Goal: Task Accomplishment & Management: Manage account settings

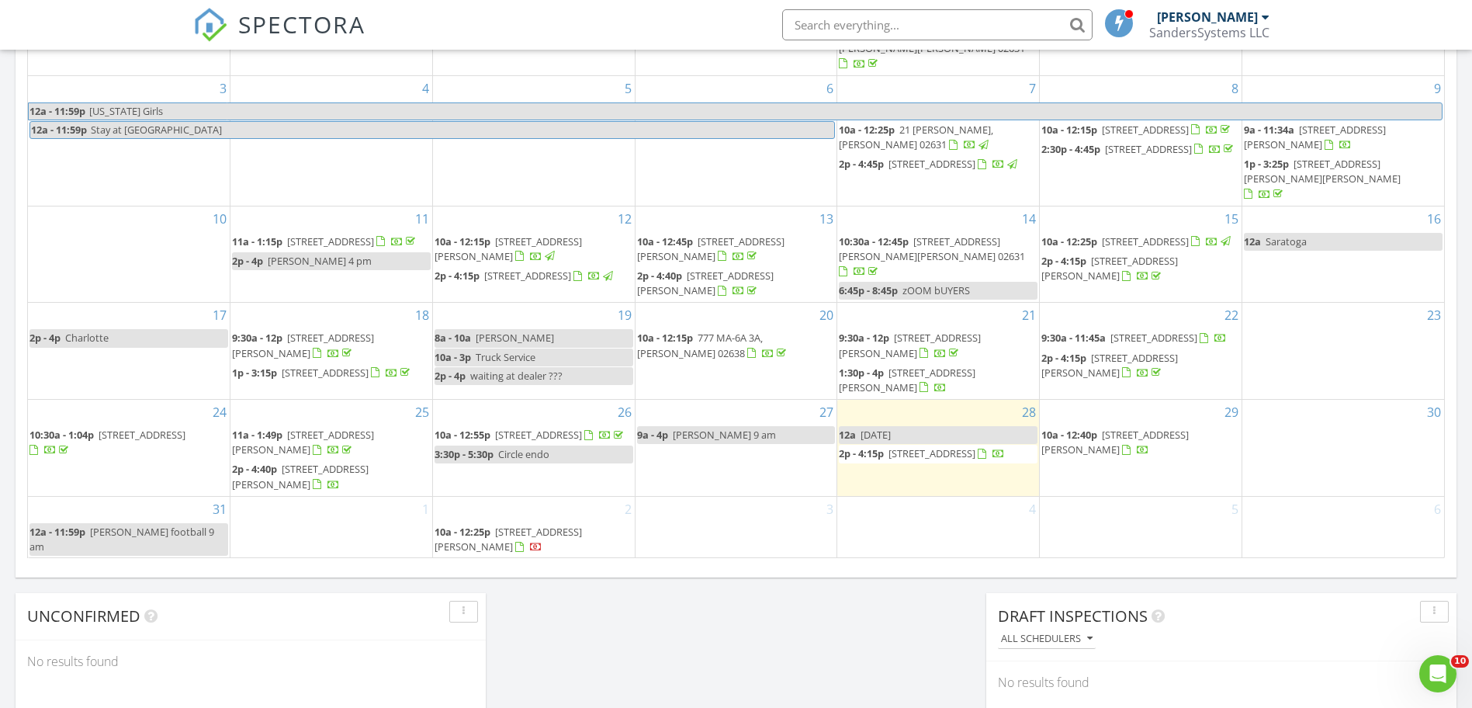
scroll to position [776, 0]
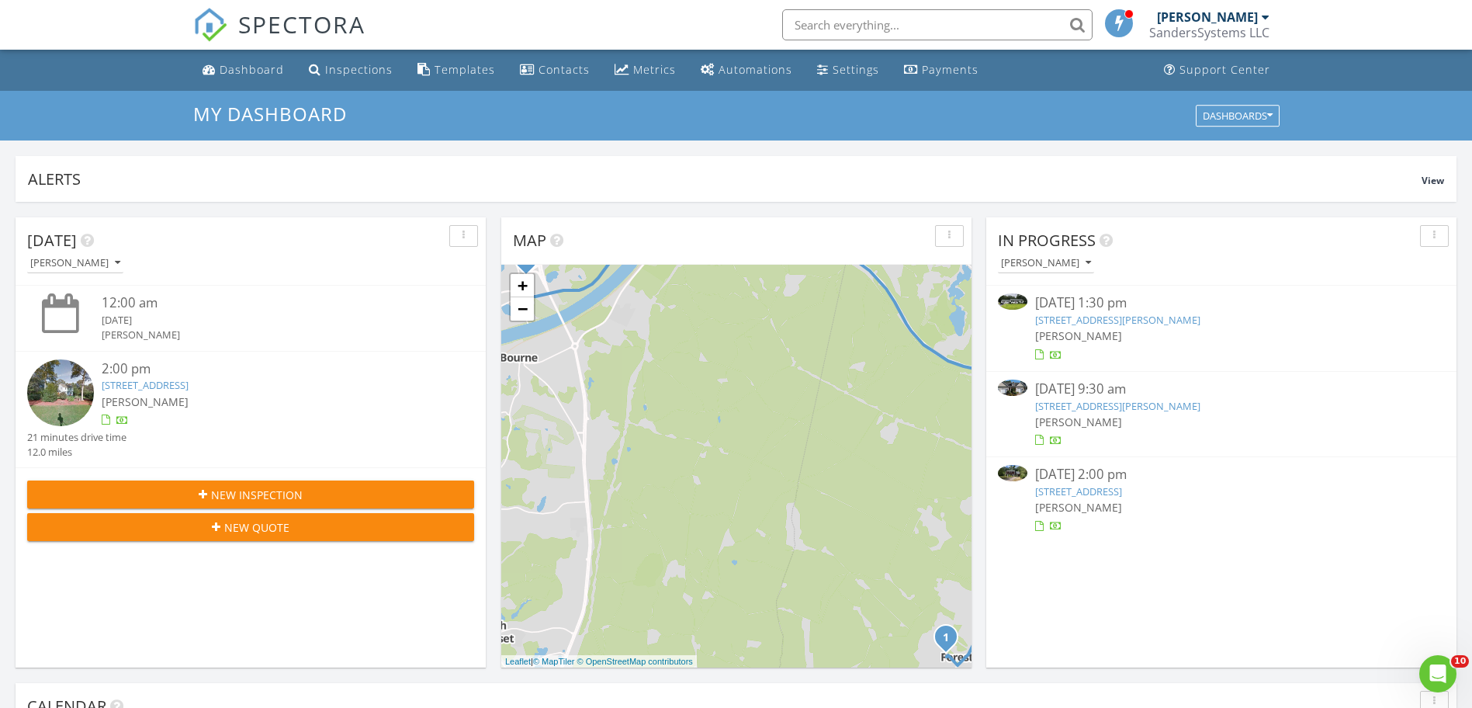
click at [162, 394] on span "[PERSON_NAME]" at bounding box center [145, 401] width 87 height 15
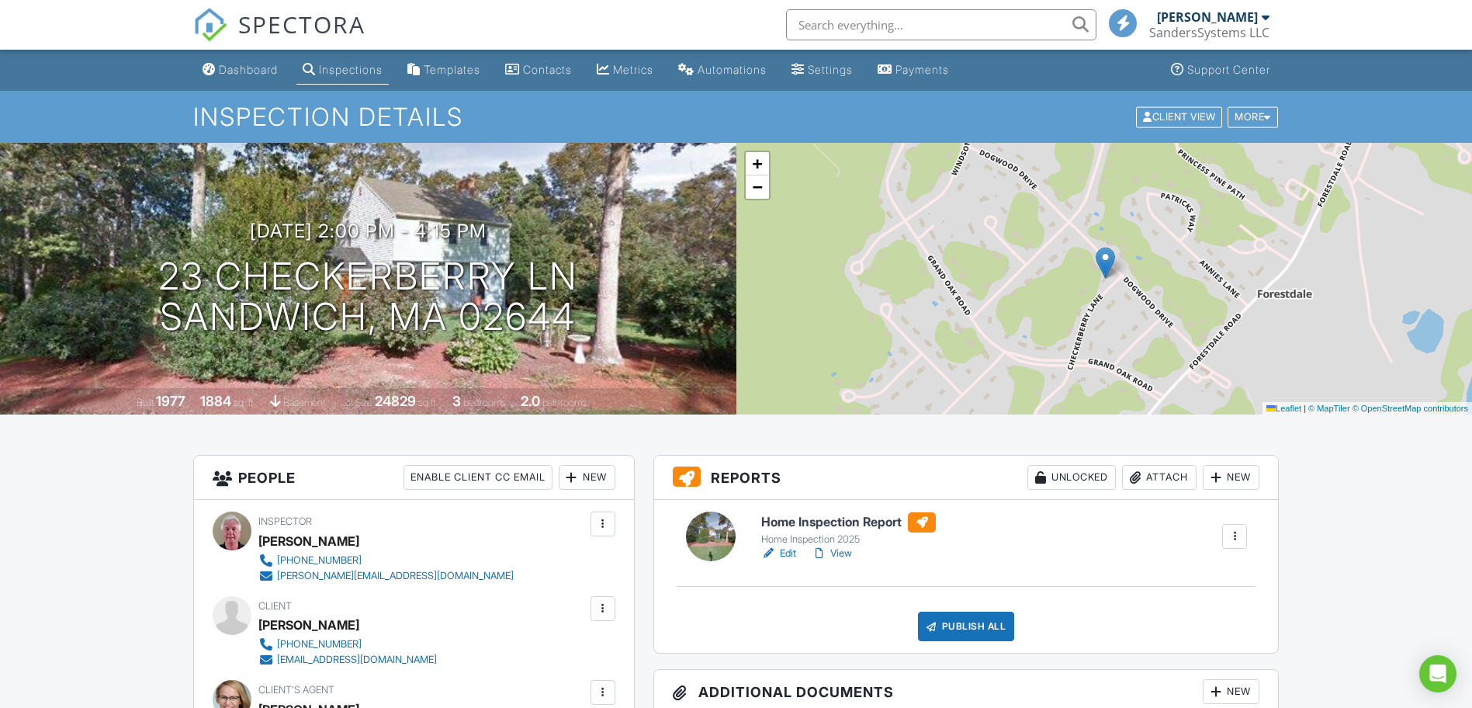
click at [779, 553] on link "Edit" at bounding box center [778, 554] width 35 height 16
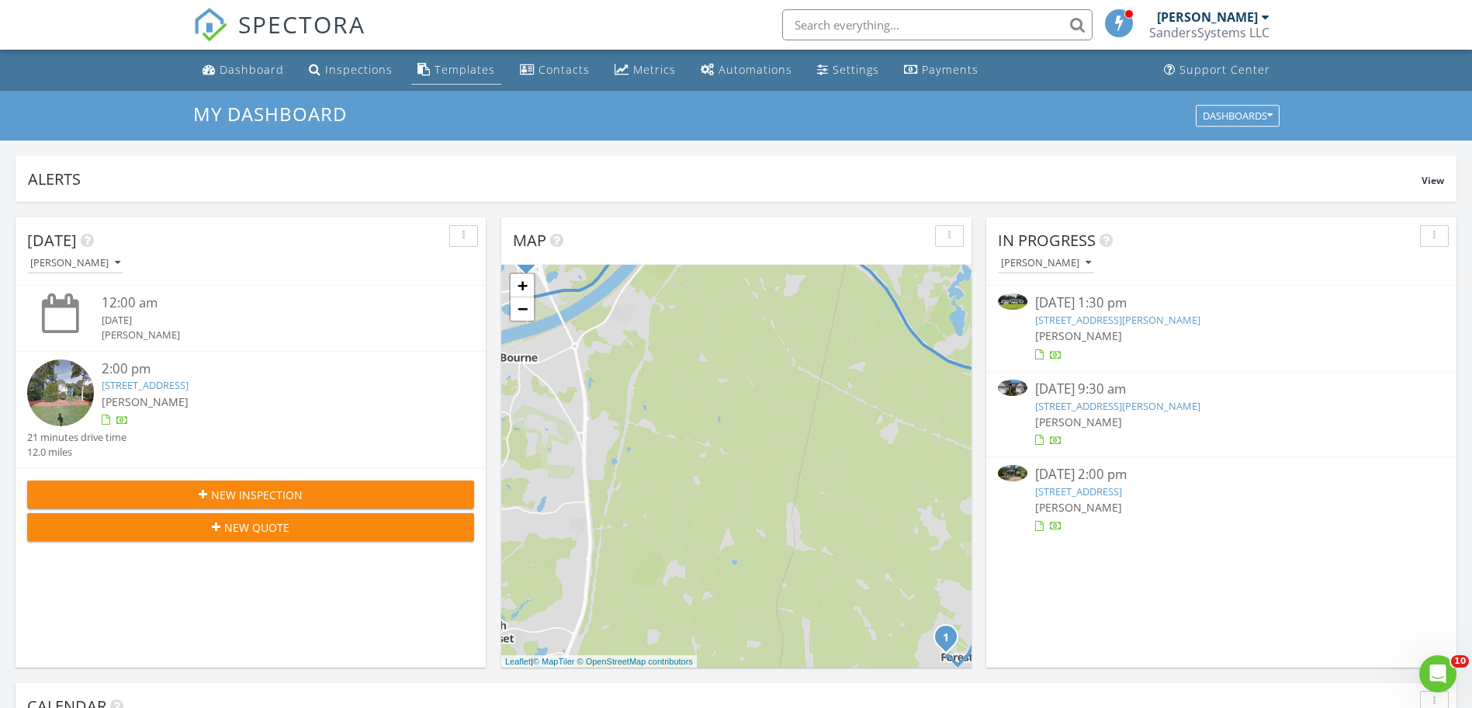
click at [439, 73] on div "Templates" at bounding box center [465, 69] width 61 height 15
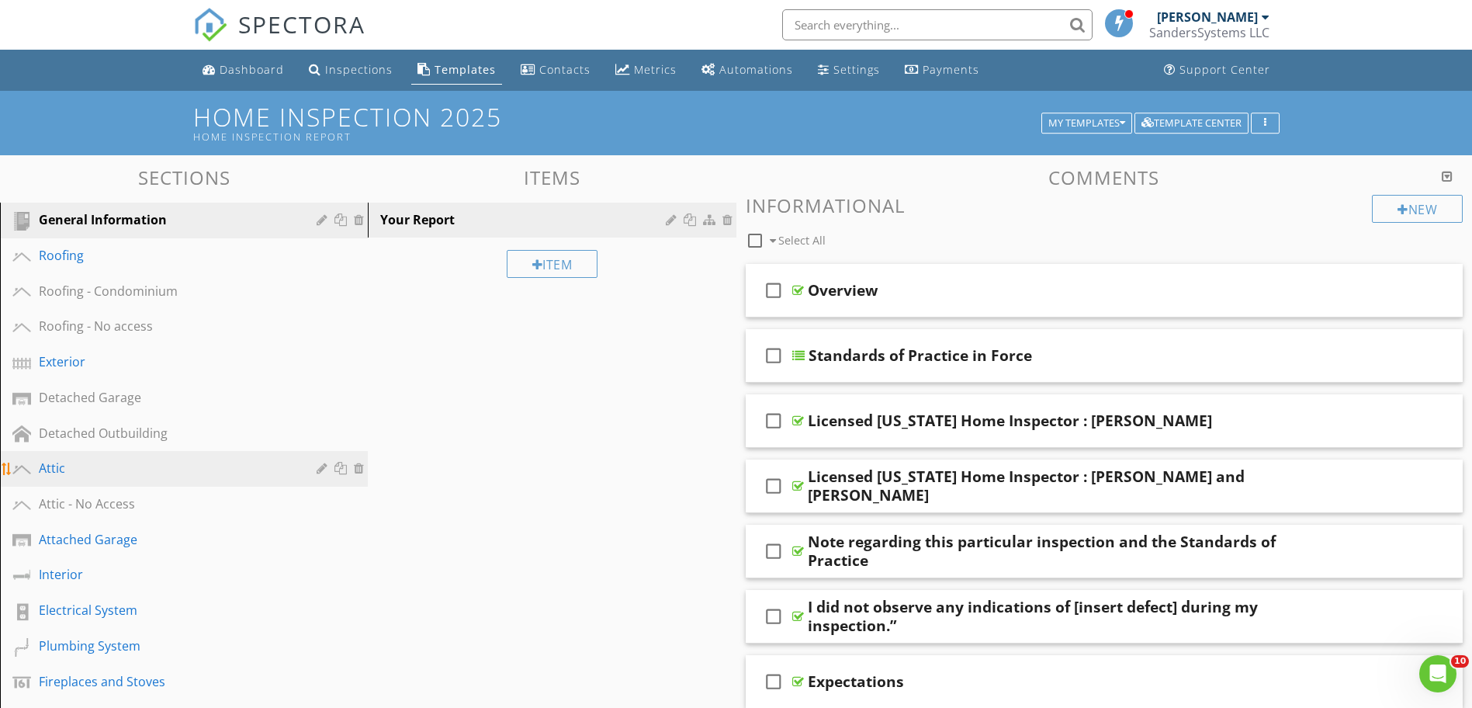
click at [103, 474] on div "Attic" at bounding box center [166, 468] width 255 height 19
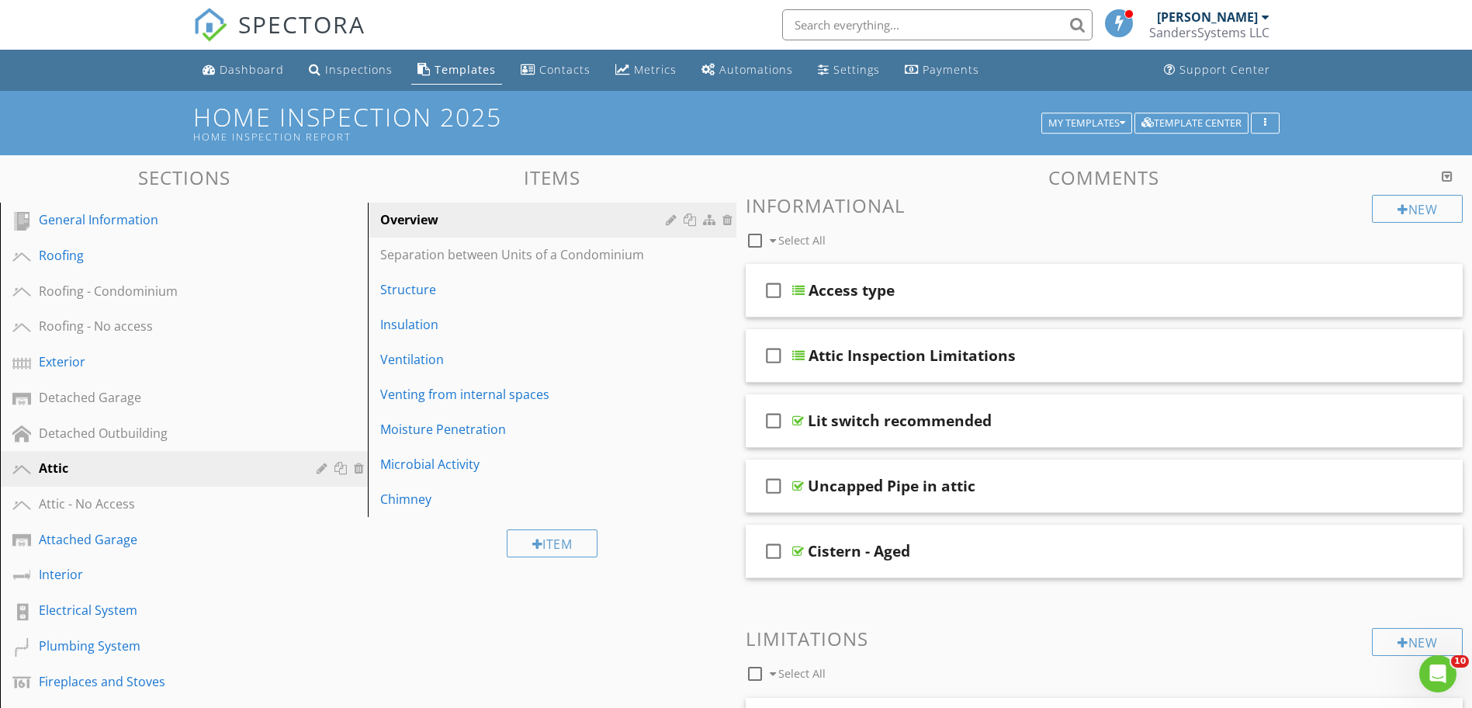
click at [464, 77] on link "Templates" at bounding box center [456, 70] width 91 height 29
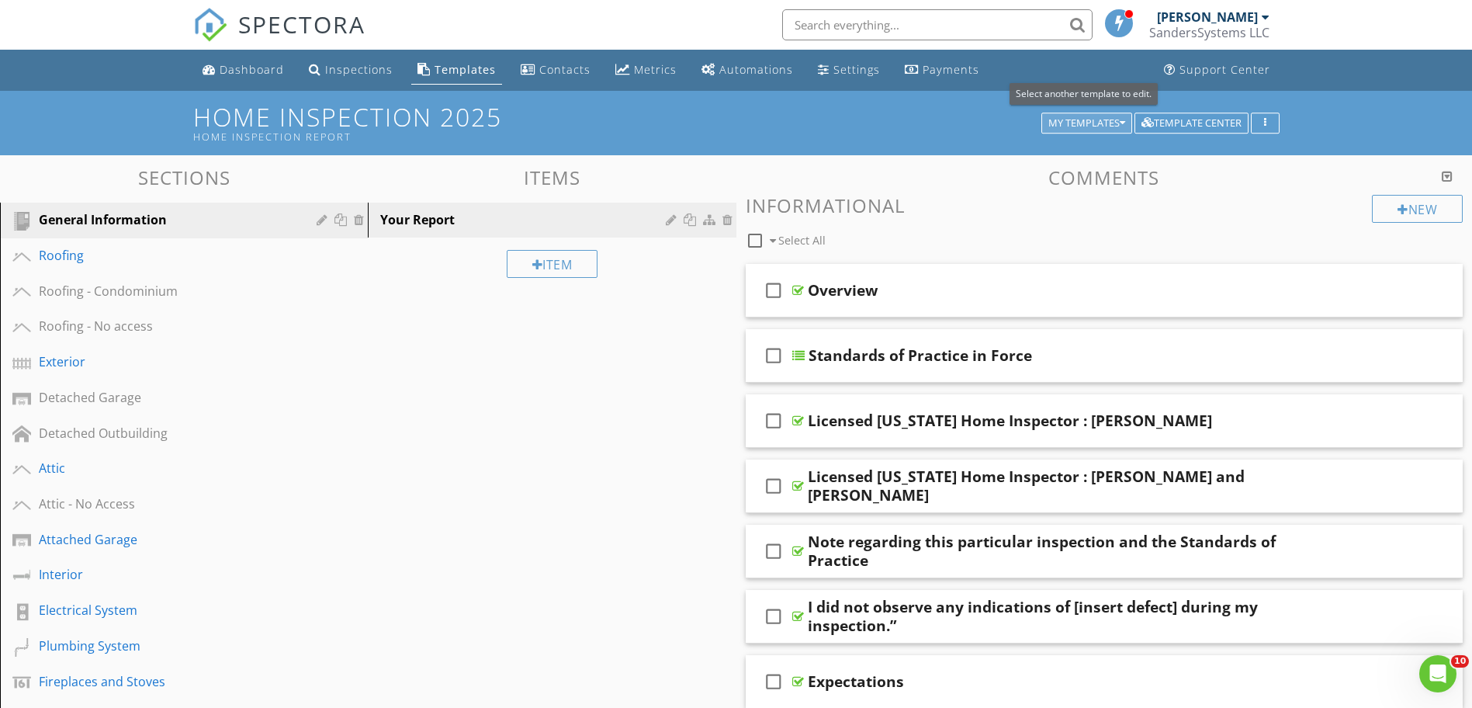
click at [1122, 120] on icon "button" at bounding box center [1122, 123] width 5 height 11
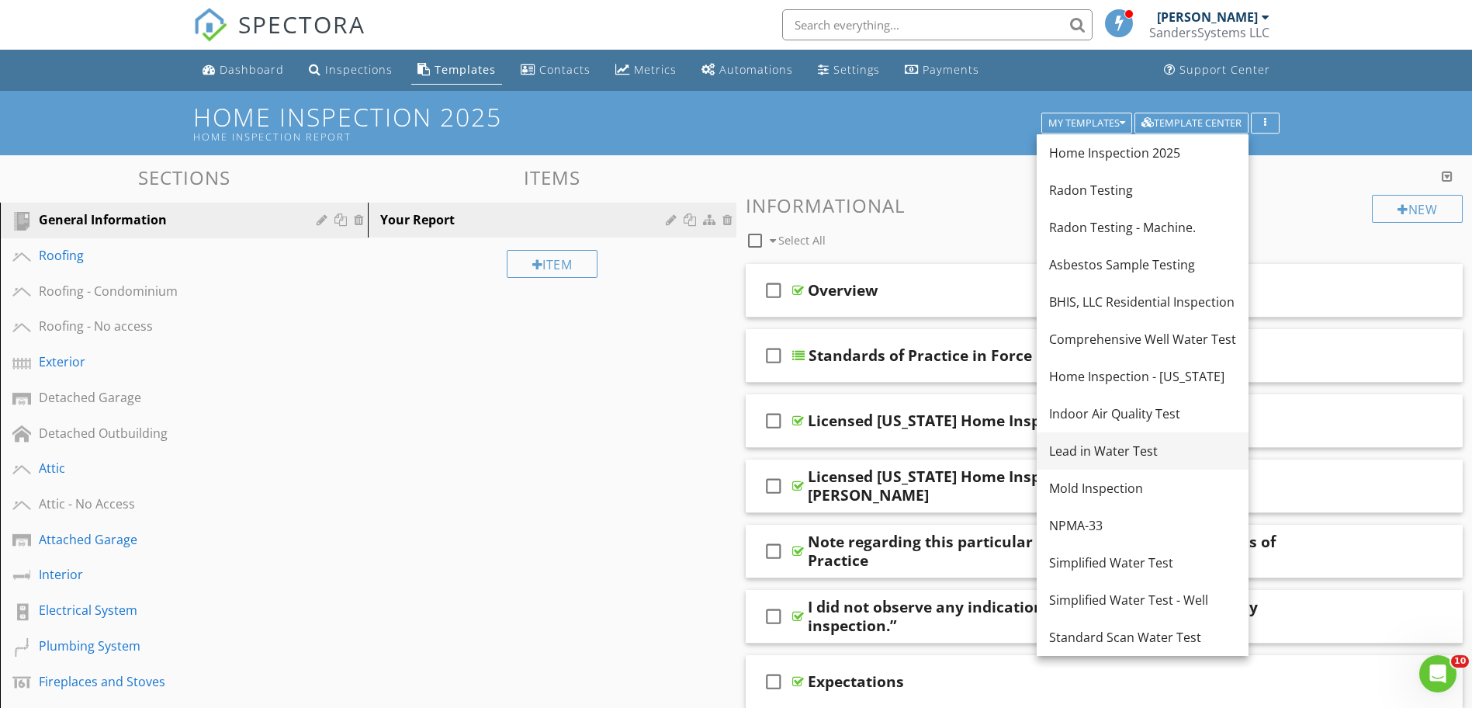
click at [1099, 452] on div "Lead in Water Test" at bounding box center [1142, 451] width 187 height 19
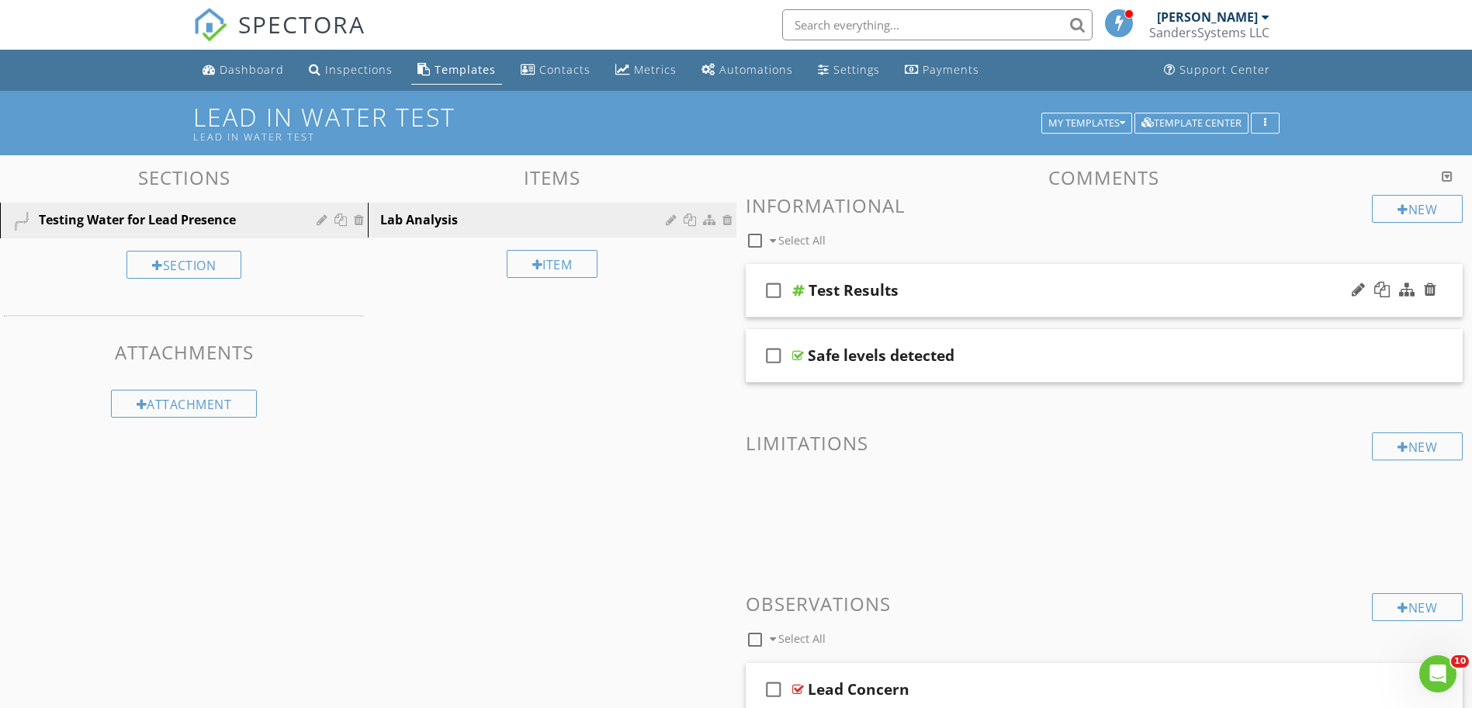
click at [801, 294] on div at bounding box center [799, 290] width 12 height 12
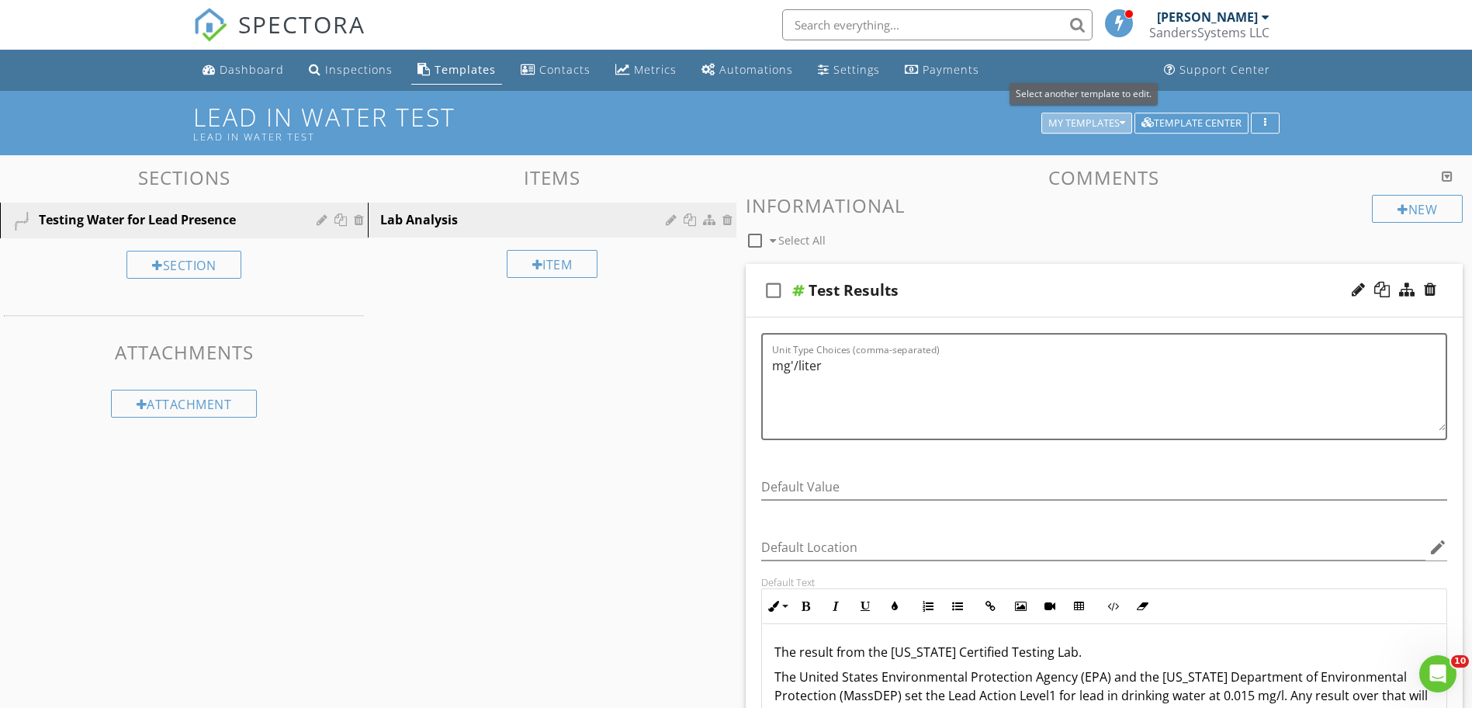
click at [1126, 120] on button "My Templates" at bounding box center [1087, 124] width 91 height 22
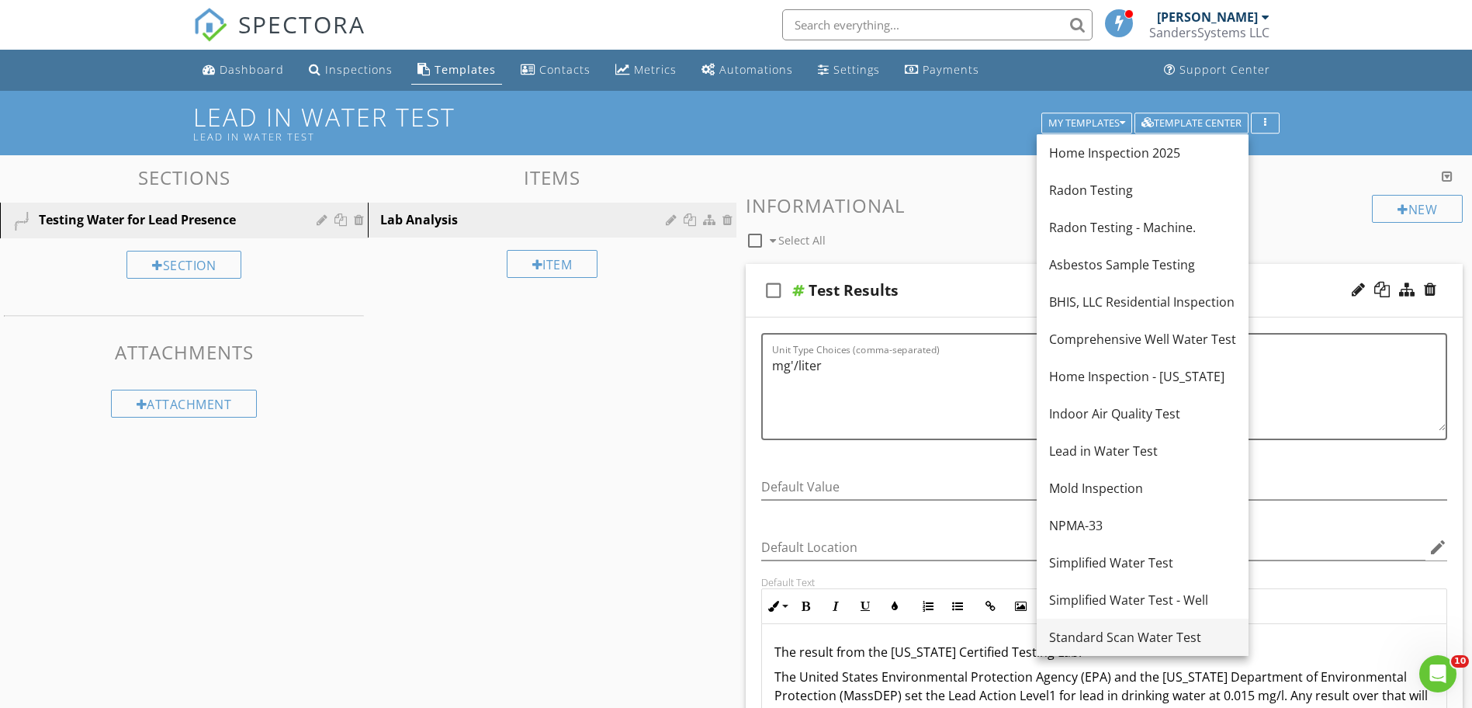
click at [1094, 635] on div "Standard Scan Water Test" at bounding box center [1142, 637] width 187 height 19
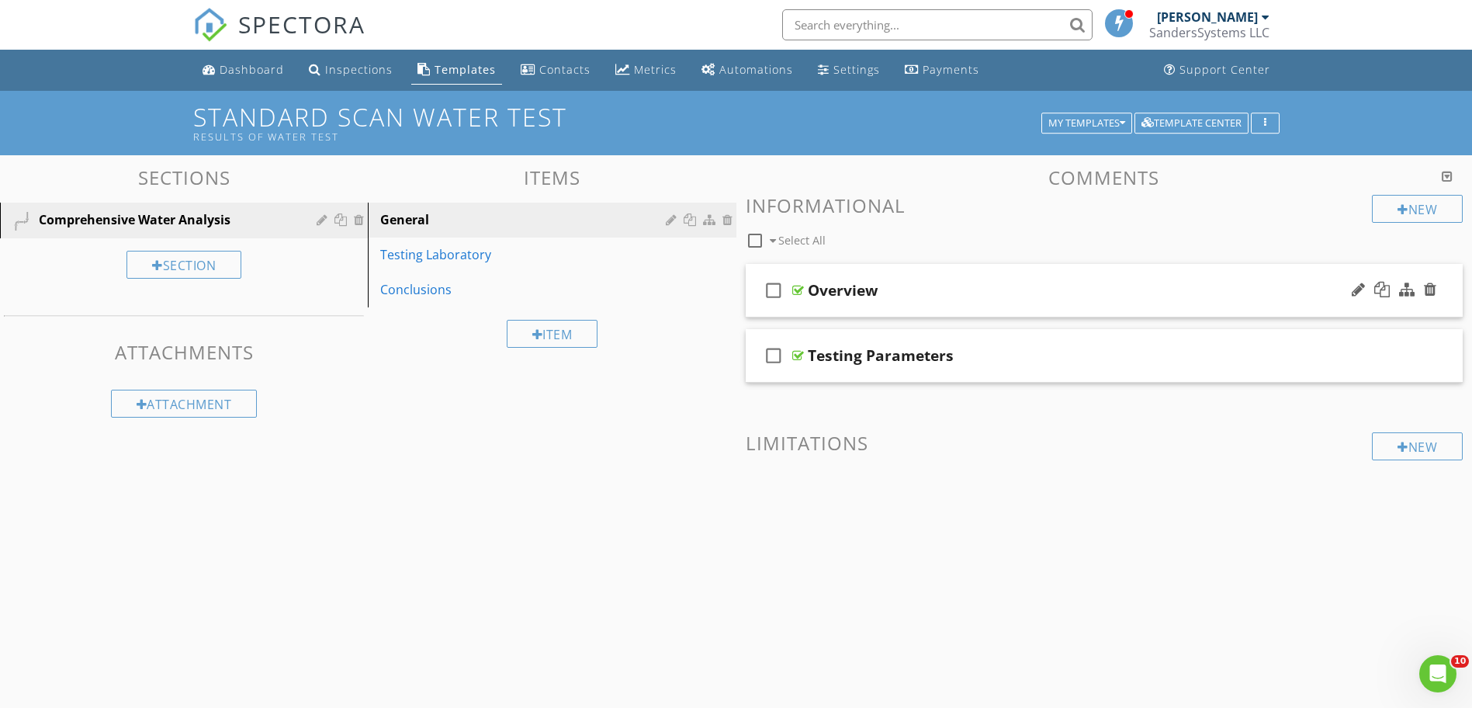
click at [797, 294] on div at bounding box center [799, 290] width 12 height 12
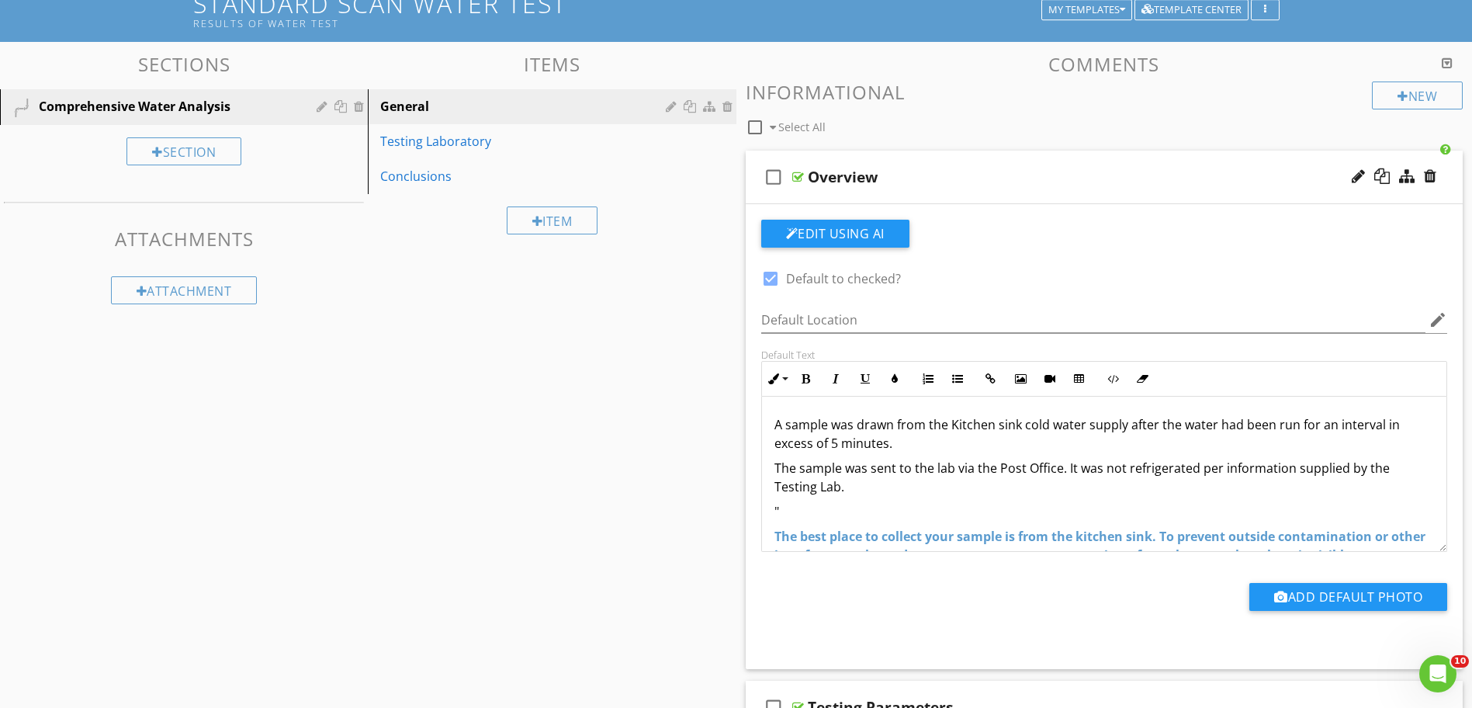
scroll to position [78, 0]
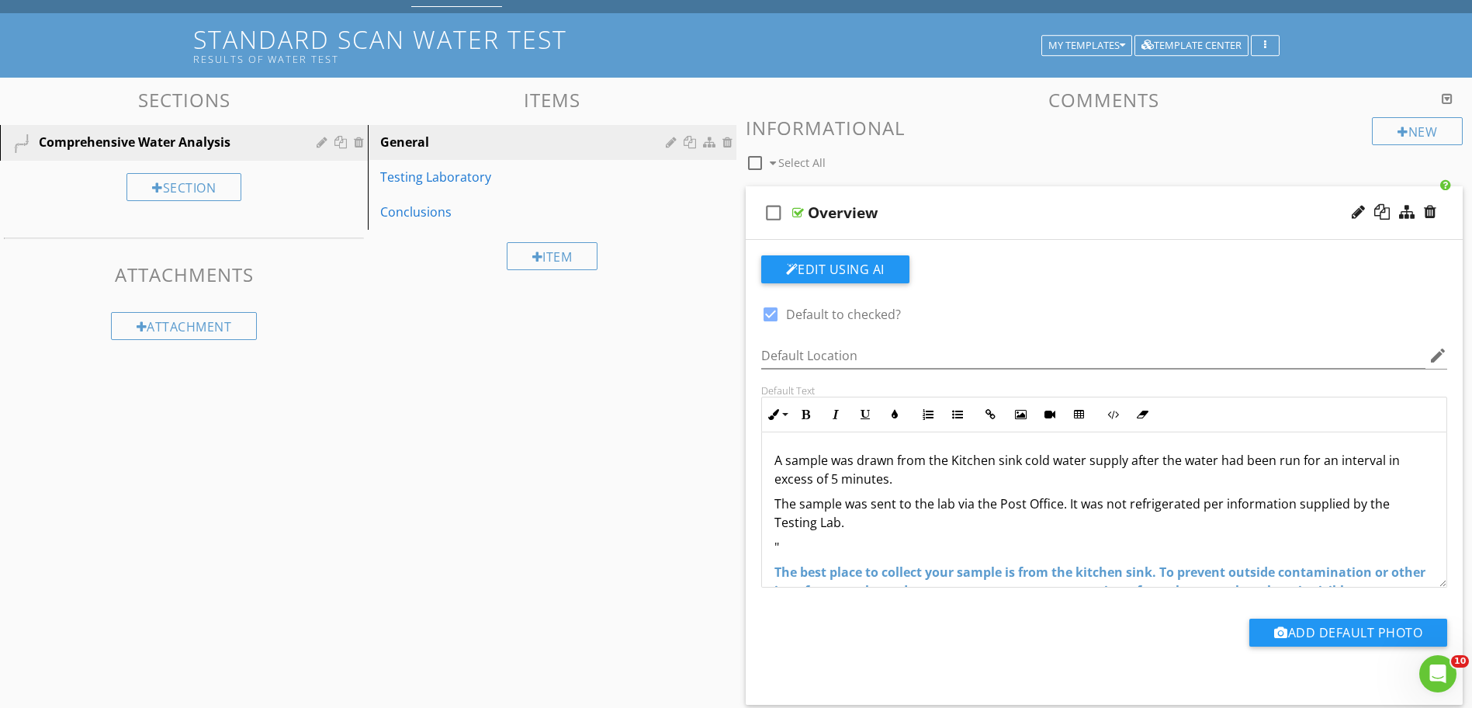
click at [775, 462] on p "A sample was drawn from the Kitchen sink cold water supply after the water had …" at bounding box center [1105, 469] width 661 height 37
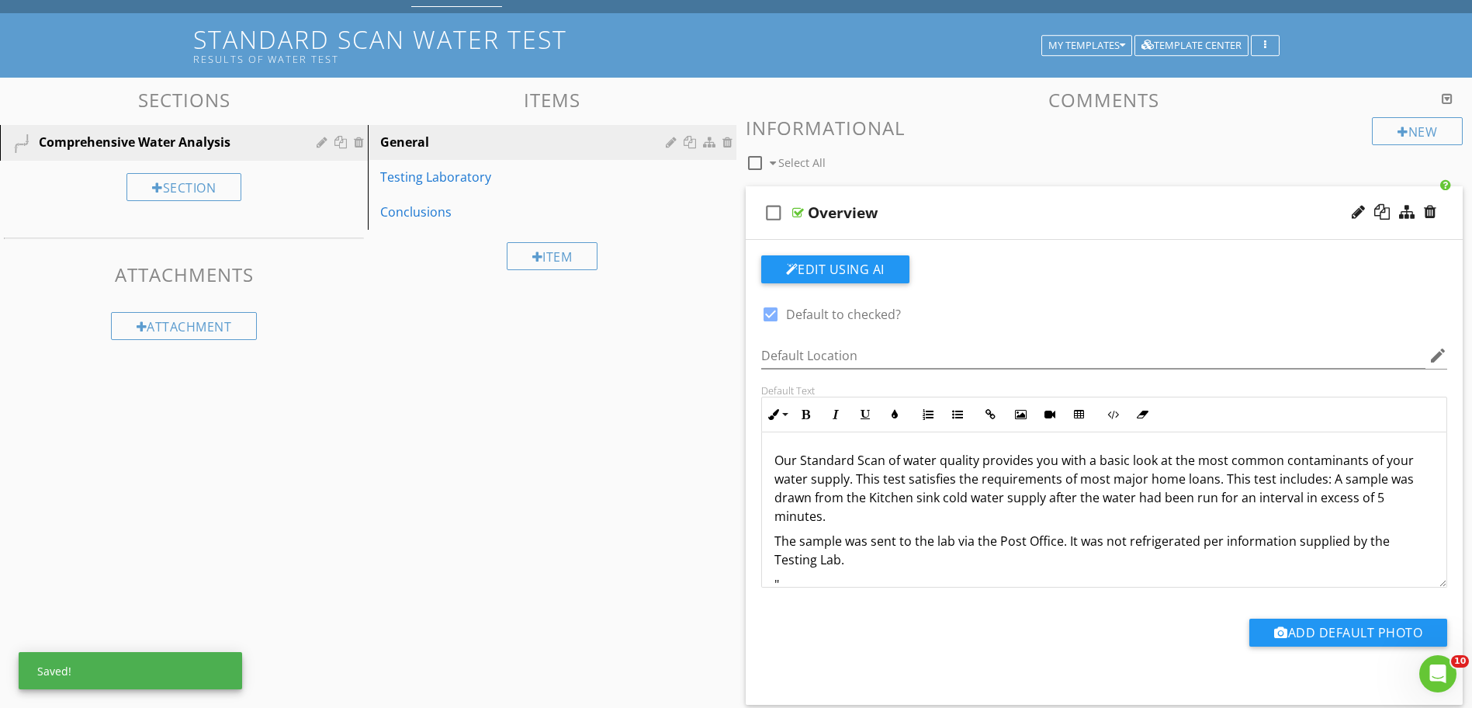
click at [803, 467] on p "Our Standard Scan of water quality provides you with a basic look at the most c…" at bounding box center [1105, 488] width 661 height 75
click at [1221, 483] on p "The Standard Scan of water quality provides you with a basic look at the most c…" at bounding box center [1105, 488] width 661 height 75
click at [1329, 483] on p "The Standard Scan of water quality provides you with a basic look at the most c…" at bounding box center [1105, 488] width 661 height 75
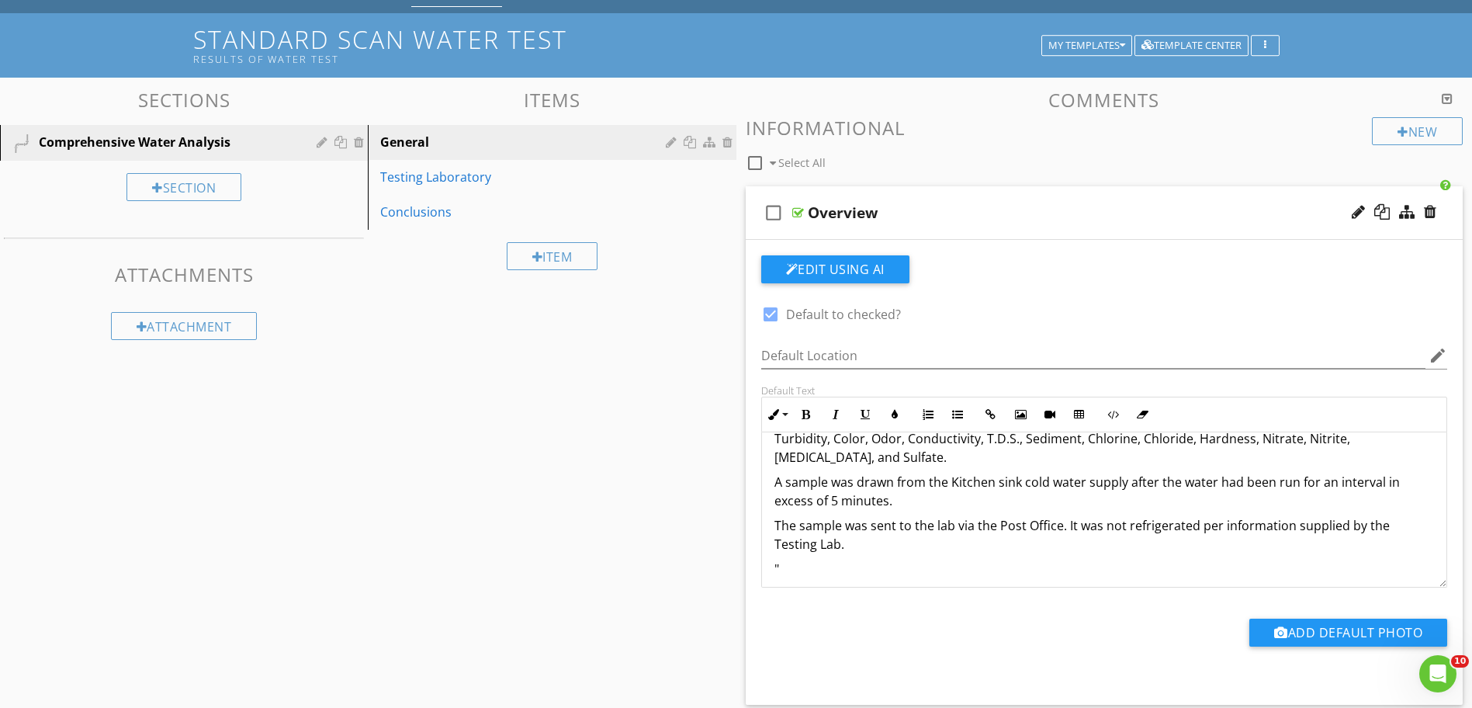
click at [879, 539] on div "The Standard Scan of water quality provides you with a basic look at the most c…" at bounding box center [1104, 553] width 685 height 397
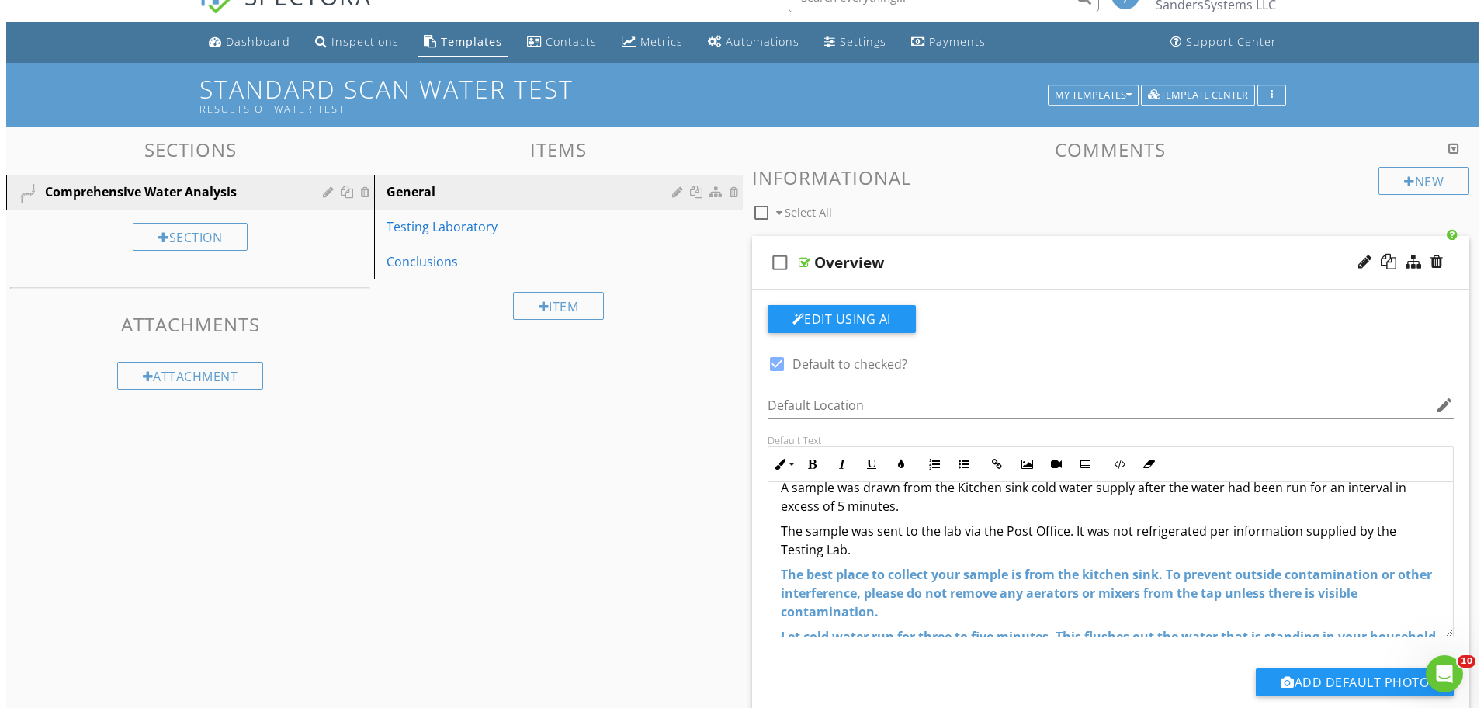
scroll to position [0, 0]
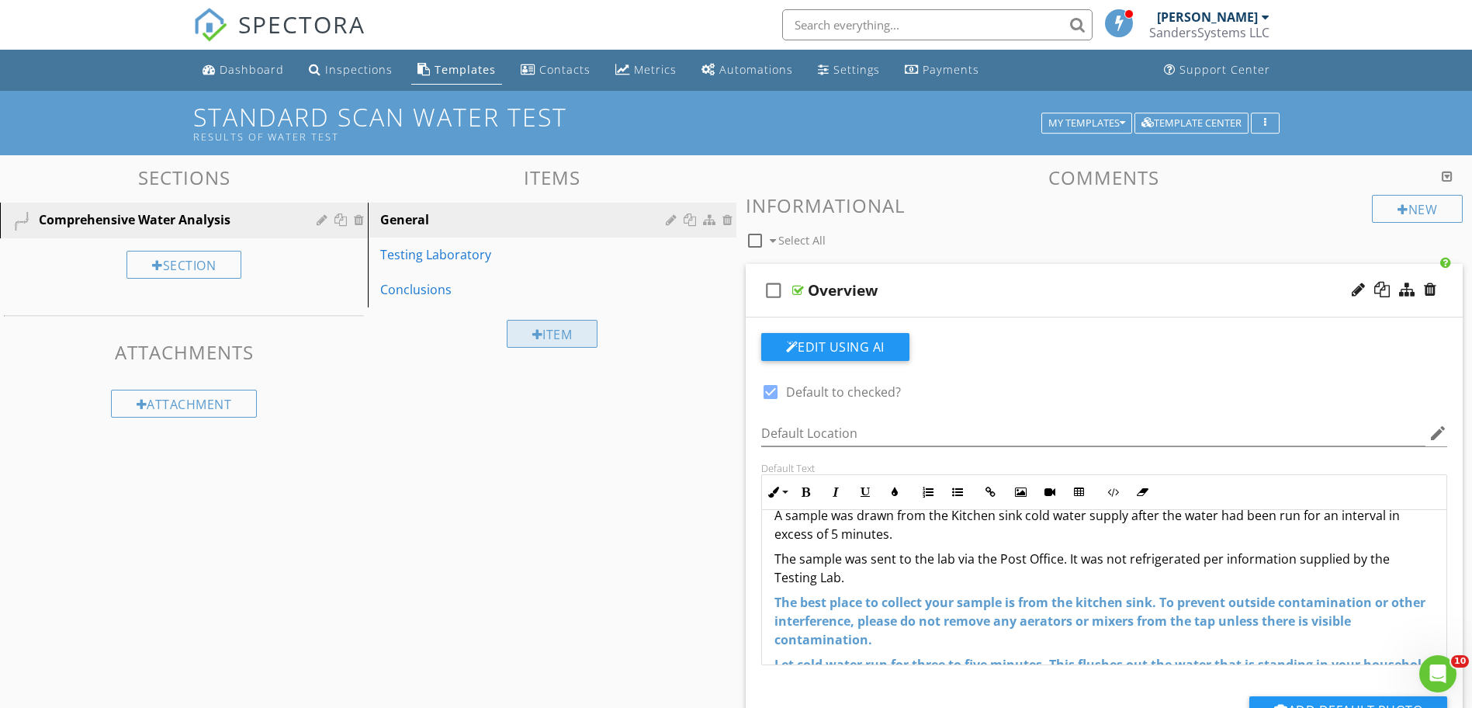
click at [552, 338] on div "Item" at bounding box center [553, 334] width 92 height 28
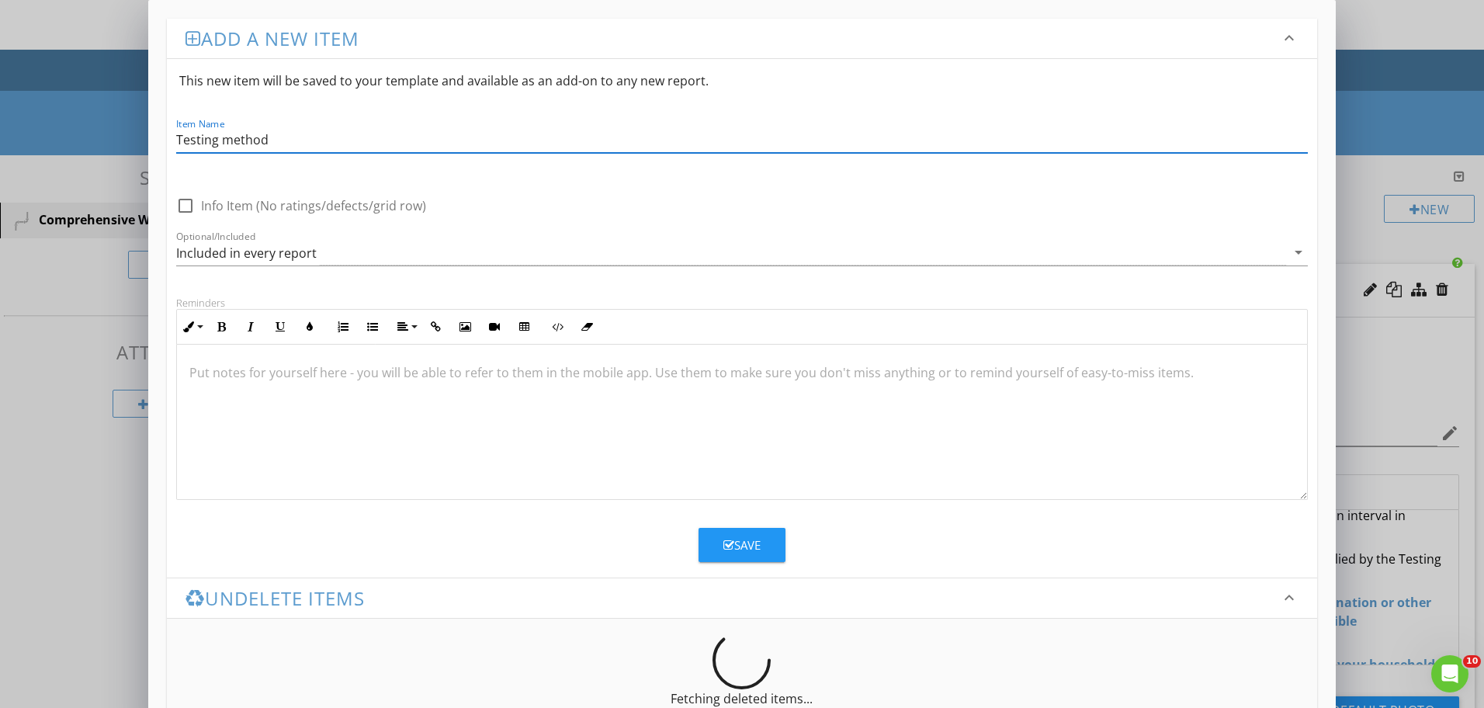
type input "Testing method"
click at [185, 209] on div at bounding box center [185, 205] width 26 height 26
checkbox input "true"
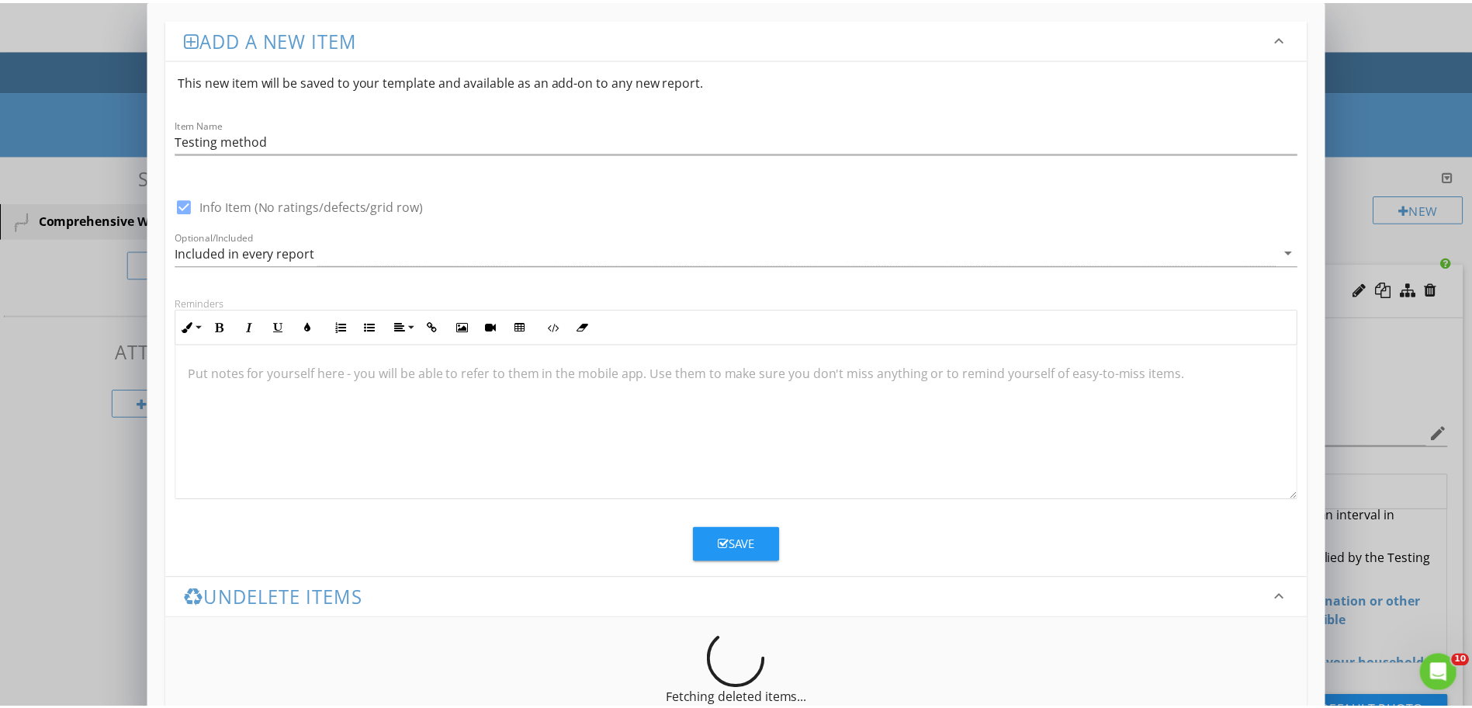
scroll to position [1, 0]
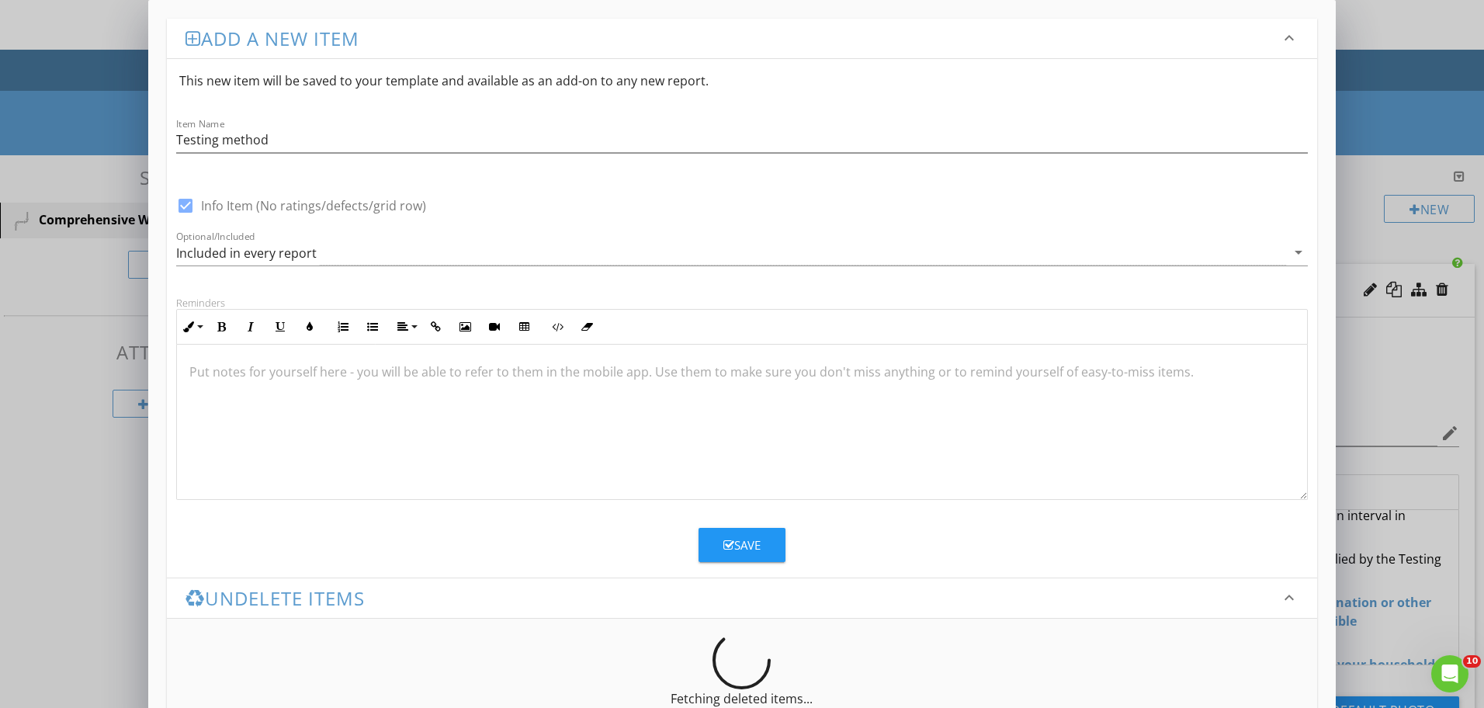
click at [726, 541] on icon "button" at bounding box center [728, 545] width 11 height 12
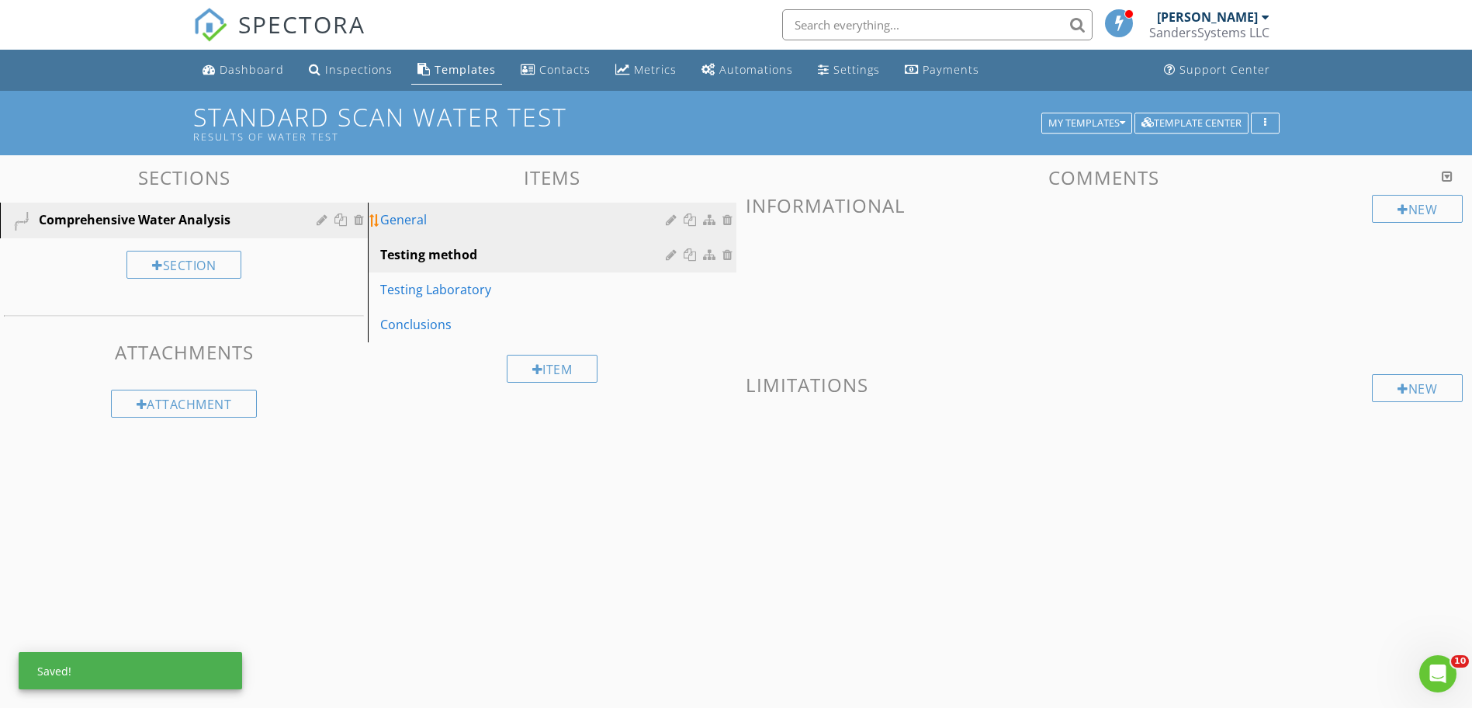
click at [537, 226] on div "General" at bounding box center [525, 219] width 290 height 19
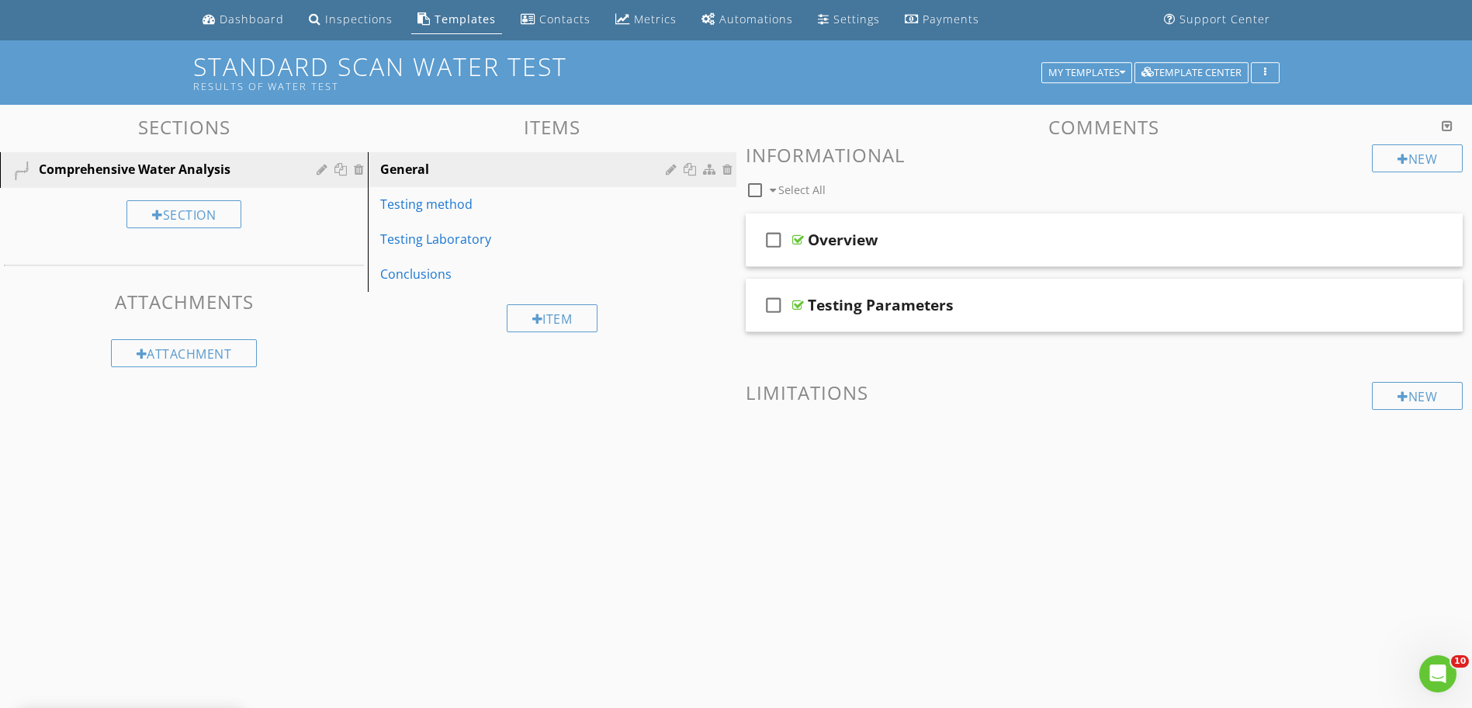
scroll to position [78, 0]
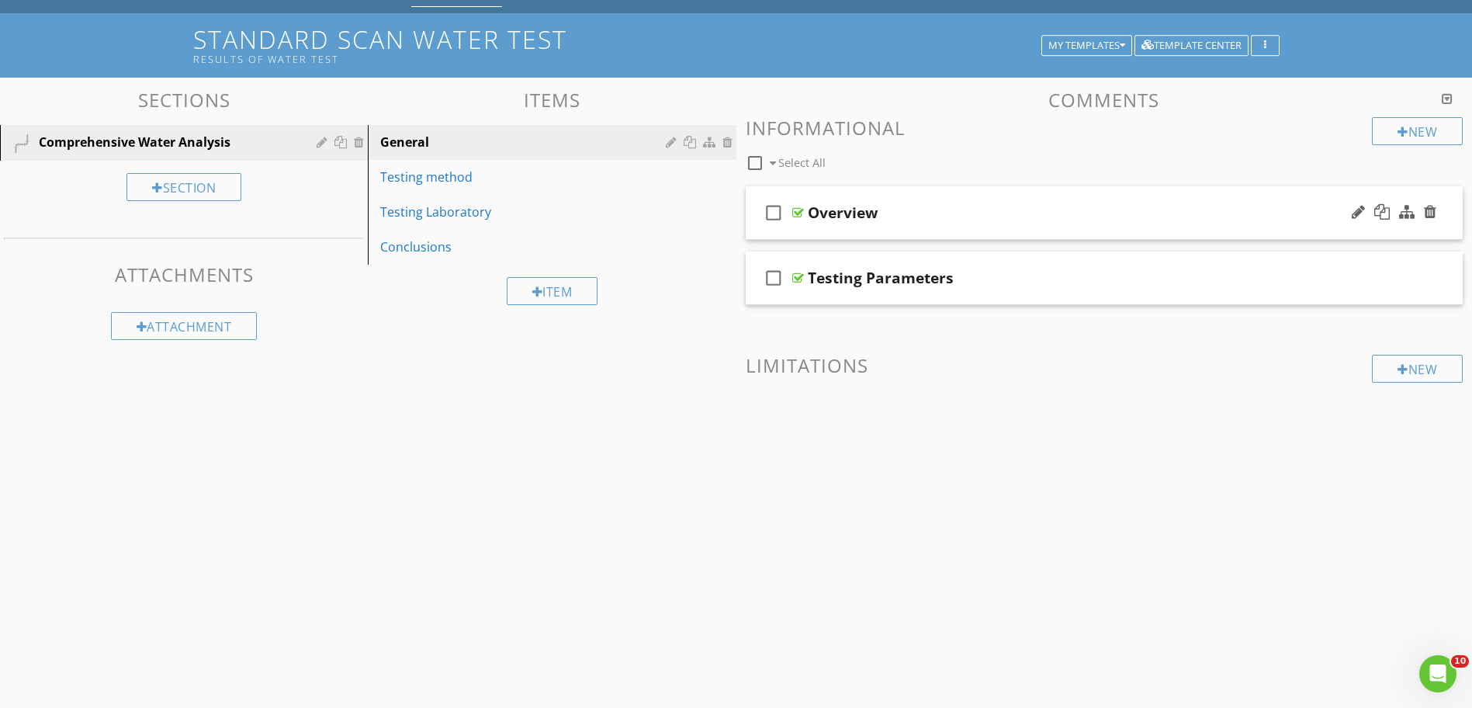
click at [793, 215] on div at bounding box center [799, 212] width 12 height 12
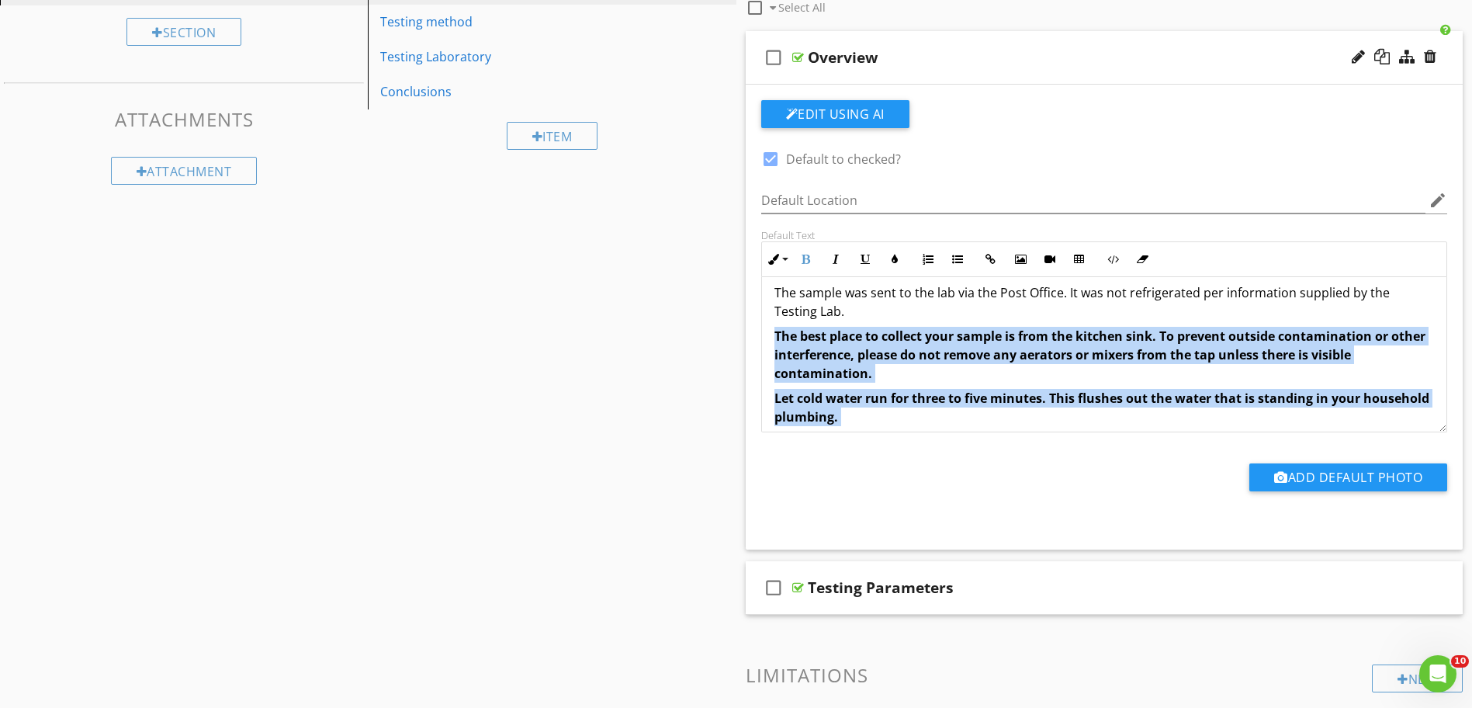
scroll to position [199, 0]
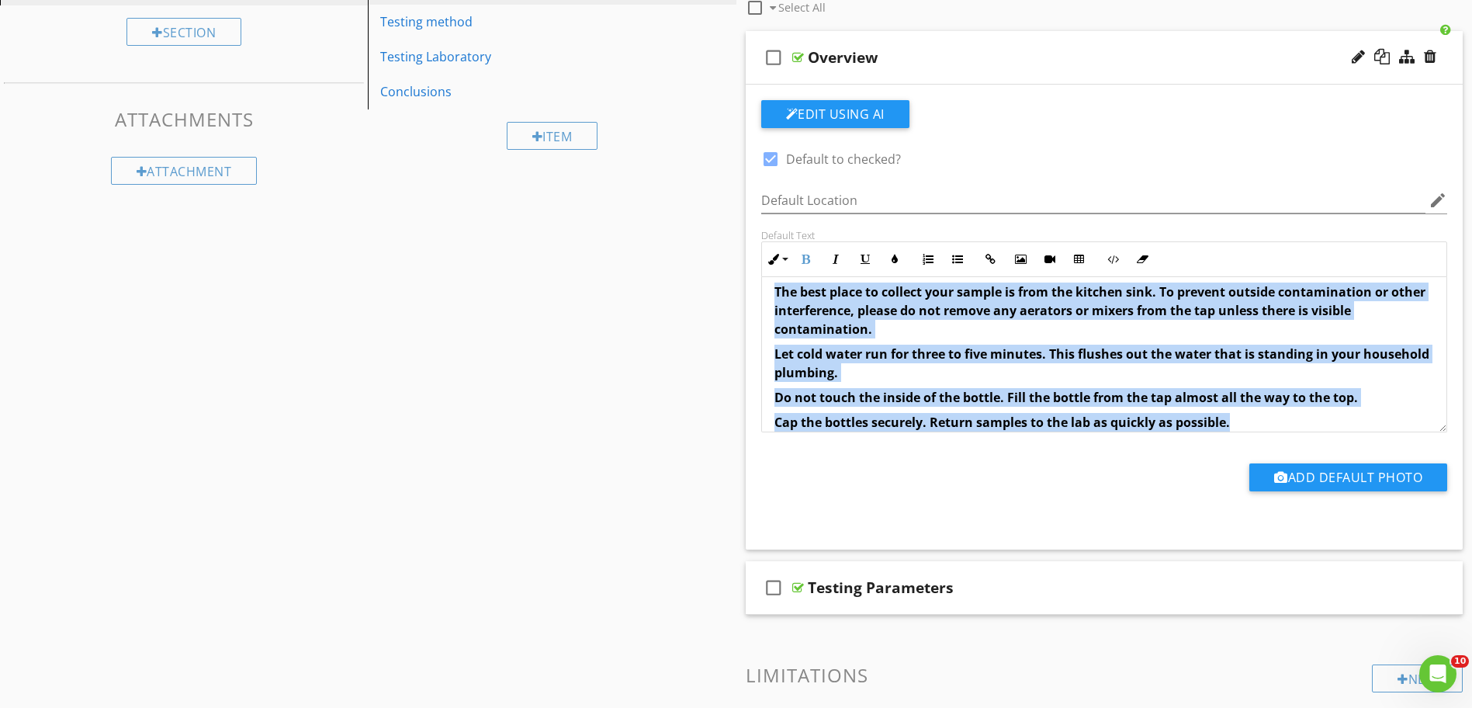
drag, startPoint x: 770, startPoint y: 316, endPoint x: 1267, endPoint y: 417, distance: 506.9
click at [1267, 417] on div "The Standard Scan of water quality provides you with a basic look at the most c…" at bounding box center [1104, 264] width 685 height 373
drag, startPoint x: 768, startPoint y: 384, endPoint x: 1288, endPoint y: 412, distance: 520.8
click at [1288, 412] on div "The Standard Scan of water quality provides you with a basic look at the most c…" at bounding box center [1104, 264] width 685 height 373
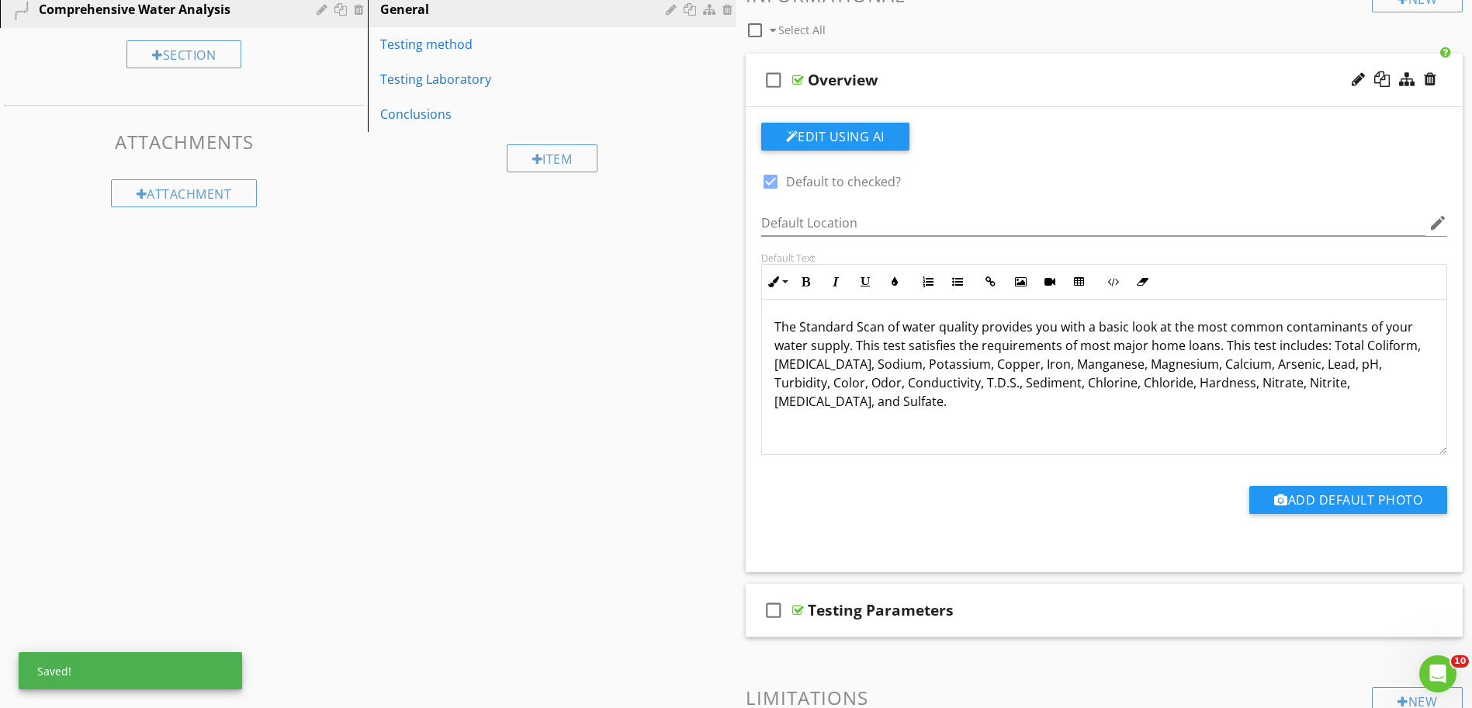
scroll to position [0, 0]
click at [1221, 347] on p "The Standard Scan of water quality provides you with a basic look at the most c…" at bounding box center [1105, 364] width 661 height 93
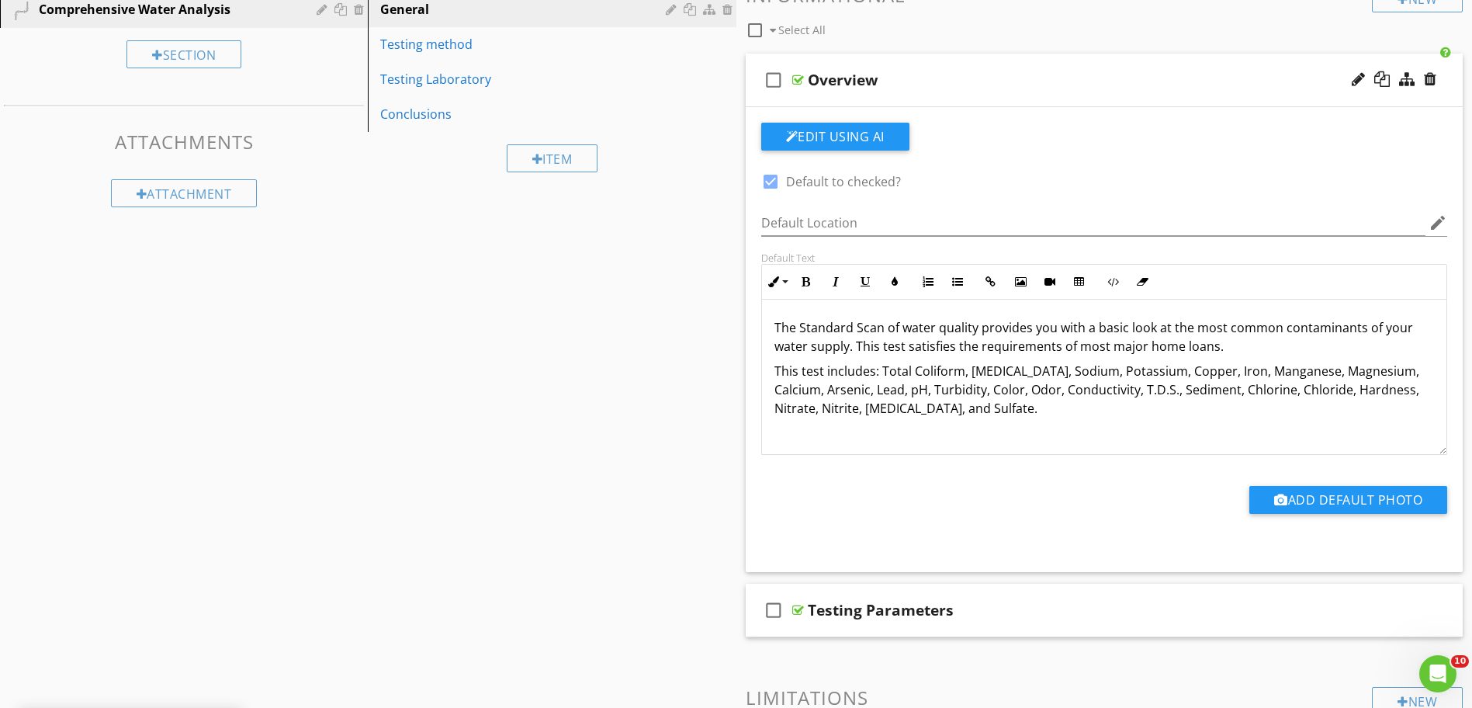
click at [885, 373] on p "This test includes: Total Coliform, E.coli, Sodium, Potassium, Copper, Iron, Ma…" at bounding box center [1105, 390] width 661 height 56
click at [882, 373] on p "This test includes: Total Coliform, E.coli, Sodium, Potassium, Copper, Iron, Ma…" at bounding box center [1105, 390] width 661 height 56
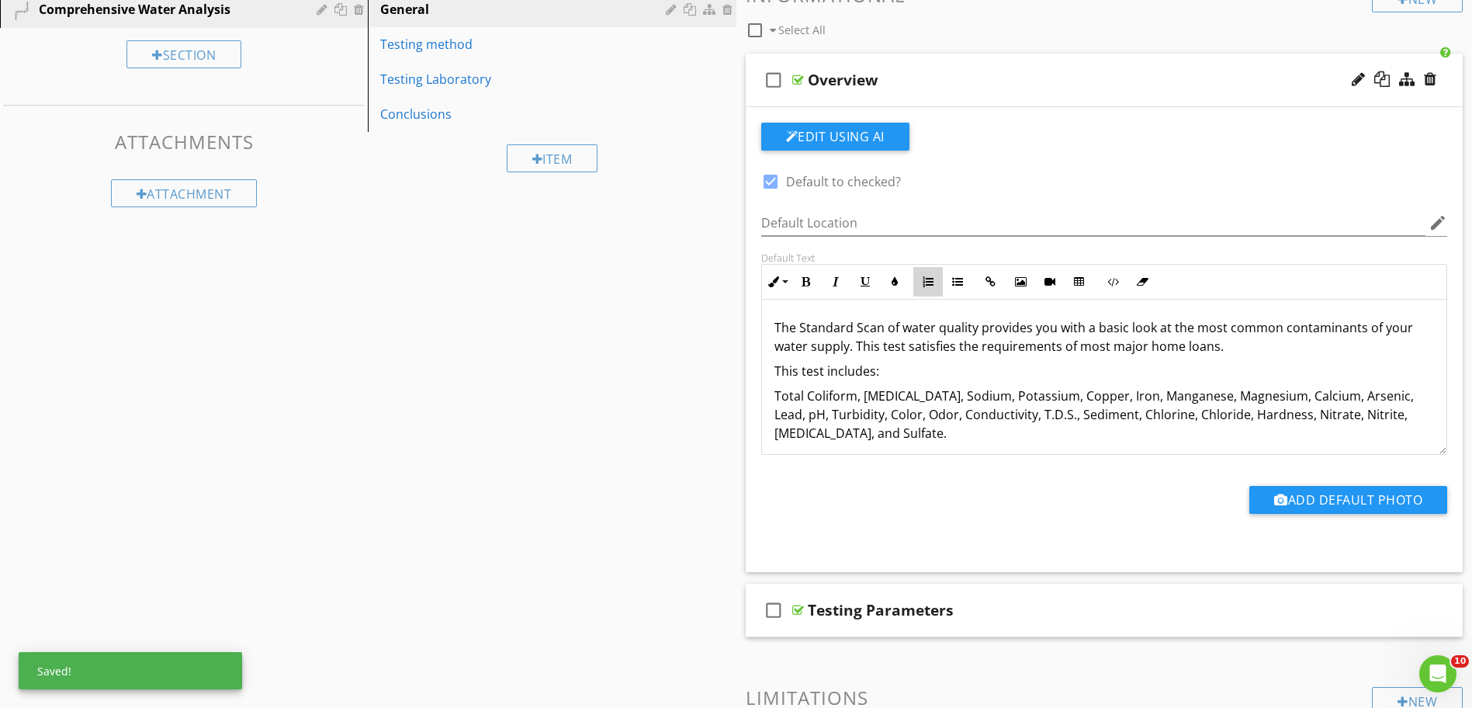
click at [928, 284] on icon "button" at bounding box center [928, 281] width 11 height 11
click at [946, 287] on button "Unordered List" at bounding box center [957, 281] width 29 height 29
click at [890, 403] on li "Total Coliform, E.coli, Sodium, Potassium, Copper, Iron, Manganese, Magnesium, …" at bounding box center [1108, 417] width 653 height 60
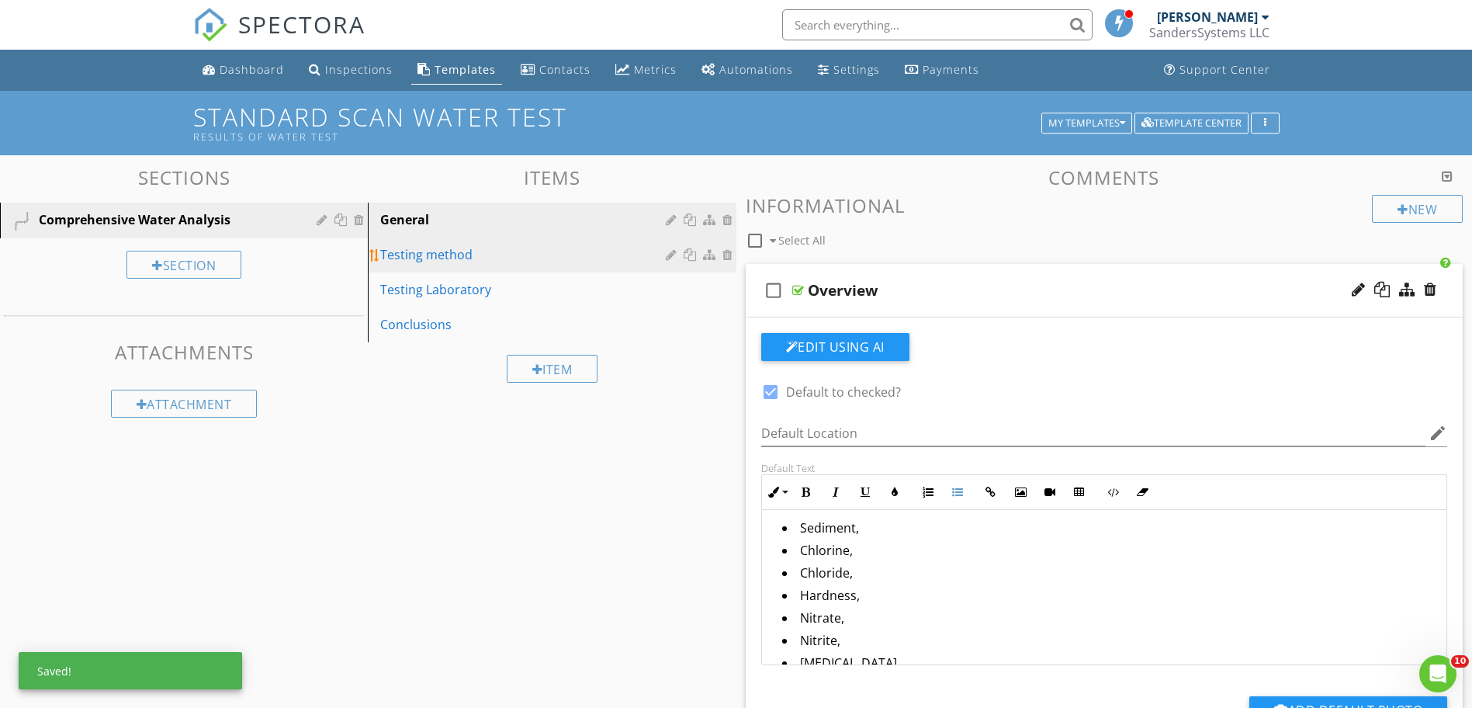
click at [456, 262] on div "Testing method" at bounding box center [525, 254] width 290 height 19
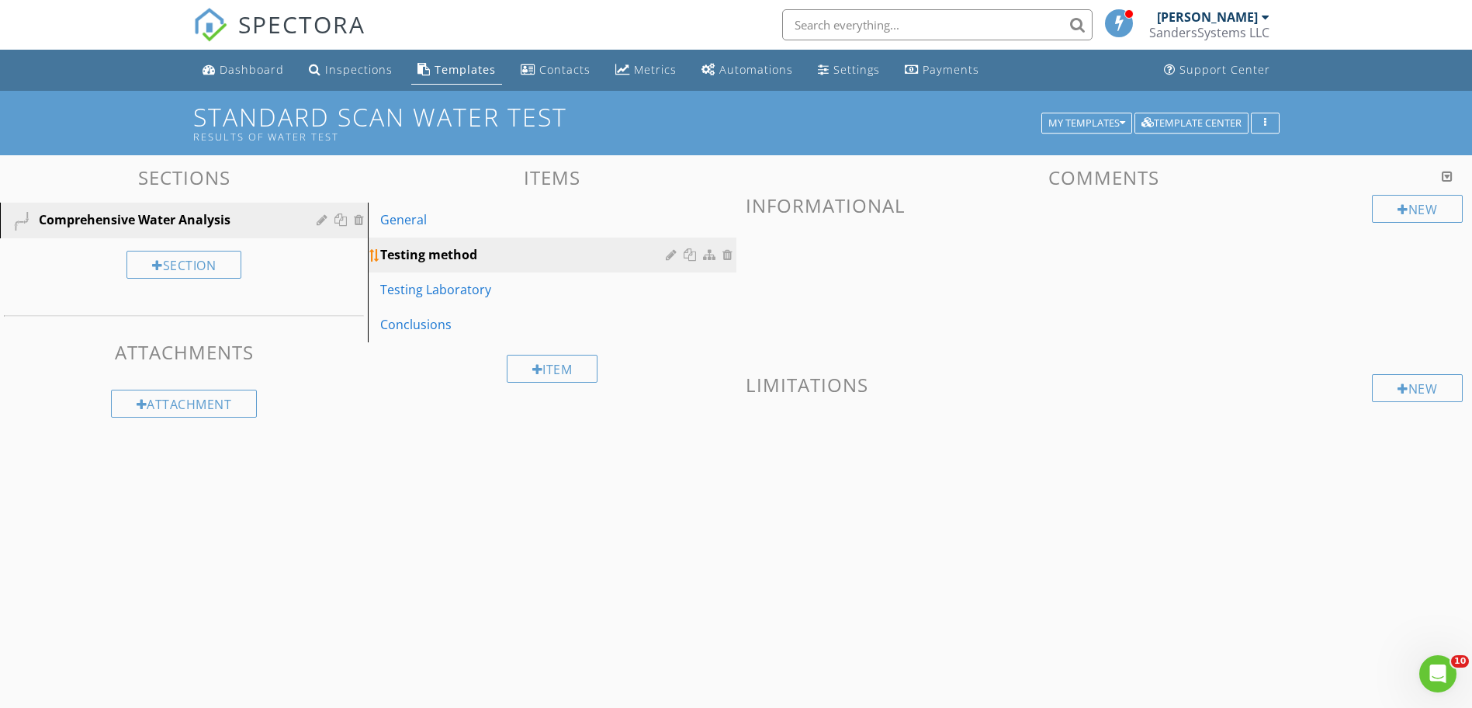
click at [570, 255] on div "Testing method" at bounding box center [525, 254] width 290 height 19
click at [588, 210] on div "General" at bounding box center [525, 219] width 290 height 19
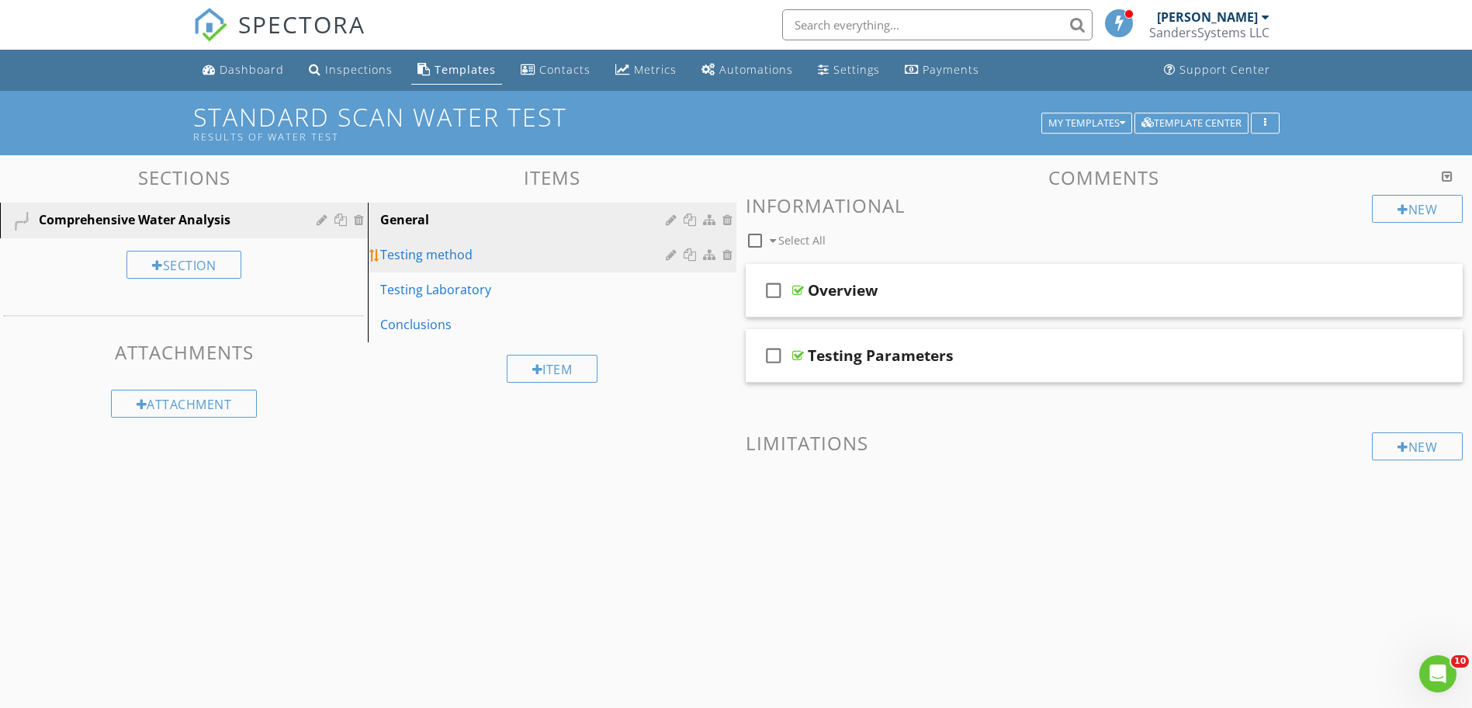
click at [579, 244] on link "Testing method" at bounding box center [554, 255] width 363 height 34
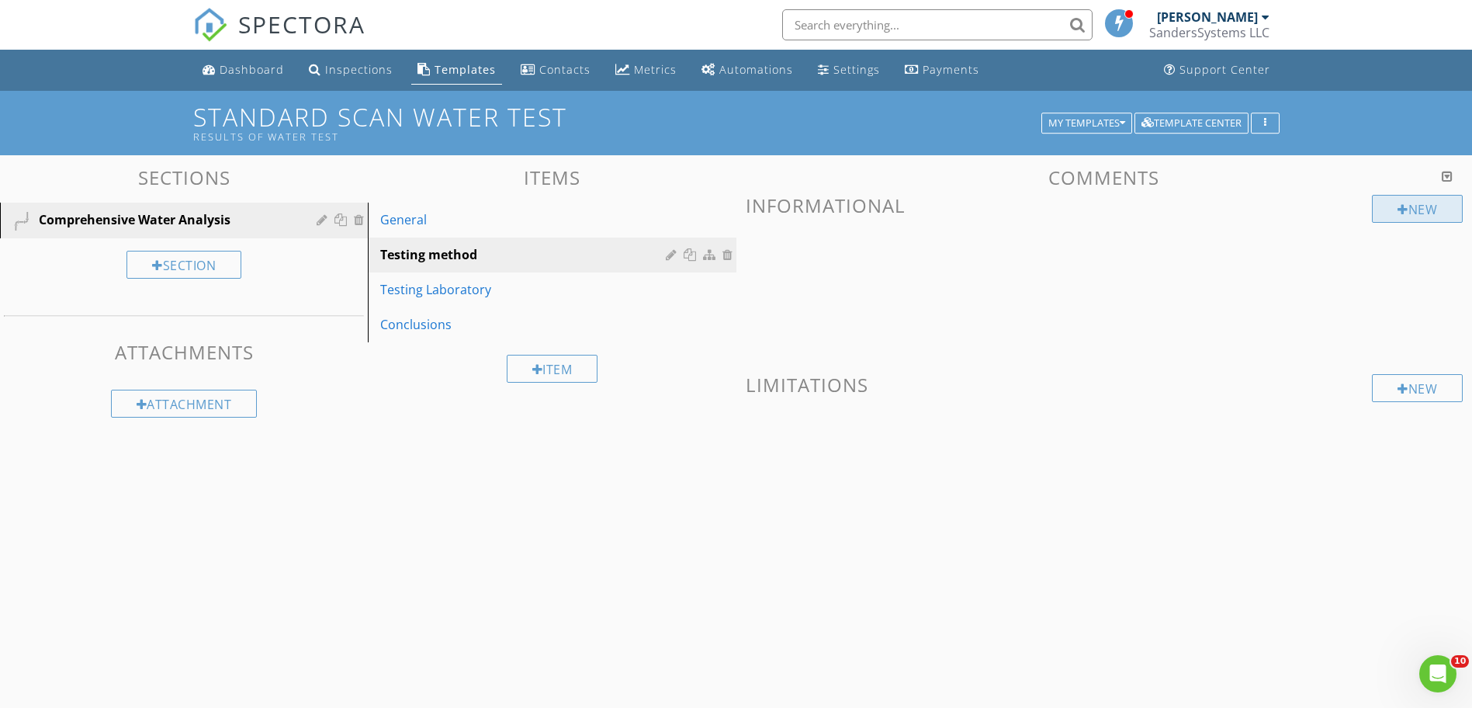
click at [1400, 204] on div at bounding box center [1403, 209] width 11 height 12
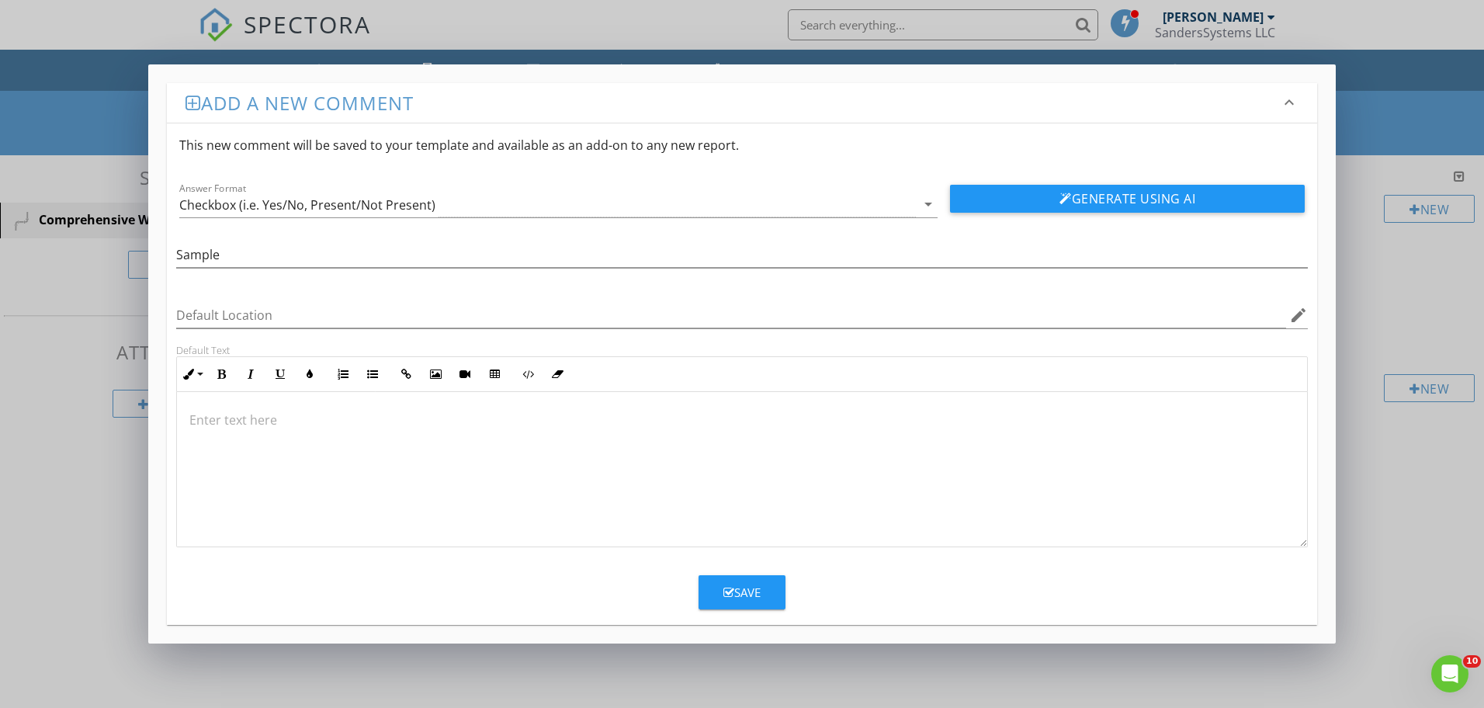
click at [256, 410] on div at bounding box center [742, 469] width 1130 height 155
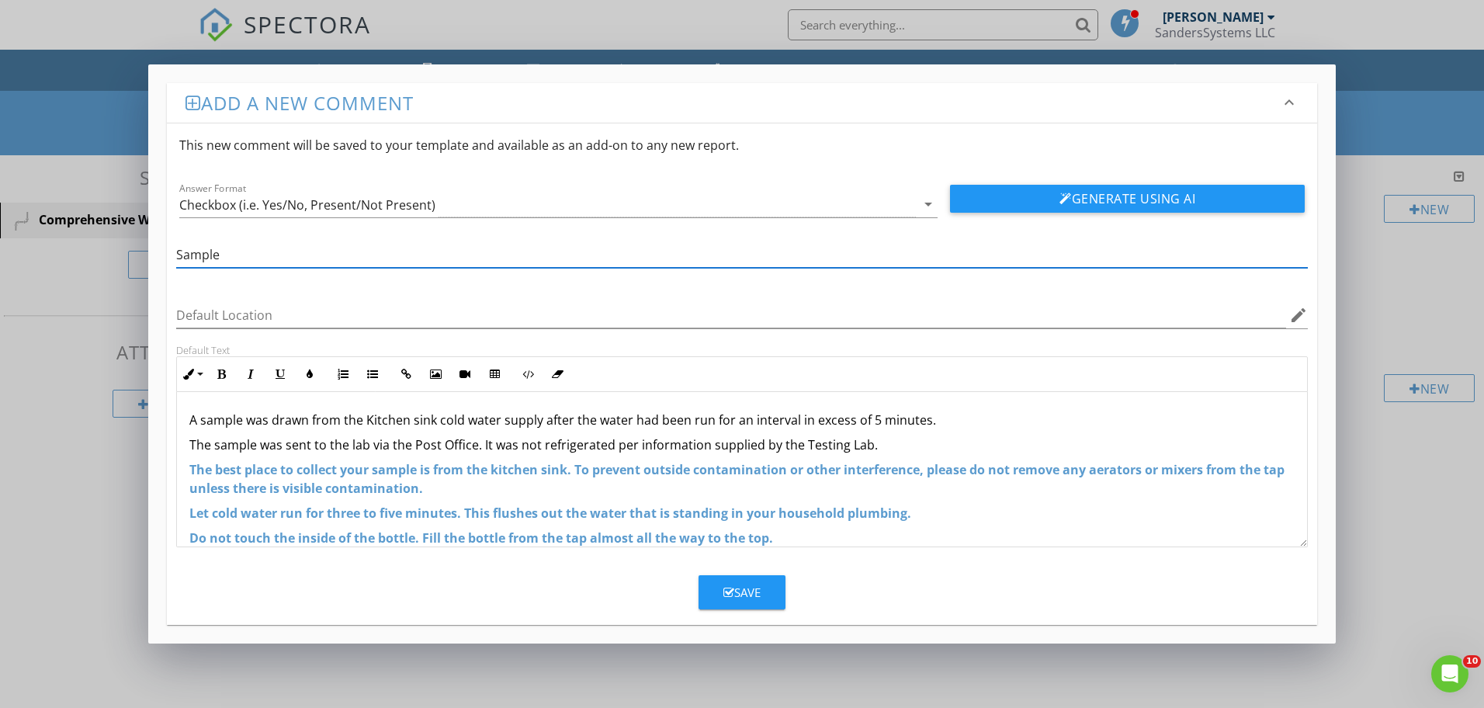
click at [339, 259] on input "Sample" at bounding box center [742, 255] width 1132 height 26
type input "Sample location"
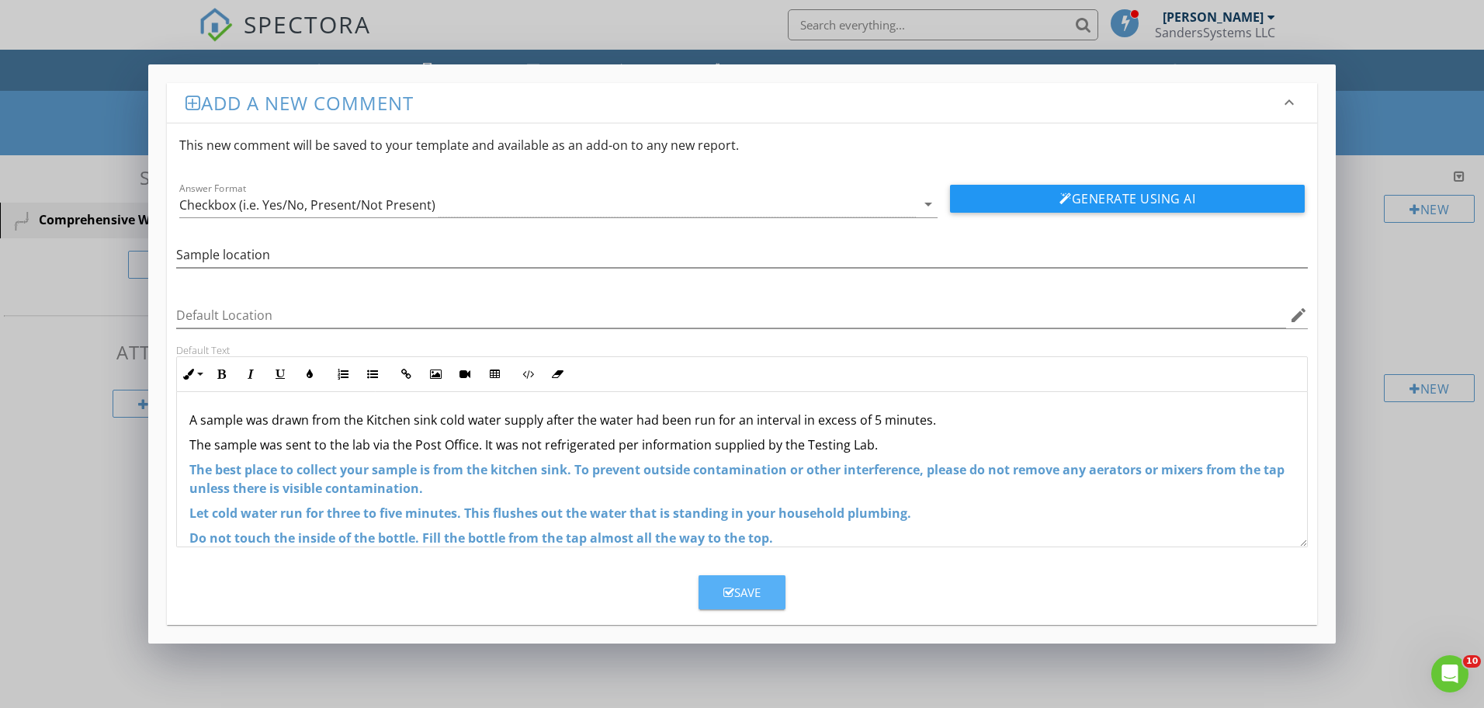
click at [737, 595] on div "Save" at bounding box center [741, 593] width 37 height 18
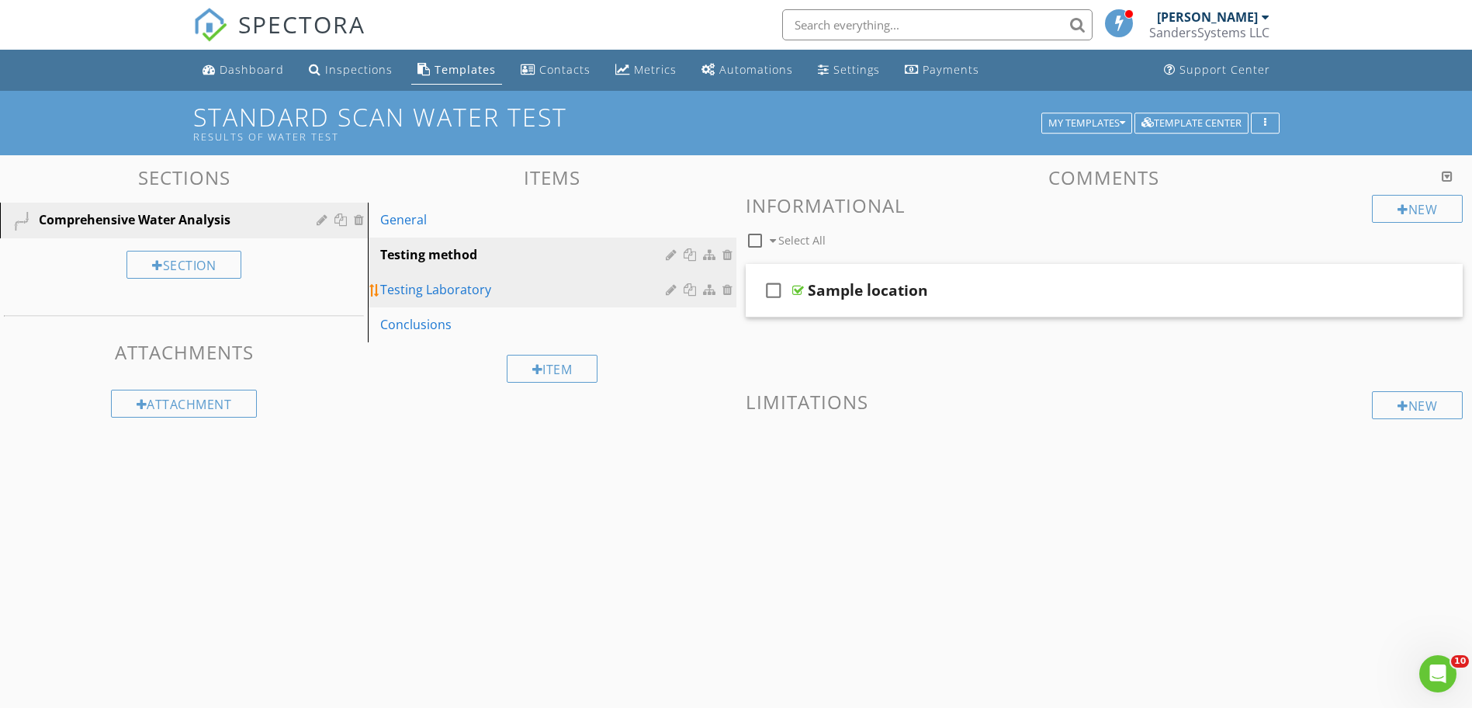
click at [494, 297] on div "Testing Laboratory" at bounding box center [525, 289] width 290 height 19
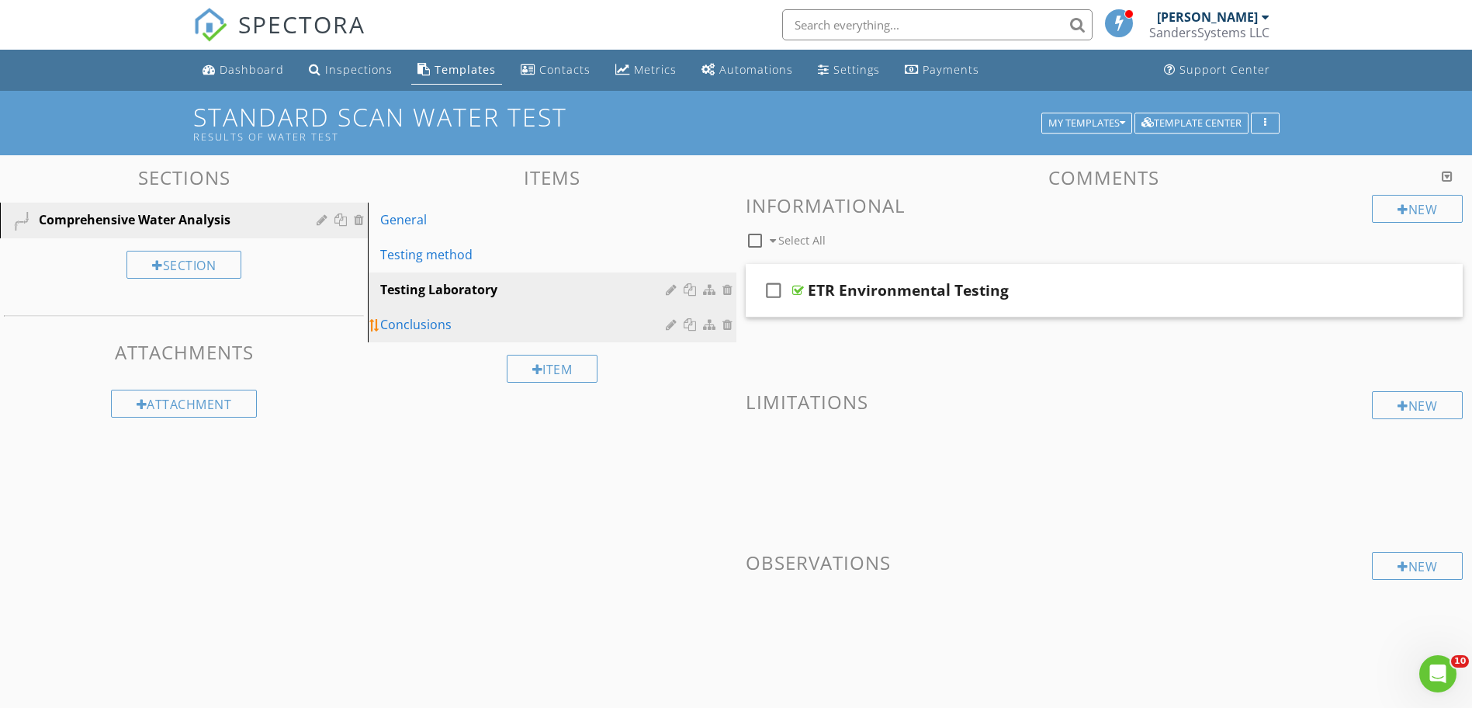
click at [449, 331] on div "Conclusions" at bounding box center [525, 324] width 290 height 19
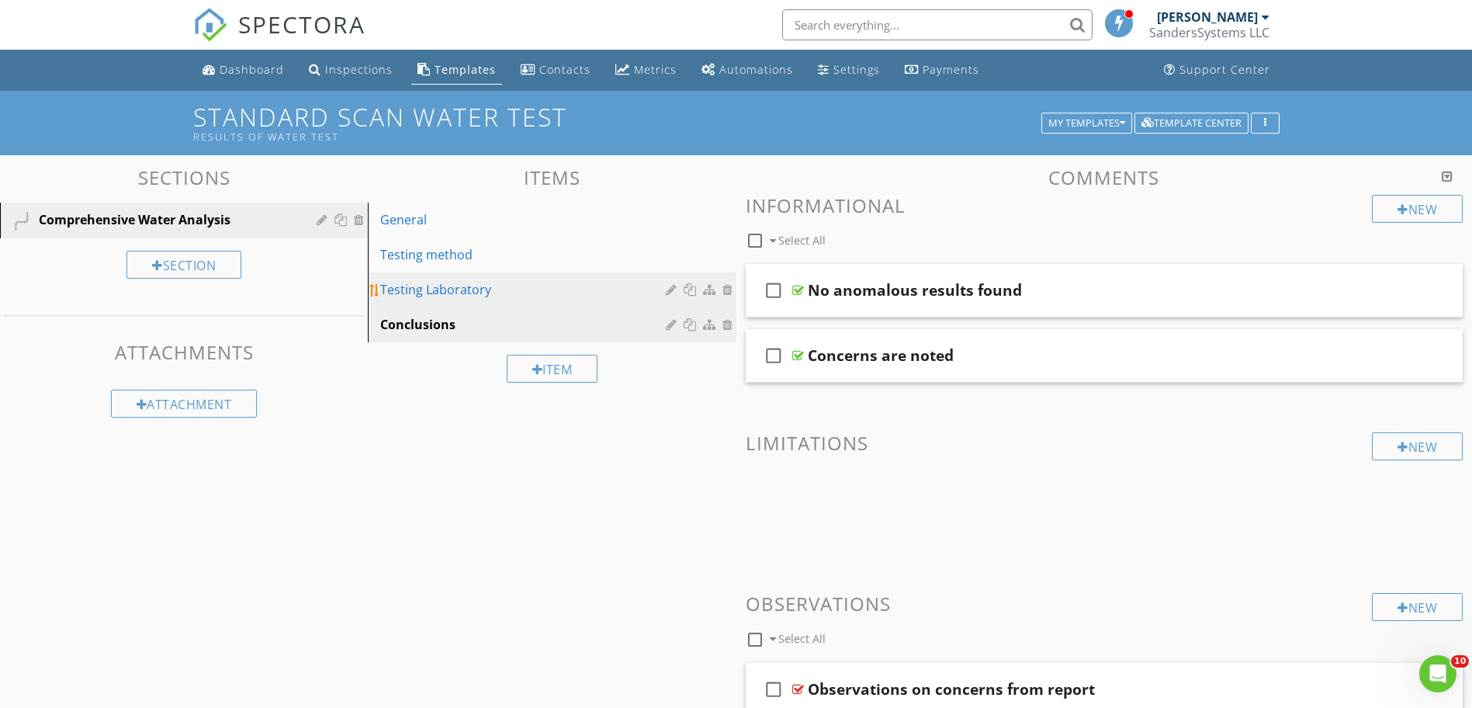
click at [418, 290] on div "Testing Laboratory" at bounding box center [525, 289] width 290 height 19
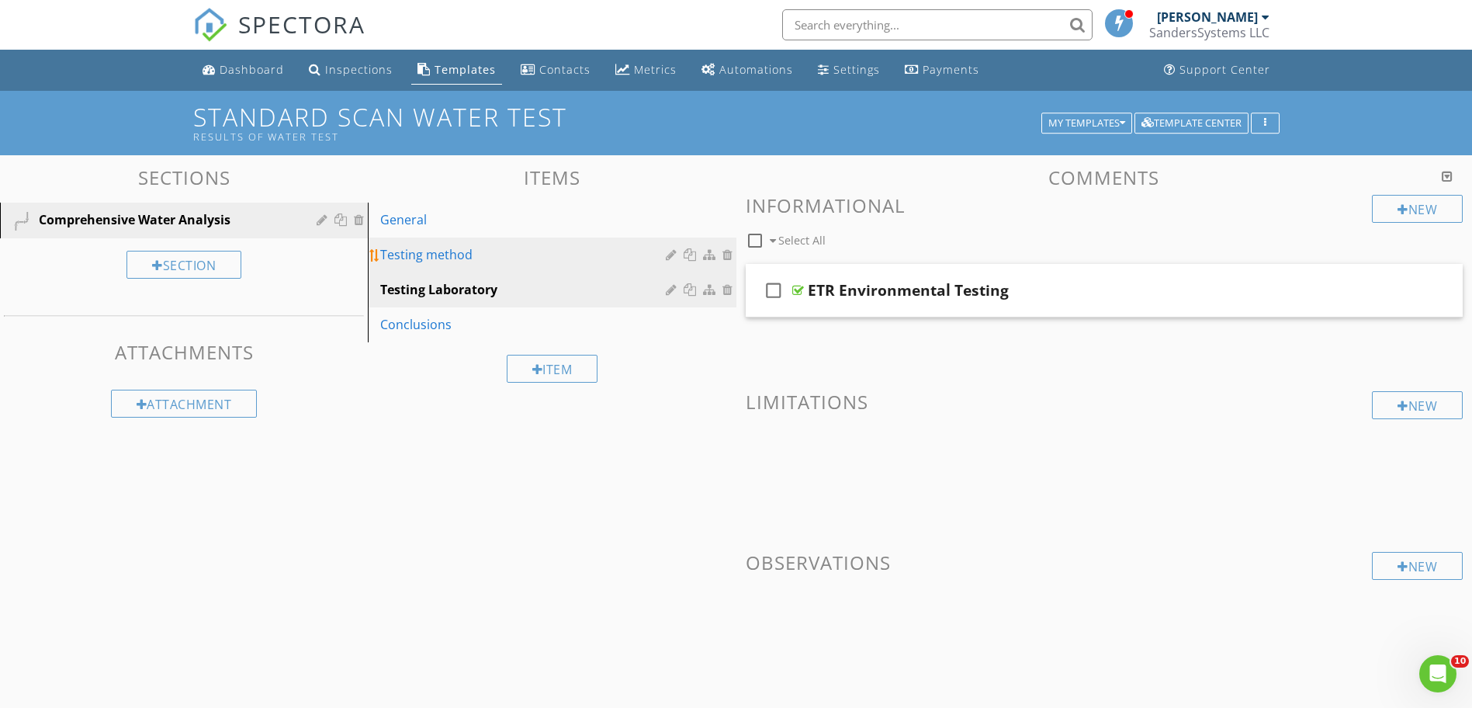
click at [417, 257] on div "Testing method" at bounding box center [525, 254] width 290 height 19
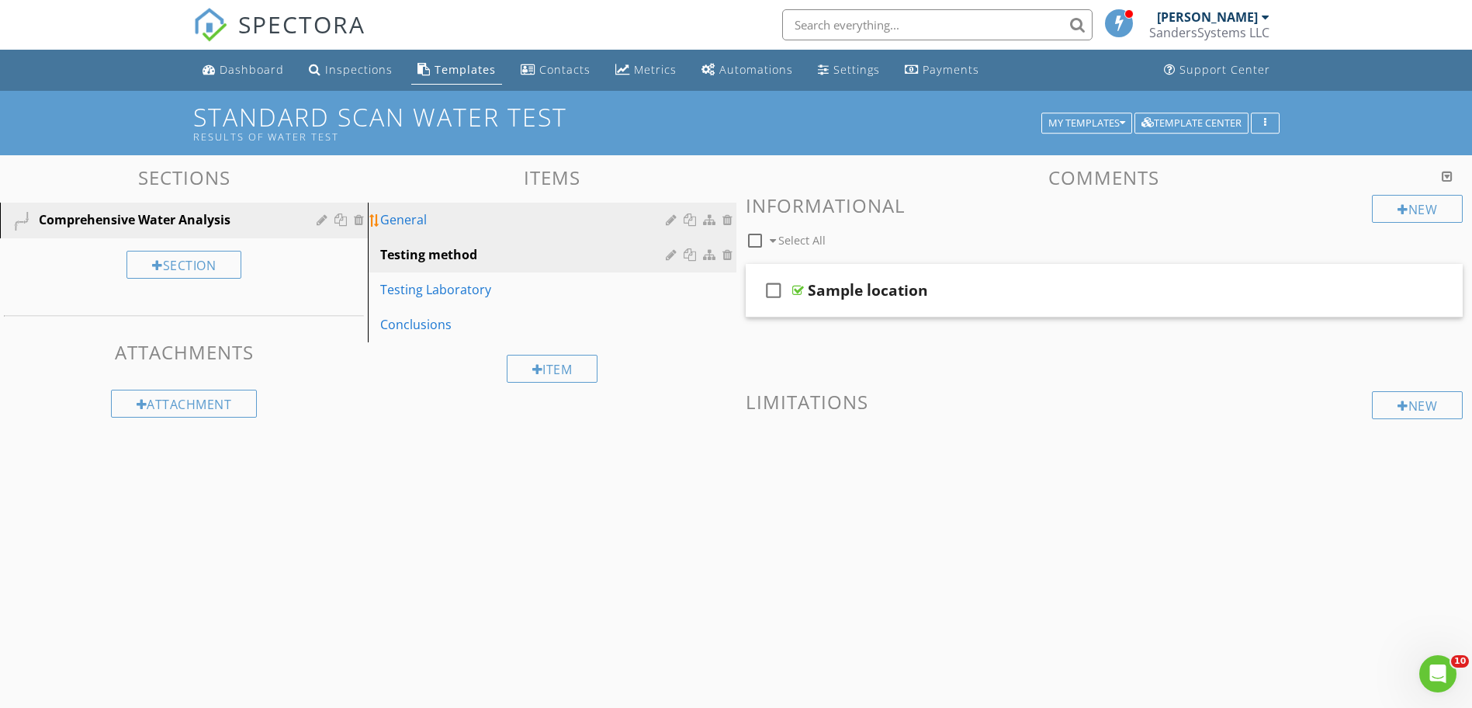
click at [414, 221] on div "General" at bounding box center [525, 219] width 290 height 19
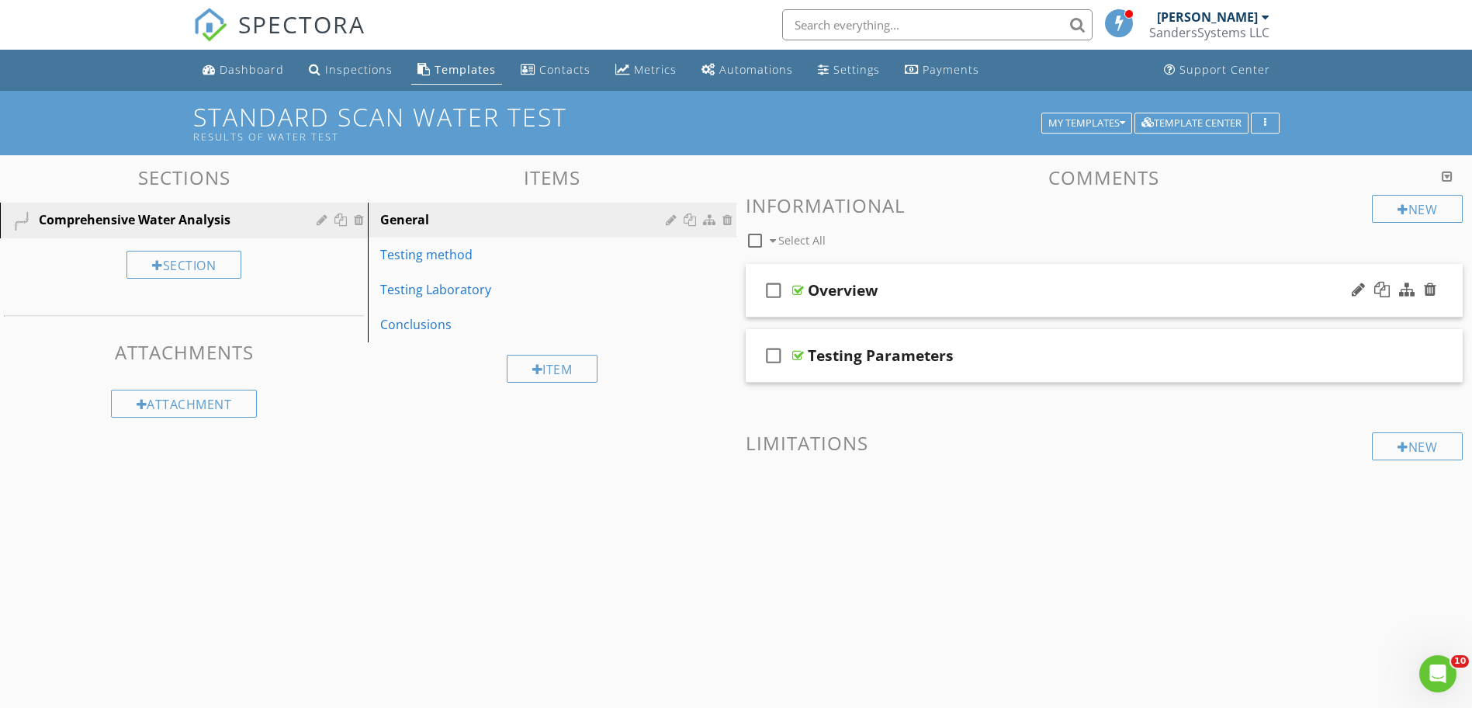
click at [797, 292] on div at bounding box center [799, 290] width 12 height 12
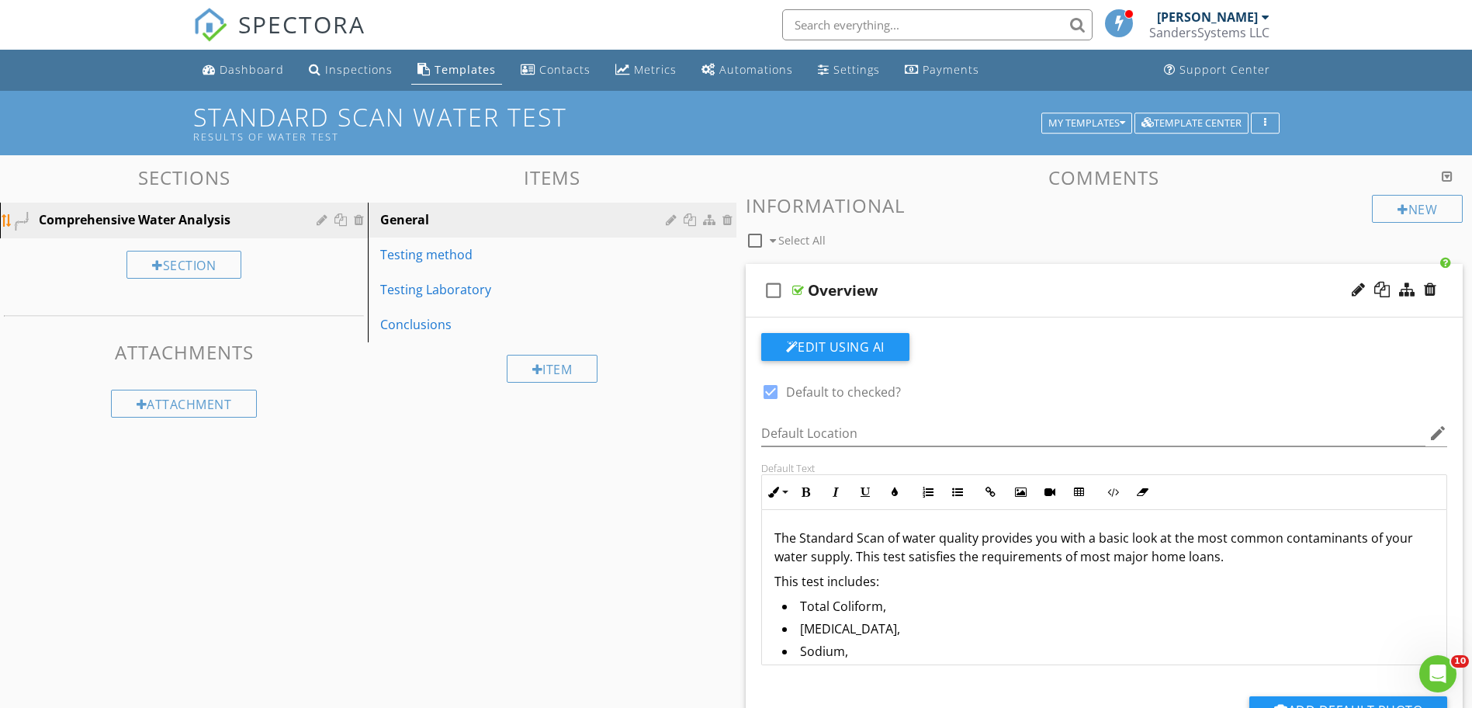
click at [102, 218] on div "Comprehensive Water Analysis" at bounding box center [166, 219] width 255 height 19
click at [324, 224] on div at bounding box center [324, 219] width 15 height 12
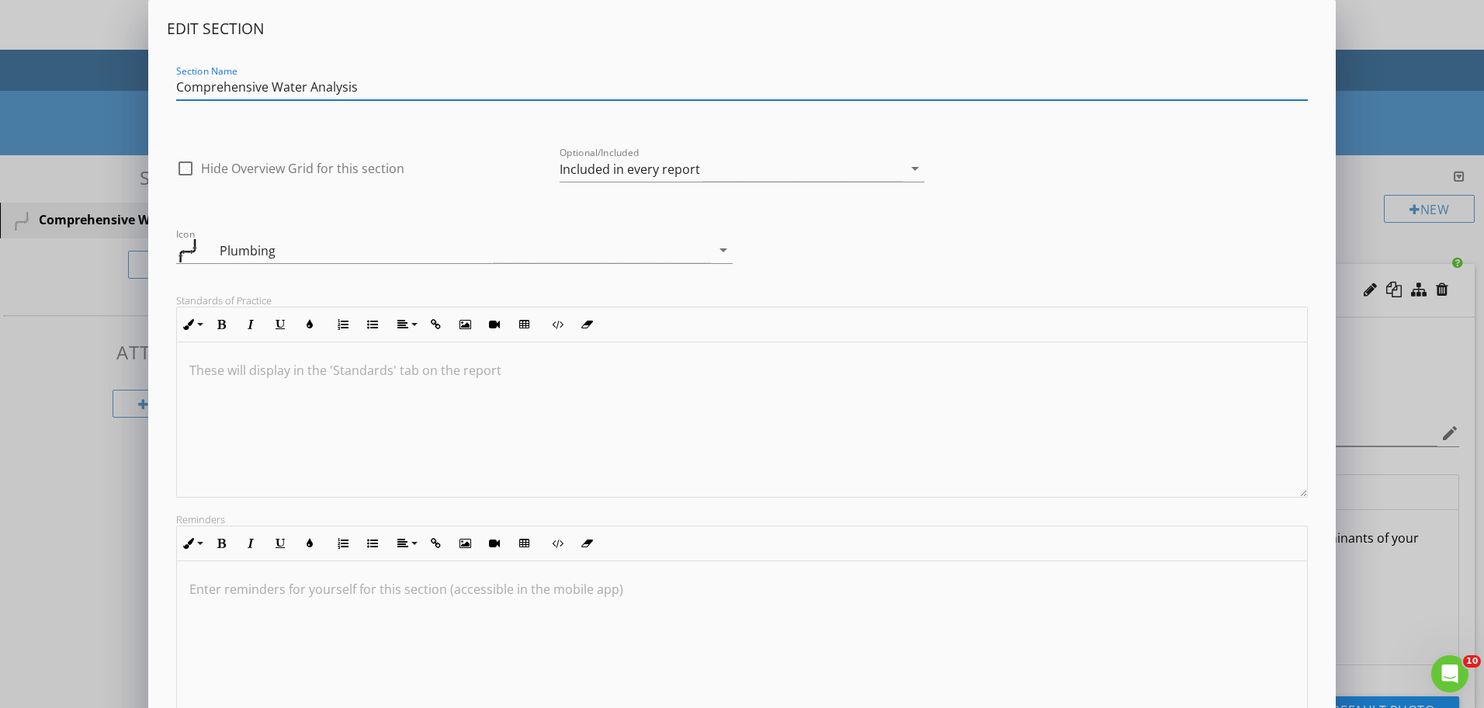
click at [214, 87] on input "Comprehensive Water Analysis" at bounding box center [742, 88] width 1132 height 26
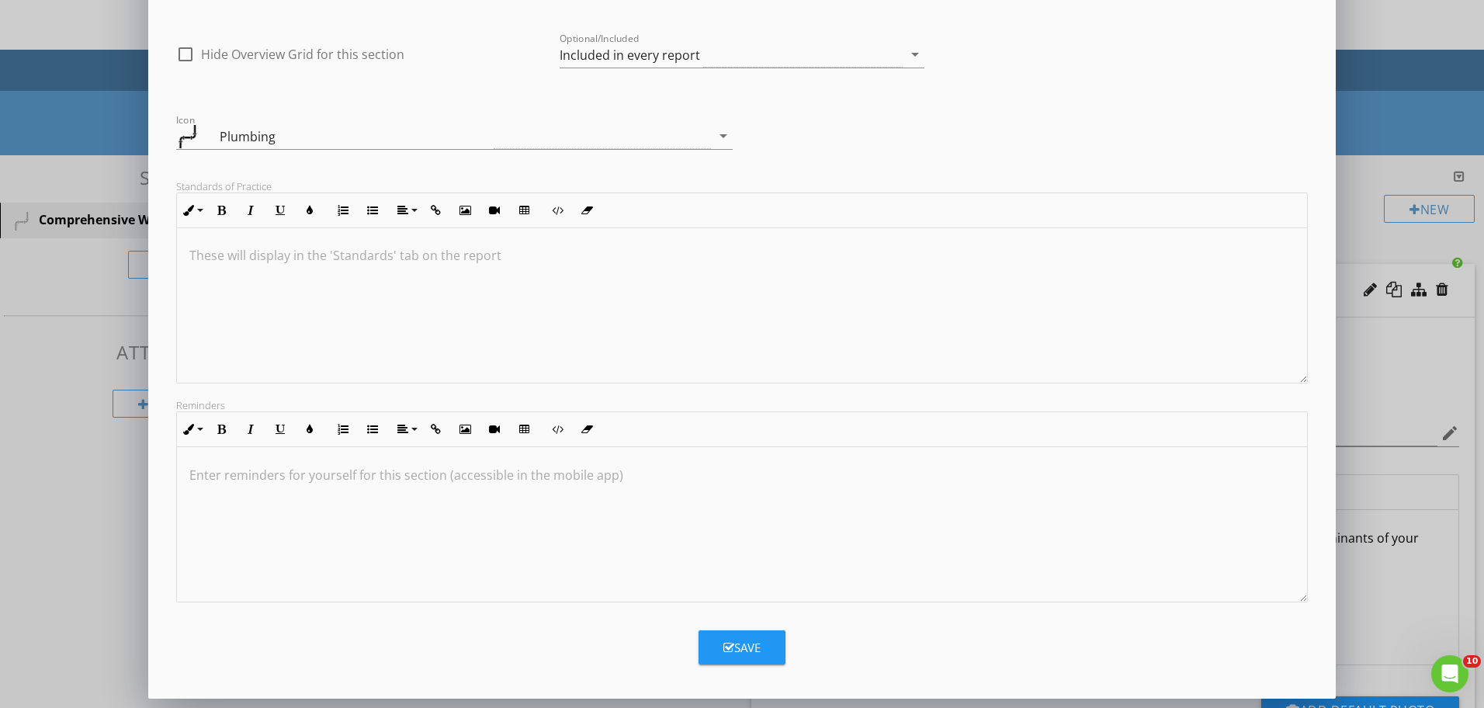
type input "Standard Water Analysis"
click at [764, 657] on button "Save" at bounding box center [742, 647] width 87 height 34
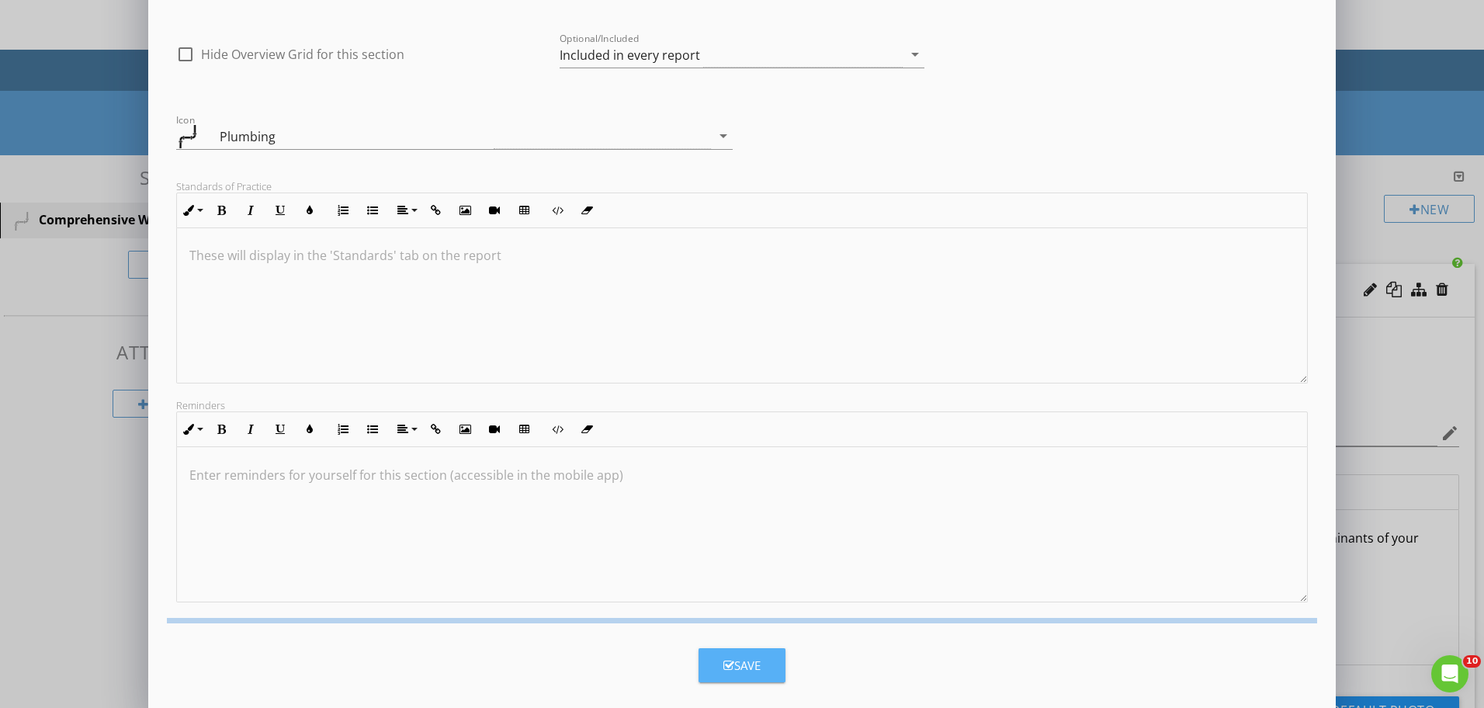
scroll to position [0, 0]
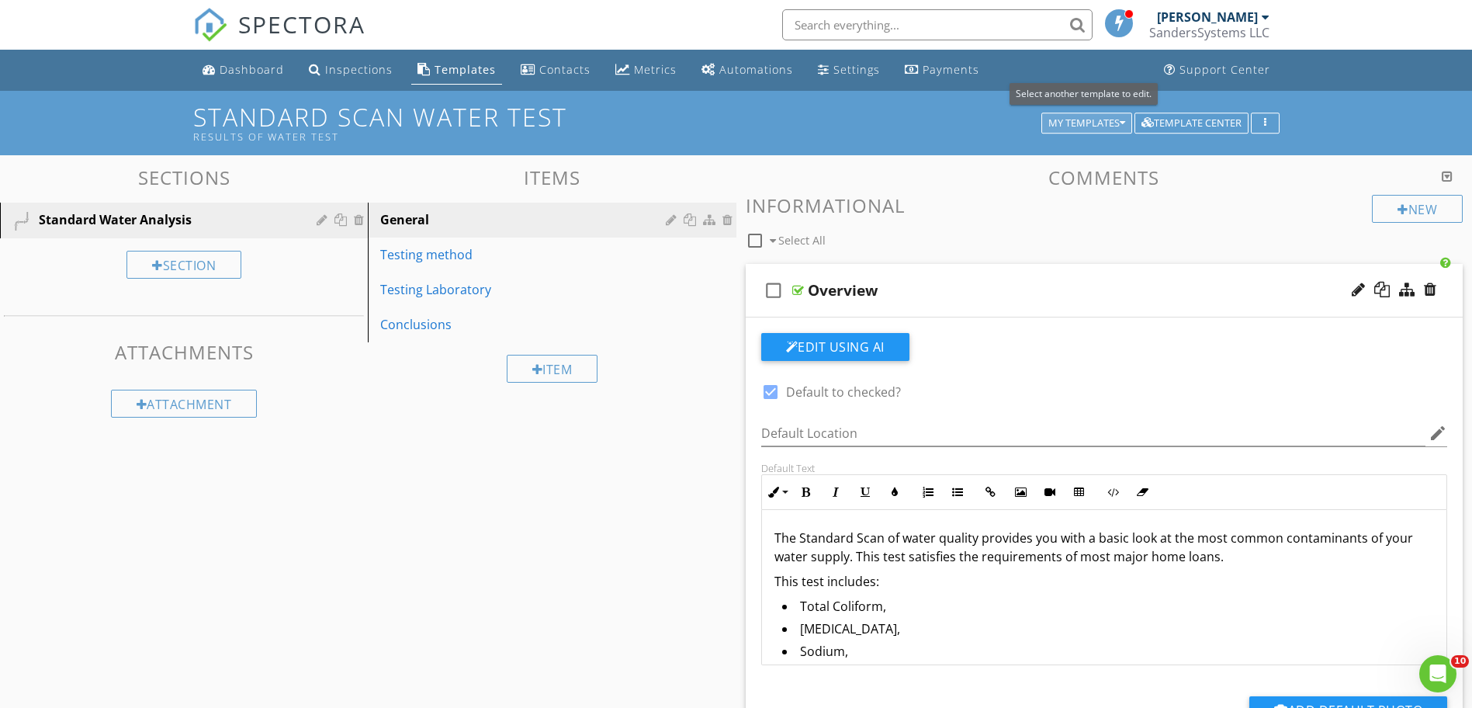
click at [1123, 123] on icon "button" at bounding box center [1122, 123] width 5 height 11
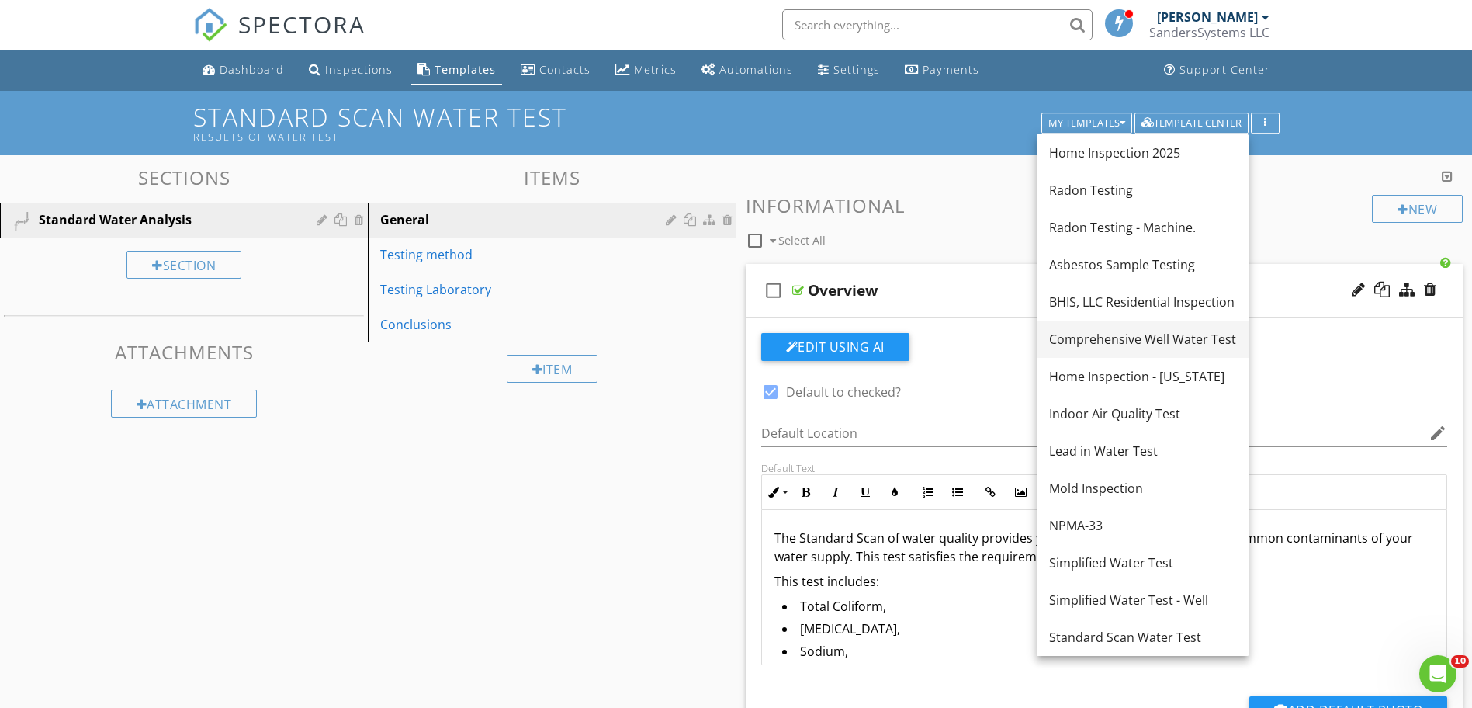
click at [1116, 341] on div "Comprehensive Well Water Test" at bounding box center [1142, 339] width 187 height 19
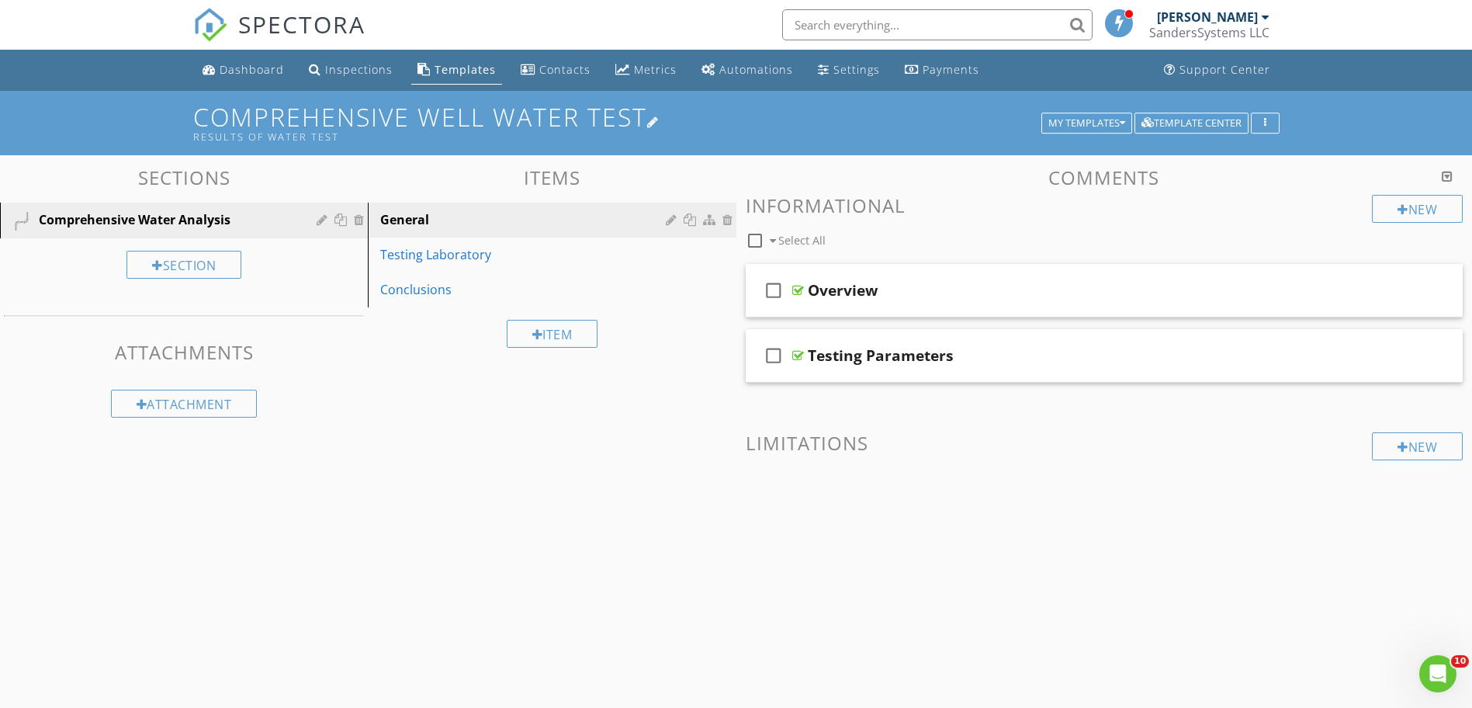
click at [657, 120] on div at bounding box center [653, 122] width 12 height 12
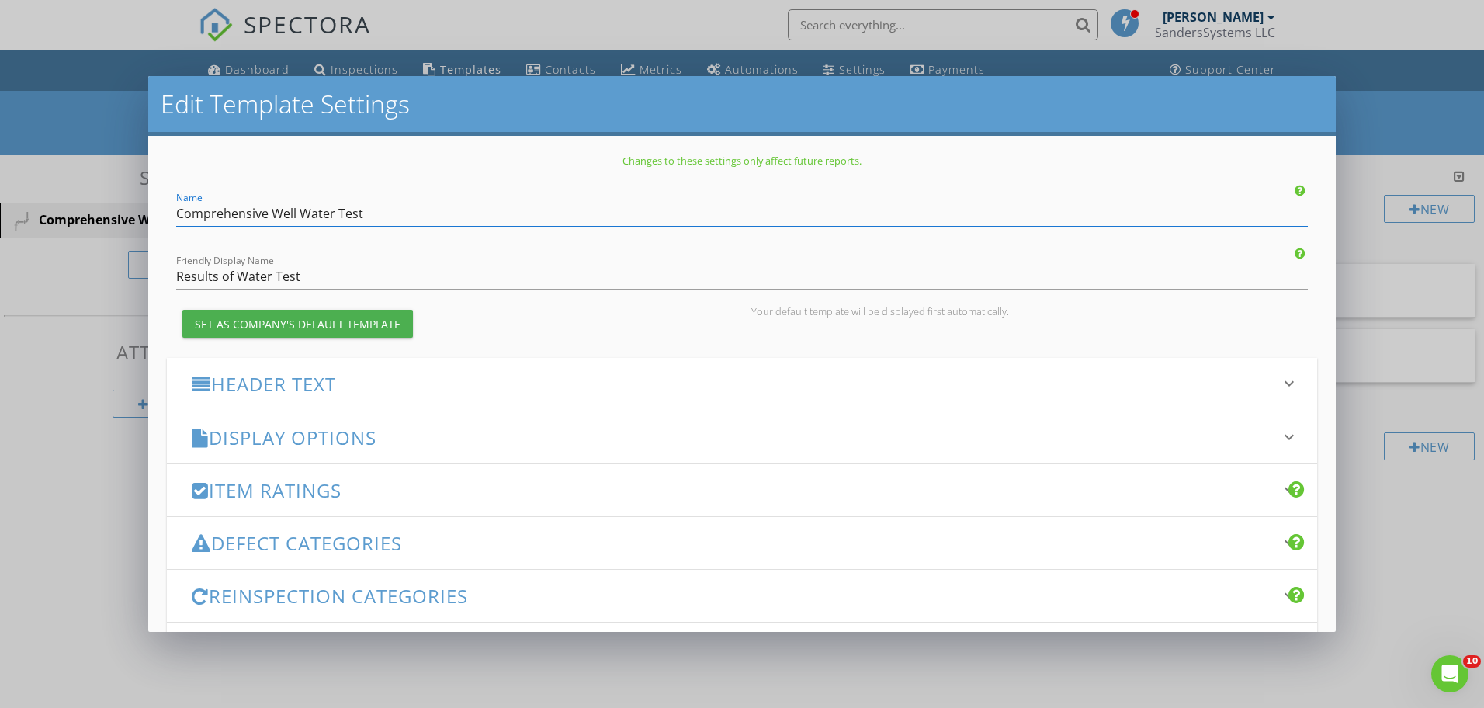
drag, startPoint x: 272, startPoint y: 210, endPoint x: 443, endPoint y: 212, distance: 170.8
click at [443, 212] on input "Comprehensive Well Water Test" at bounding box center [742, 214] width 1132 height 26
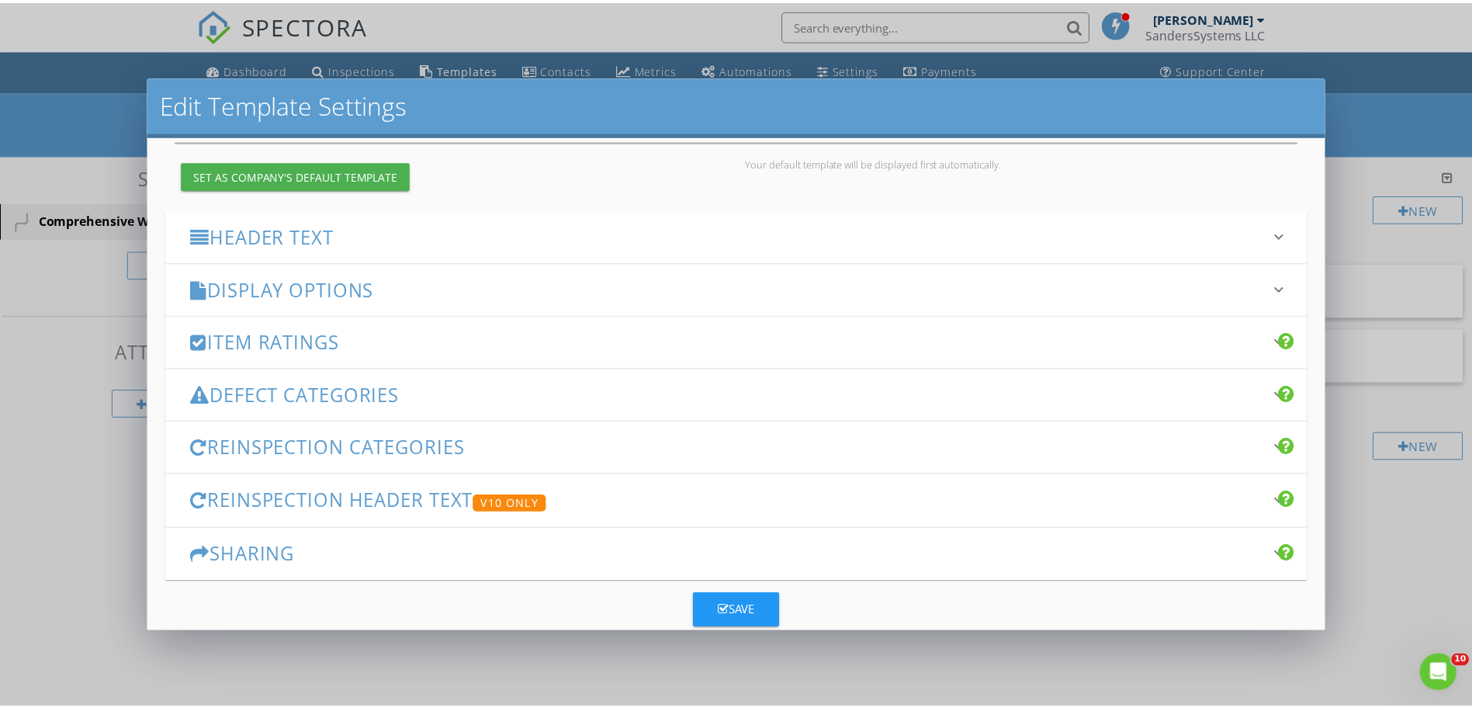
scroll to position [179, 0]
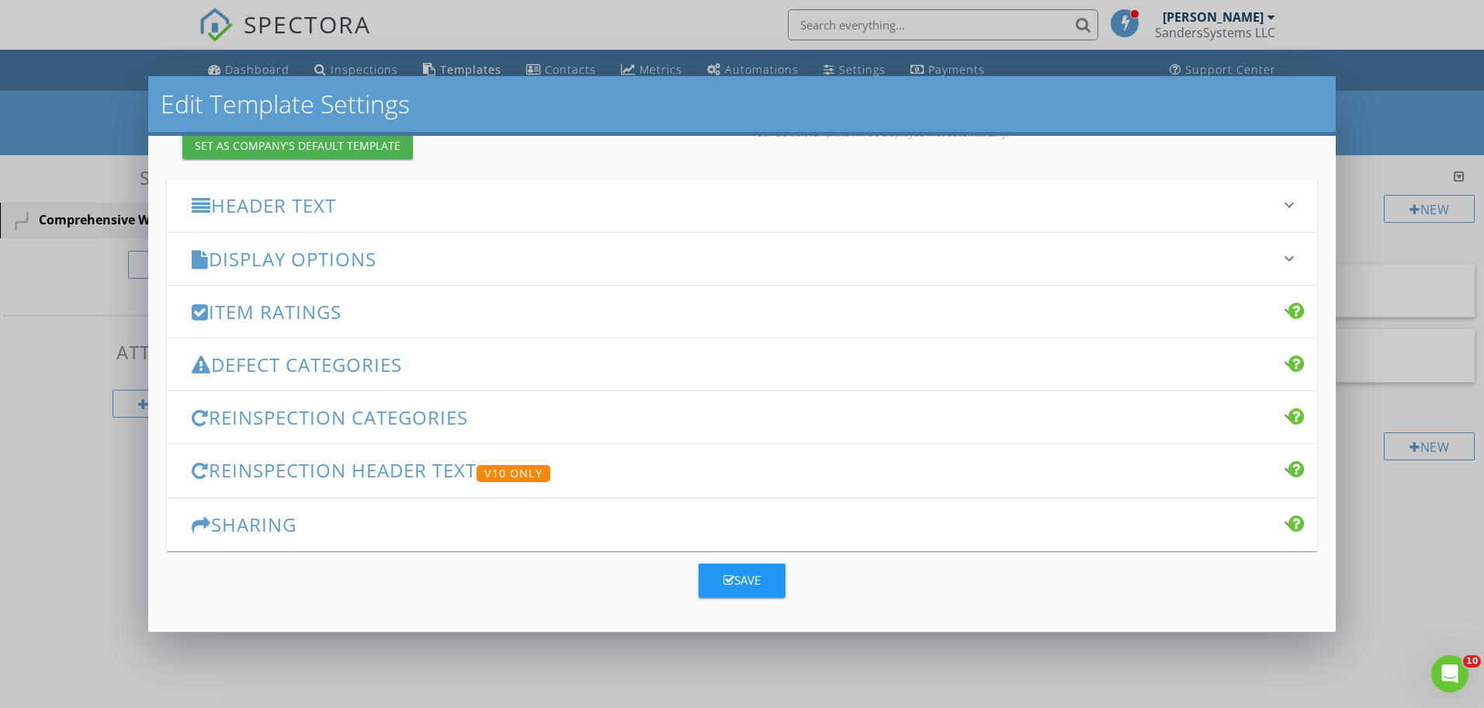
type input "Comprehensive Water Analysis"
click at [716, 574] on button "Save" at bounding box center [742, 581] width 87 height 34
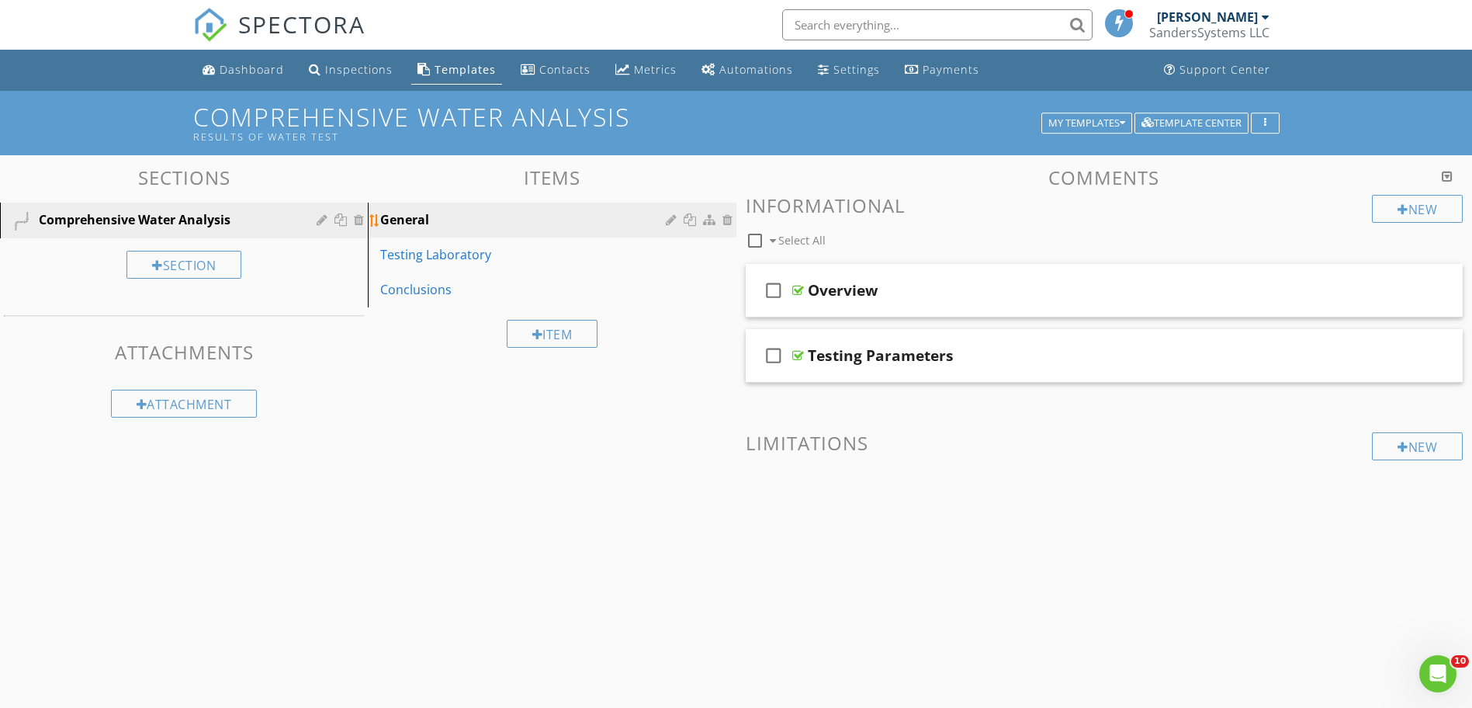
click at [526, 222] on div "General" at bounding box center [525, 219] width 290 height 19
click at [799, 288] on div at bounding box center [799, 290] width 12 height 12
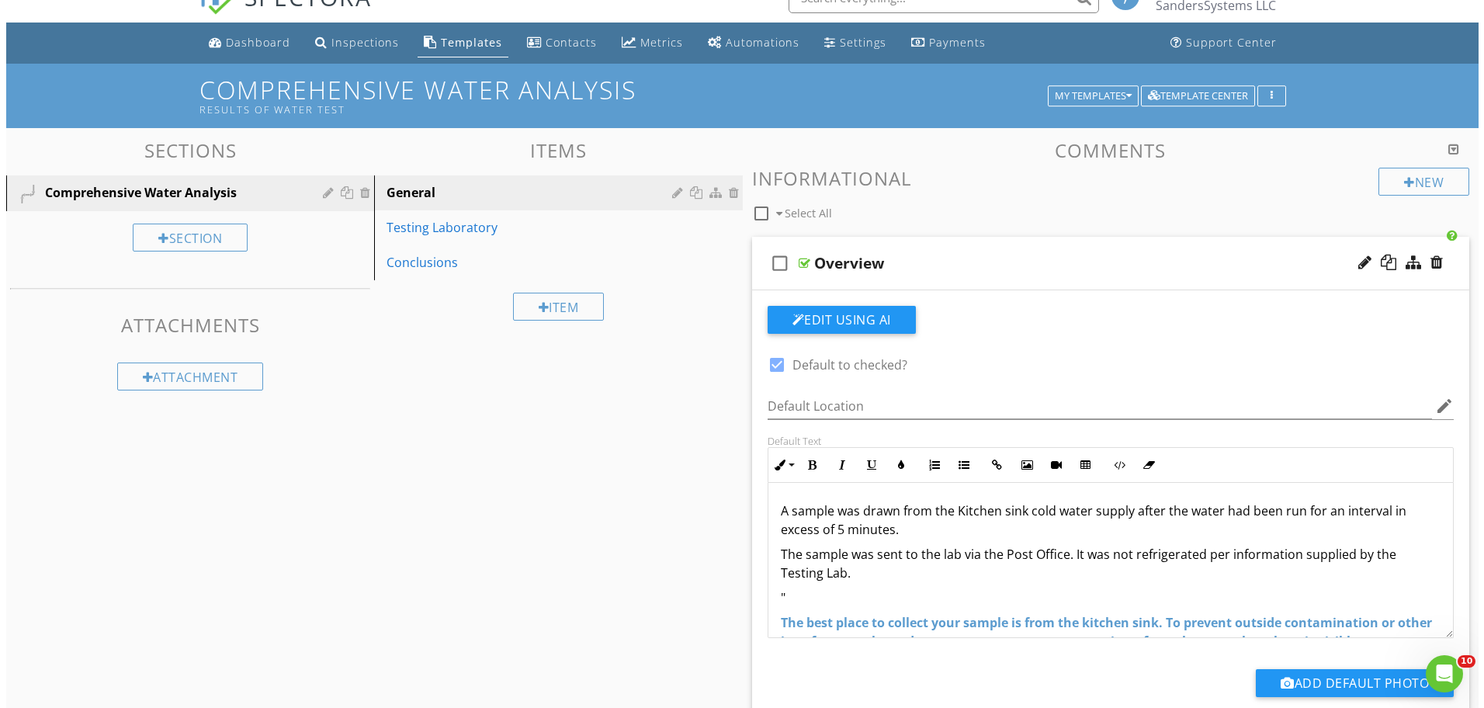
scroll to position [0, 0]
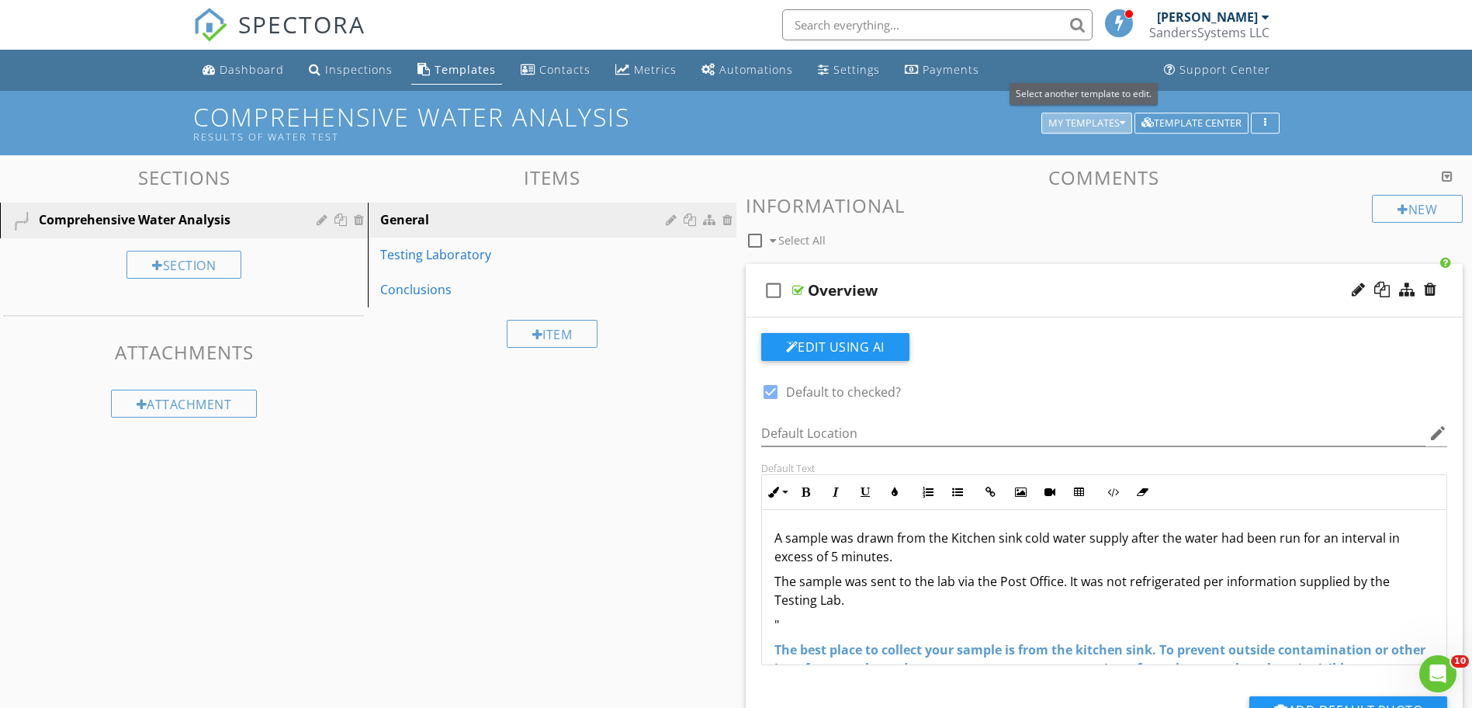
click at [1121, 125] on icon "button" at bounding box center [1122, 123] width 5 height 11
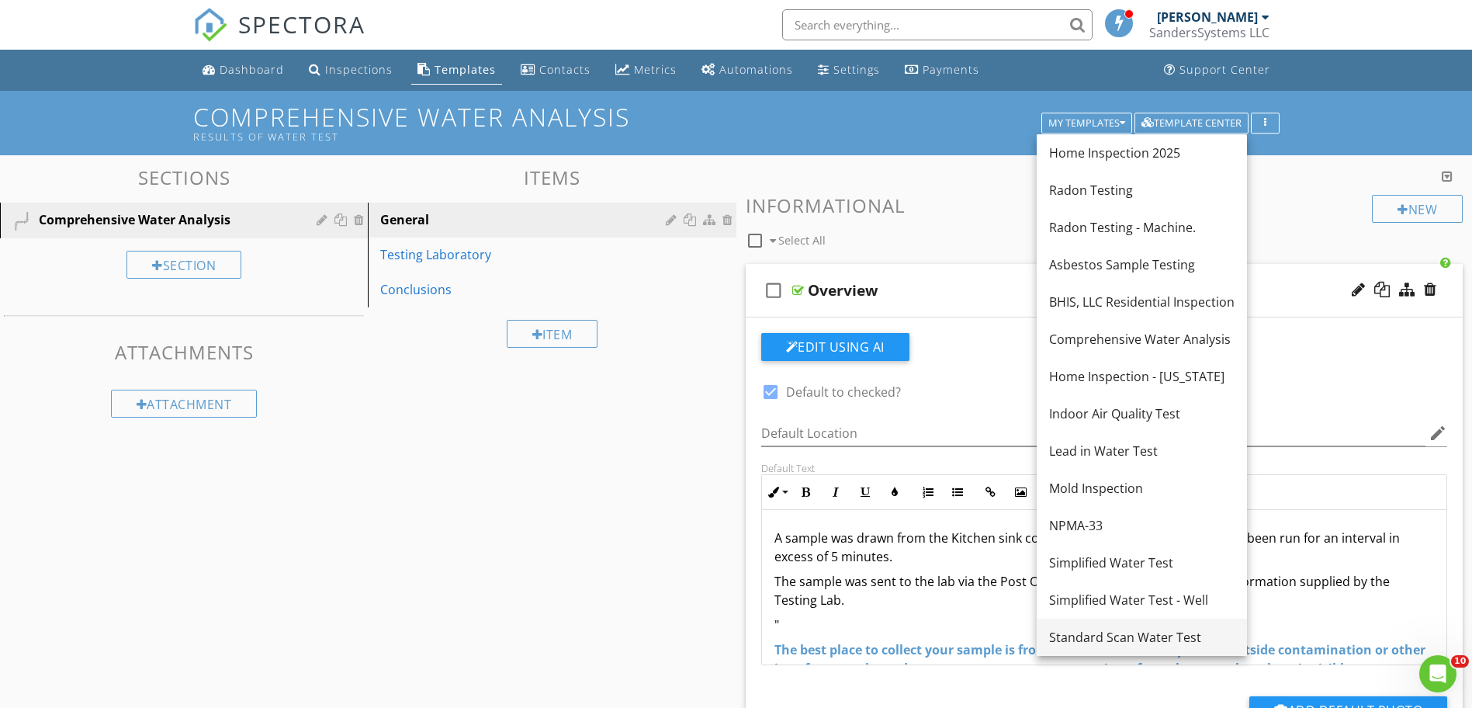
click at [1105, 635] on div "Standard Scan Water Test" at bounding box center [1142, 637] width 186 height 19
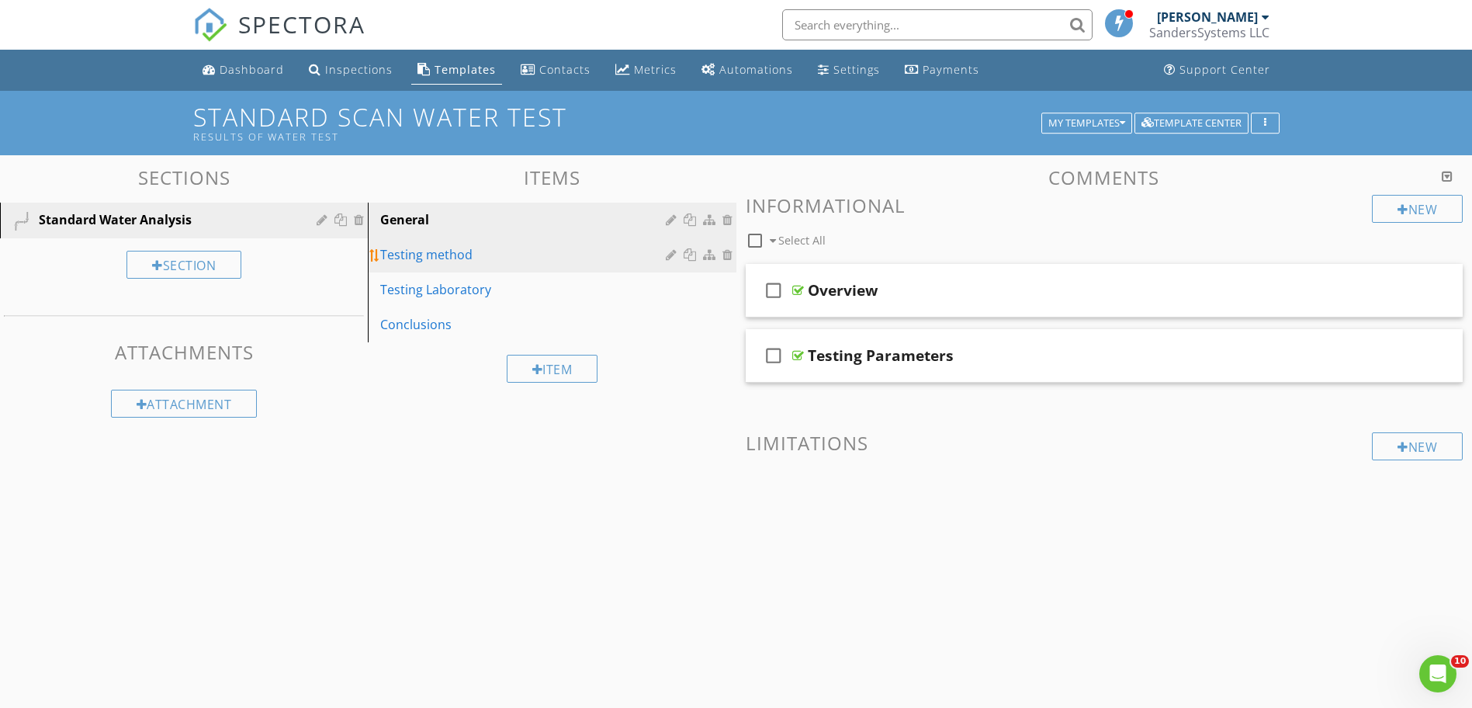
click at [425, 253] on div "Testing method" at bounding box center [525, 254] width 290 height 19
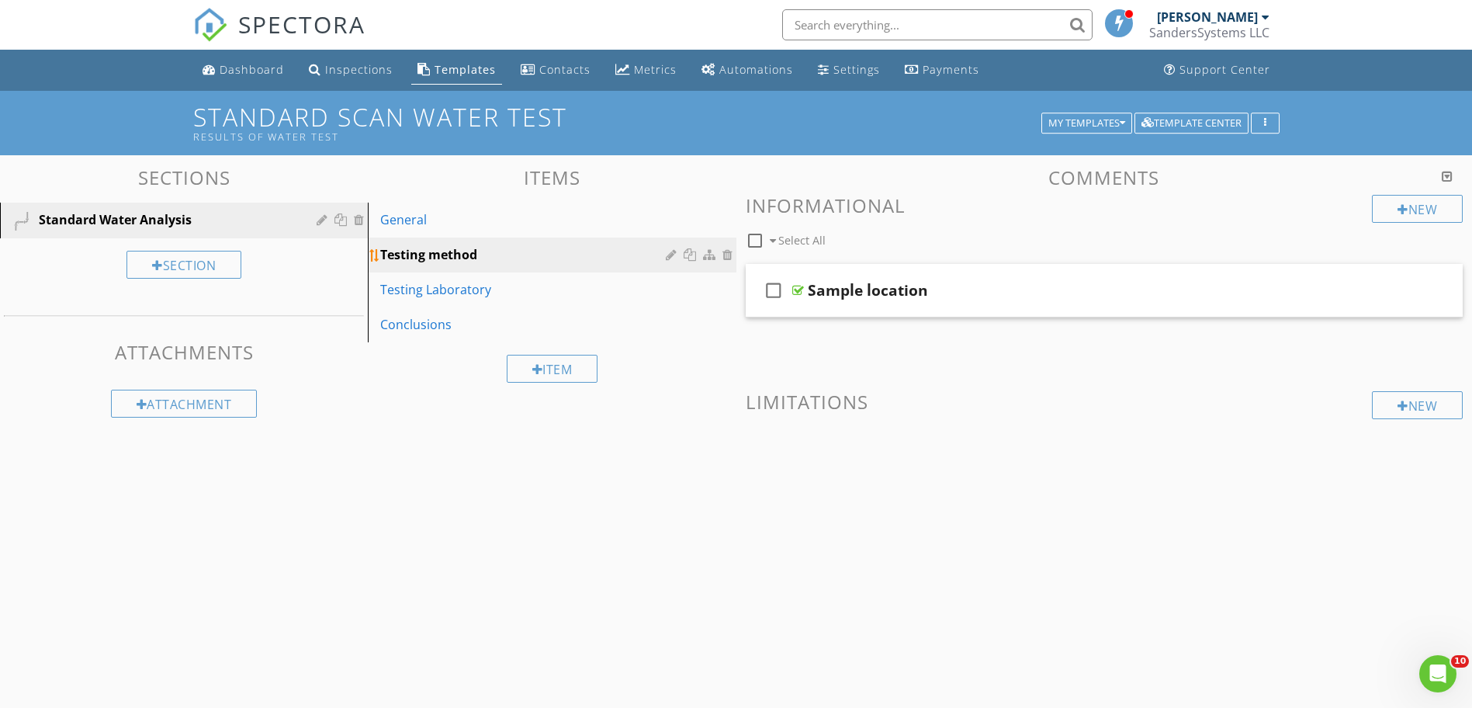
click at [692, 252] on div at bounding box center [692, 254] width 16 height 12
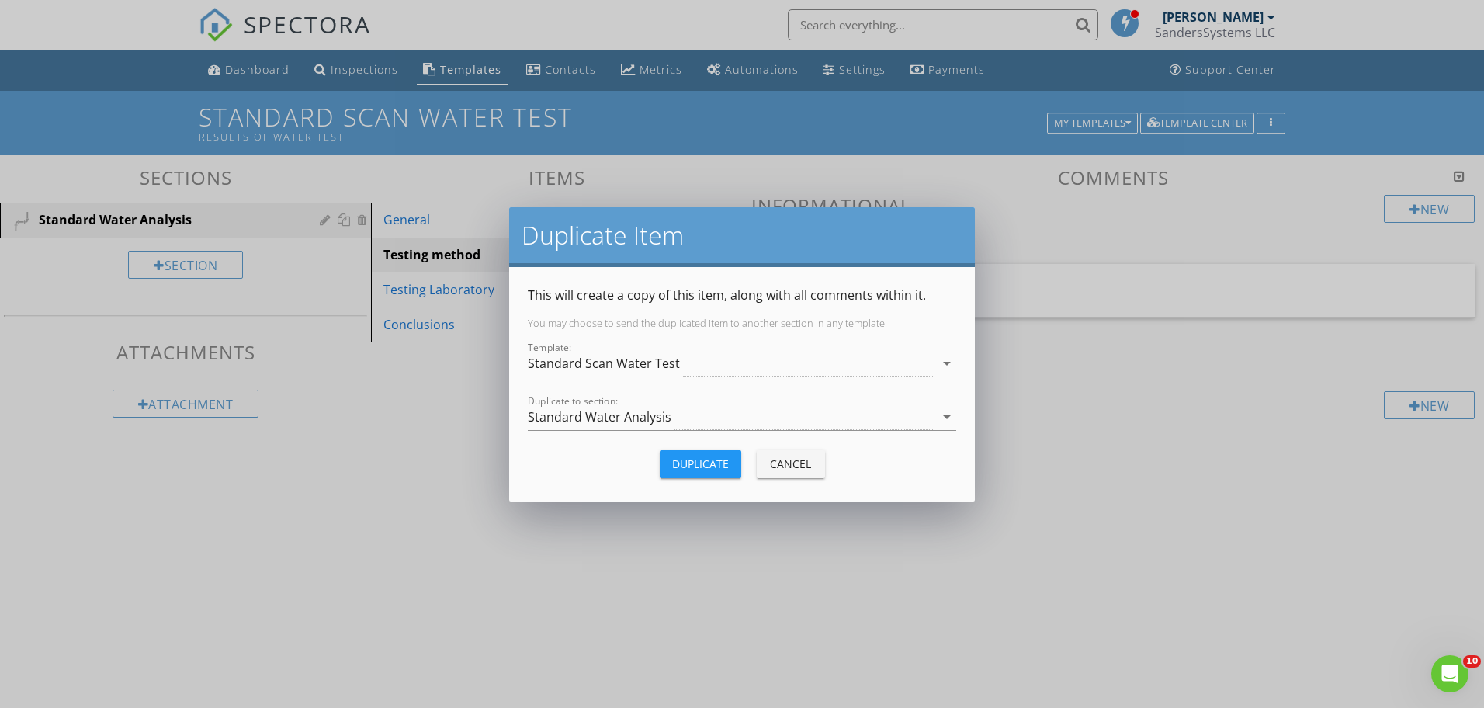
click at [949, 361] on icon "arrow_drop_down" at bounding box center [947, 363] width 19 height 19
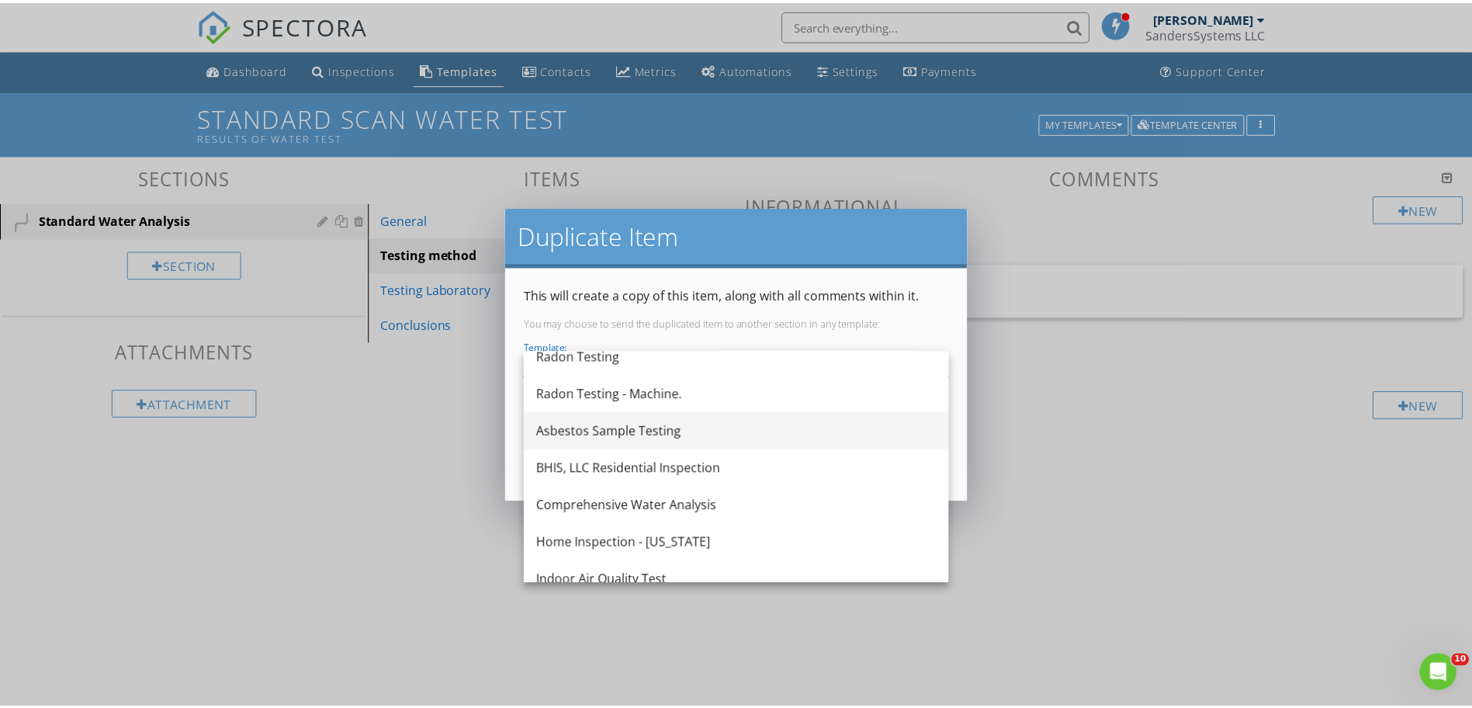
scroll to position [78, 0]
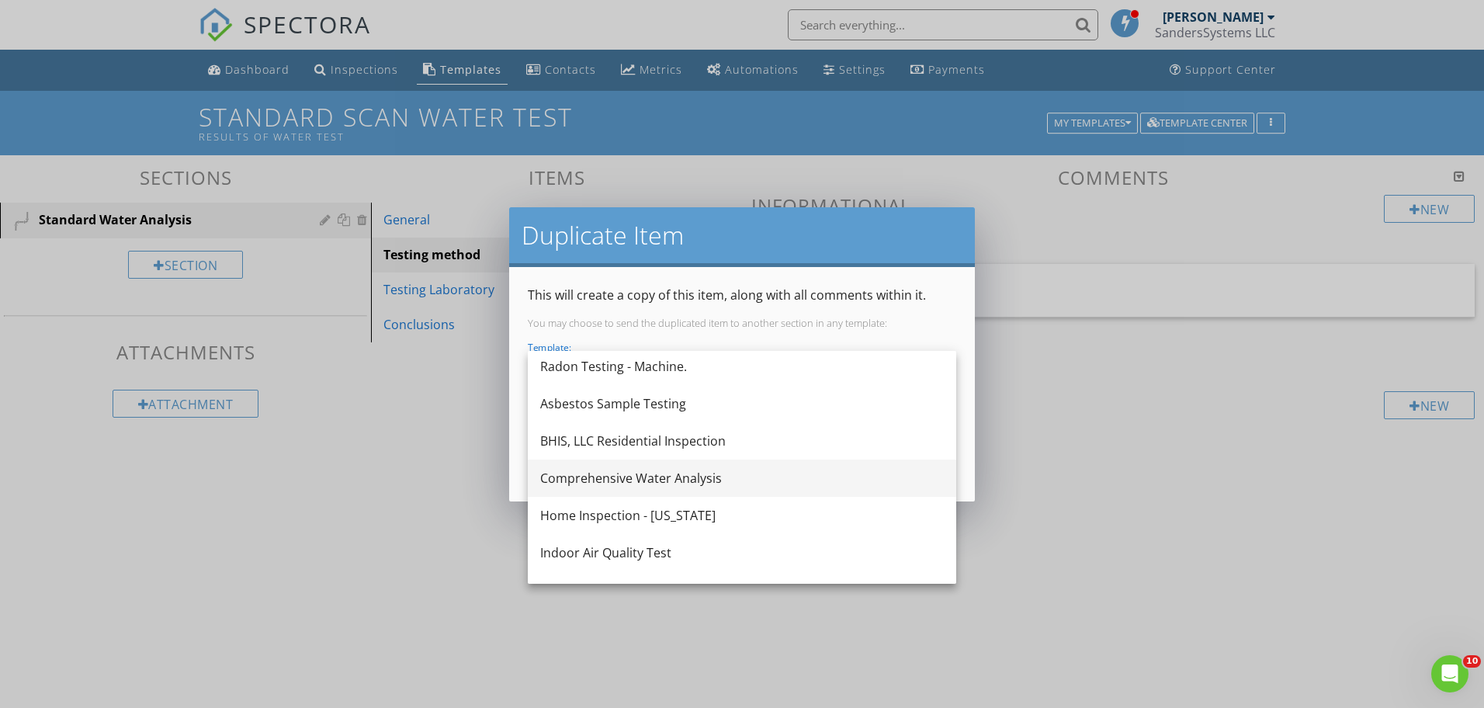
click at [679, 484] on div "Comprehensive Water Analysis" at bounding box center [742, 478] width 404 height 19
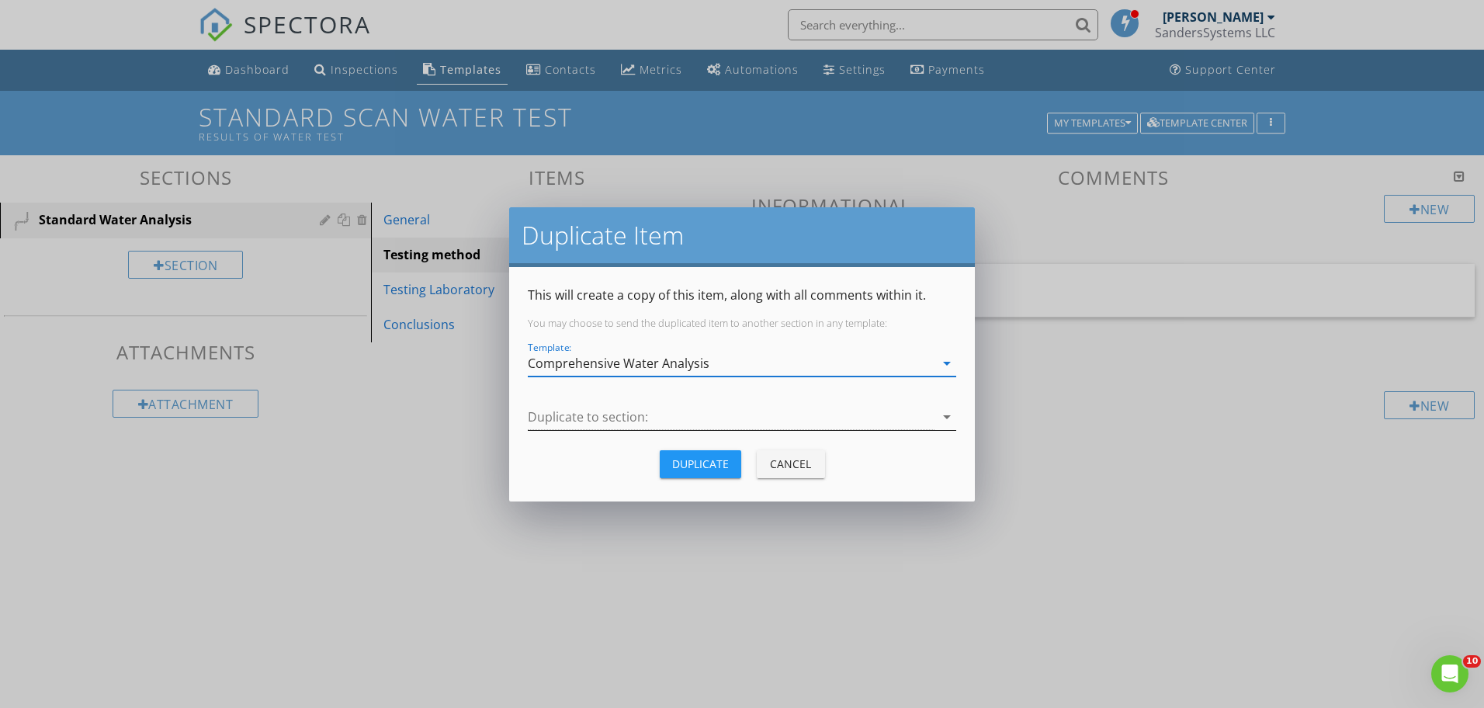
click at [664, 425] on div at bounding box center [731, 417] width 407 height 26
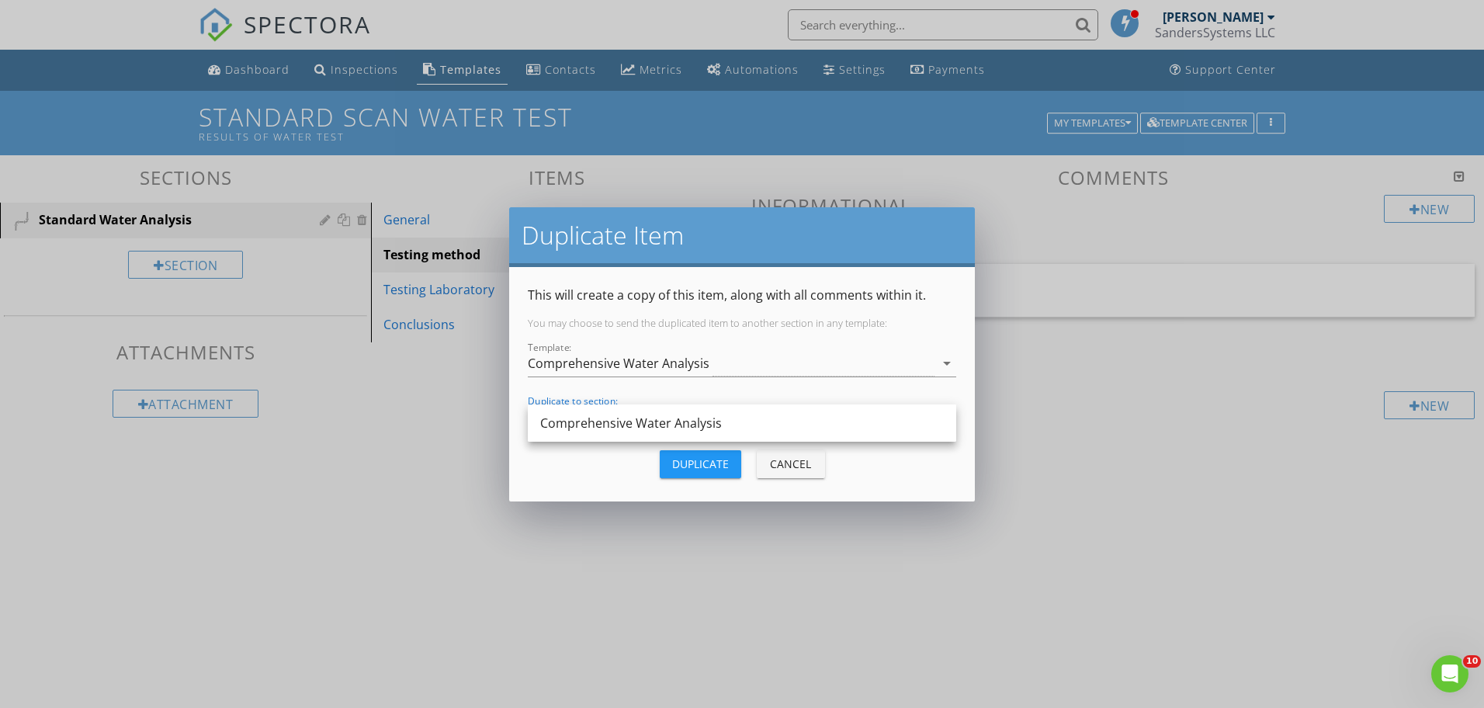
click at [664, 425] on div "Comprehensive Water Analysis" at bounding box center [742, 423] width 404 height 19
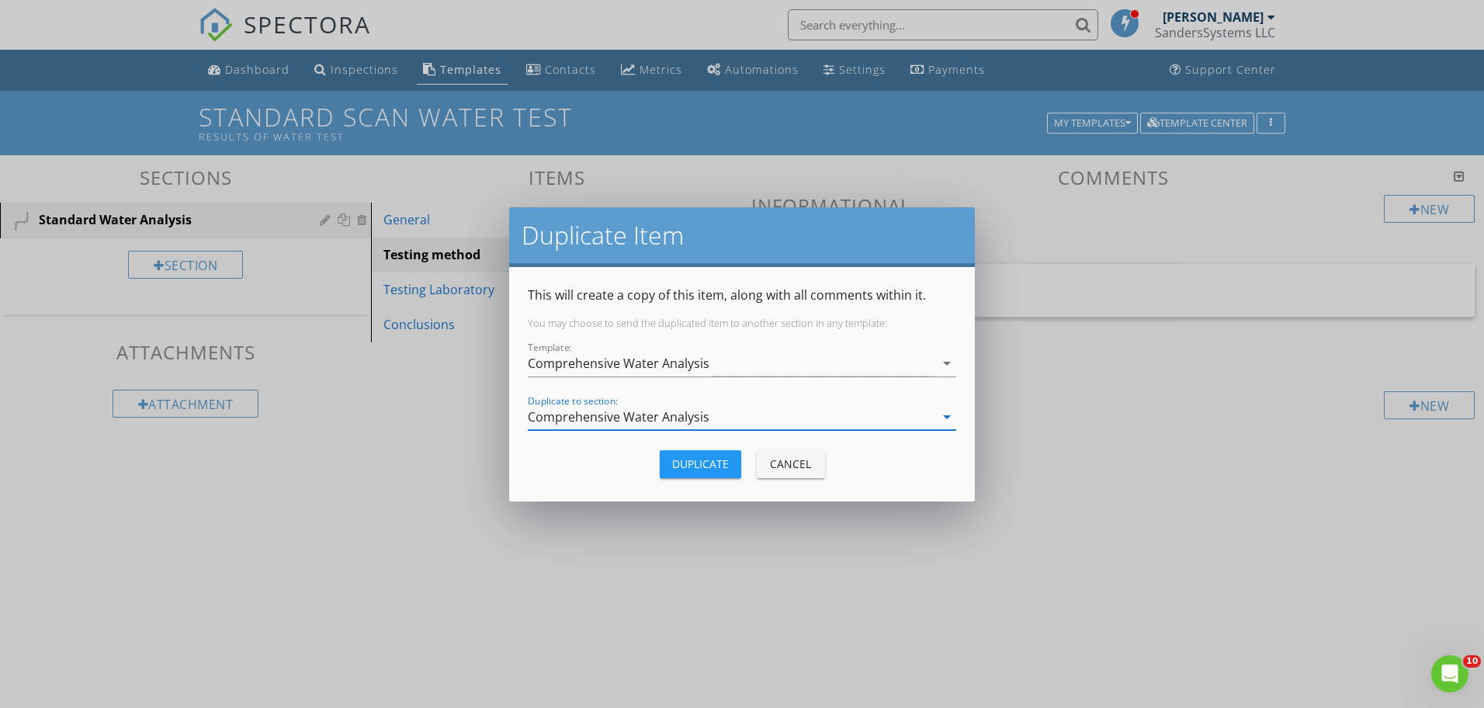
click at [696, 463] on div "Duplicate" at bounding box center [700, 464] width 57 height 16
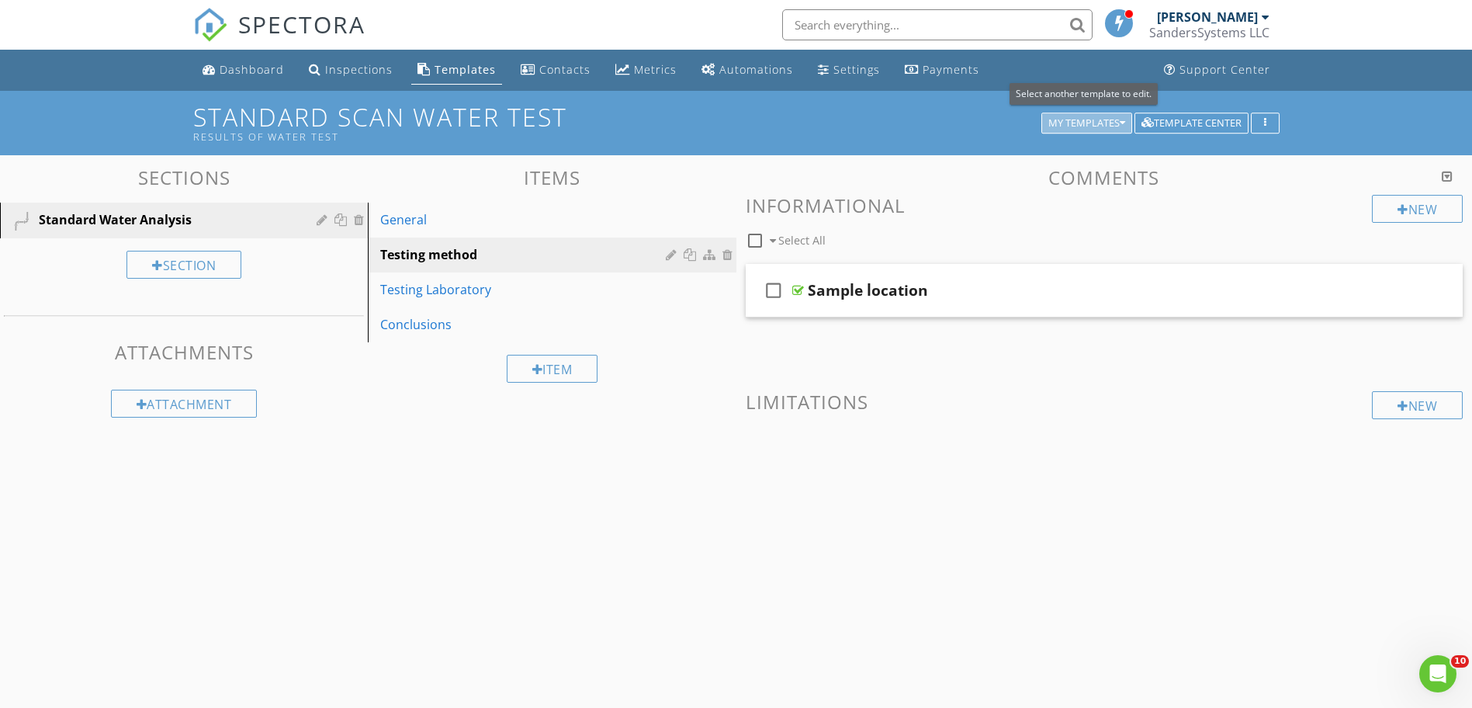
click at [1122, 124] on icon "button" at bounding box center [1122, 123] width 5 height 11
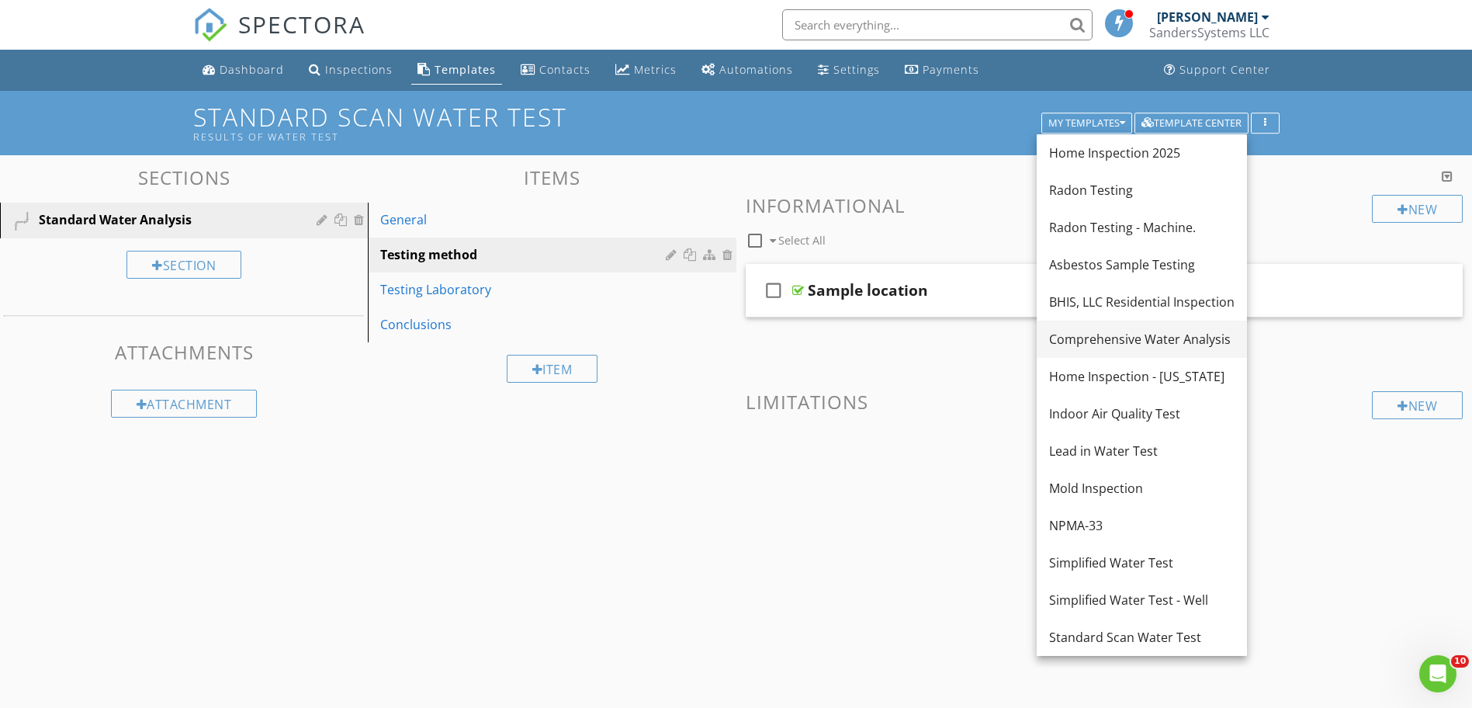
click at [1095, 335] on div "Comprehensive Water Analysis" at bounding box center [1142, 339] width 186 height 19
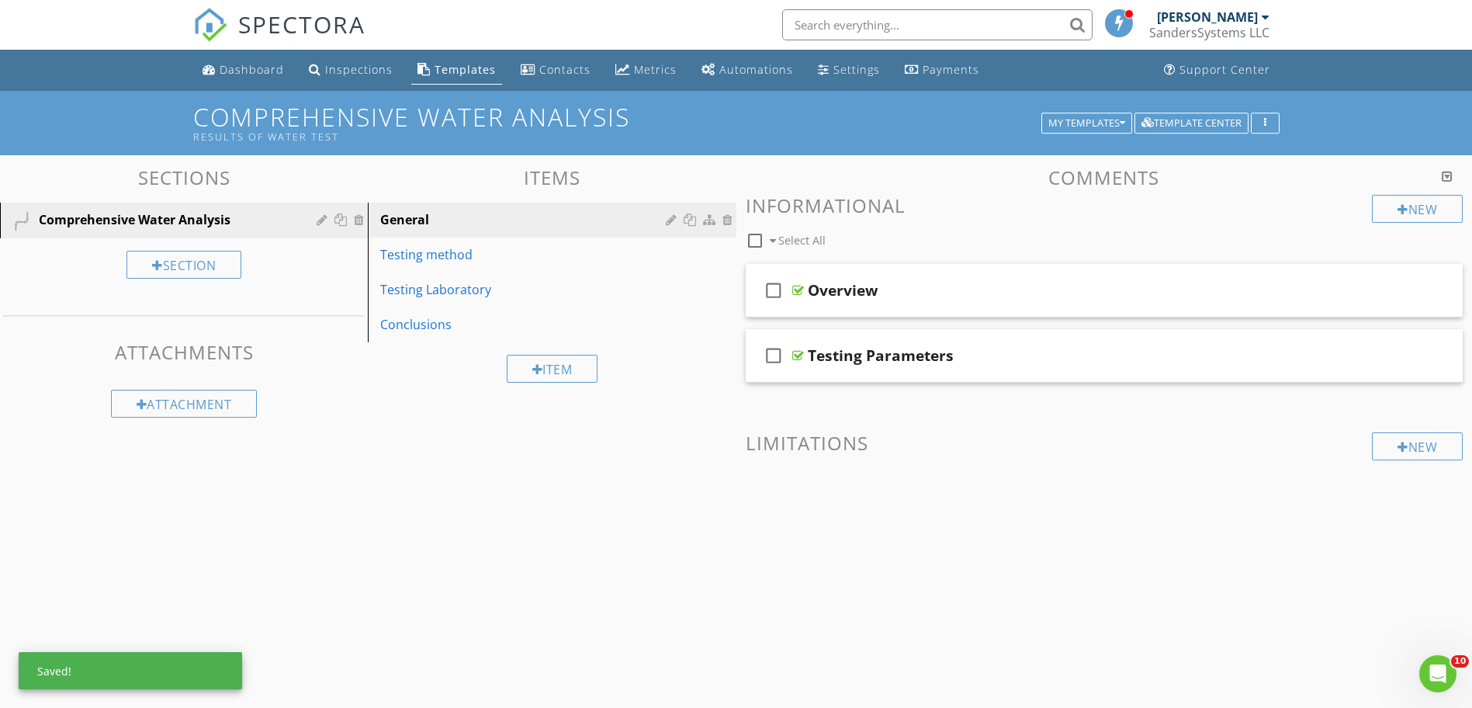
click at [416, 251] on div "Testing method" at bounding box center [525, 254] width 290 height 19
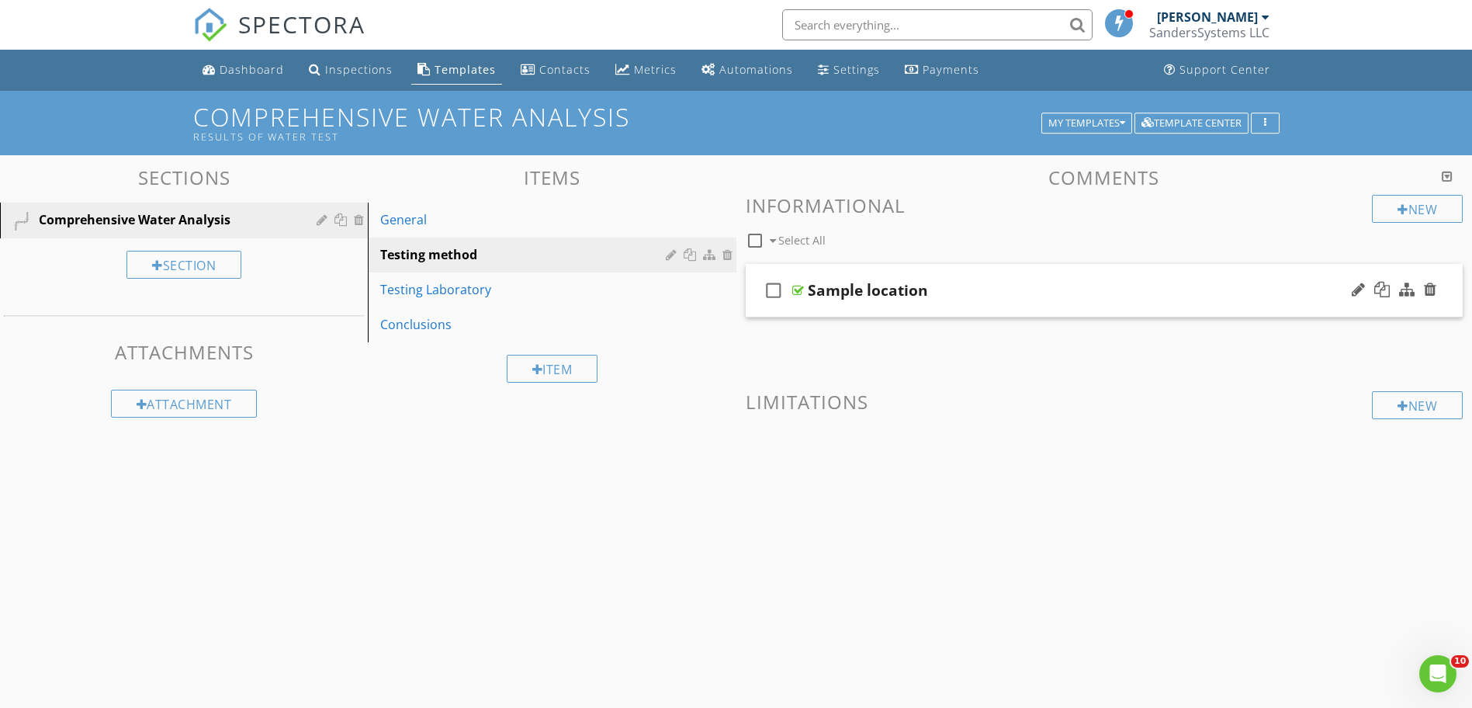
click at [800, 298] on div "check_box_outline_blank Sample location" at bounding box center [1105, 291] width 718 height 54
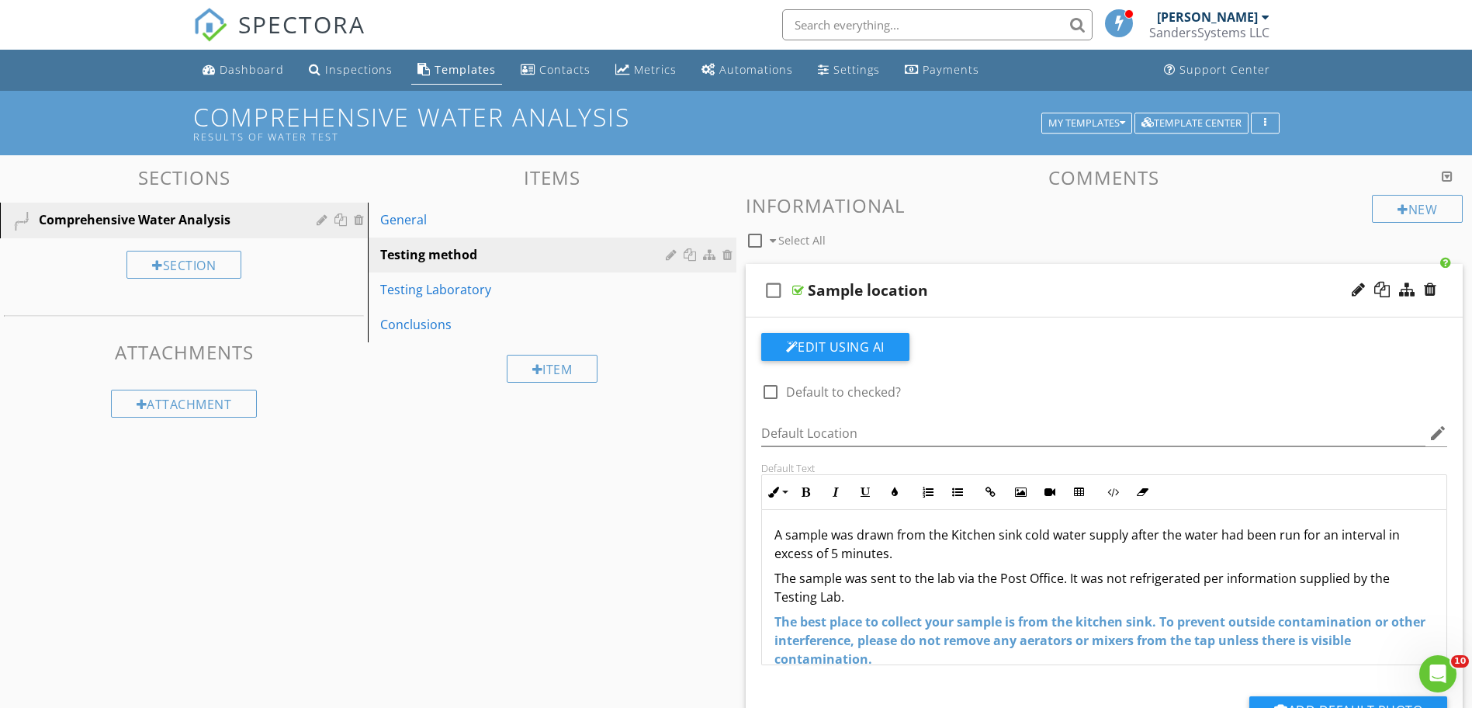
scroll to position [0, 0]
click at [453, 226] on div "General" at bounding box center [525, 219] width 290 height 19
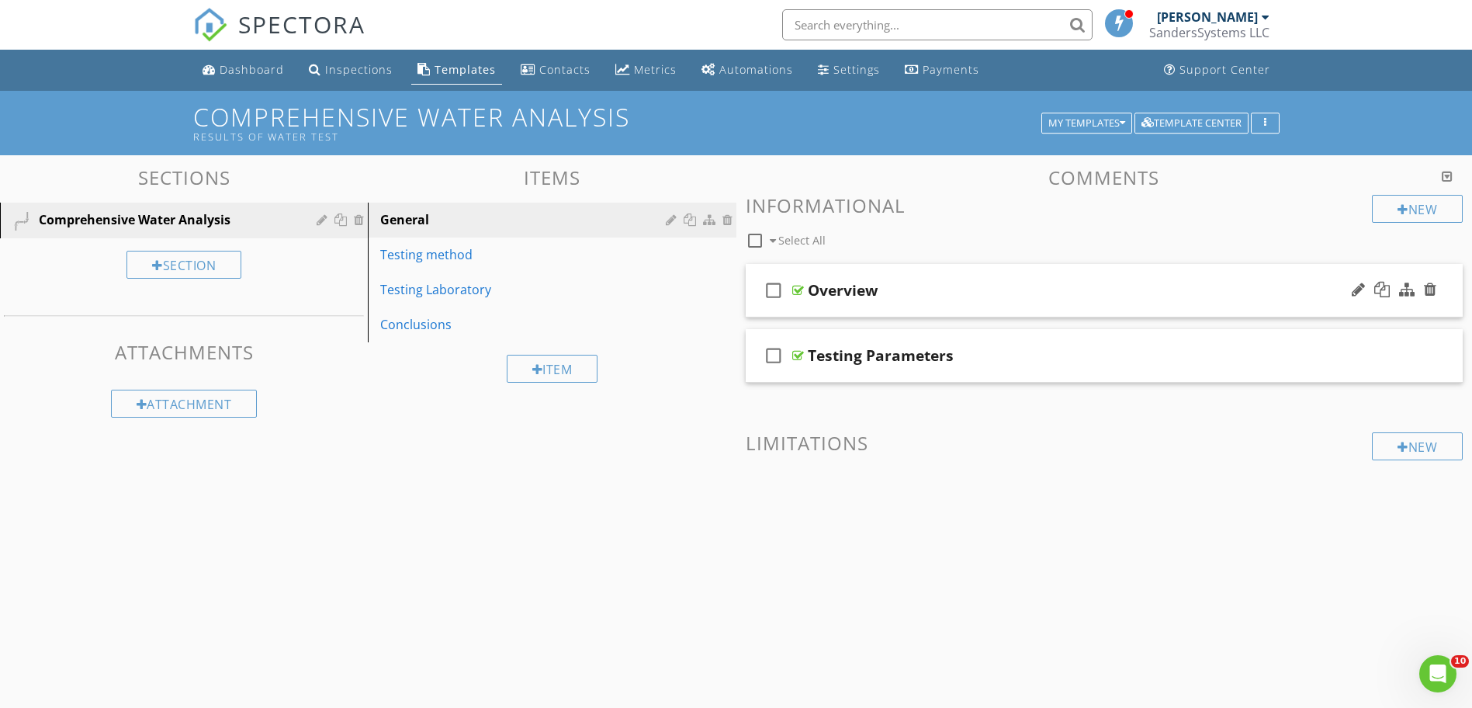
click at [799, 290] on div at bounding box center [799, 290] width 12 height 12
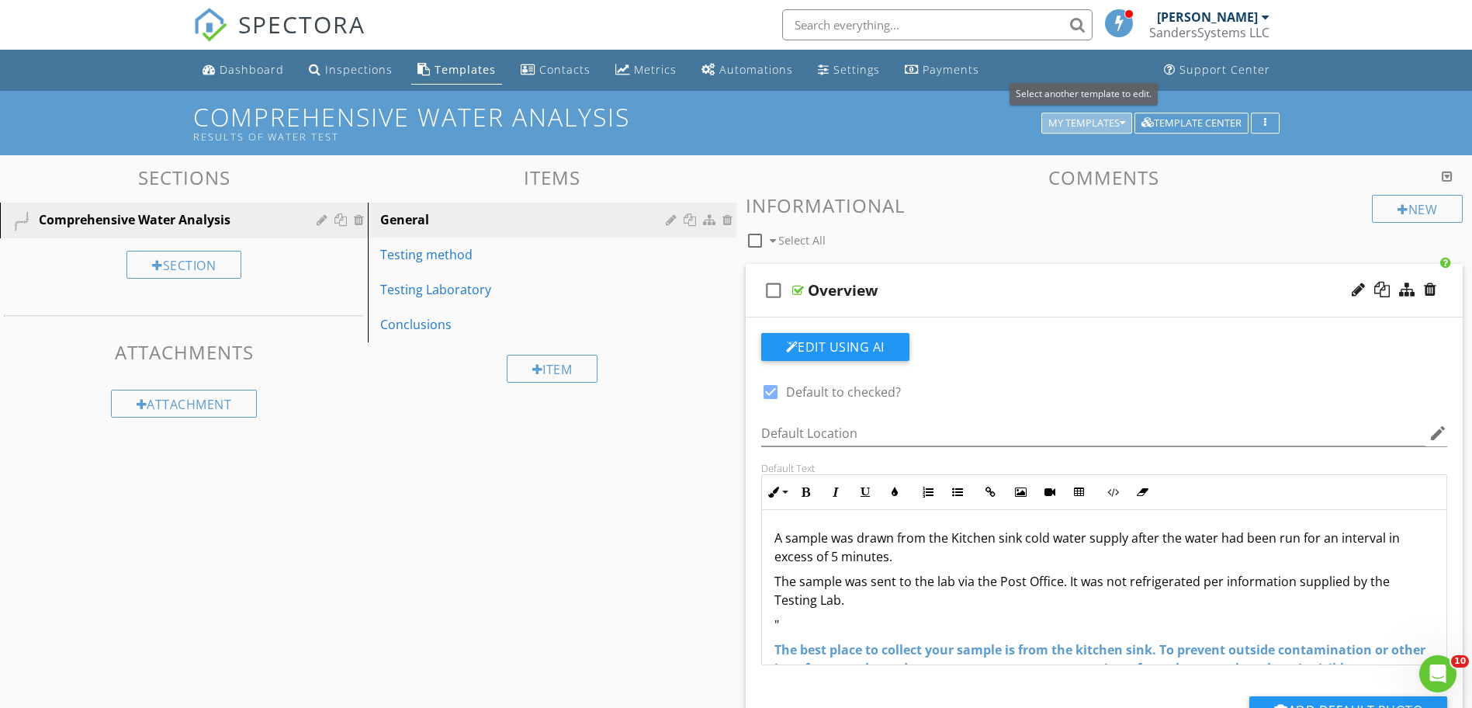
click at [1122, 123] on icon "button" at bounding box center [1122, 123] width 5 height 11
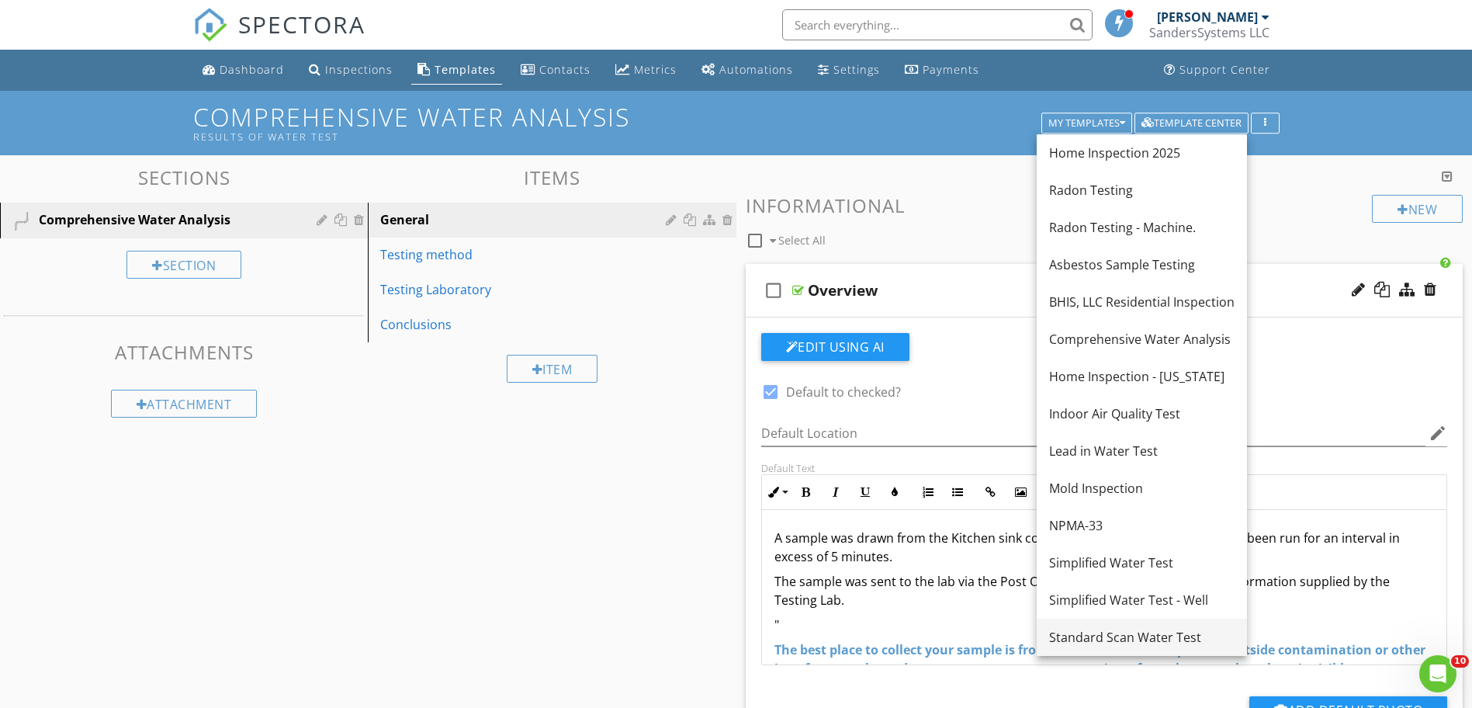
click at [1090, 638] on div "Standard Scan Water Test" at bounding box center [1142, 637] width 186 height 19
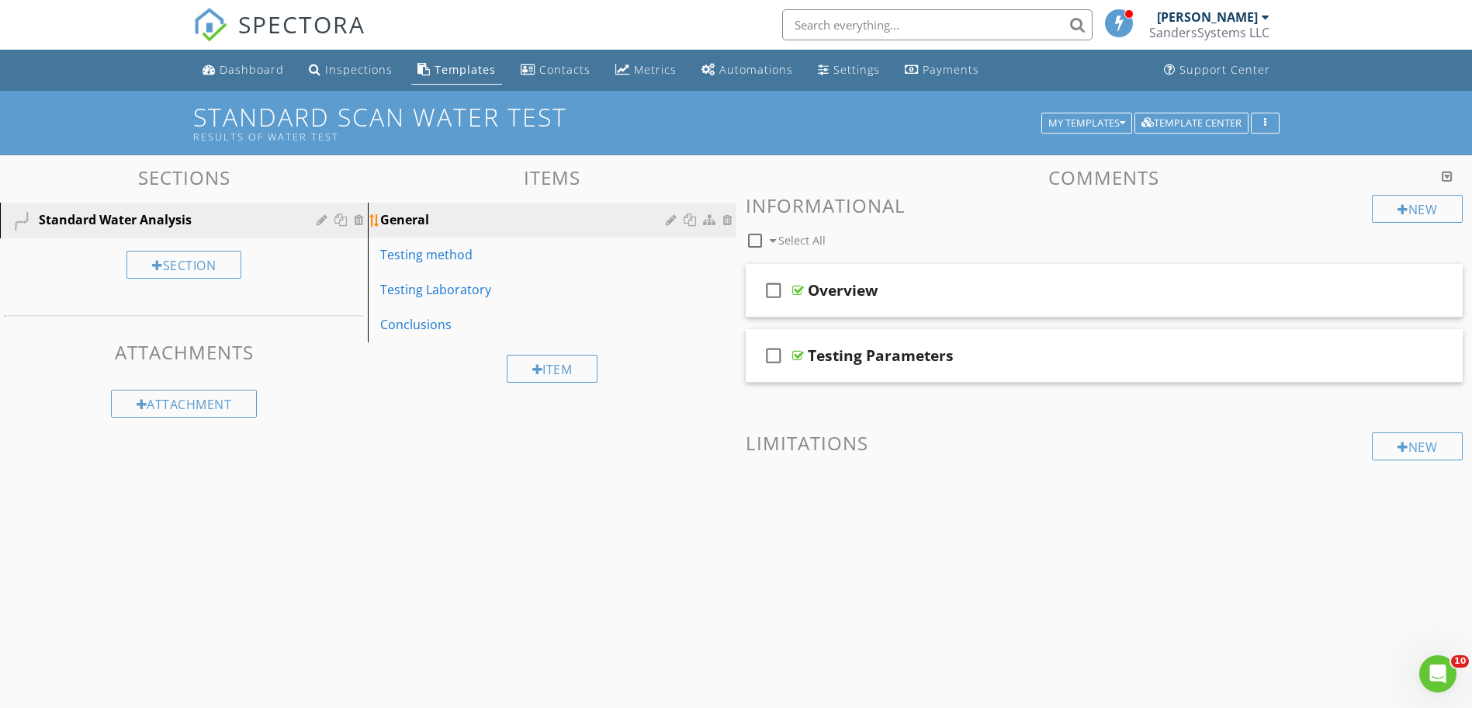
click at [465, 217] on div "General" at bounding box center [525, 219] width 290 height 19
click at [872, 293] on div "Overview" at bounding box center [843, 290] width 70 height 19
click at [793, 290] on div at bounding box center [799, 290] width 12 height 12
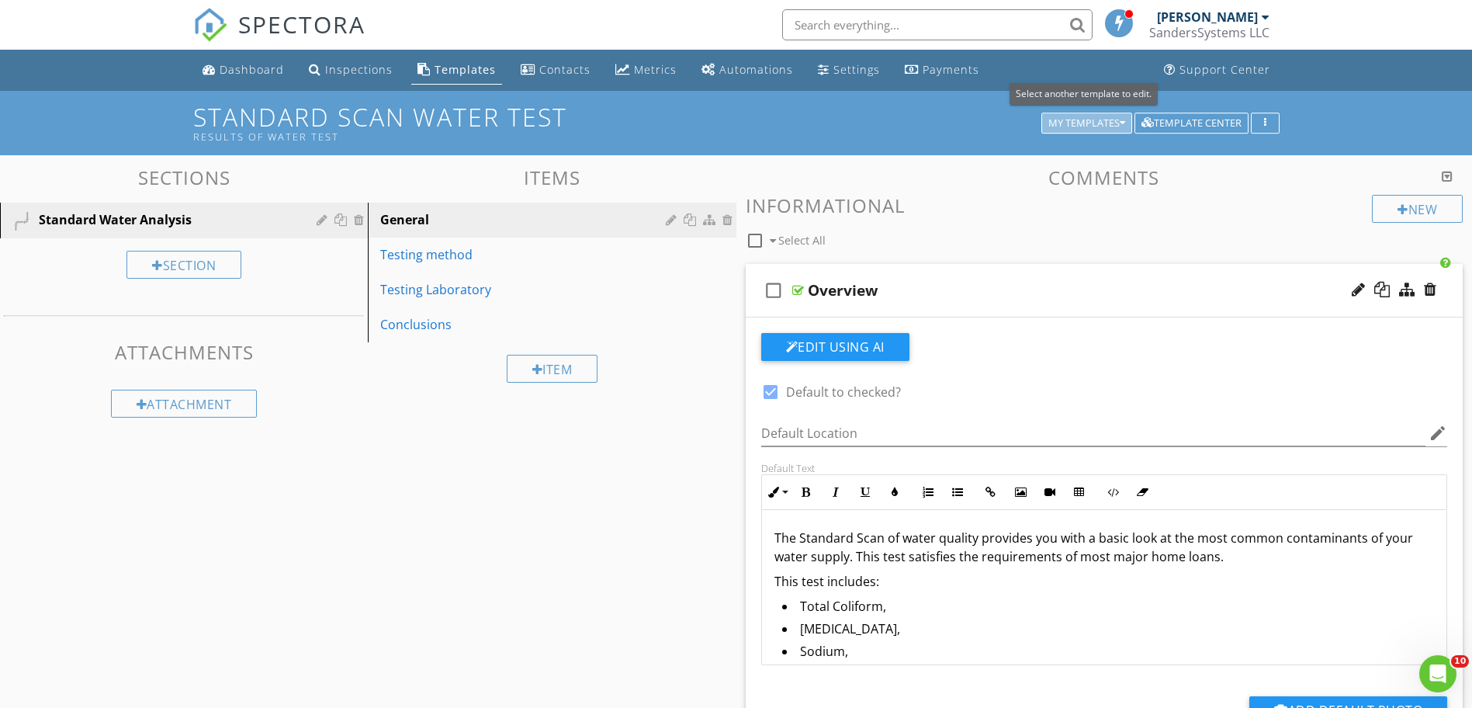
click at [1120, 120] on icon "button" at bounding box center [1122, 123] width 5 height 11
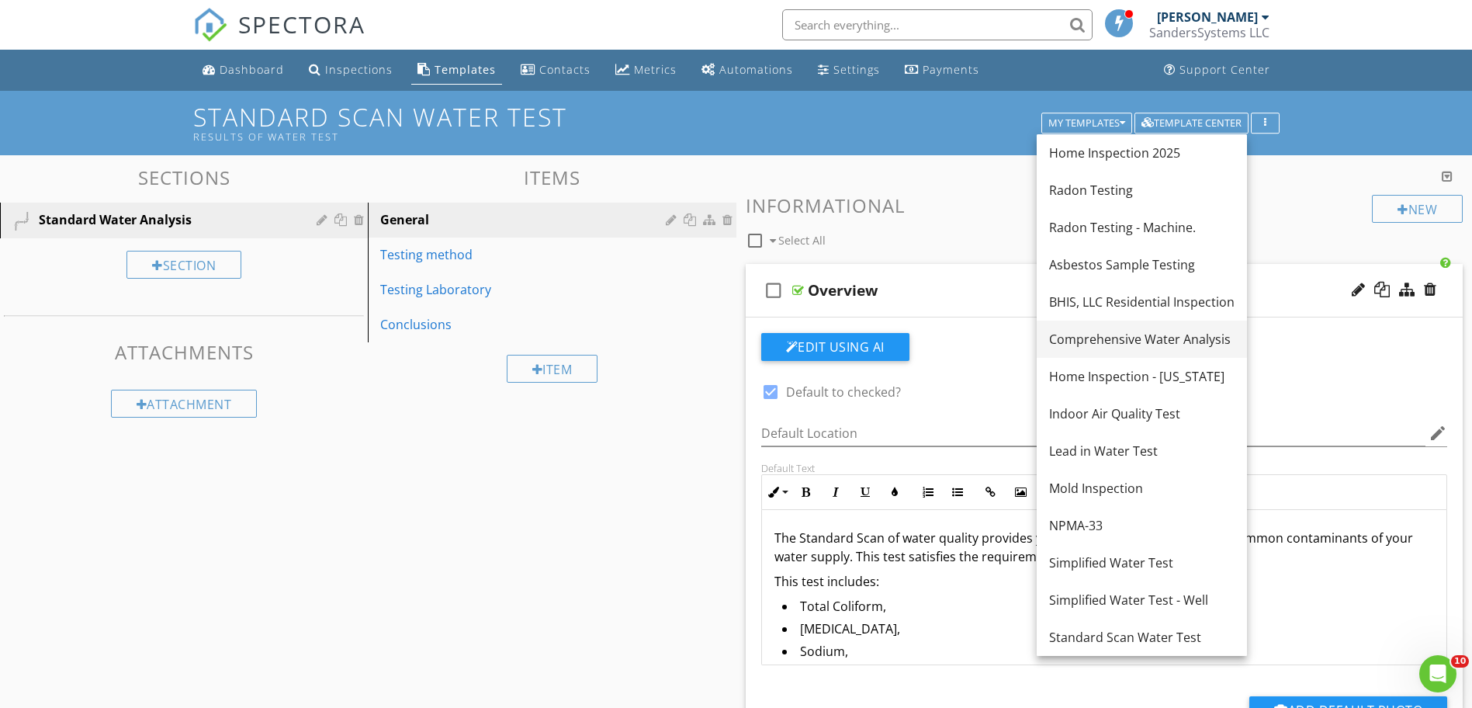
click at [1107, 342] on div "Comprehensive Water Analysis" at bounding box center [1142, 339] width 186 height 19
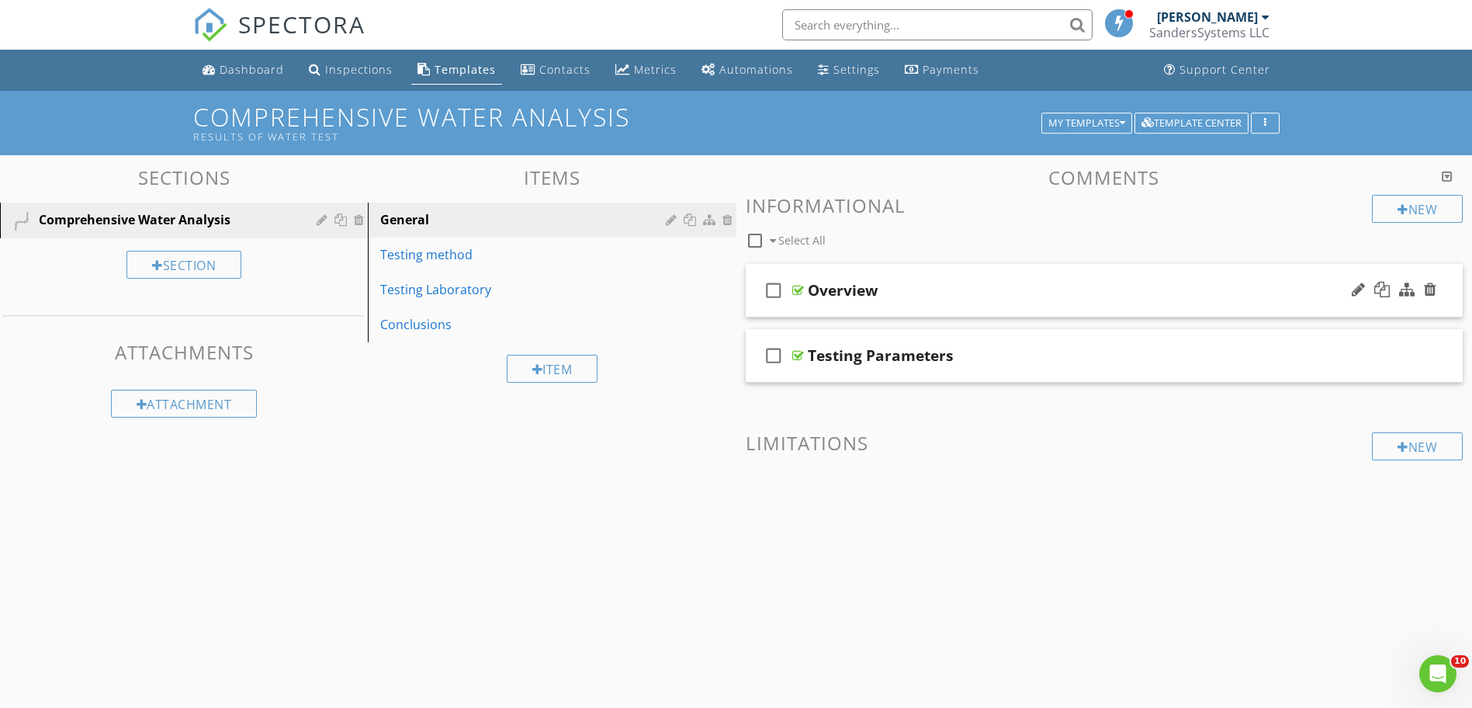
click at [800, 290] on div at bounding box center [799, 290] width 12 height 12
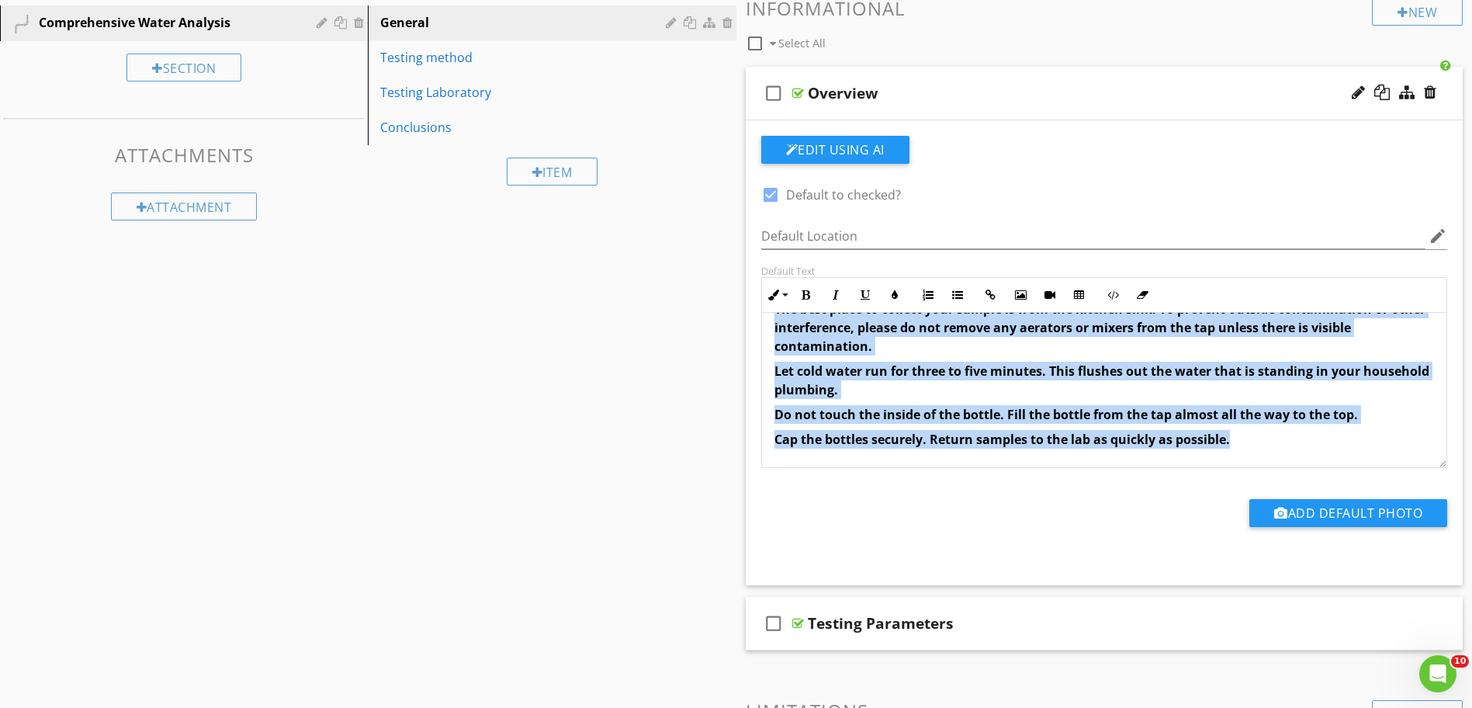
scroll to position [366, 0]
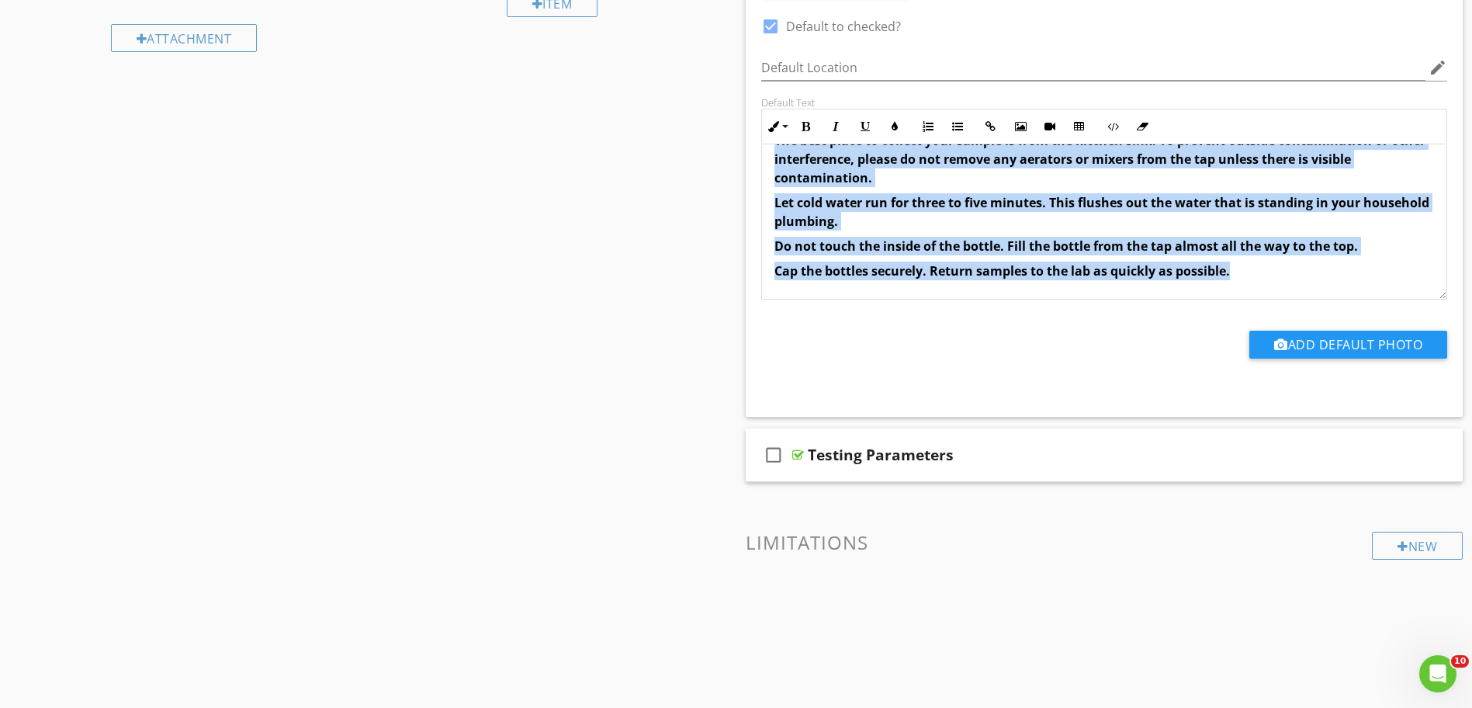
drag, startPoint x: 770, startPoint y: 538, endPoint x: 1299, endPoint y: 267, distance: 594.0
click at [1299, 267] on div "A sample was drawn from the Kitchen sink cold water supply after the water had …" at bounding box center [1104, 150] width 685 height 298
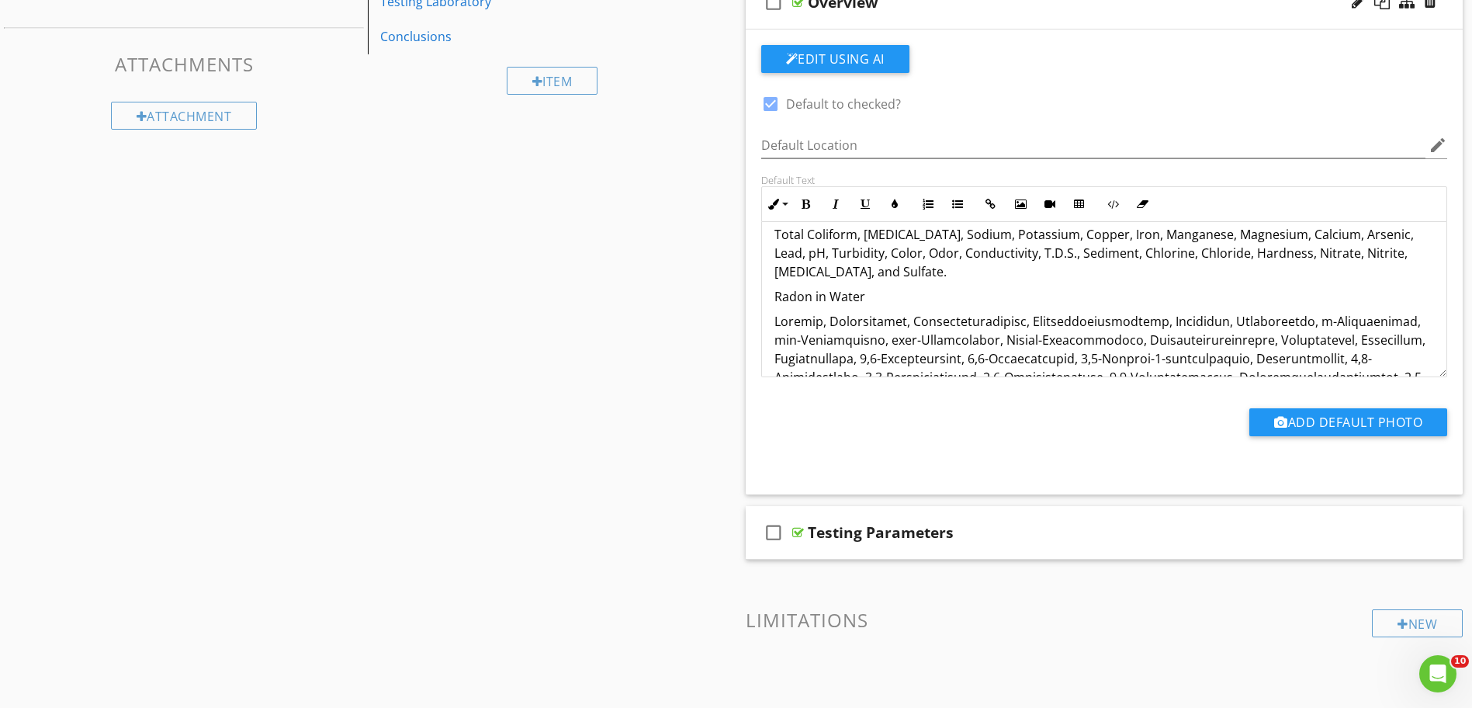
scroll to position [0, 0]
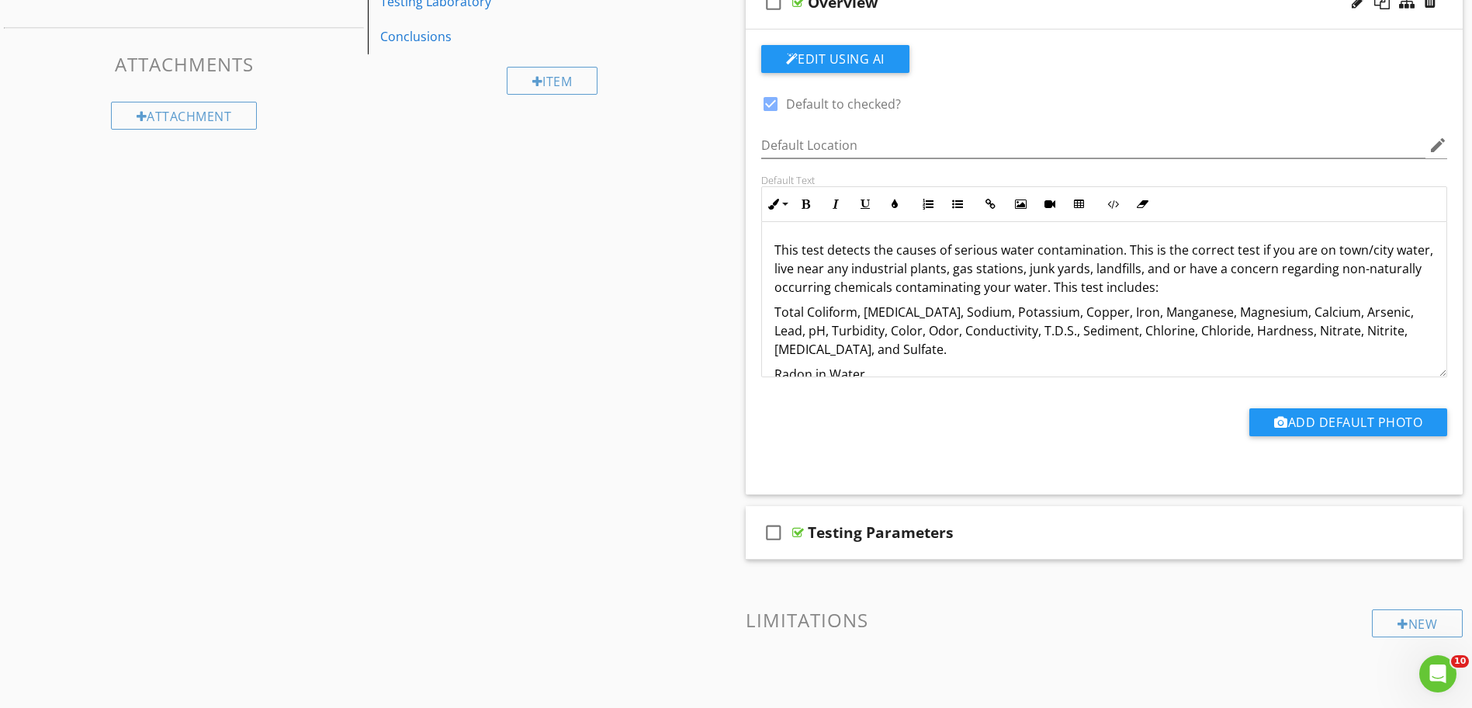
click at [1155, 291] on p "This test detects the causes of serious water contamination. This is the correc…" at bounding box center [1105, 269] width 661 height 56
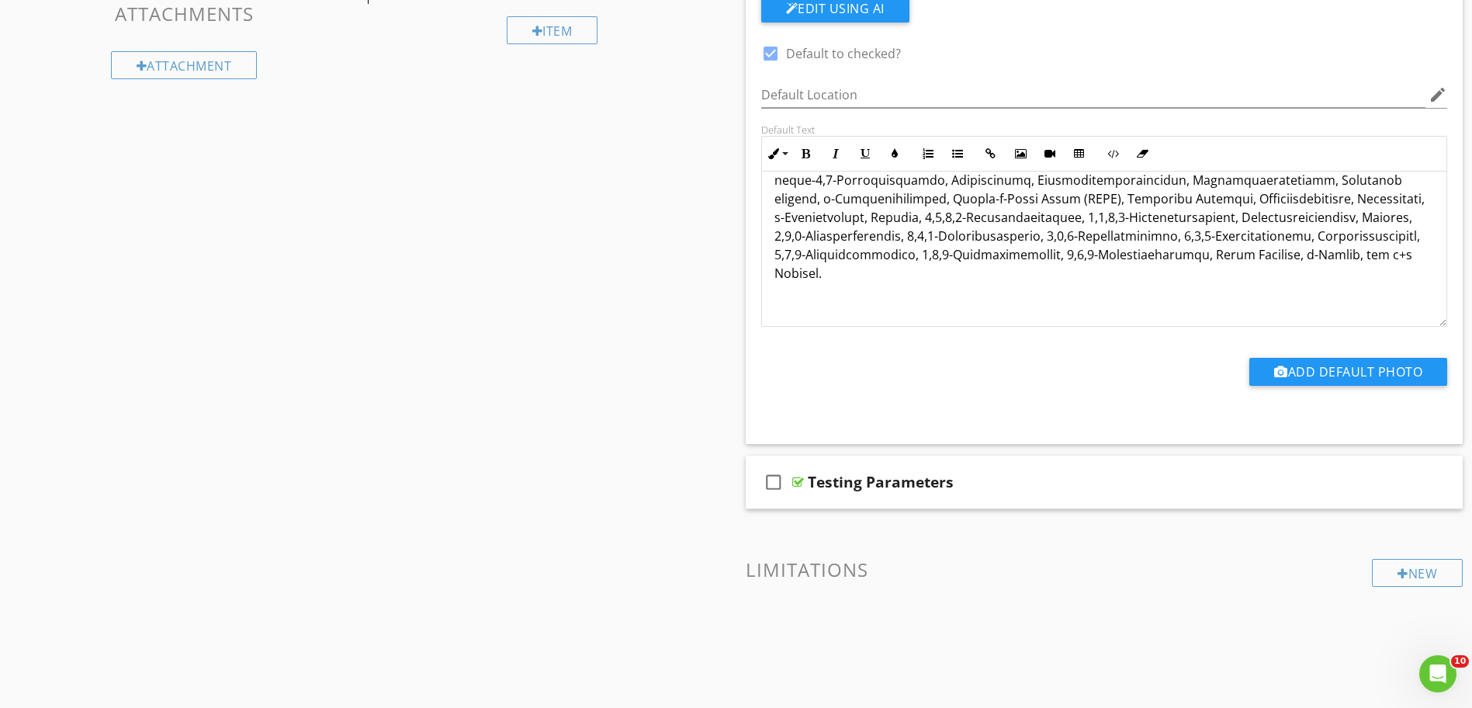
scroll to position [366, 0]
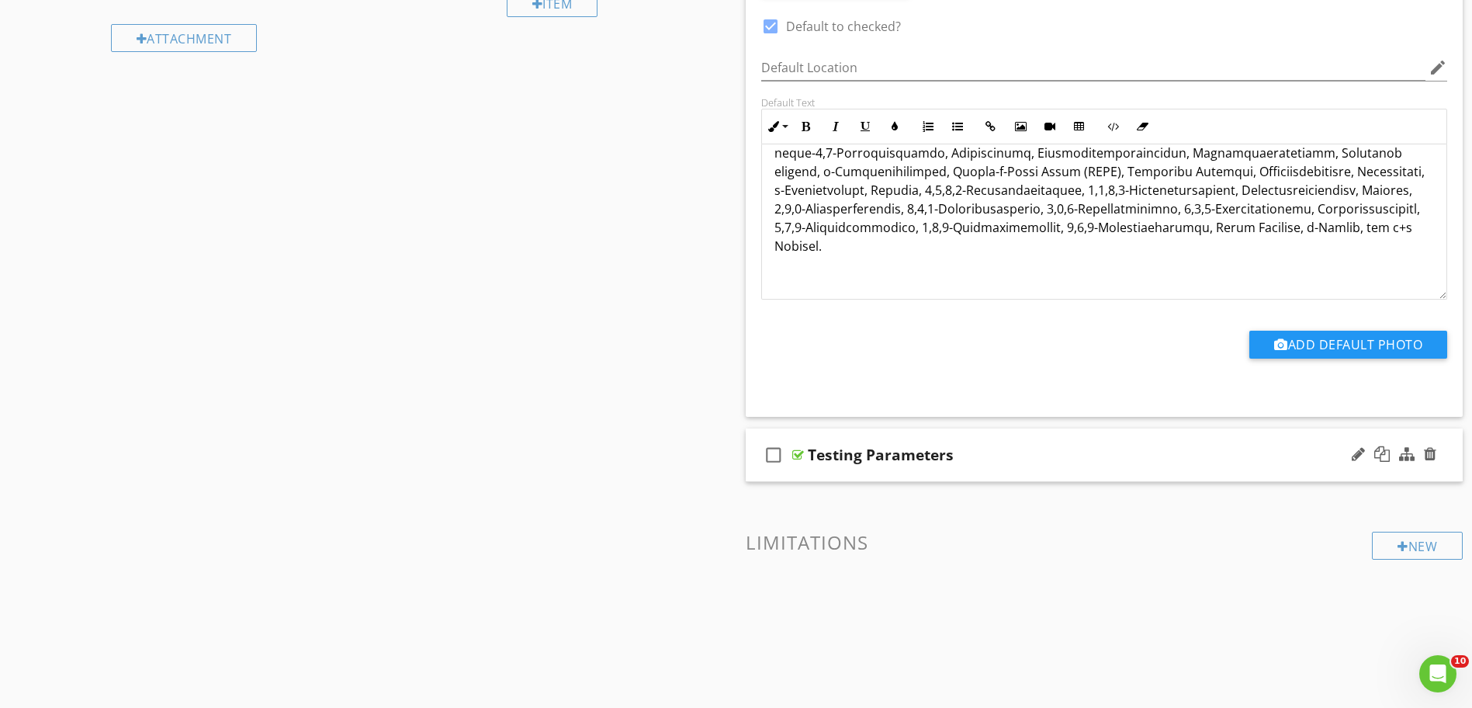
click at [796, 455] on div at bounding box center [799, 455] width 12 height 12
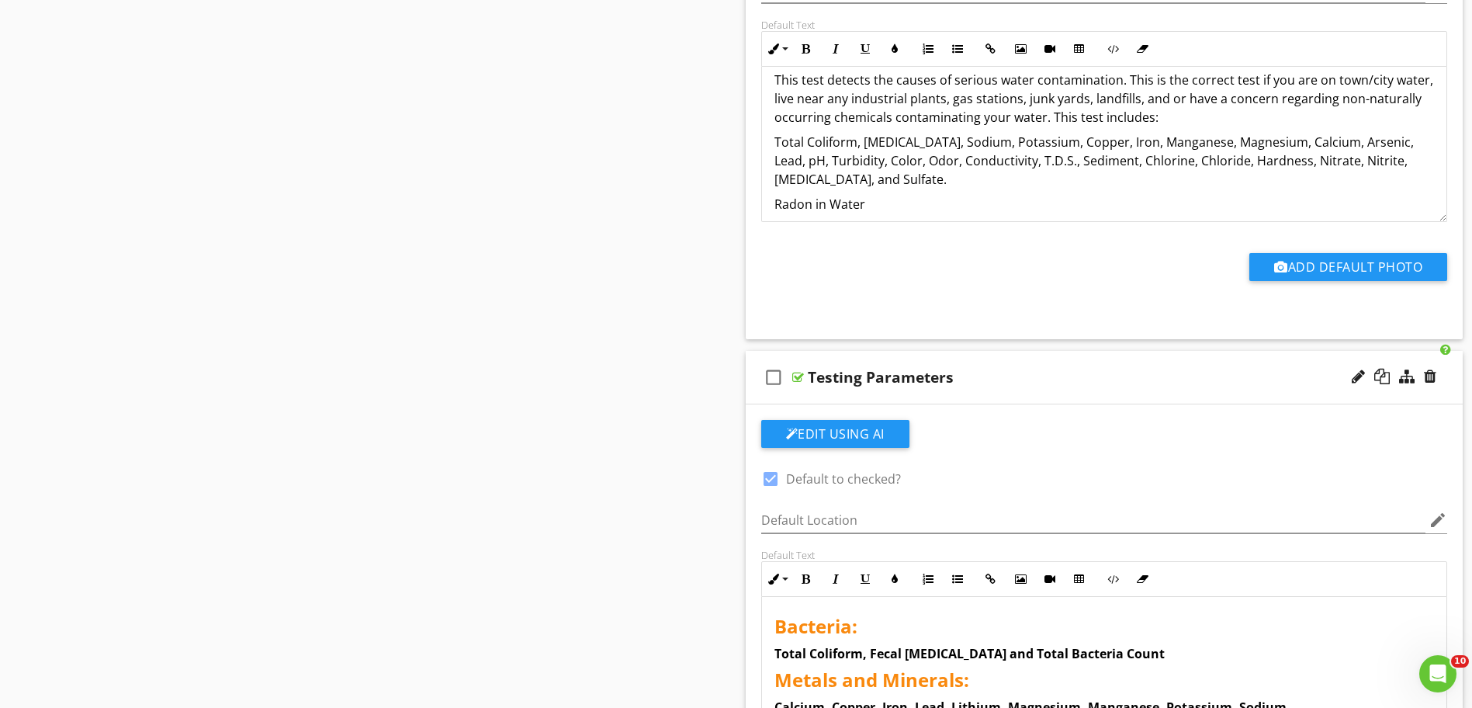
scroll to position [0, 0]
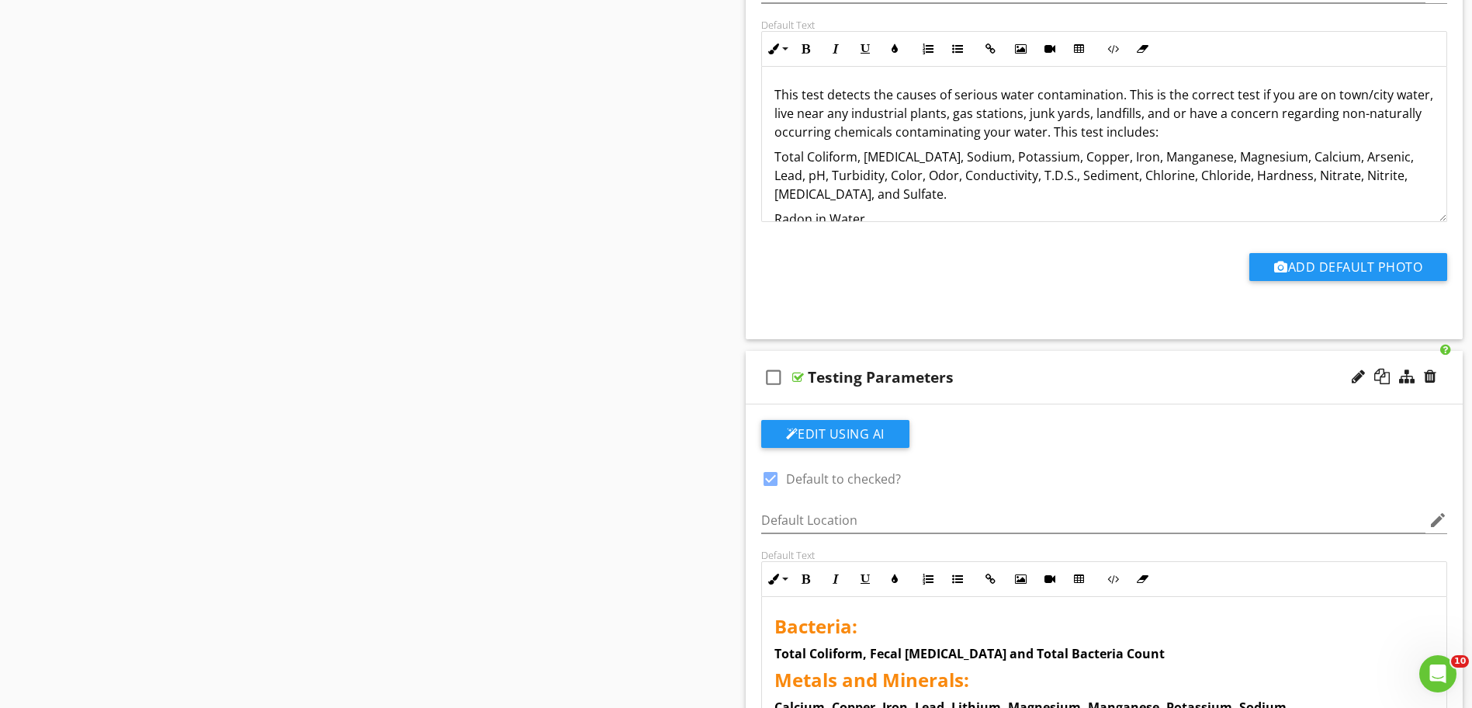
click at [1097, 659] on strong "Total Coliform, Fecal E. coli and Total Bacteria Count" at bounding box center [970, 653] width 390 height 17
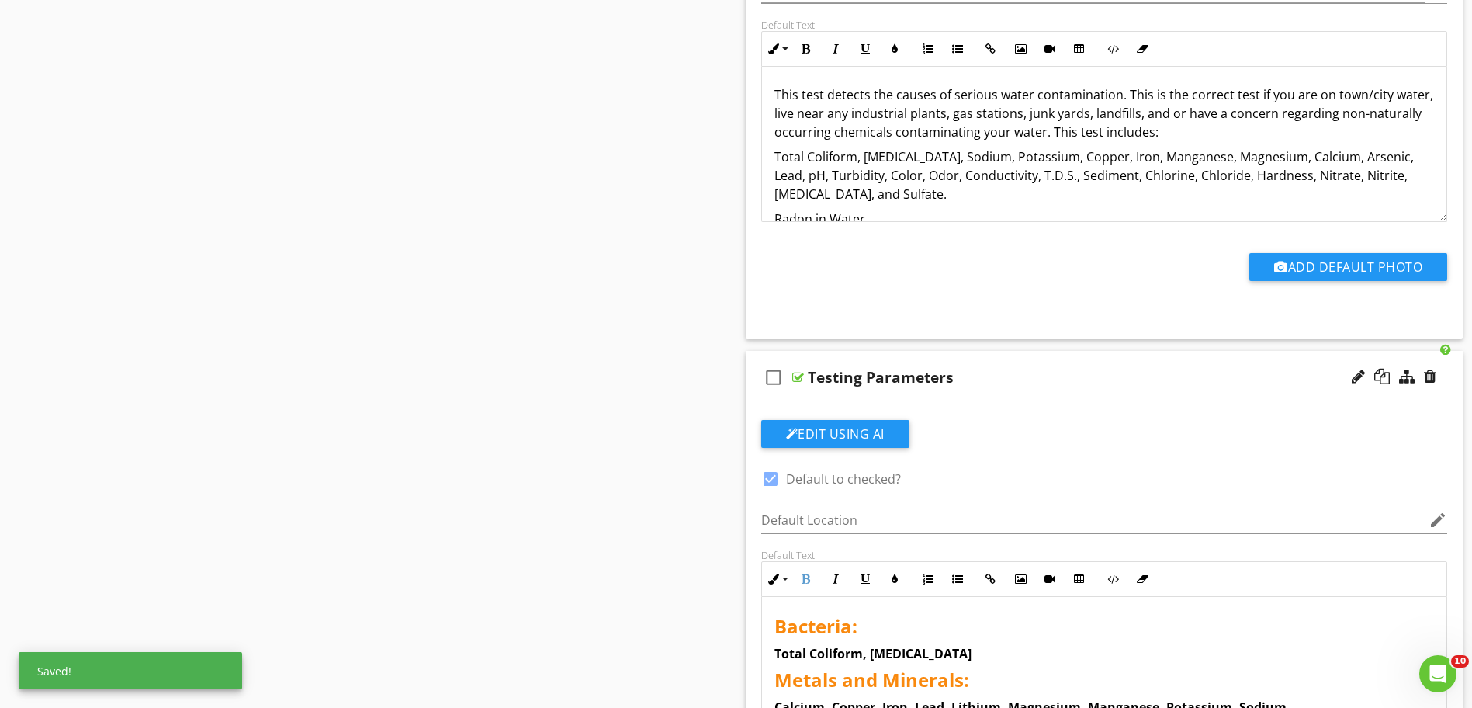
scroll to position [78, 0]
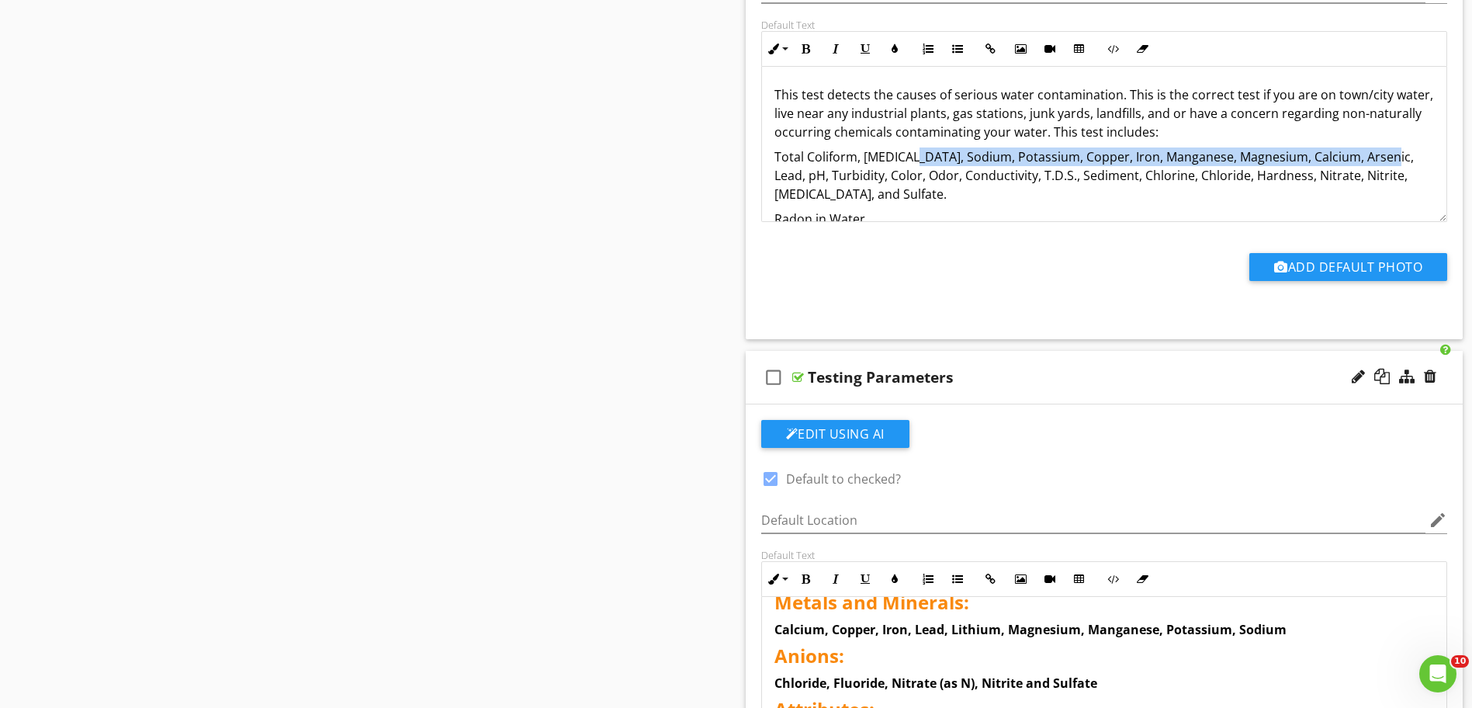
drag, startPoint x: 899, startPoint y: 161, endPoint x: 1373, endPoint y: 157, distance: 474.3
click at [1373, 157] on p "Total Coliform, E.coli, Sodium, Potassium, Copper, Iron, Manganese, Magnesium, …" at bounding box center [1105, 175] width 661 height 56
copy p "Sodium, Potassium, Copper, Iron, Manganese, Magnesium, Calcium, Arsenic, Lead"
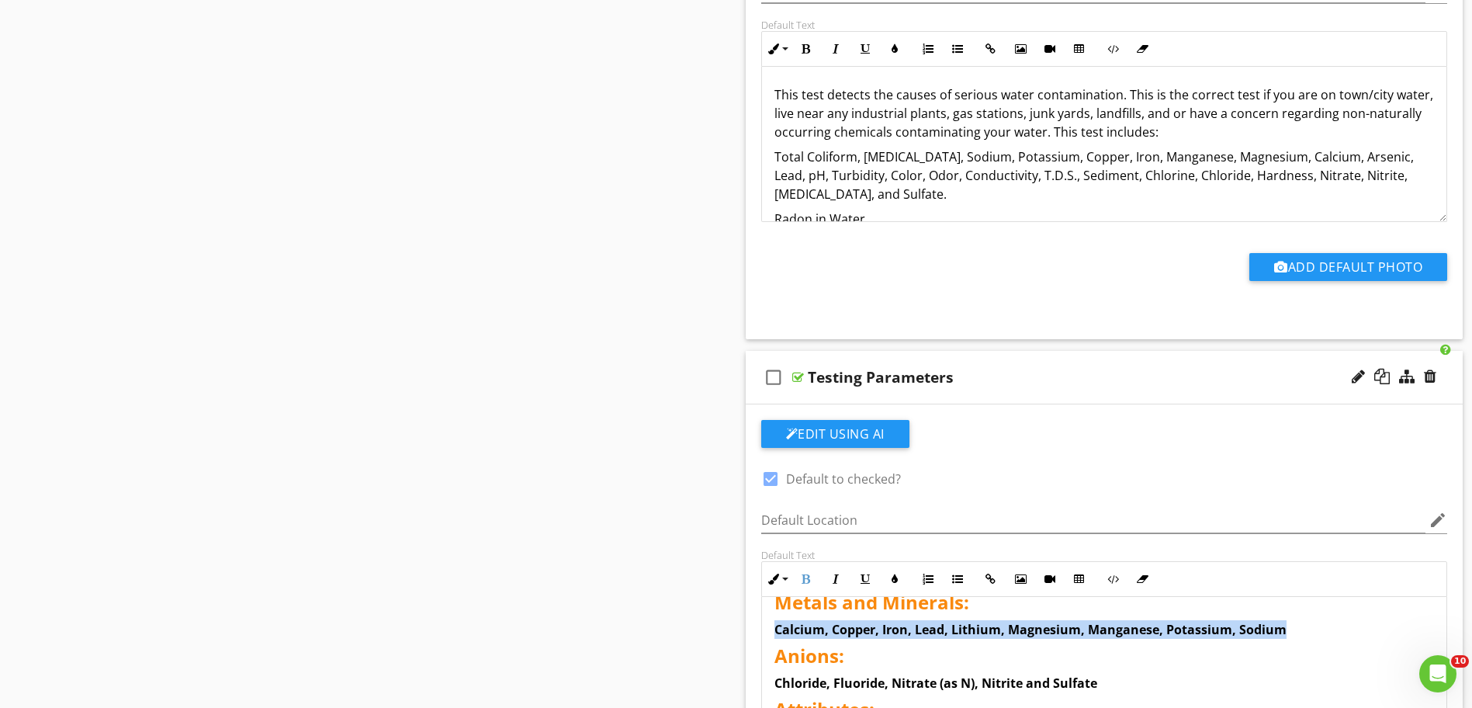
drag, startPoint x: 766, startPoint y: 628, endPoint x: 1310, endPoint y: 630, distance: 544.1
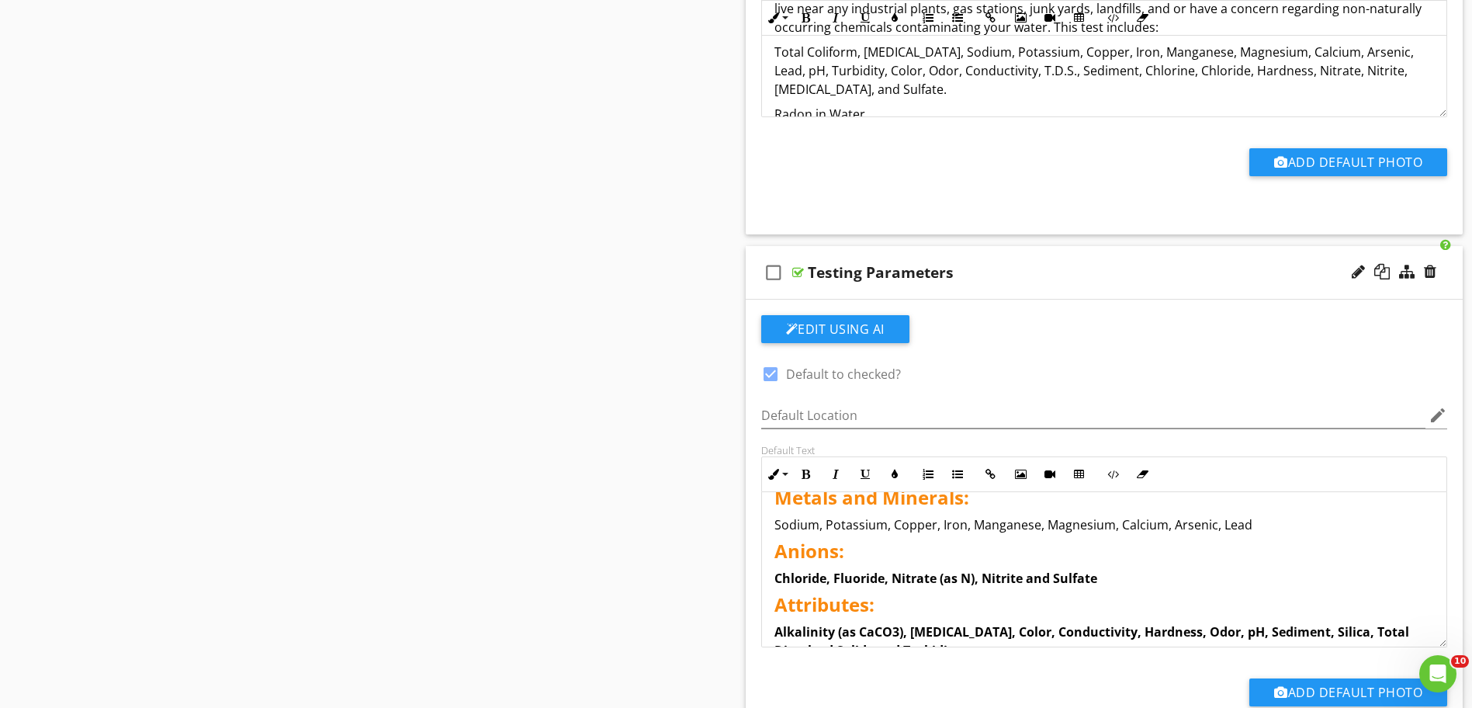
scroll to position [521, 0]
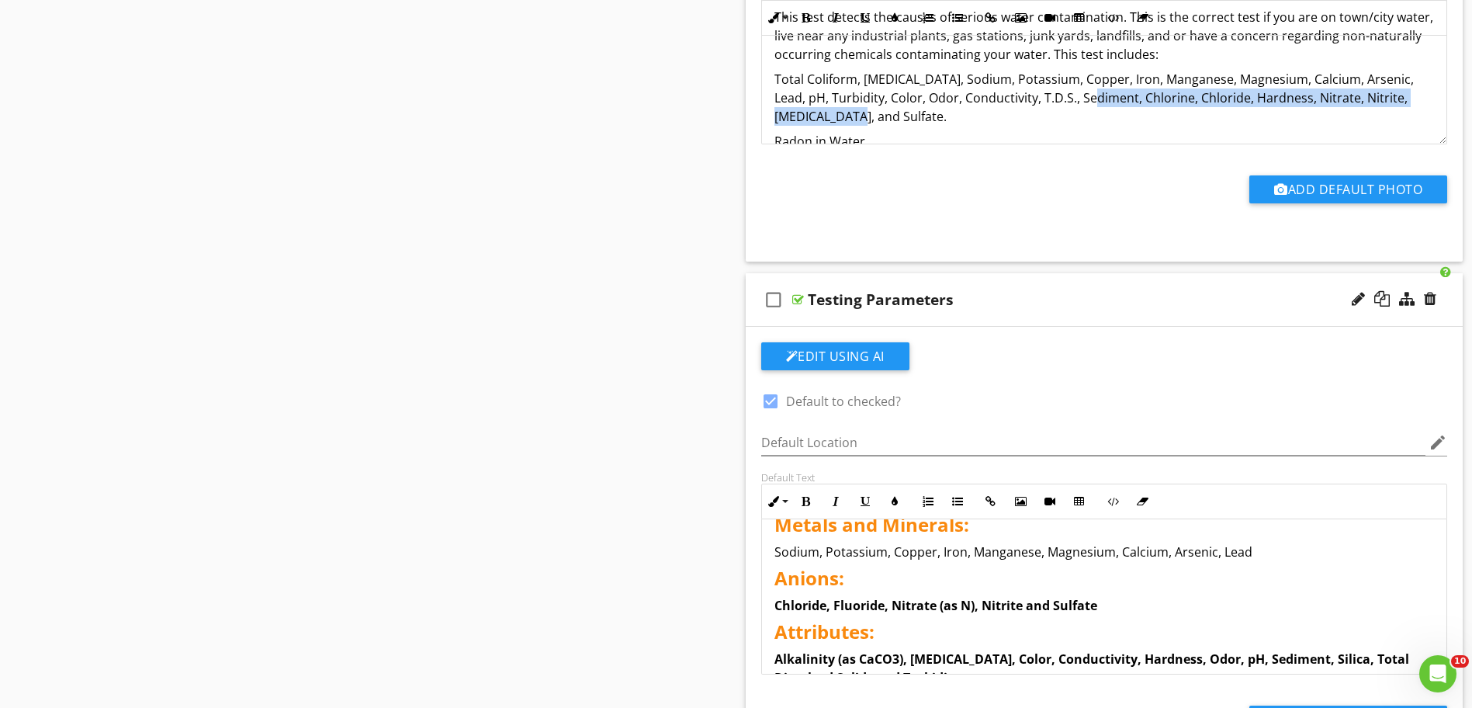
drag, startPoint x: 1087, startPoint y: 102, endPoint x: 1334, endPoint y: 109, distance: 247.0
click at [1334, 109] on p "Total Coliform, E.coli, Sodium, Potassium, Copper, Iron, Manganese, Magnesium, …" at bounding box center [1105, 98] width 661 height 56
copy p "Chlorine, Chloride, Hardness, Nitrate, Nitrite, Ammonia, and Sulfate."
click at [834, 610] on strong "Chloride, Fluoride, Nitrate (as N), Nitrite and Sulfate" at bounding box center [936, 605] width 323 height 17
click at [775, 532] on span "Metals and Minerals:" at bounding box center [872, 525] width 195 height 26
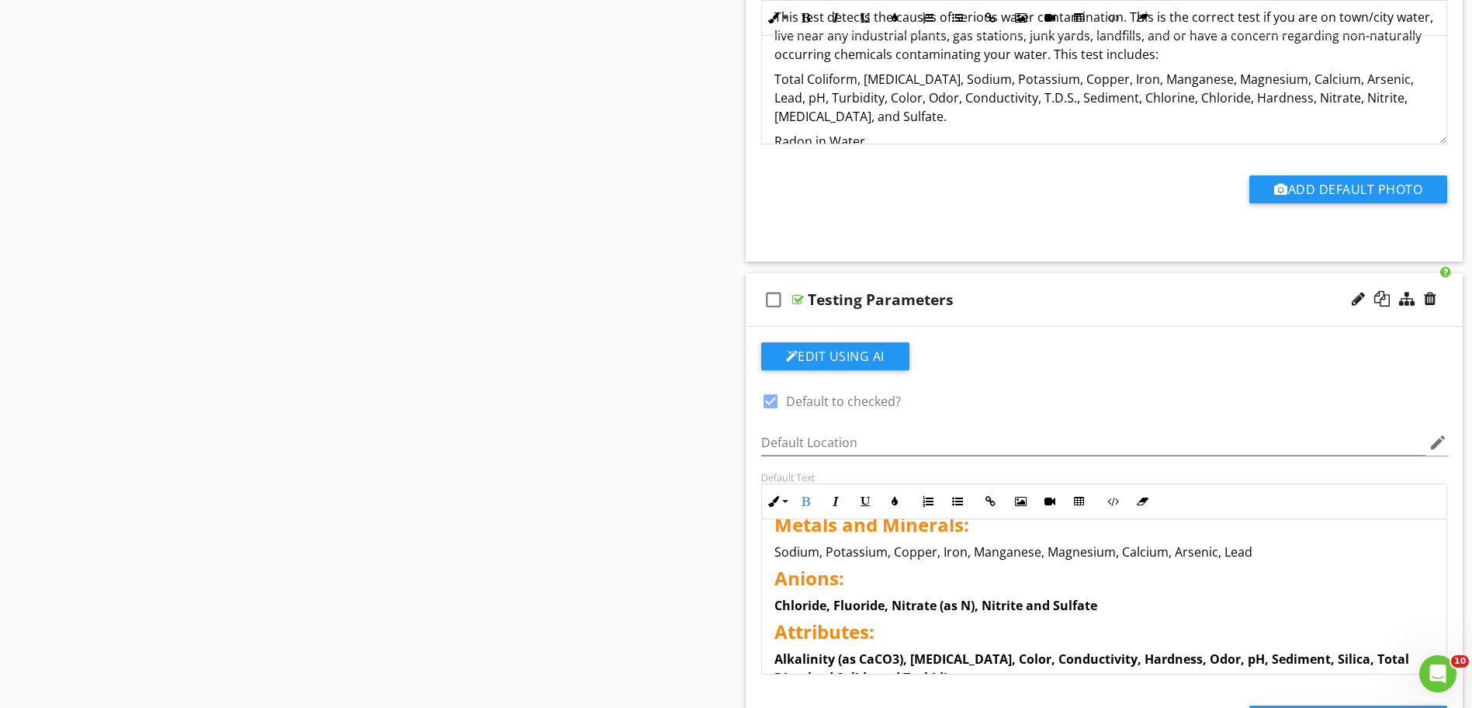
click at [779, 529] on span "Metals and Minerals:" at bounding box center [872, 525] width 195 height 26
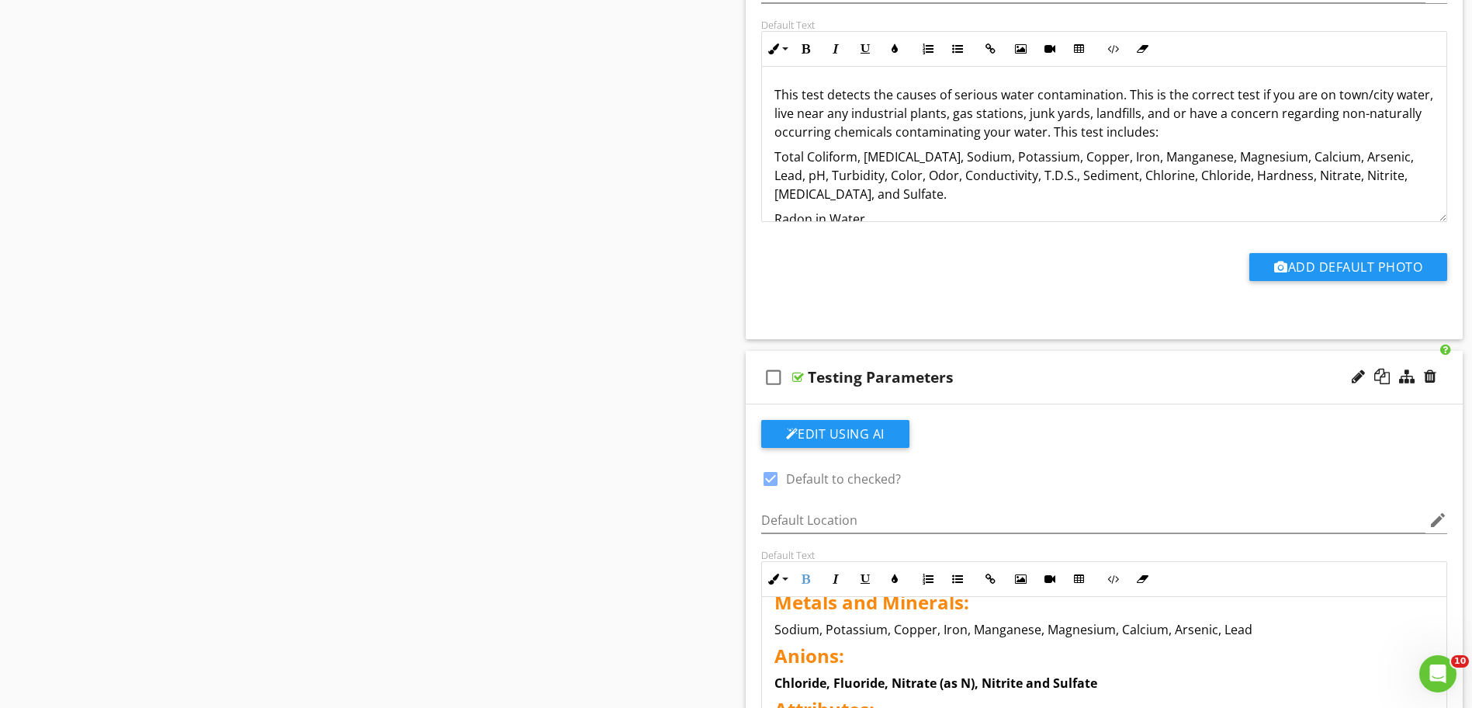
click at [778, 605] on span "Metals and Minerals:" at bounding box center [872, 602] width 195 height 26
click at [780, 605] on span "Metals and Minerals:" at bounding box center [872, 602] width 195 height 26
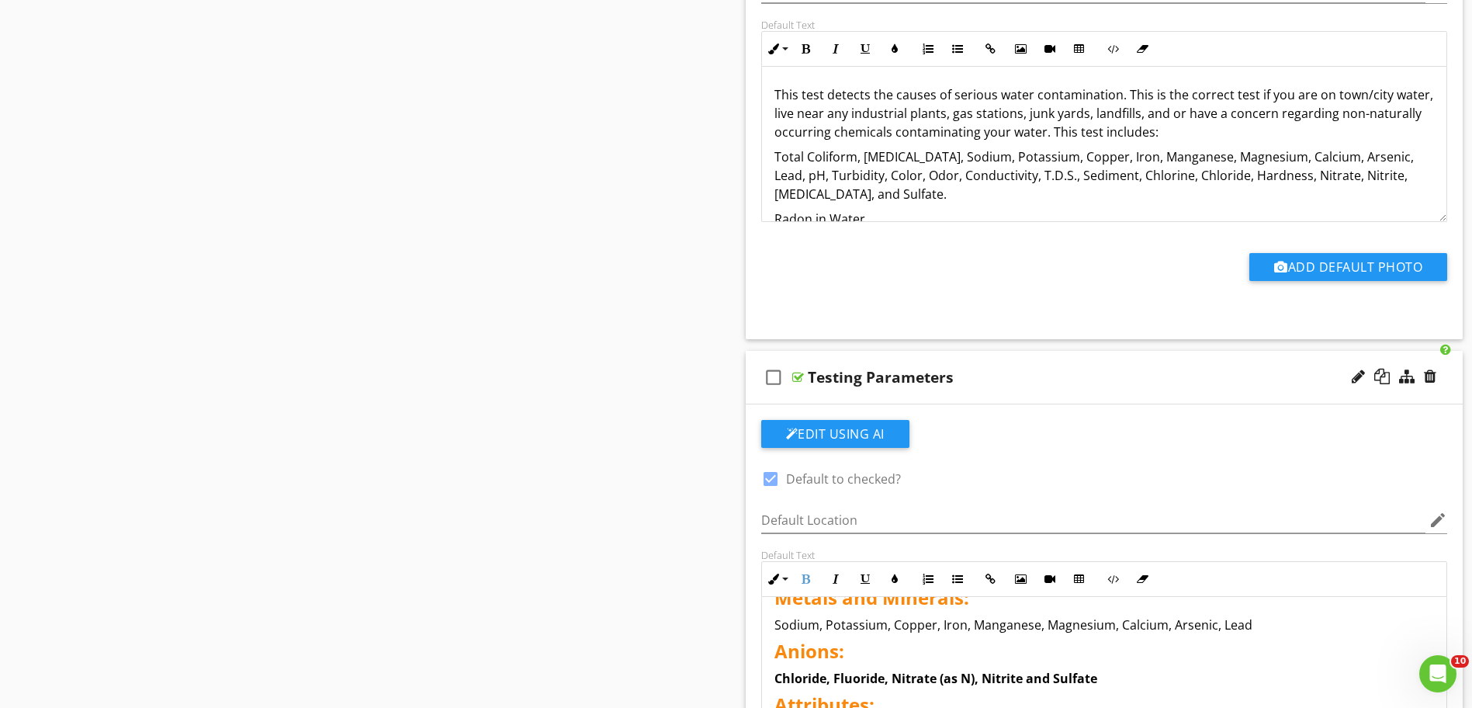
scroll to position [78, 0]
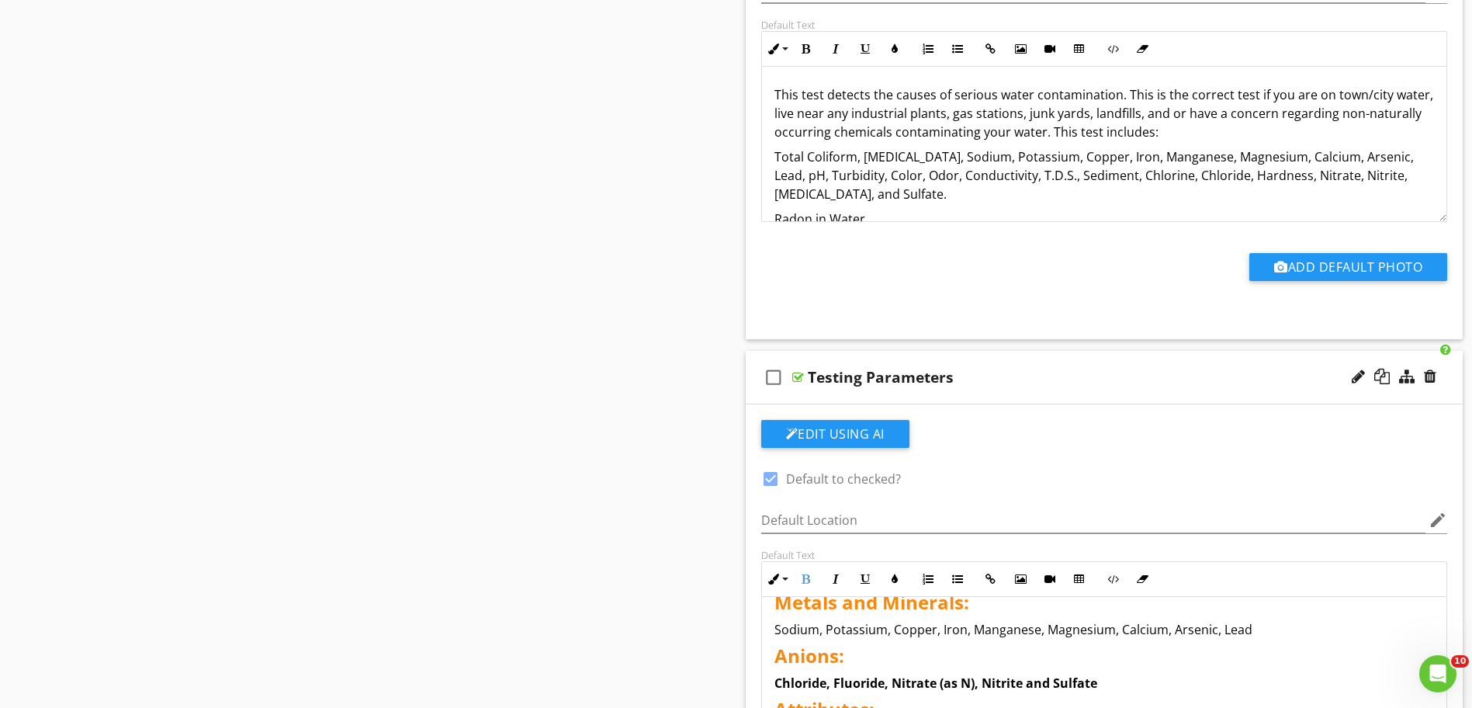
click at [817, 607] on span "Metals and Minerals:" at bounding box center [872, 602] width 195 height 26
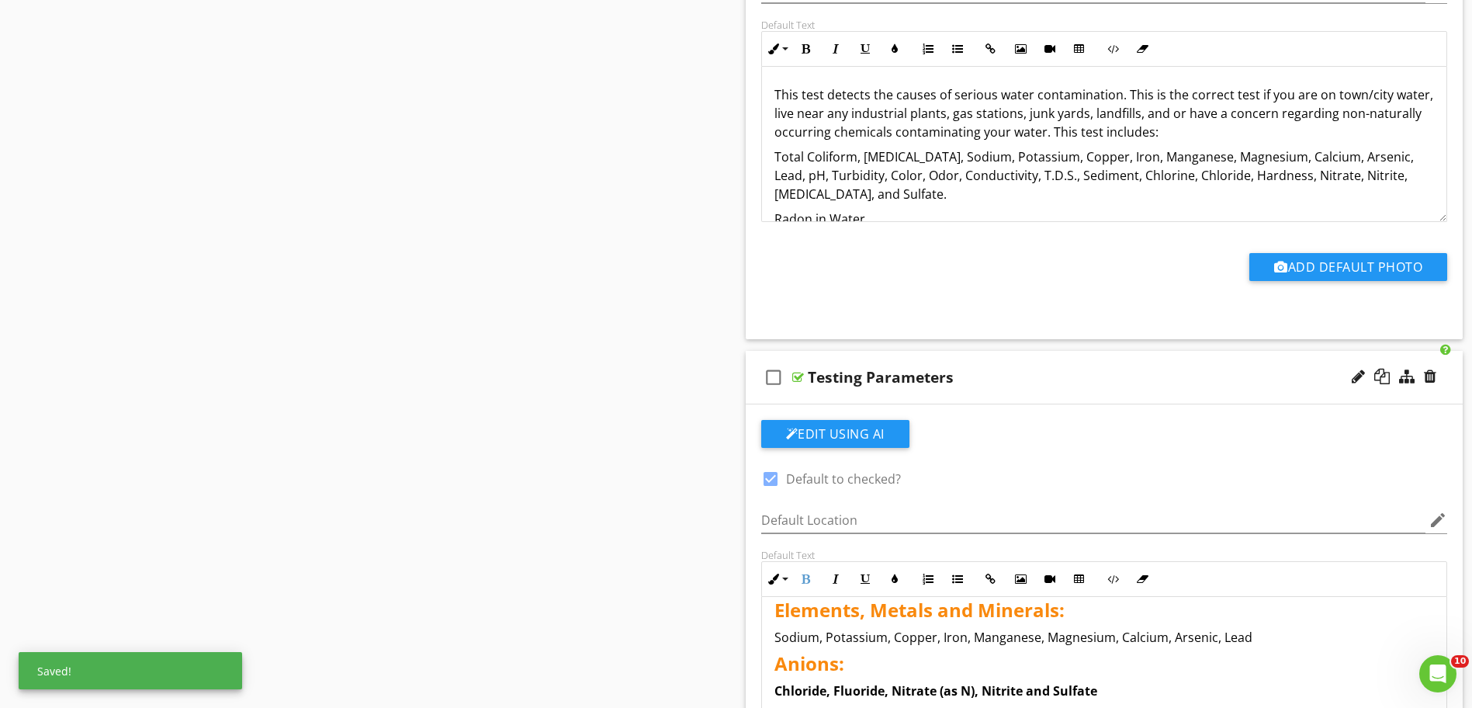
click at [1254, 644] on p "Sodium, Potassium, Copper, Iron, Manganese, Magnesium, Calcium, Arsenic, Lead" at bounding box center [1105, 637] width 661 height 19
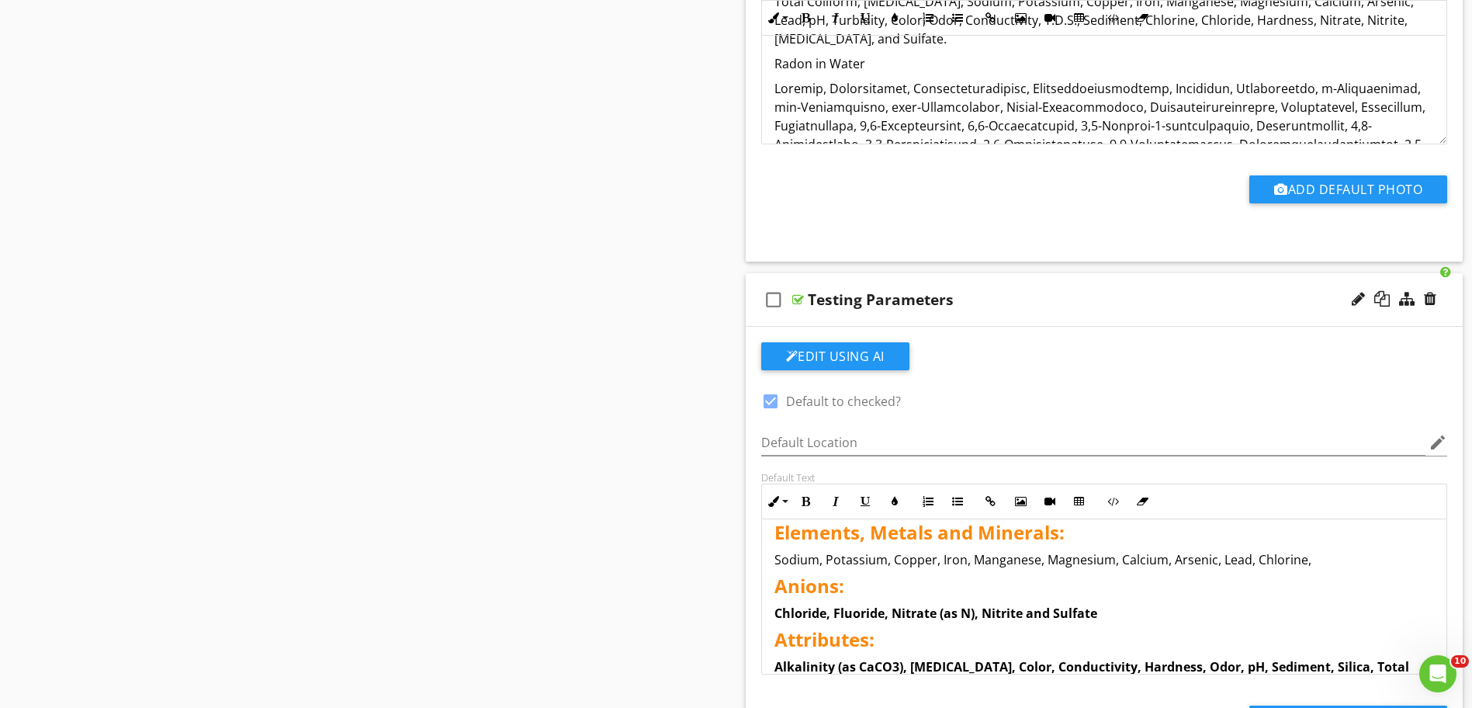
scroll to position [0, 0]
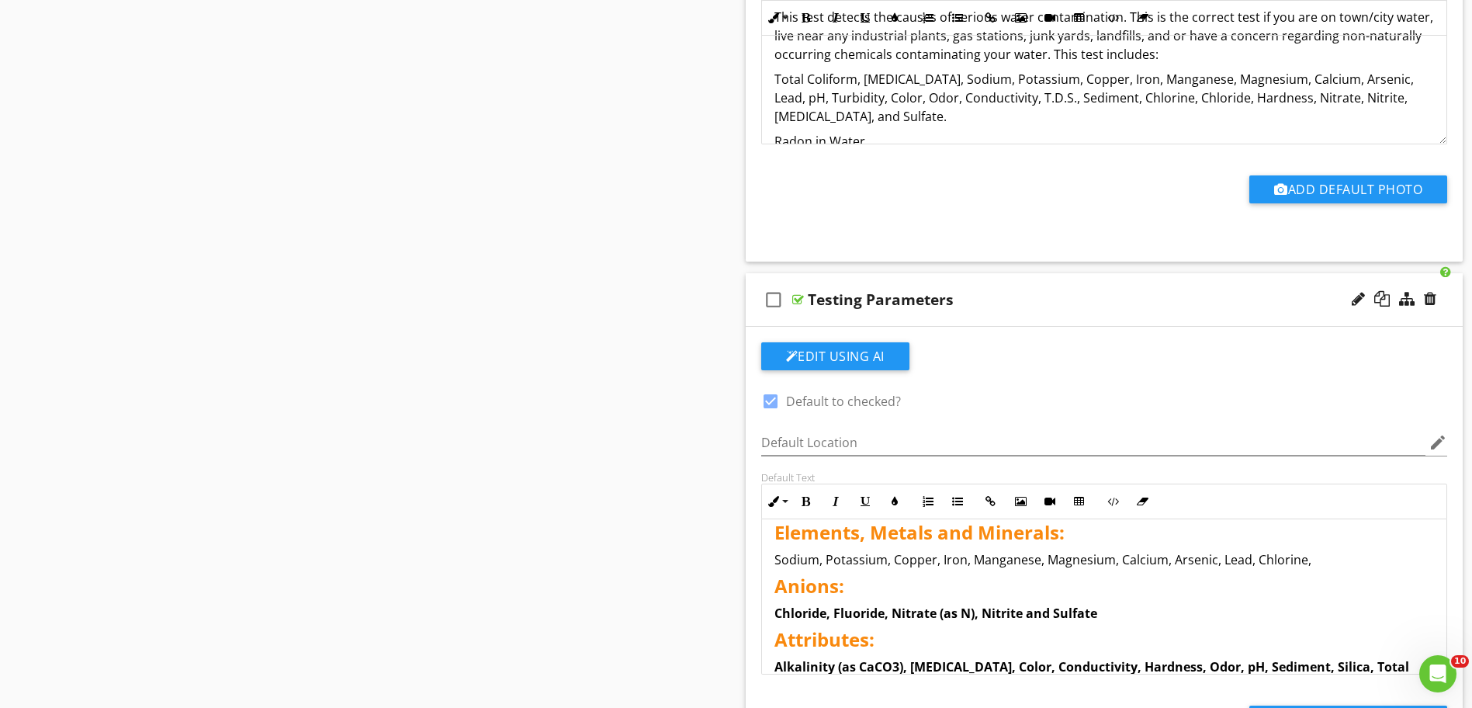
click at [779, 671] on strong "Alkalinity (as CaCO3), Ammonia, Color, Conductivity, Hardness, Odor, pH, Sedime…" at bounding box center [1092, 676] width 635 height 36
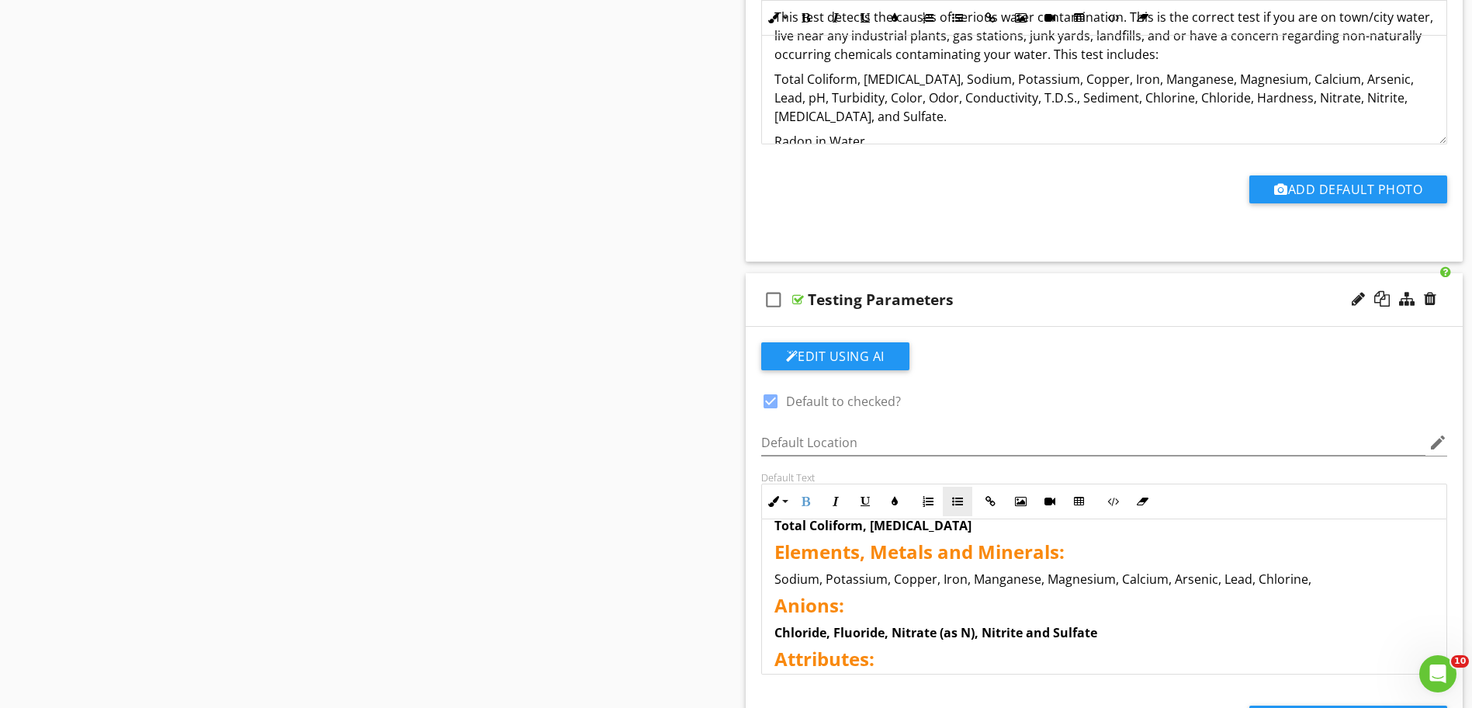
scroll to position [78, 0]
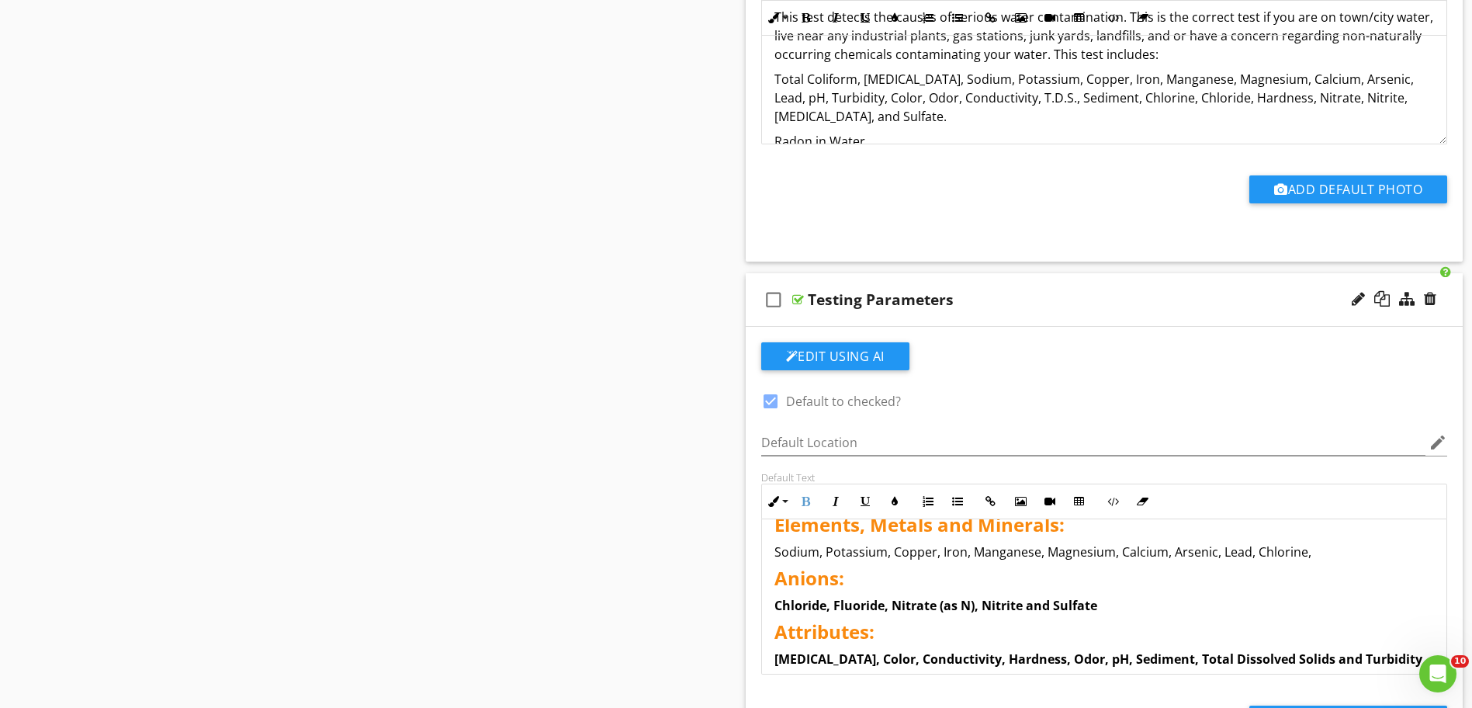
click at [935, 611] on strong "Chloride, Fluoride, Nitrate (as N), Nitrite and Sulfate" at bounding box center [936, 605] width 323 height 17
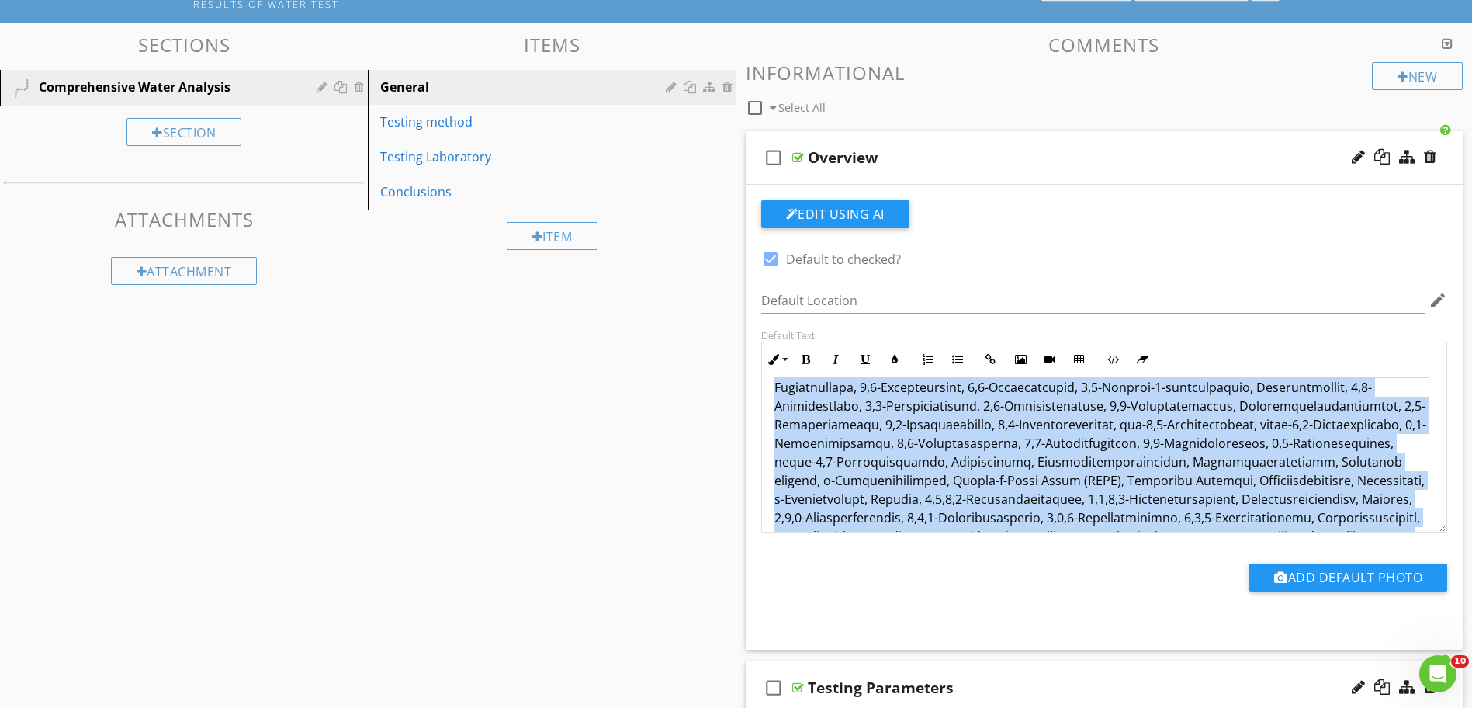
scroll to position [280, 0]
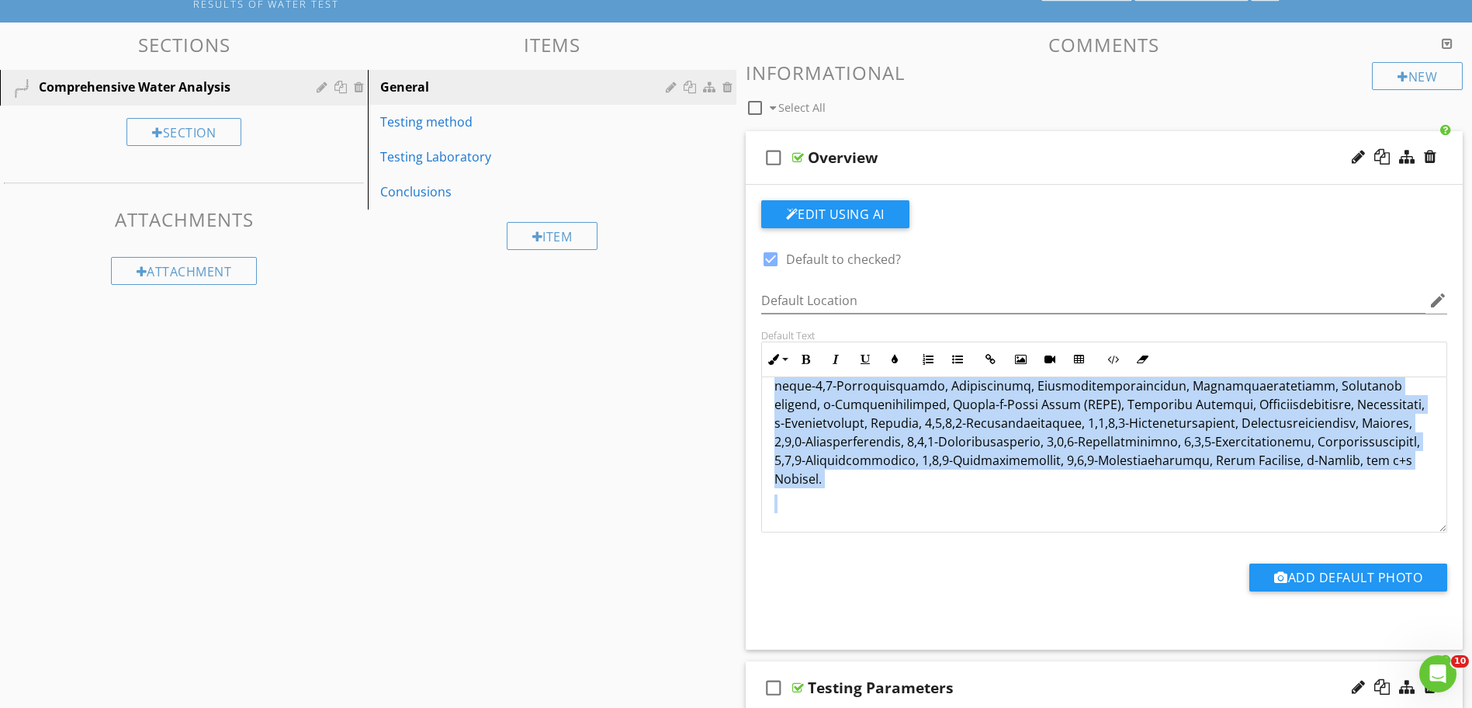
drag, startPoint x: 1050, startPoint y: 446, endPoint x: 1243, endPoint y: 522, distance: 207.3
click at [1243, 522] on div "This test detects the causes of serious water contamination. This is the correc…" at bounding box center [1104, 314] width 685 height 435
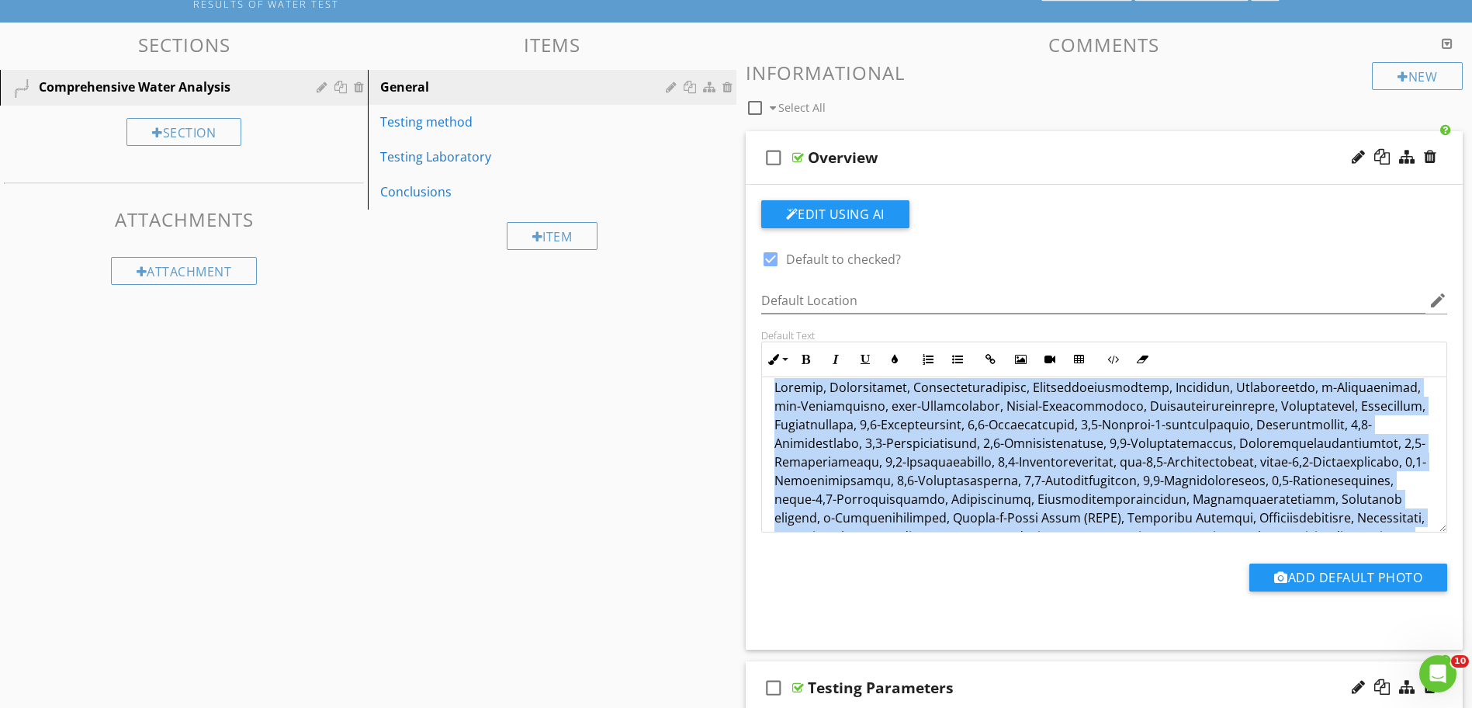
scroll to position [125, 0]
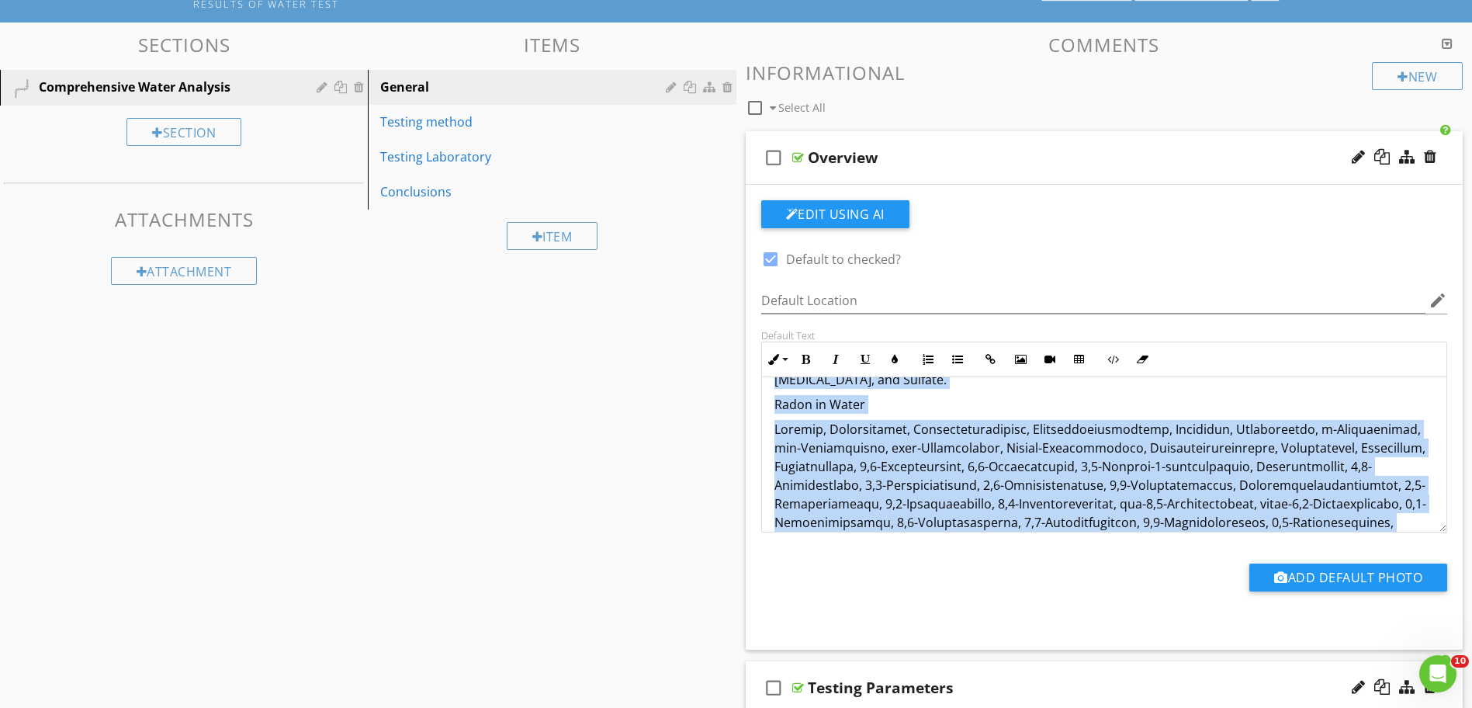
click at [828, 429] on p at bounding box center [1105, 532] width 661 height 224
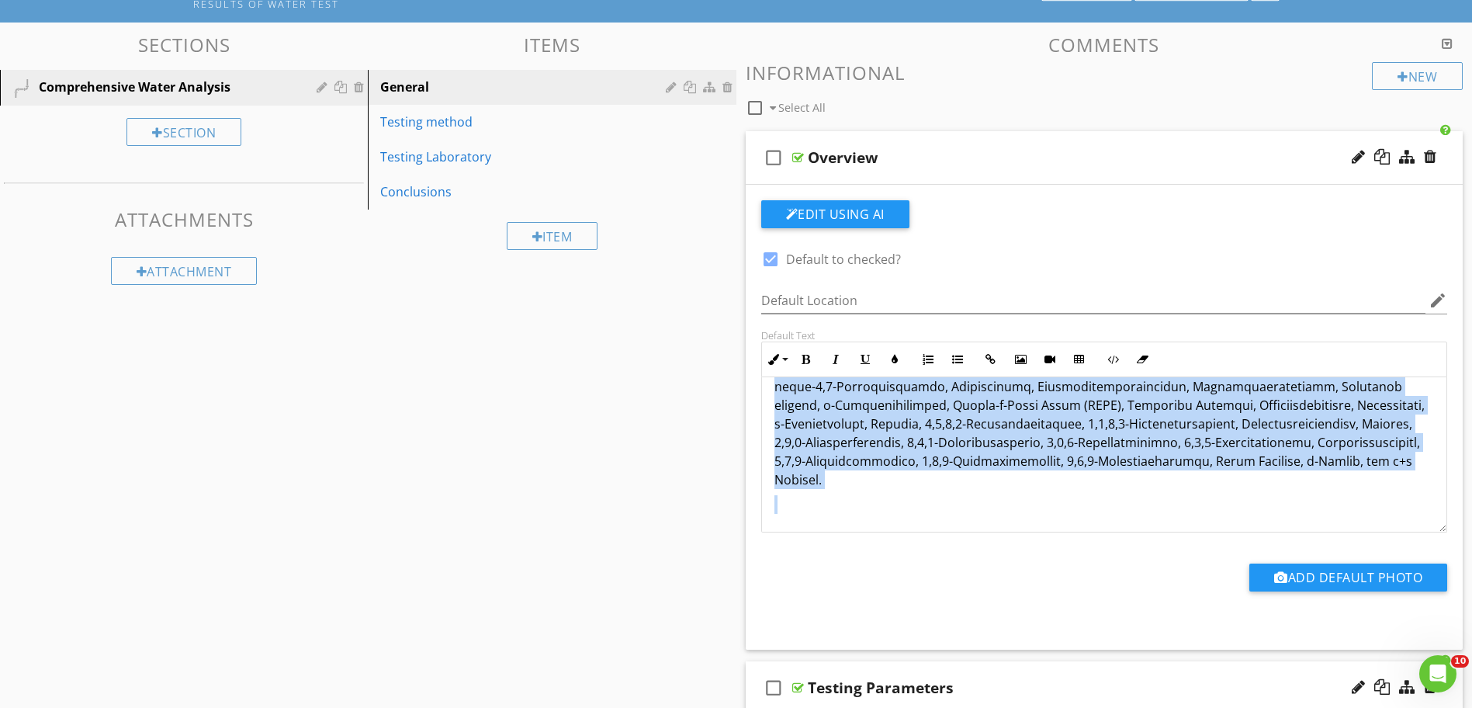
scroll to position [280, 0]
drag, startPoint x: 774, startPoint y: 429, endPoint x: 1228, endPoint y: 499, distance: 459.4
click at [1228, 499] on div "This test detects the causes of serious water contamination. This is the correc…" at bounding box center [1104, 314] width 685 height 435
copy p "Benzene, Bromobenzene, Bromochloromethane, Bromodichloromethane, Bromoform, Bro…"
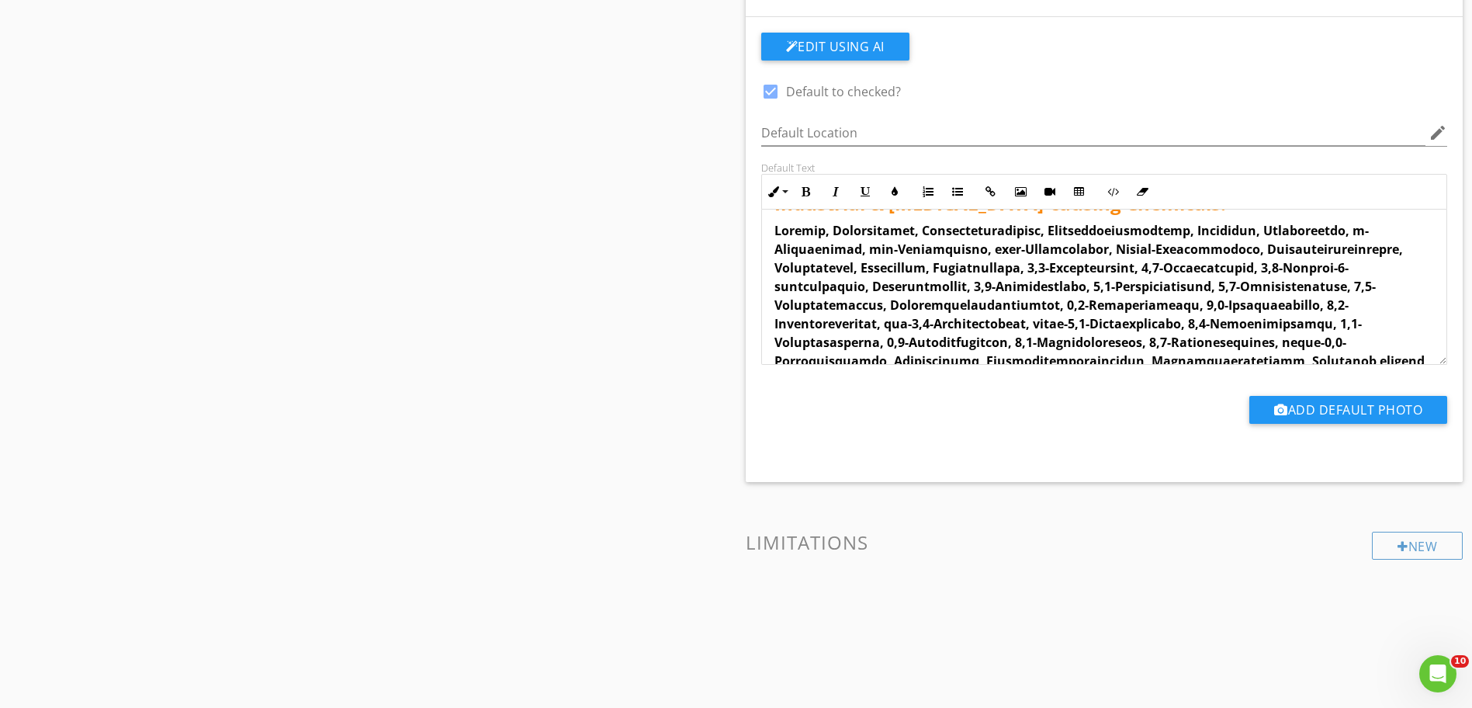
scroll to position [310, 0]
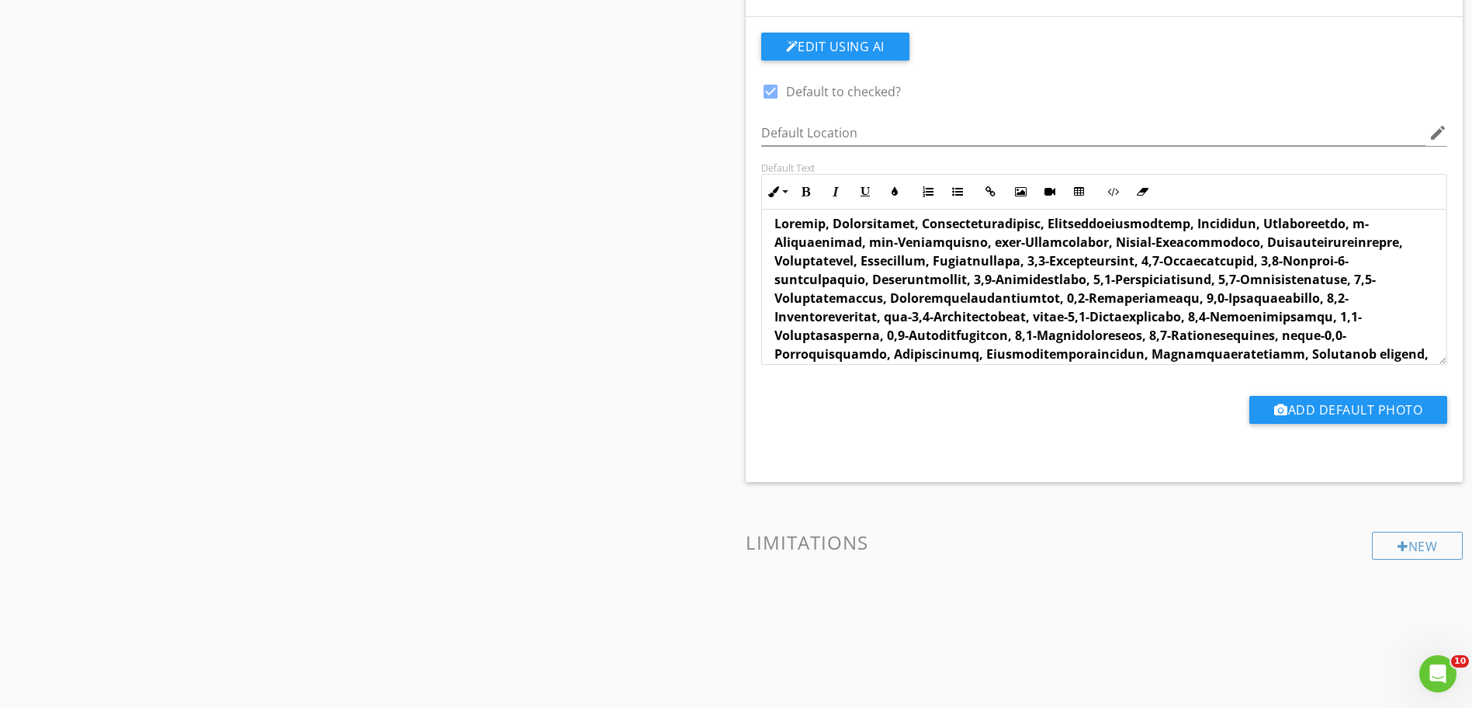
click at [618, 259] on div "Sections Comprehensive Water Analysis Section Attachments Attachment Items Gene…" at bounding box center [736, 9] width 1472 height 1368
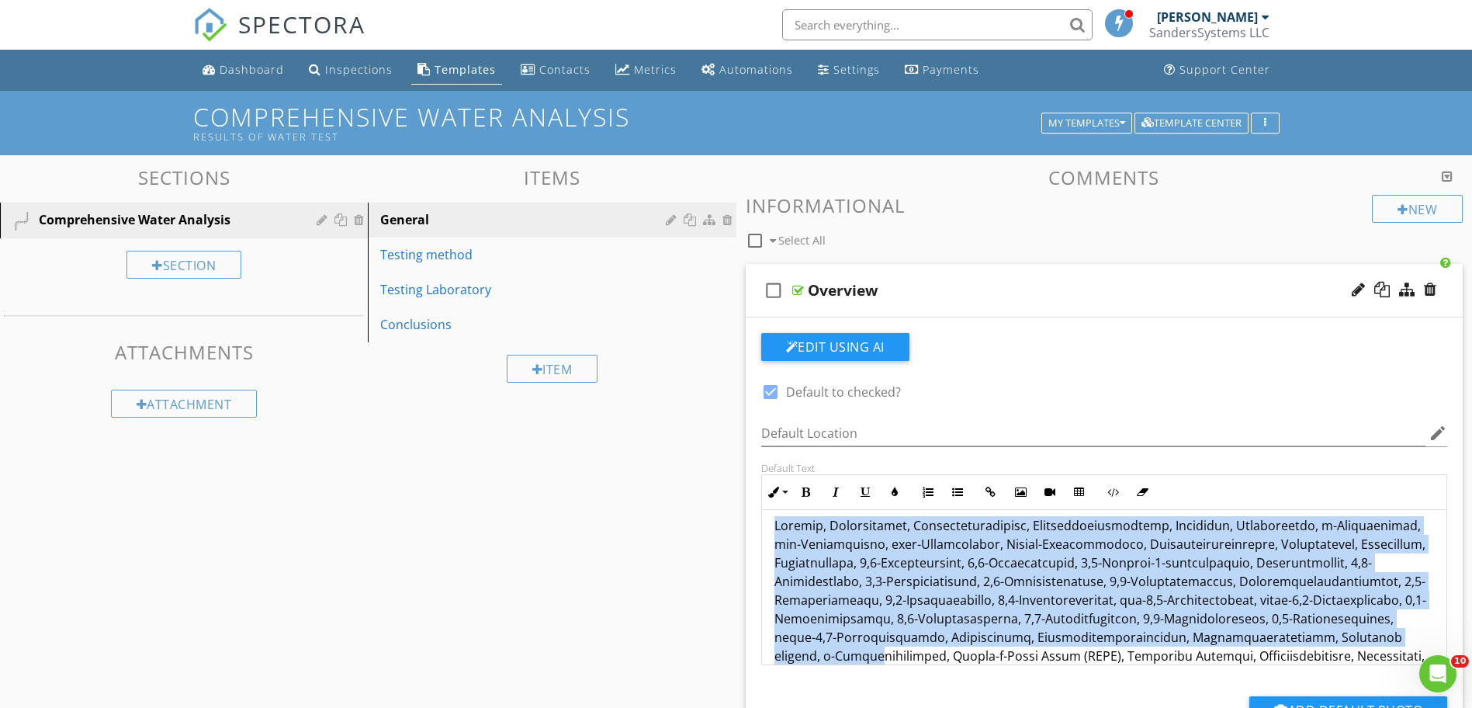
scroll to position [280, 0]
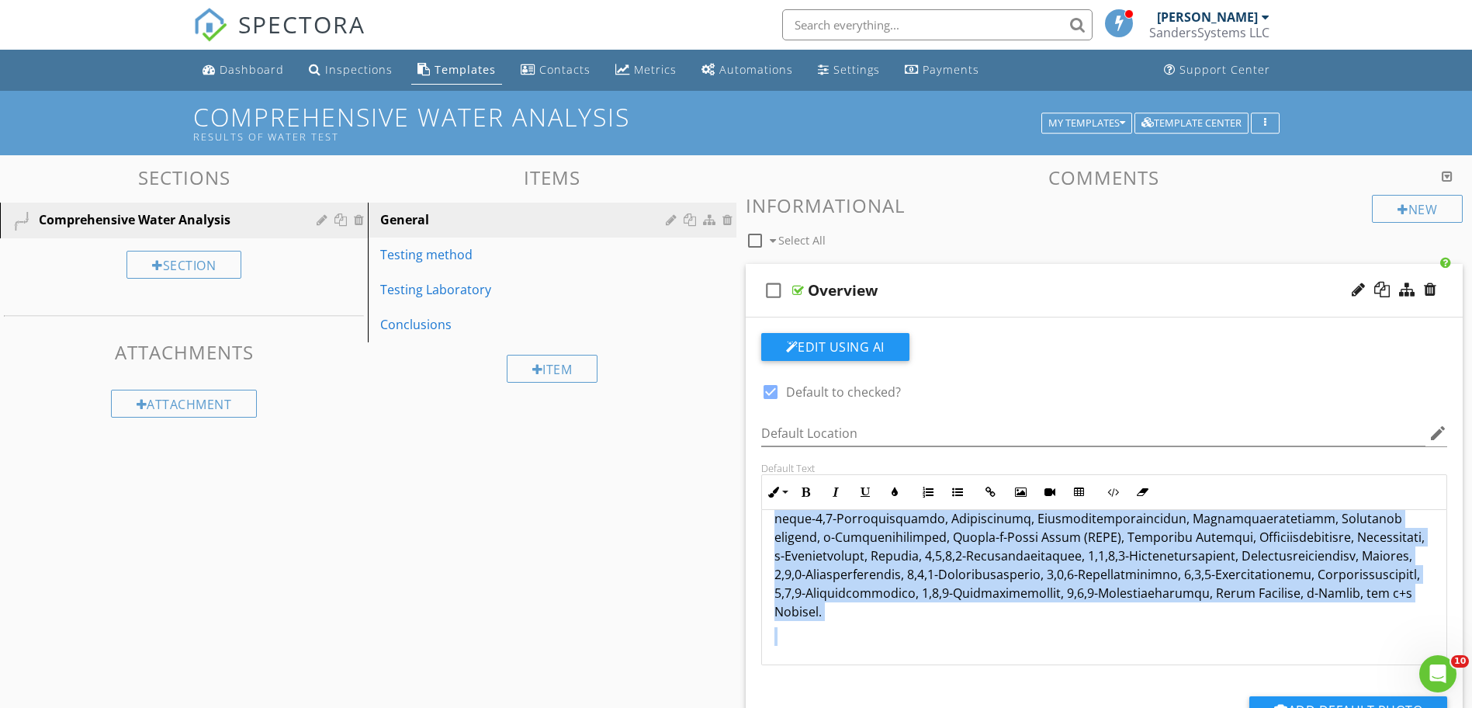
drag, startPoint x: 1049, startPoint y: 575, endPoint x: 1206, endPoint y: 660, distance: 178.2
click at [1206, 660] on div "This test detects the causes of serious water contamination. This is the correc…" at bounding box center [1104, 447] width 685 height 435
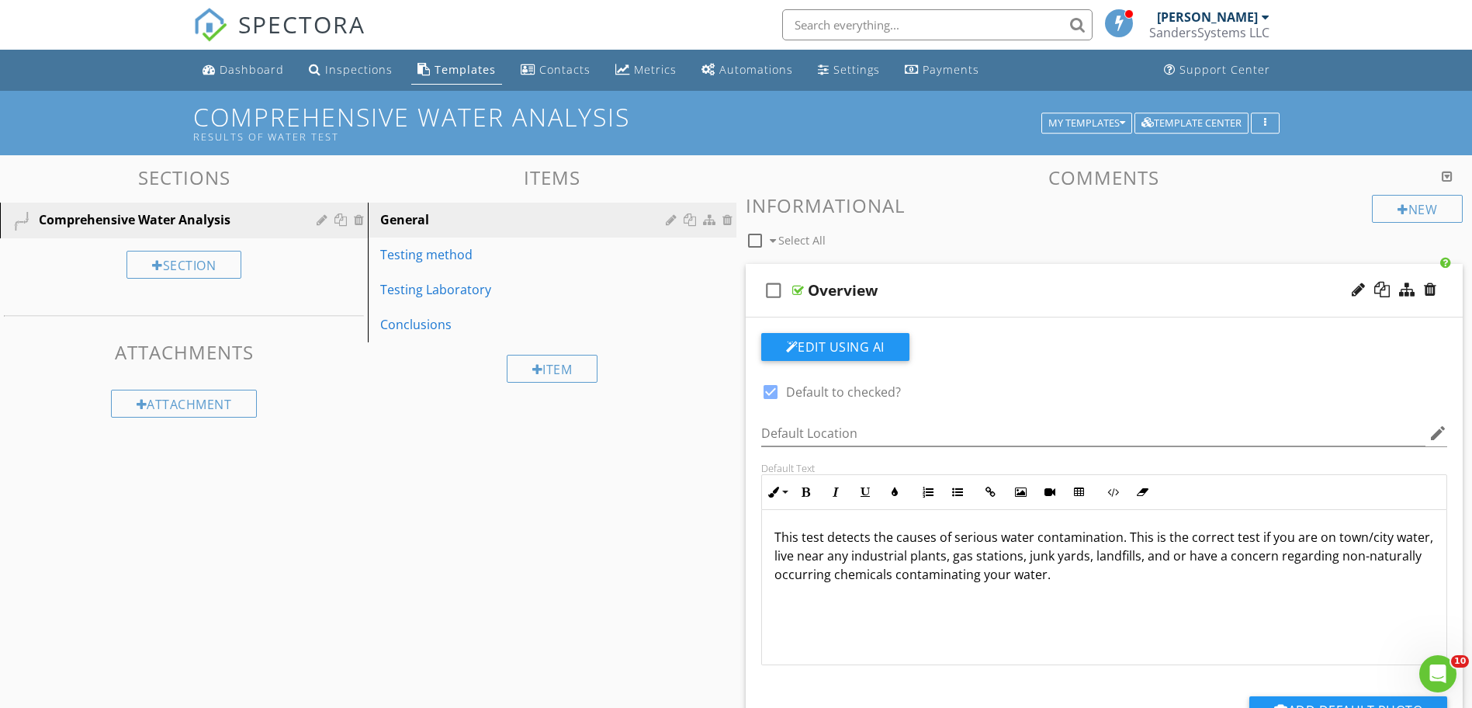
scroll to position [1, 0]
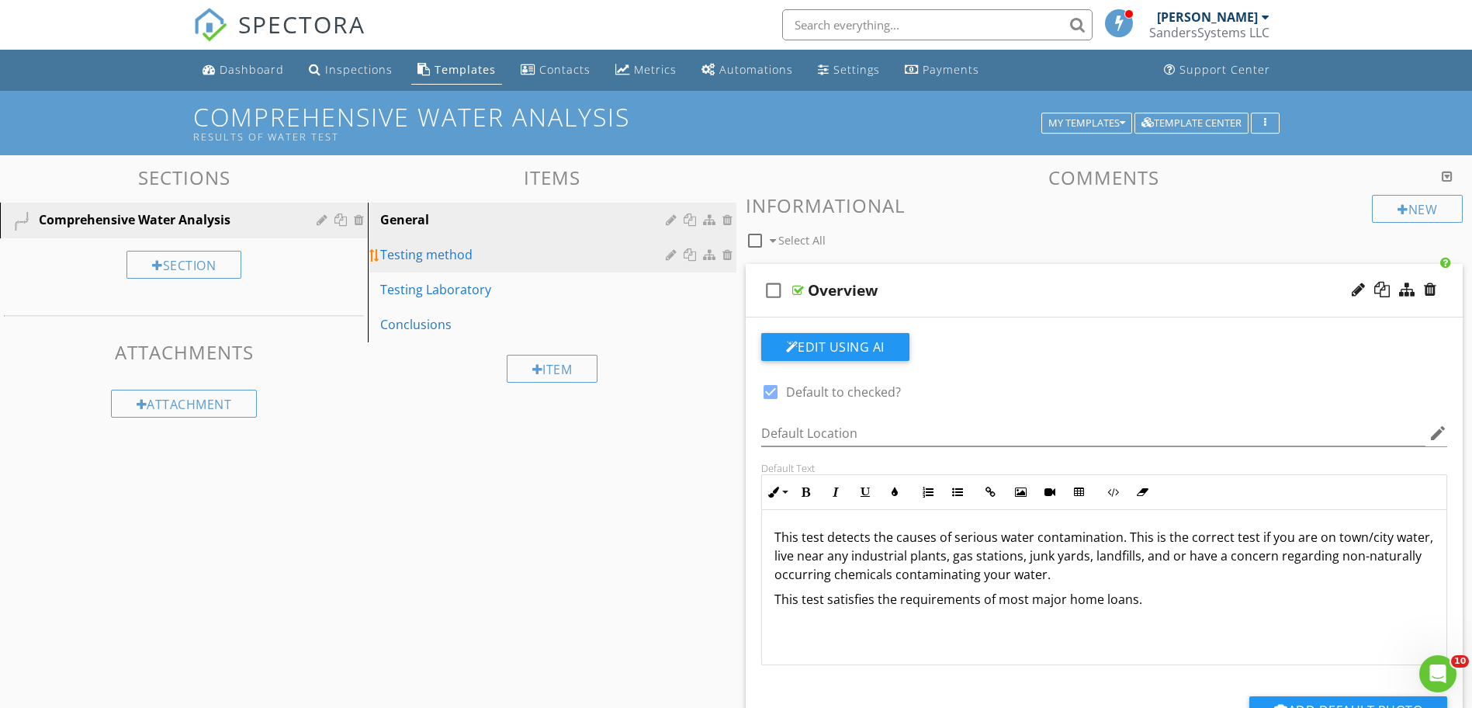
click at [446, 261] on div "Testing method" at bounding box center [525, 254] width 290 height 19
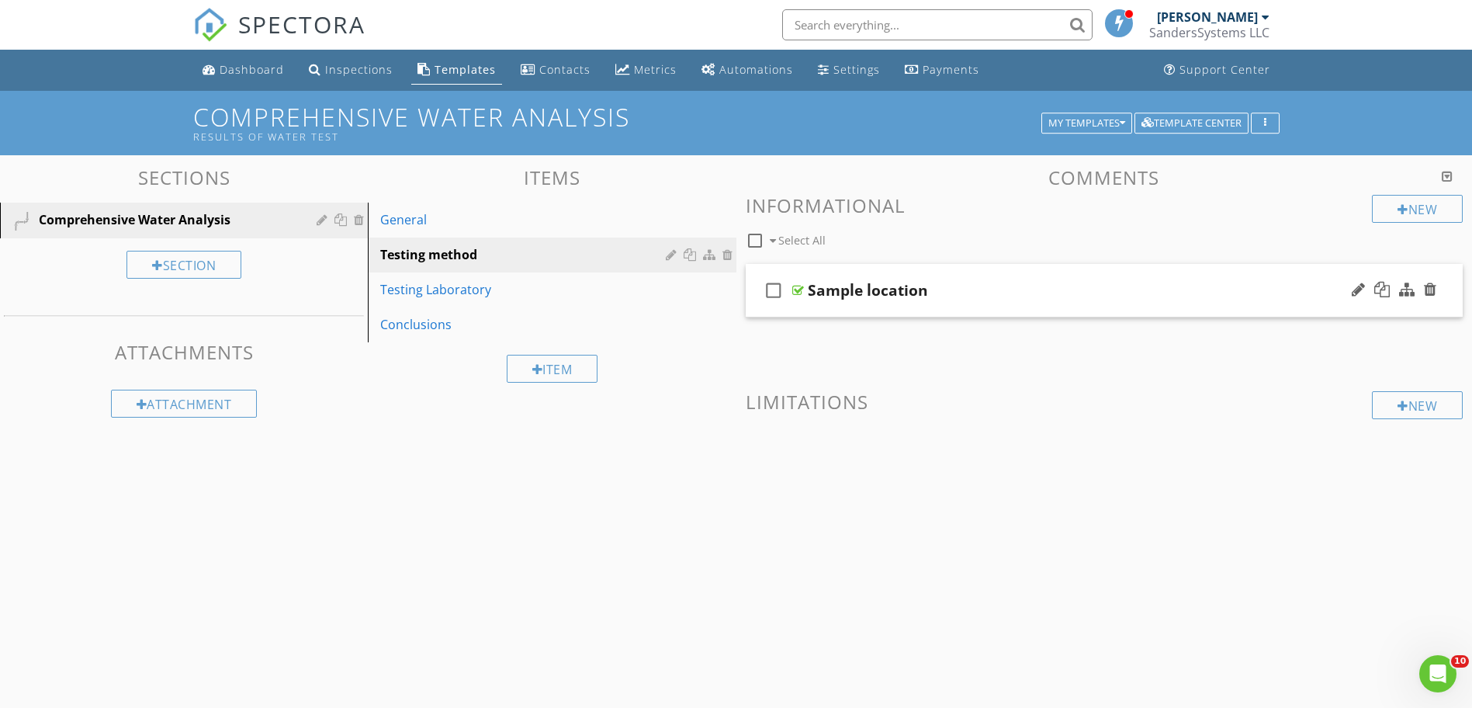
click at [802, 290] on div at bounding box center [799, 290] width 12 height 12
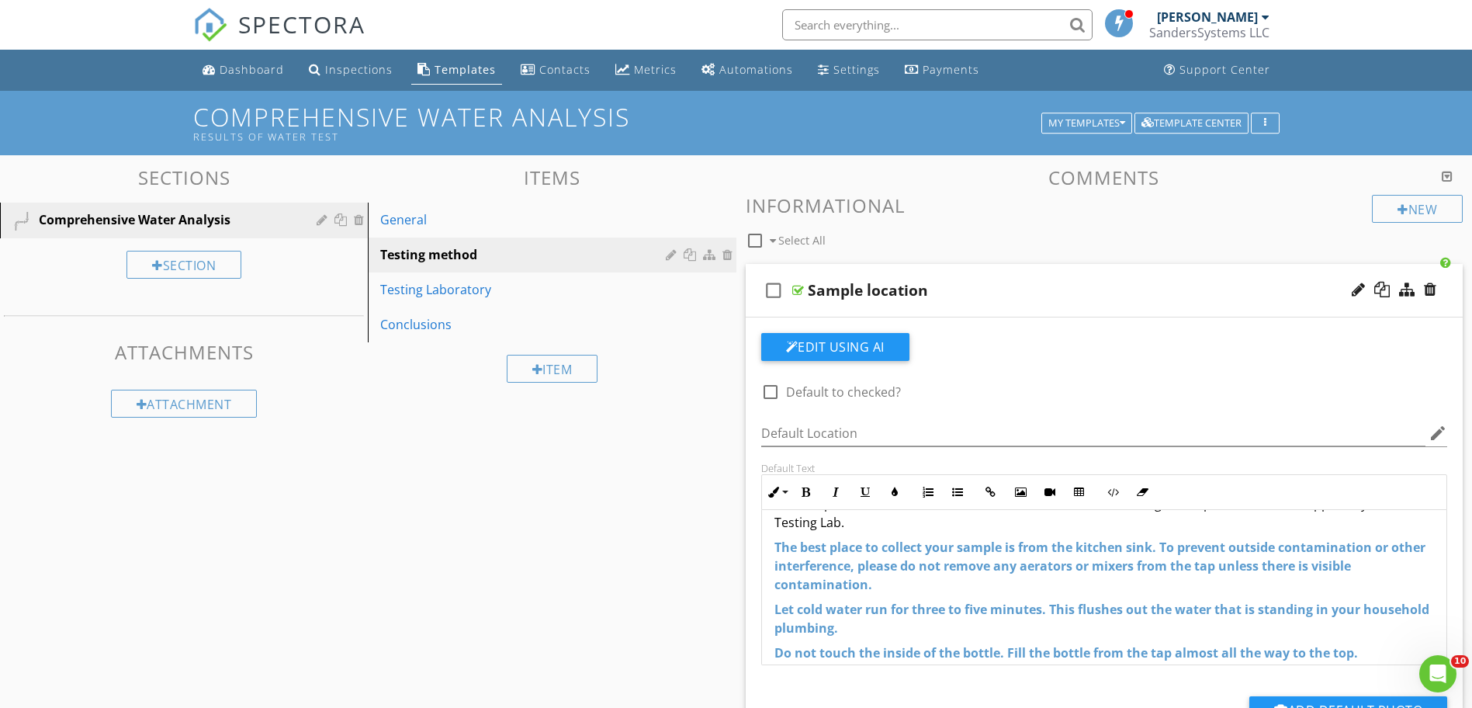
scroll to position [119, 0]
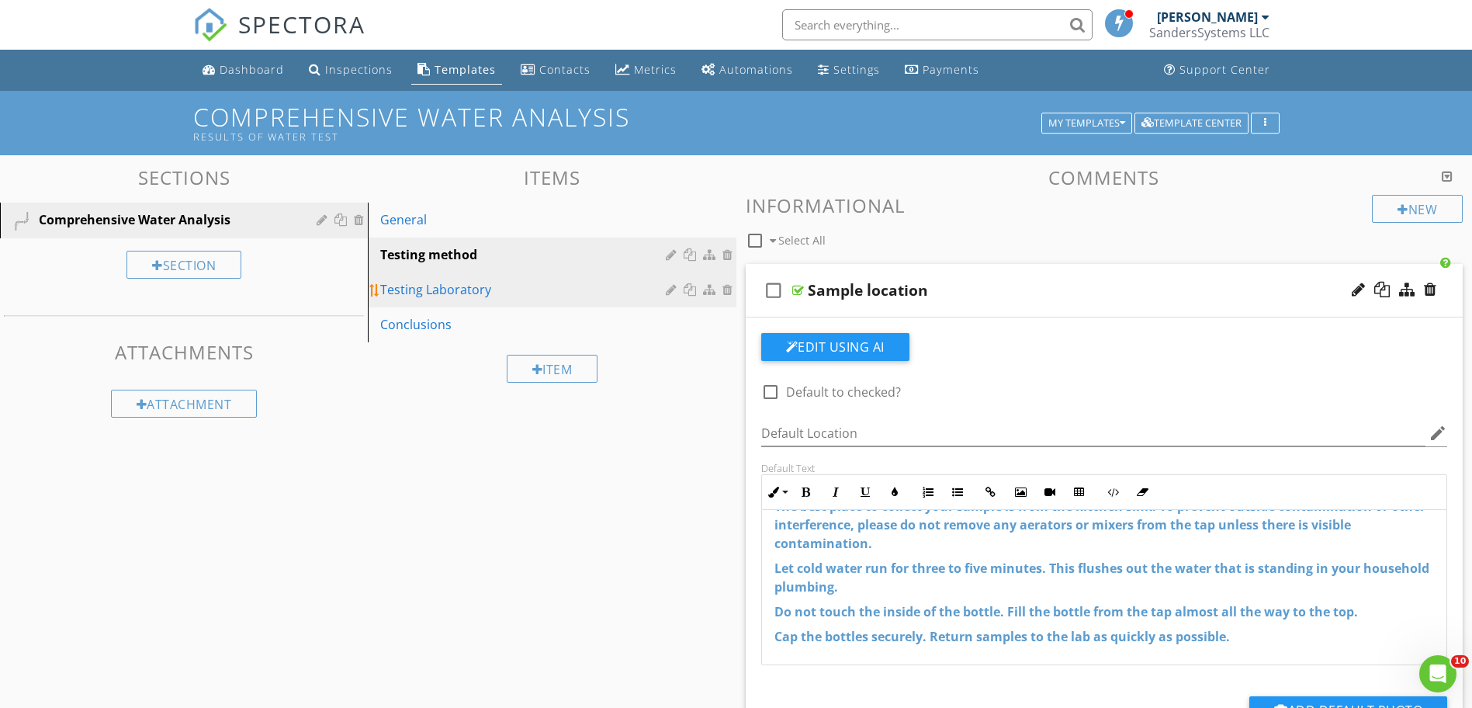
click at [465, 289] on div "Testing Laboratory" at bounding box center [525, 289] width 290 height 19
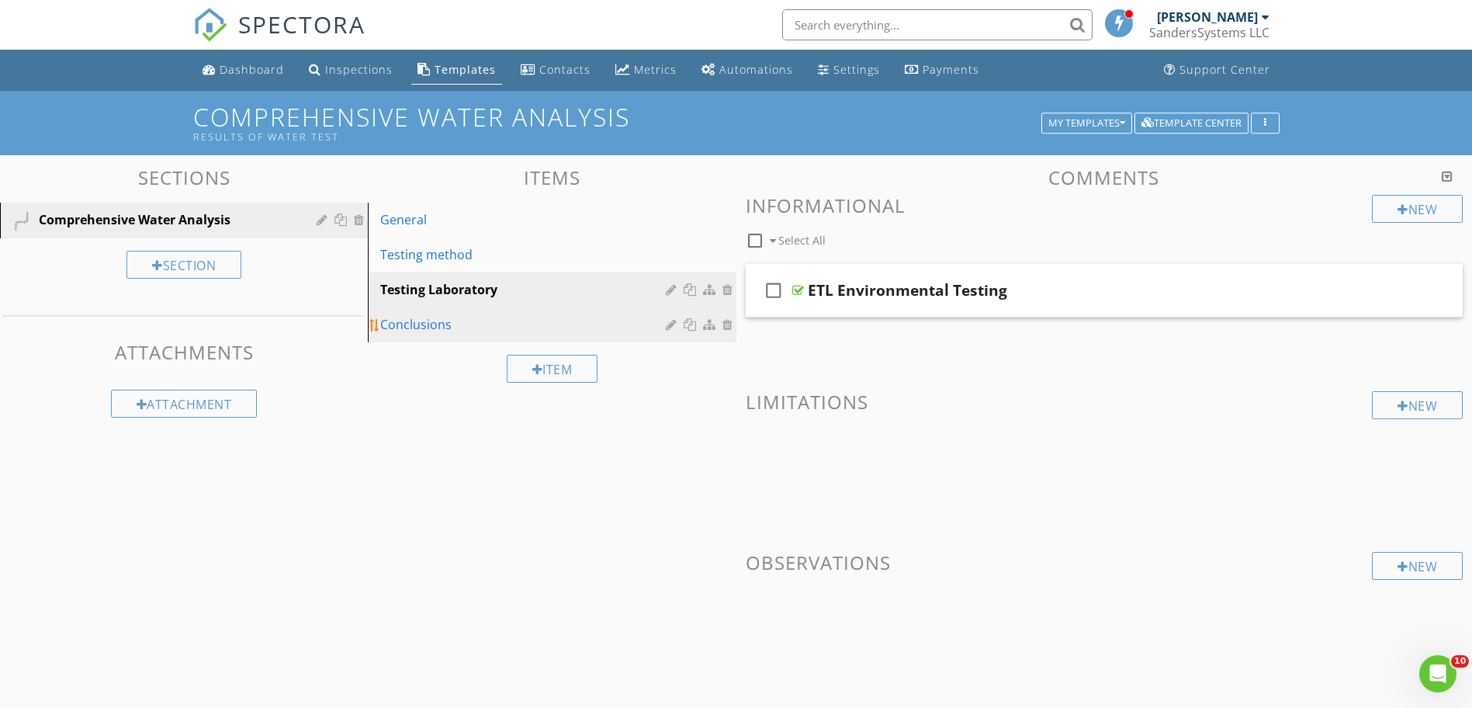
click at [445, 324] on div "Conclusions" at bounding box center [525, 324] width 290 height 19
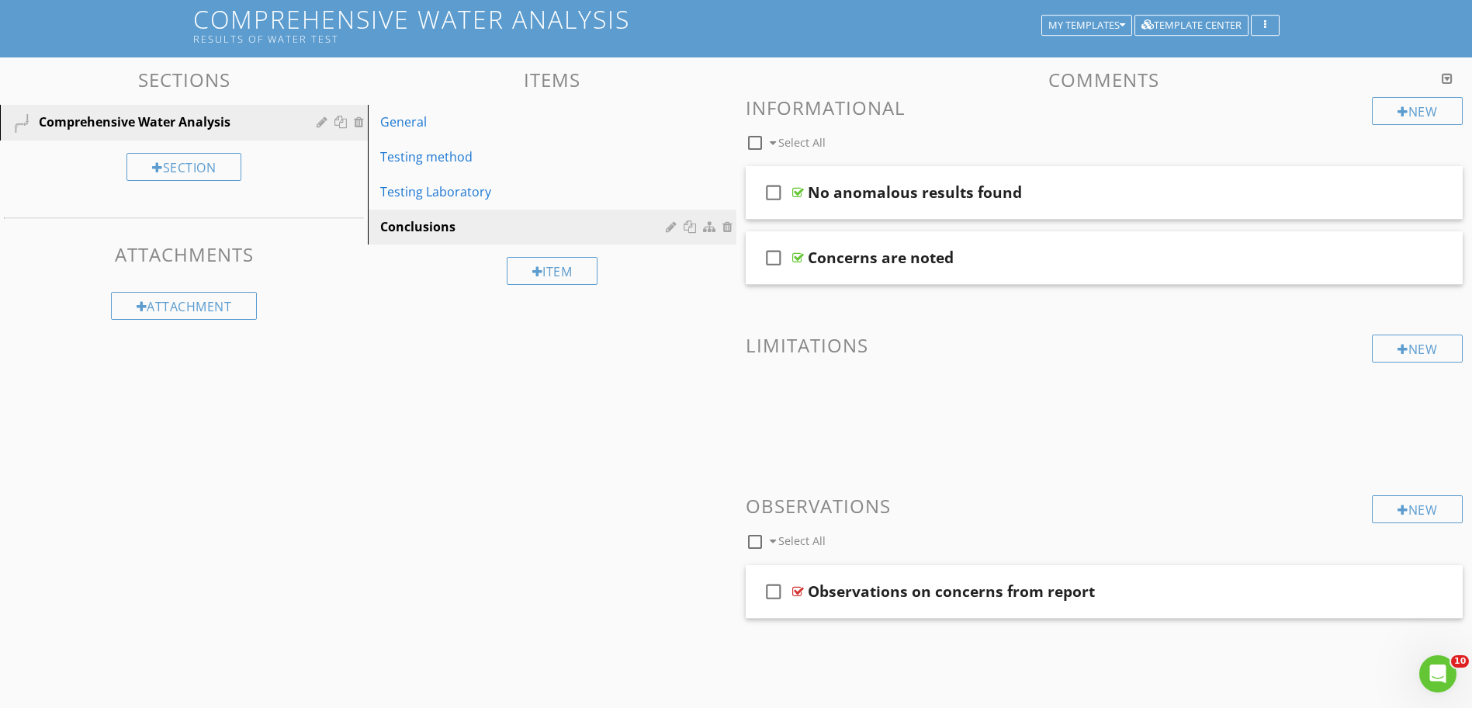
scroll to position [20, 0]
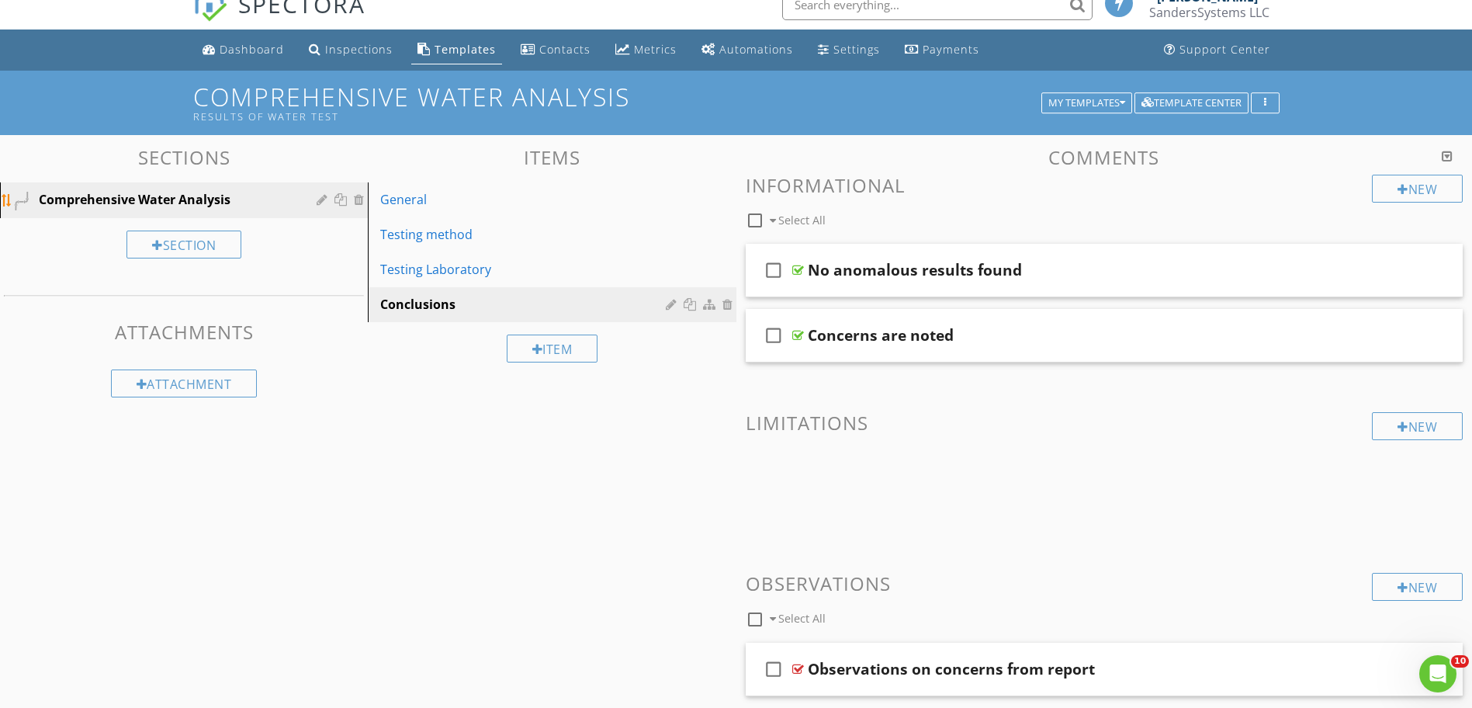
click at [206, 199] on div "Comprehensive Water Analysis" at bounding box center [166, 199] width 255 height 19
click at [1121, 104] on icon "button" at bounding box center [1122, 103] width 5 height 11
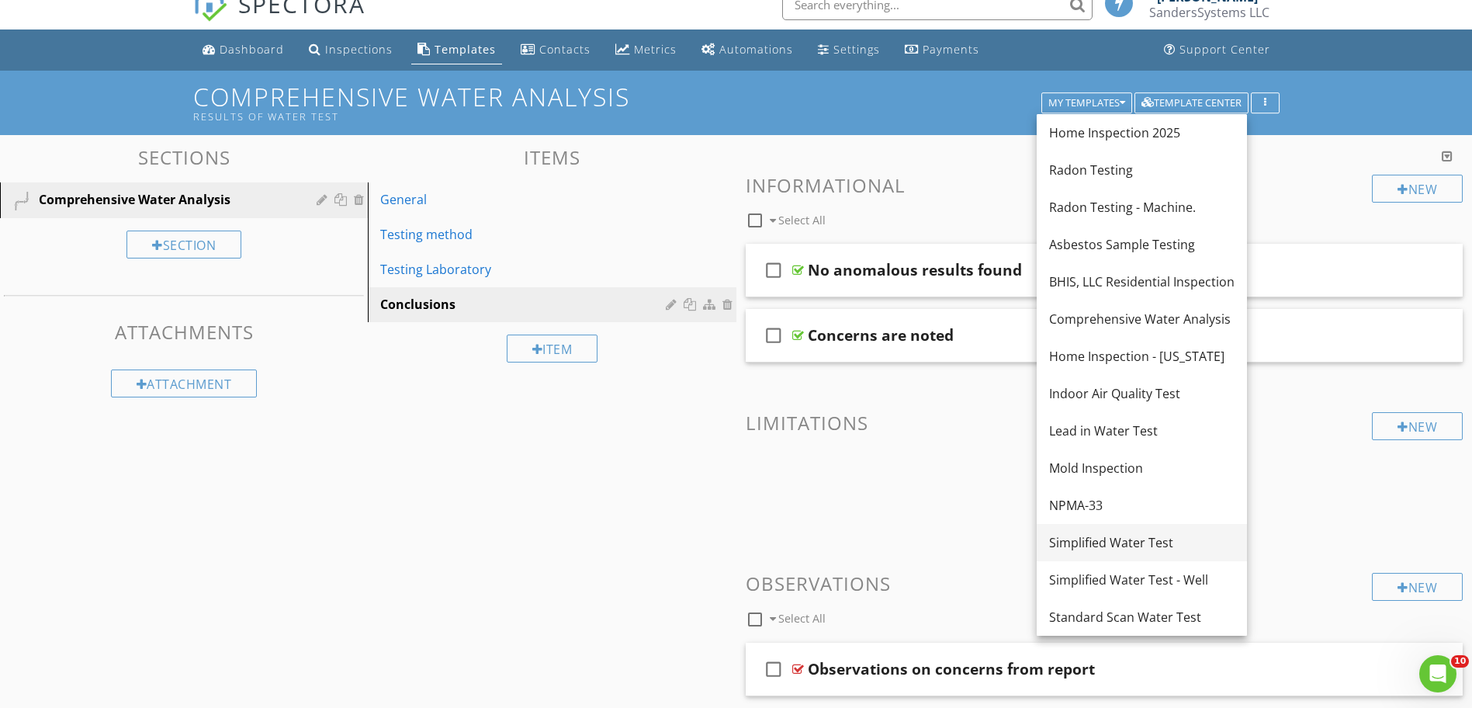
click at [1094, 541] on div "Simplified Water Test" at bounding box center [1142, 542] width 186 height 19
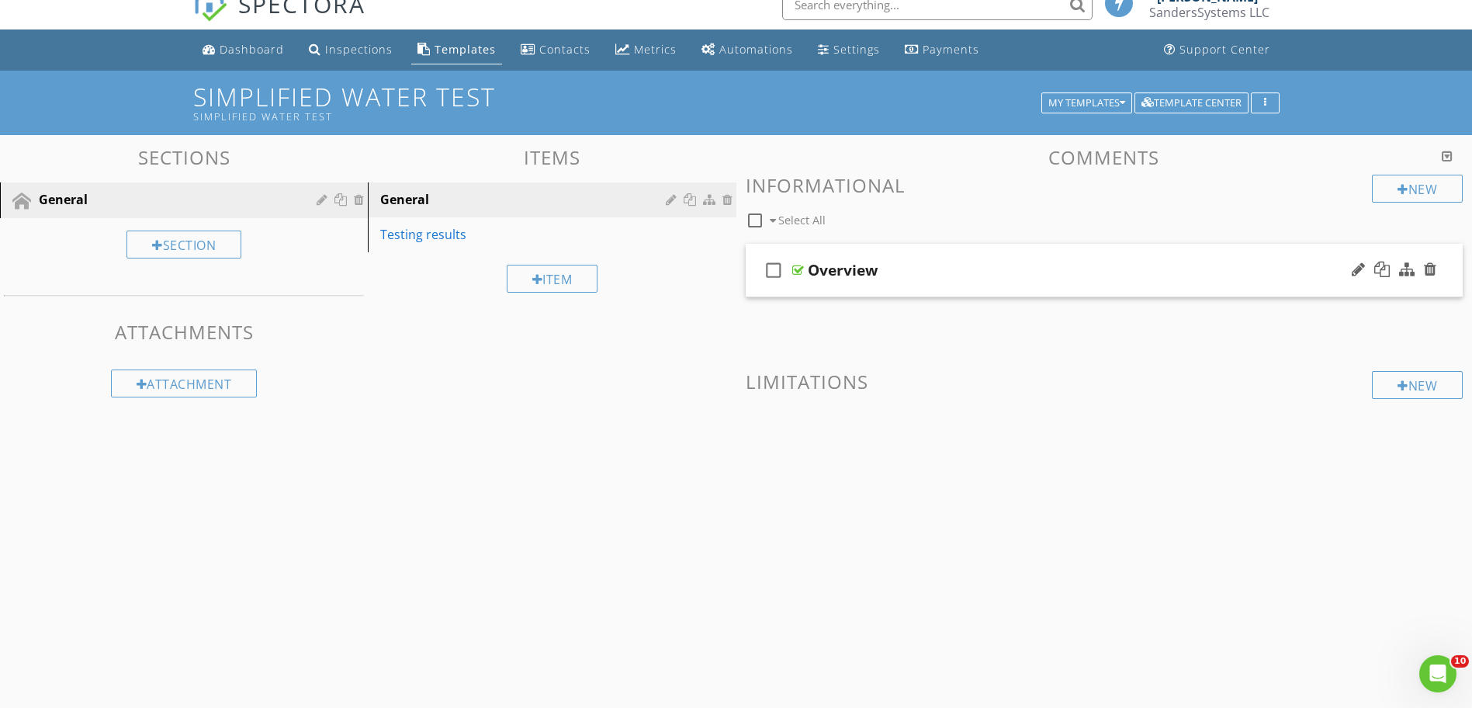
click at [803, 272] on div at bounding box center [799, 270] width 12 height 12
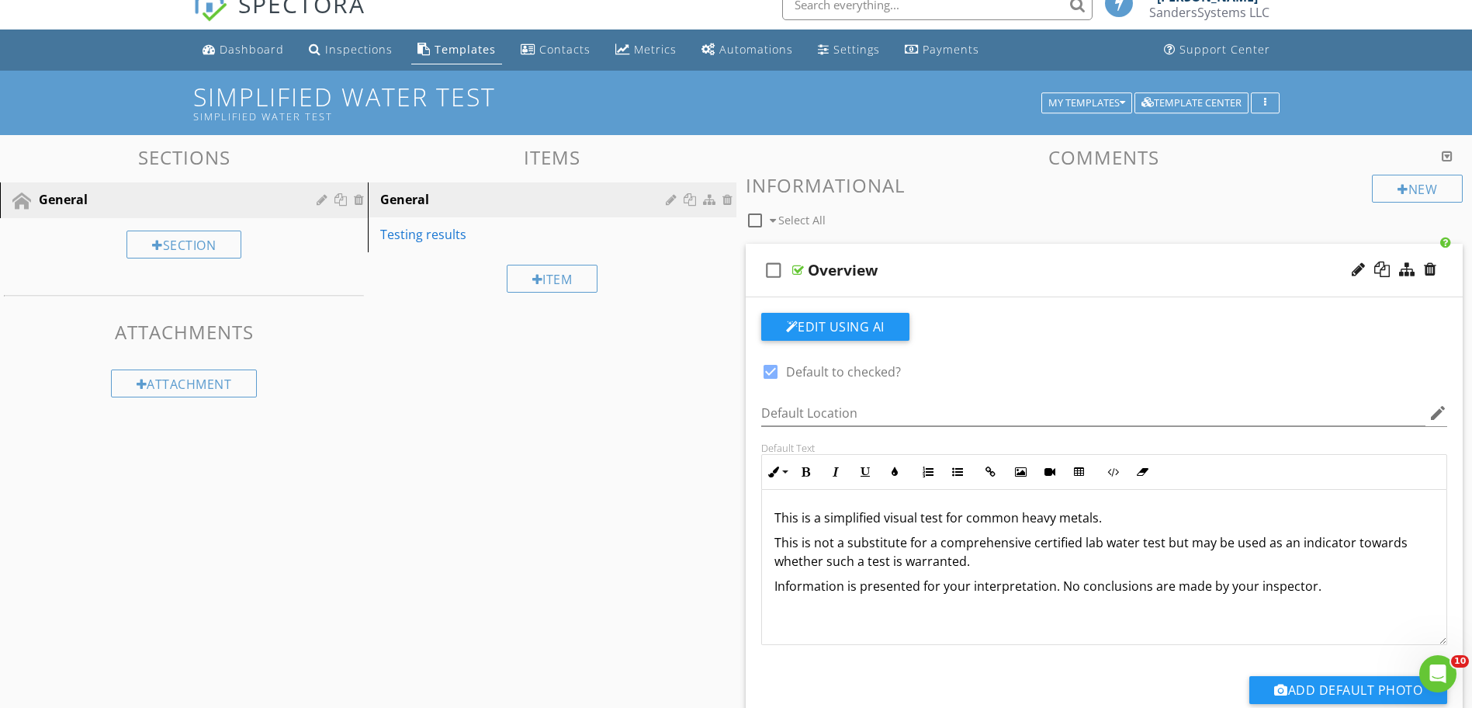
click at [1018, 522] on p "This is a simplified visual test for common heavy metals." at bounding box center [1105, 517] width 661 height 19
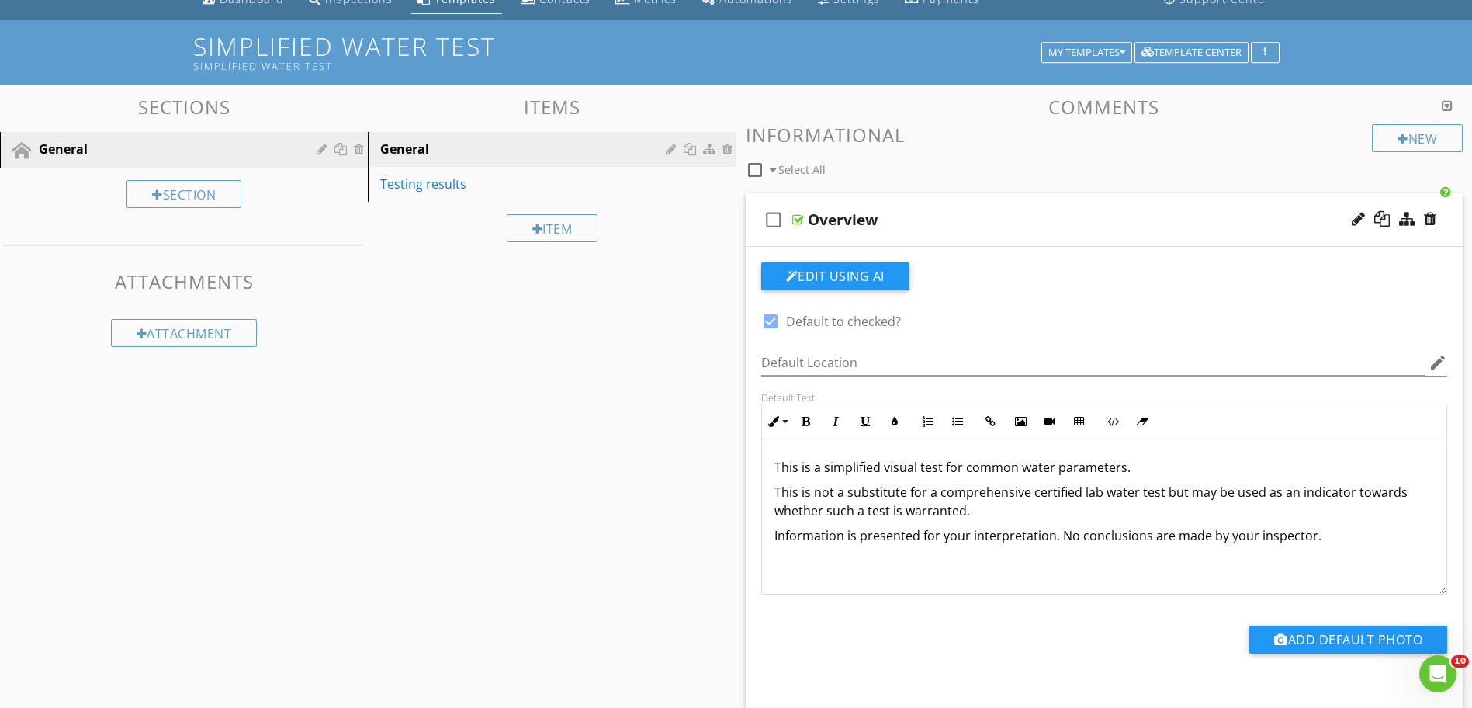
scroll to position [98, 0]
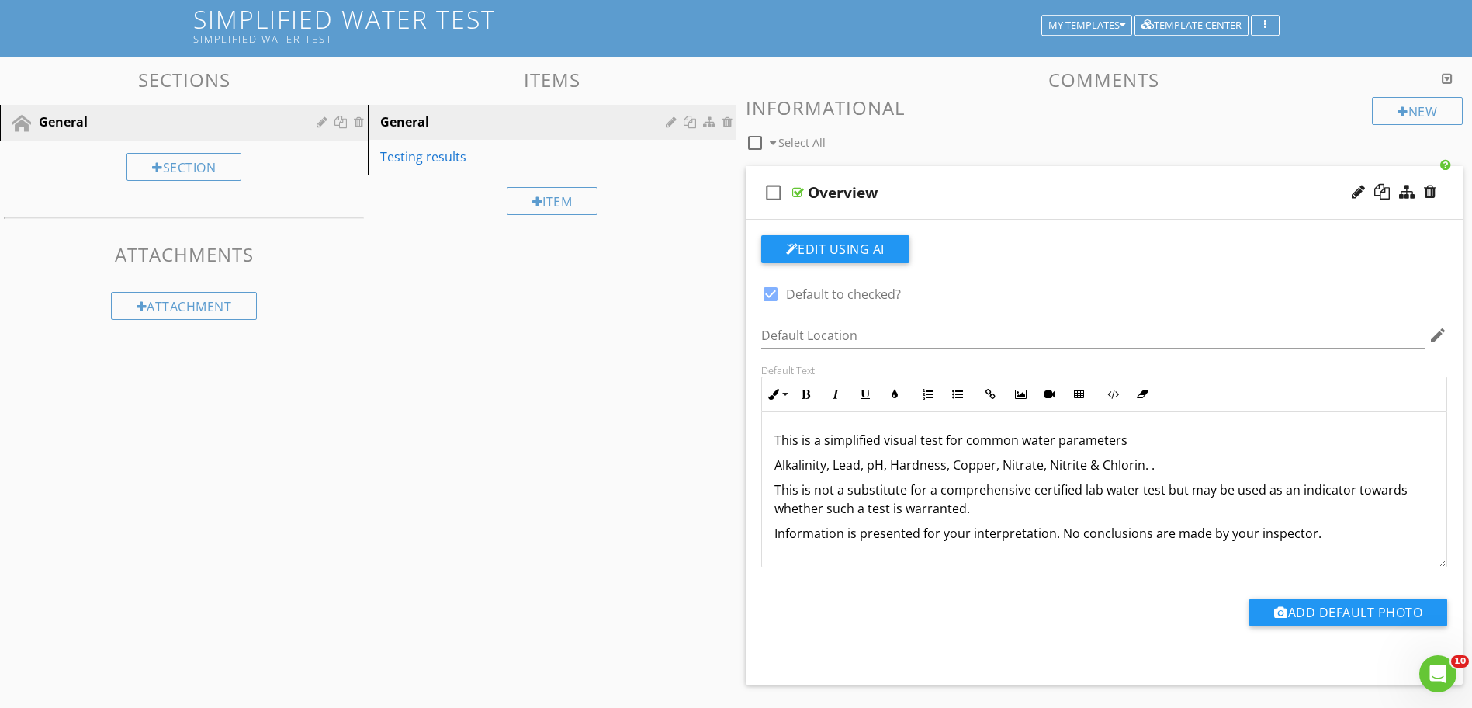
click at [775, 469] on p "Alkalinity, Lead, pH, Hardness, Copper, Nitrate, Nitrite & Chlorin. ." at bounding box center [1105, 465] width 661 height 19
click at [960, 400] on icon "button" at bounding box center [957, 394] width 11 height 11
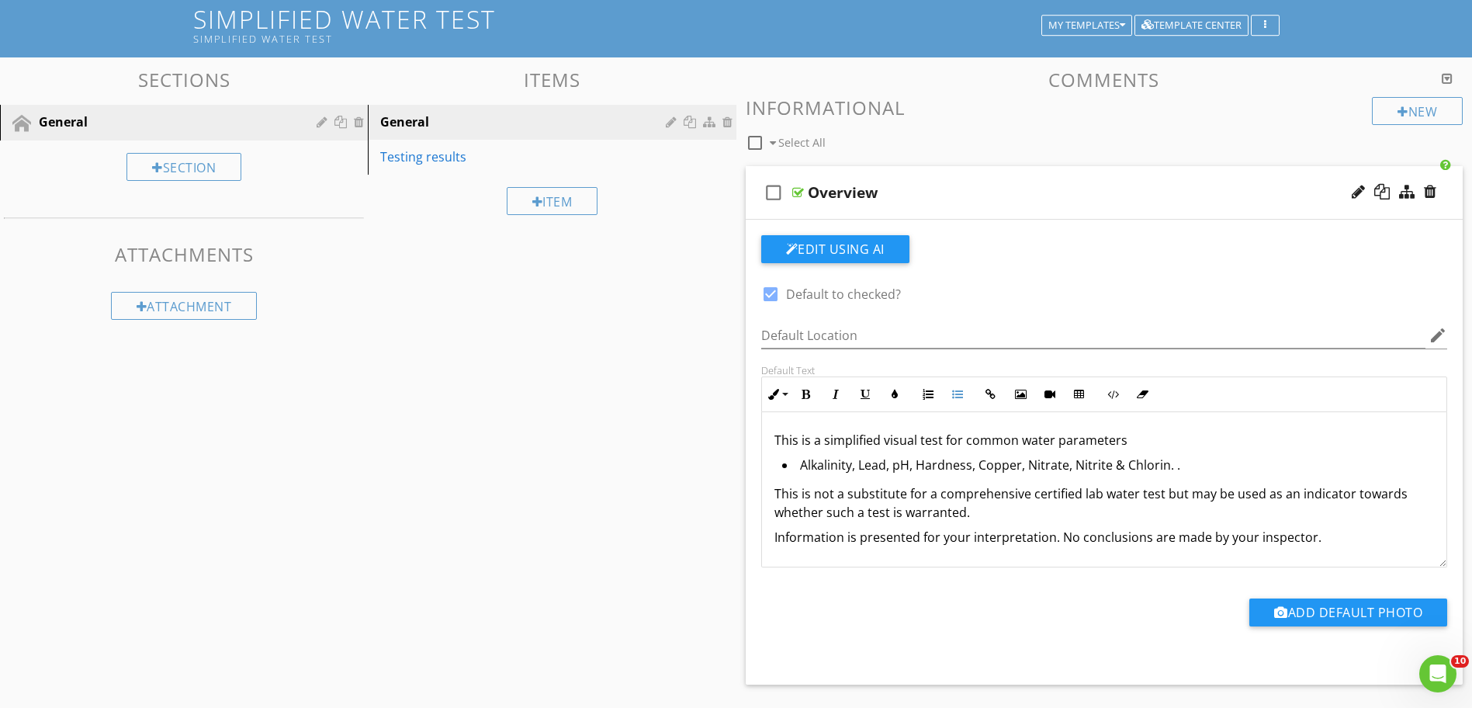
click at [852, 468] on li "Alkalinity, Lead, pH, Hardness, Copper, Nitrate, Nitrite & Chlorin. ." at bounding box center [1108, 467] width 653 height 23
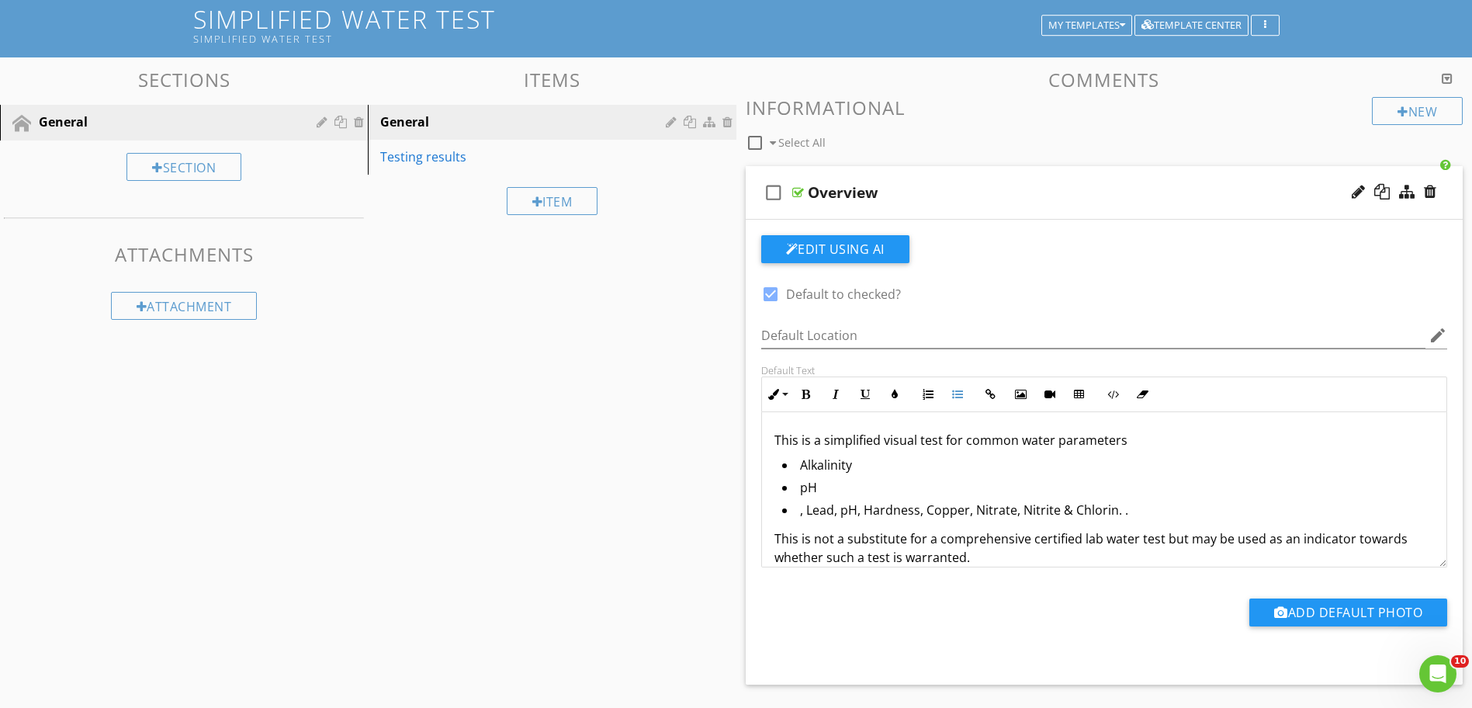
click at [865, 512] on li ", Lead, pH, Hardness, Copper, Nitrate, Nitrite & Chlorin. ." at bounding box center [1108, 512] width 653 height 23
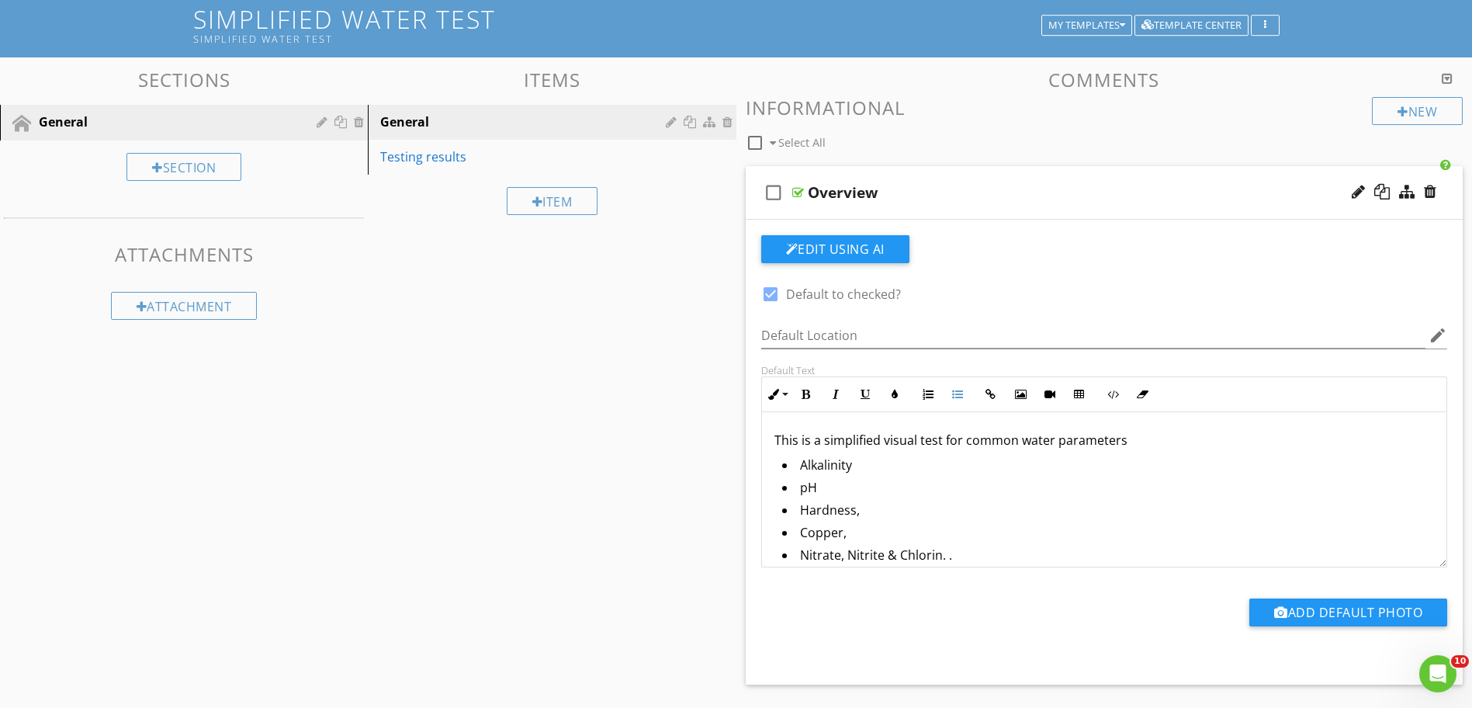
click at [848, 560] on li "Nitrate, Nitrite & Chlorin. ." at bounding box center [1108, 557] width 653 height 23
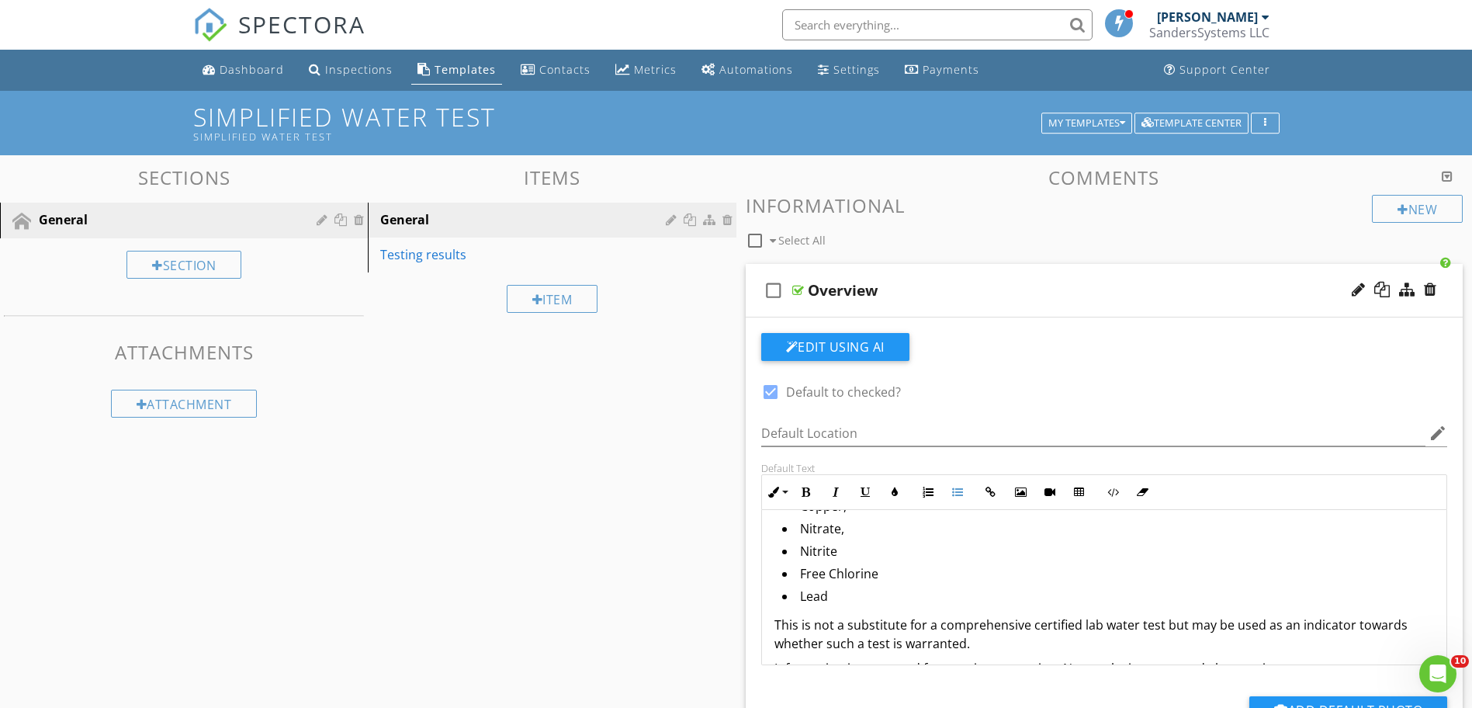
scroll to position [156, 0]
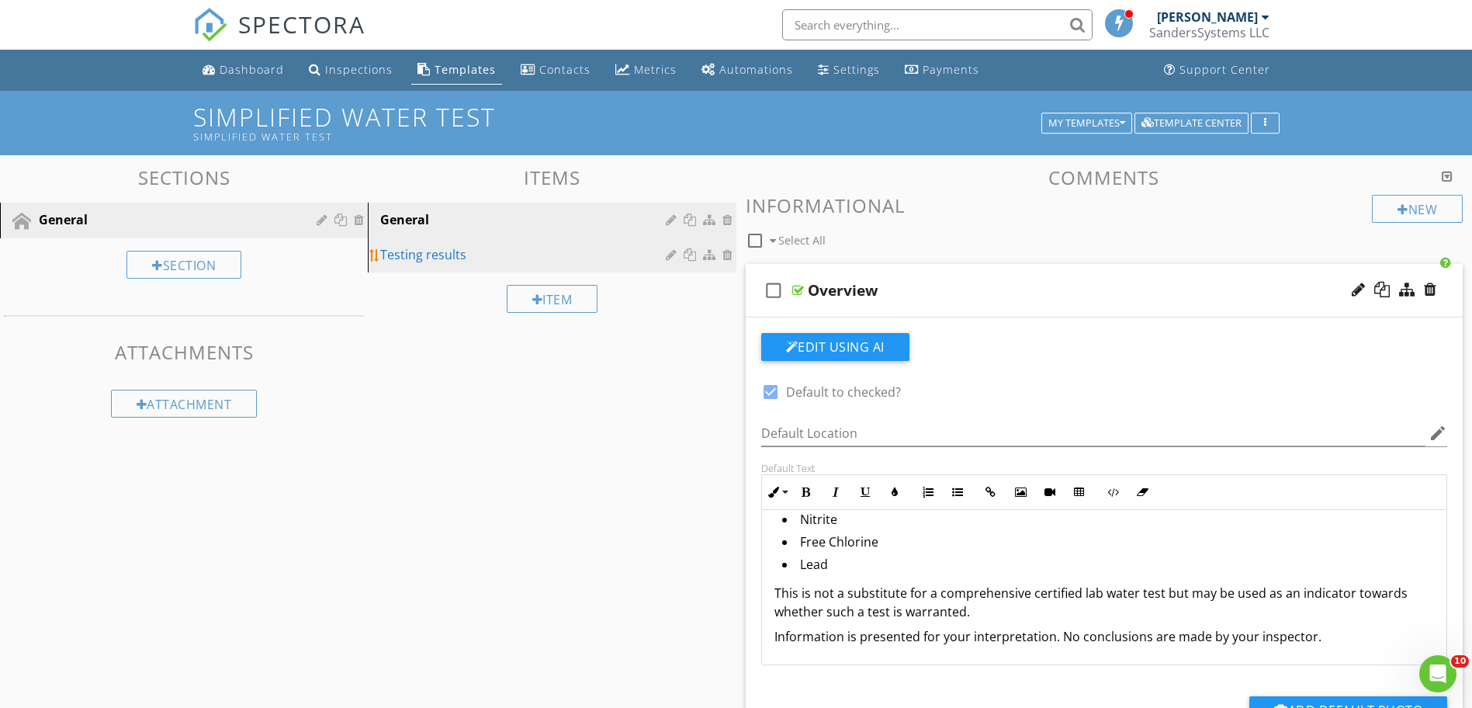
click at [413, 252] on div "Testing results" at bounding box center [525, 254] width 290 height 19
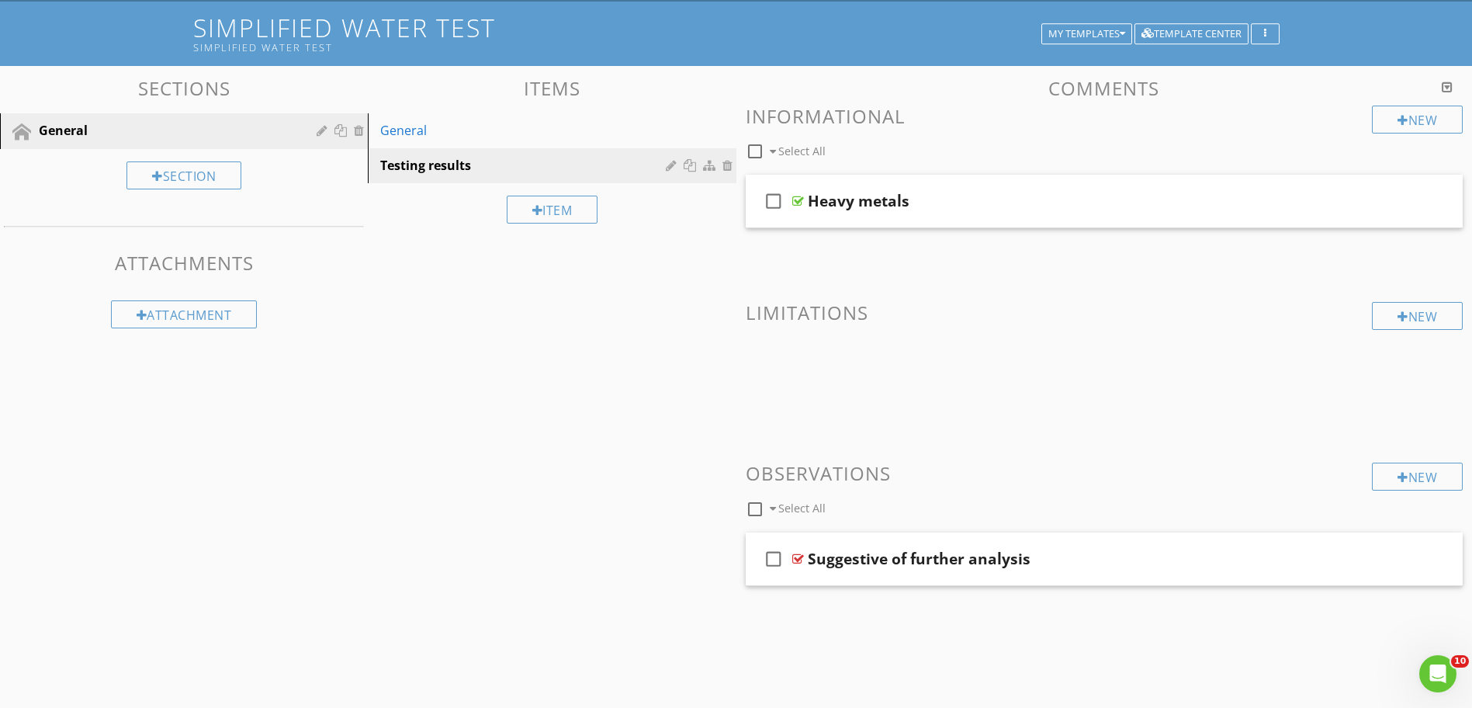
scroll to position [91, 0]
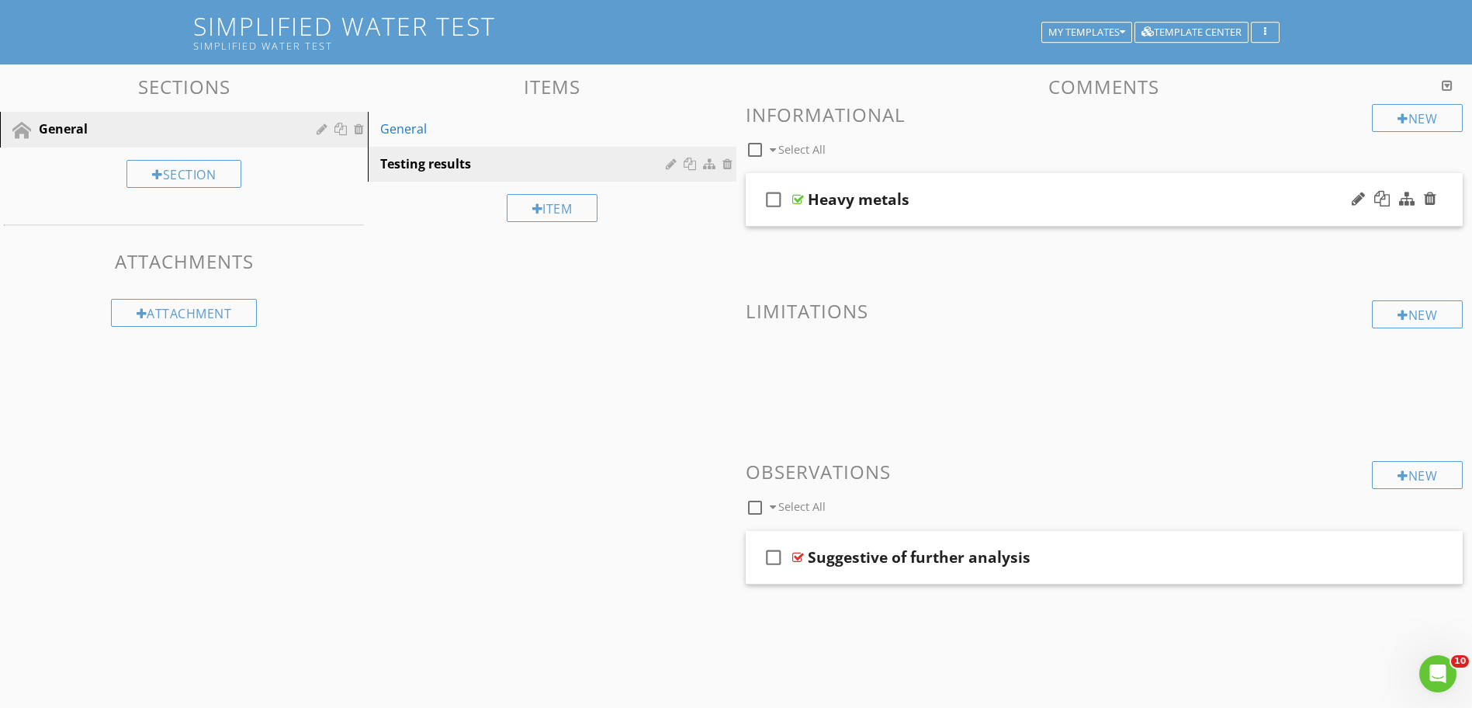
click at [799, 200] on div at bounding box center [799, 199] width 12 height 12
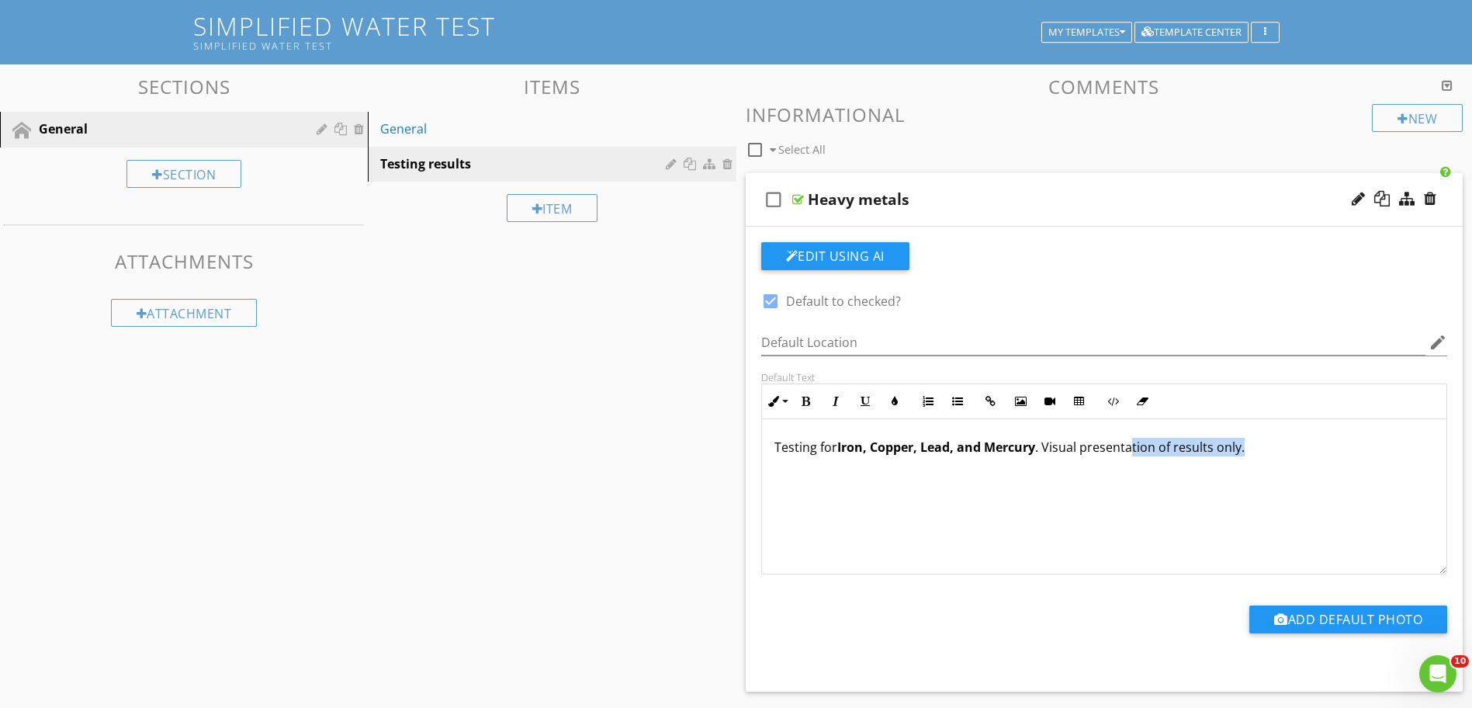
drag, startPoint x: 1270, startPoint y: 452, endPoint x: 1131, endPoint y: 453, distance: 138.9
click at [1131, 453] on p "Testing for Iron, Copper, Lead, and Mercury . Visual presentation of results on…" at bounding box center [1105, 447] width 661 height 19
drag, startPoint x: 1042, startPoint y: 450, endPoint x: 774, endPoint y: 449, distance: 267.8
click at [775, 449] on p "Testing for Iron, Copper, Lead, and Mercury . Visual presentation of results on…" at bounding box center [1105, 447] width 661 height 19
click at [907, 202] on div "Heavy metals" at bounding box center [859, 199] width 102 height 19
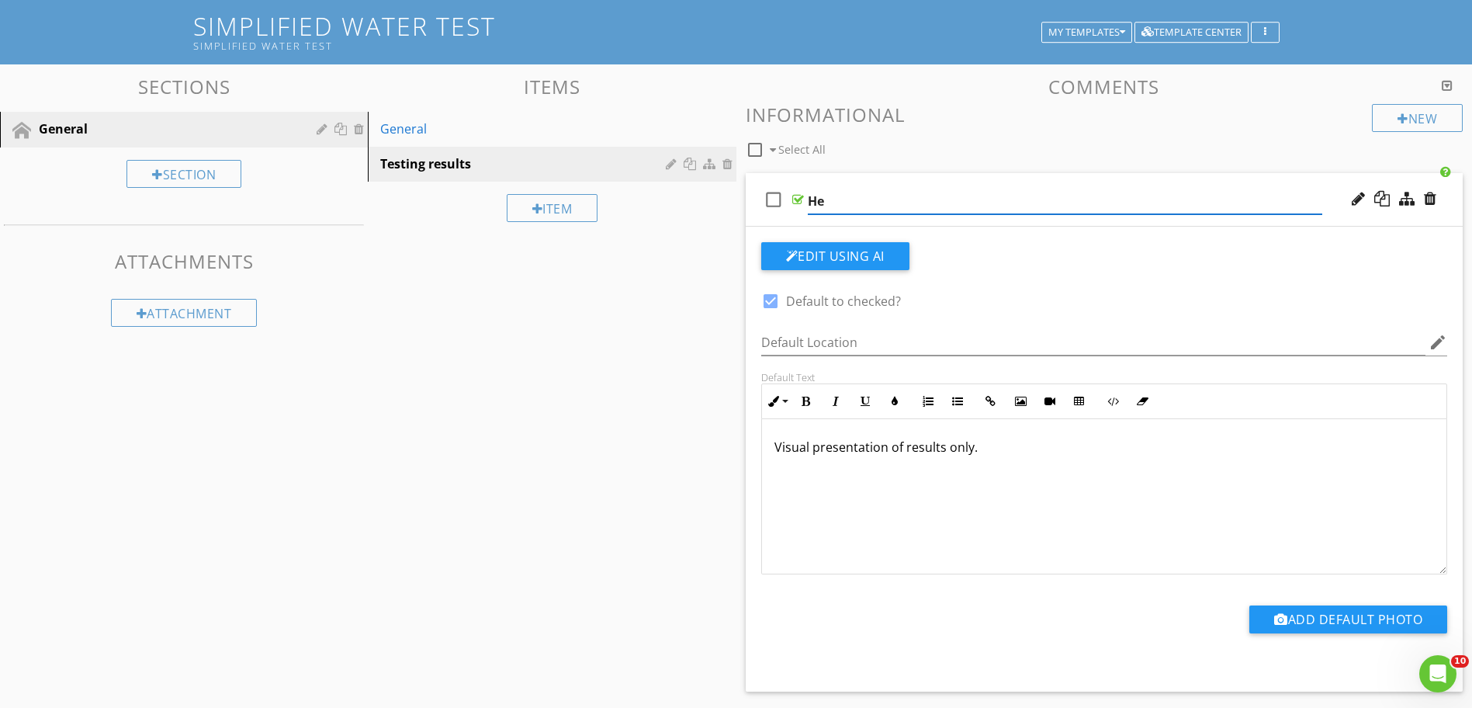
type input "H"
type input "8 Items Tested"
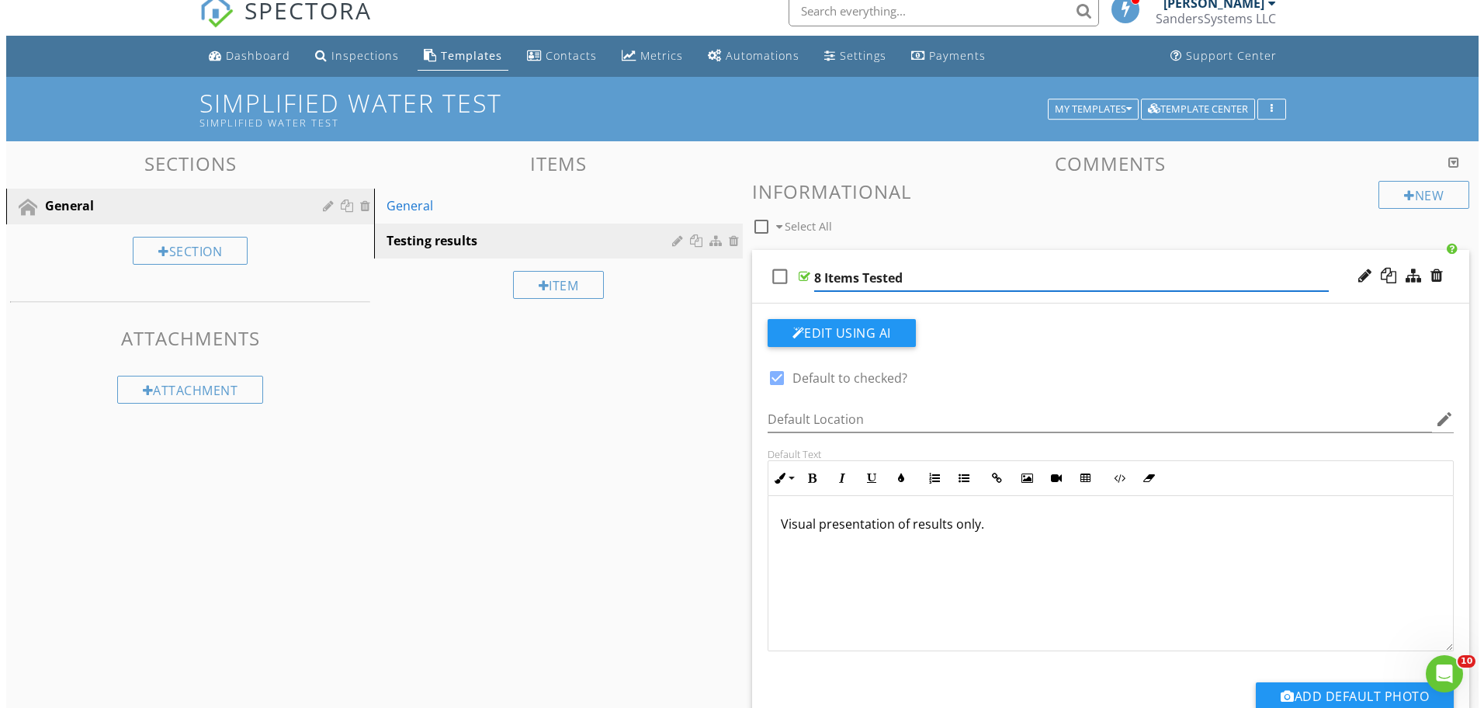
scroll to position [13, 0]
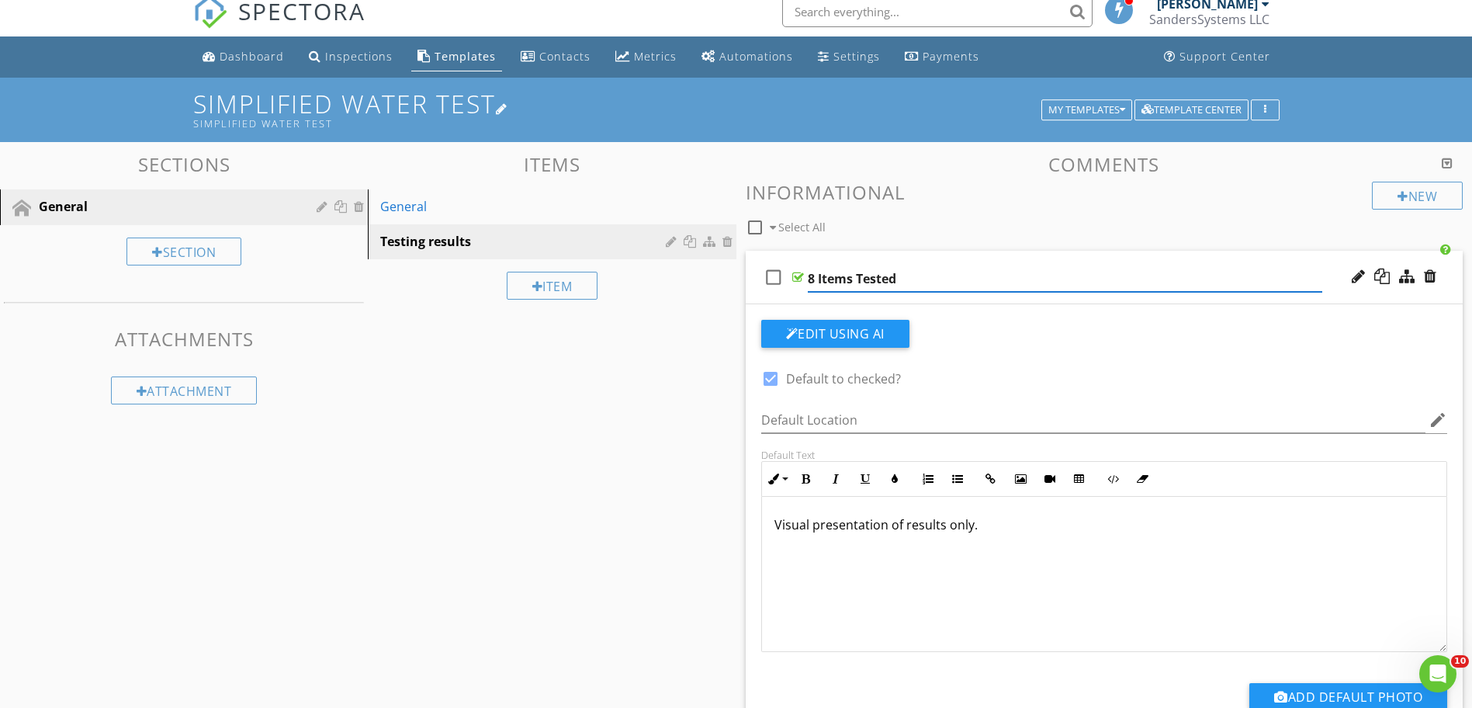
click at [507, 110] on div at bounding box center [502, 108] width 12 height 12
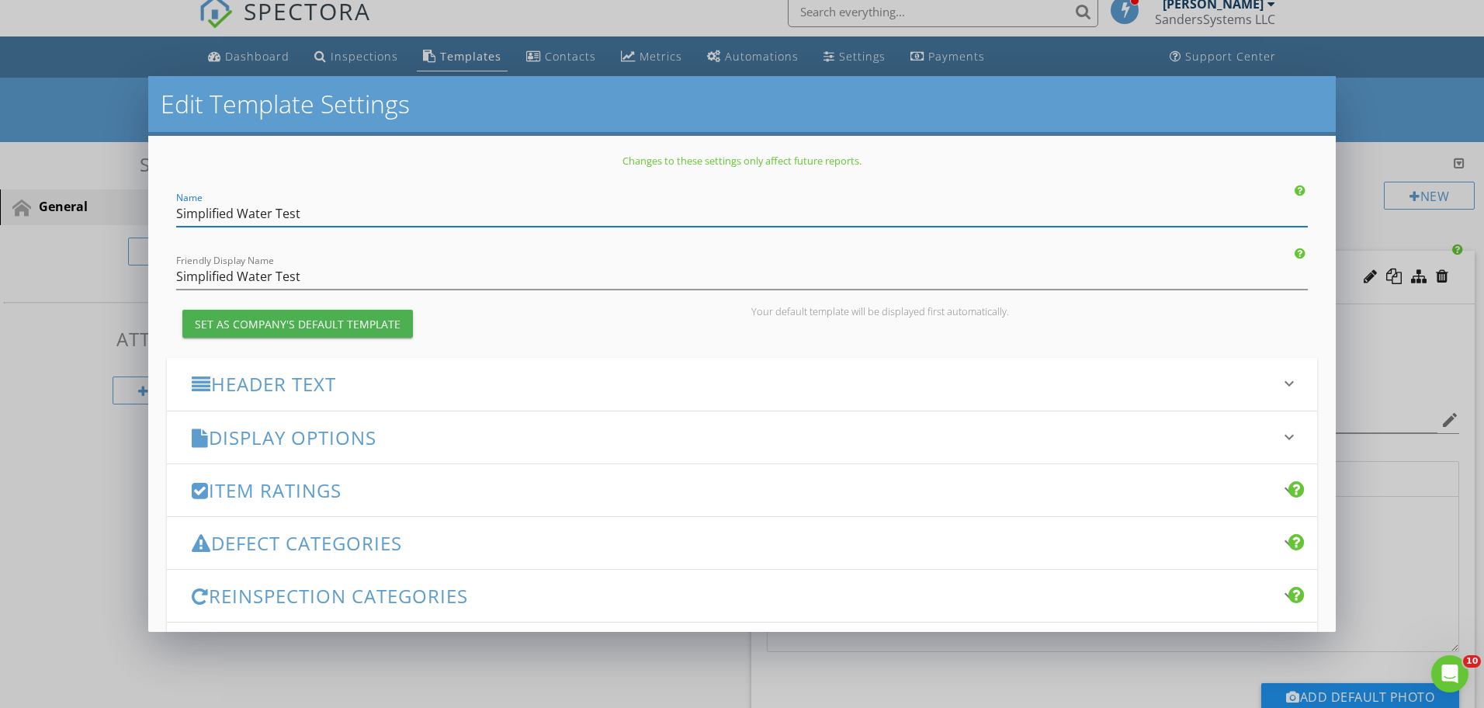
click at [238, 211] on input "Simplified Water Test" at bounding box center [742, 214] width 1132 height 26
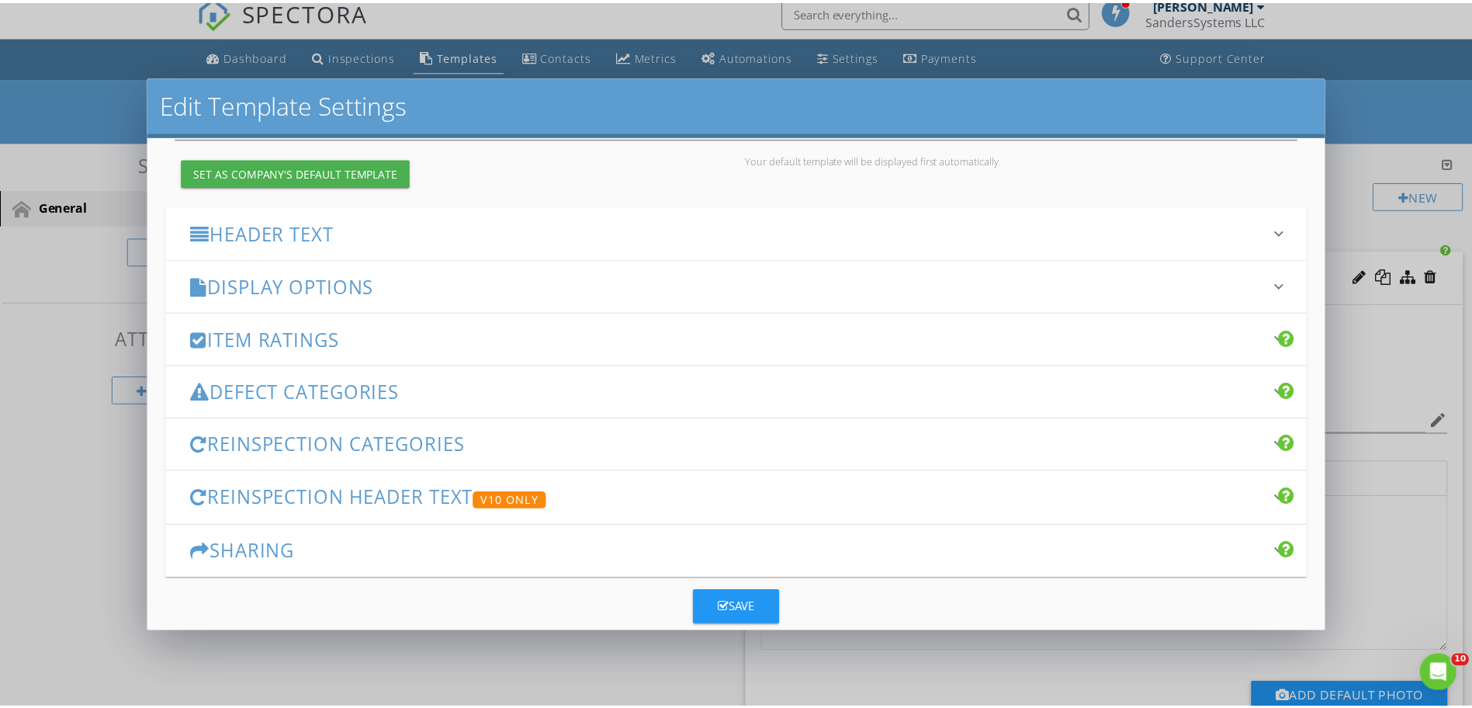
scroll to position [179, 0]
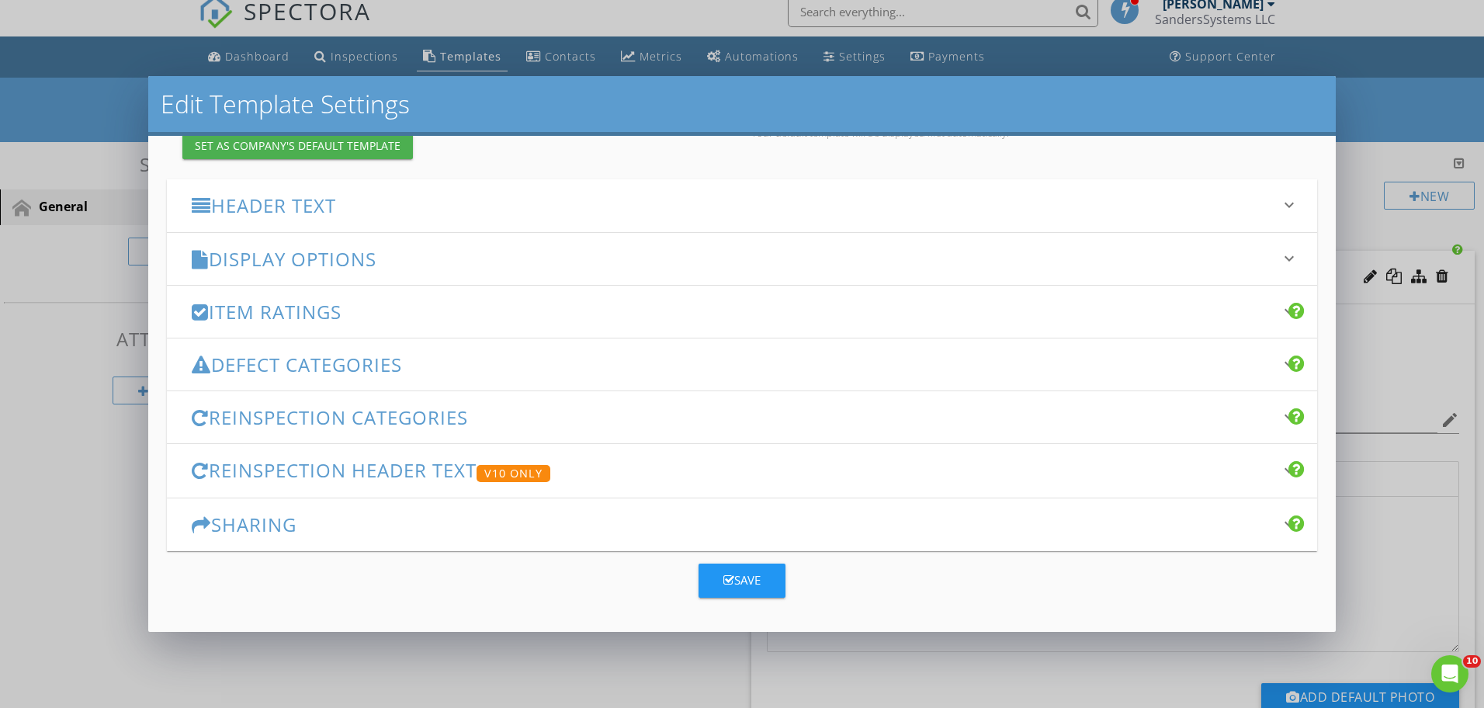
type input "Simplified 8 Item Water Test"
click at [734, 591] on button "Save" at bounding box center [742, 581] width 87 height 34
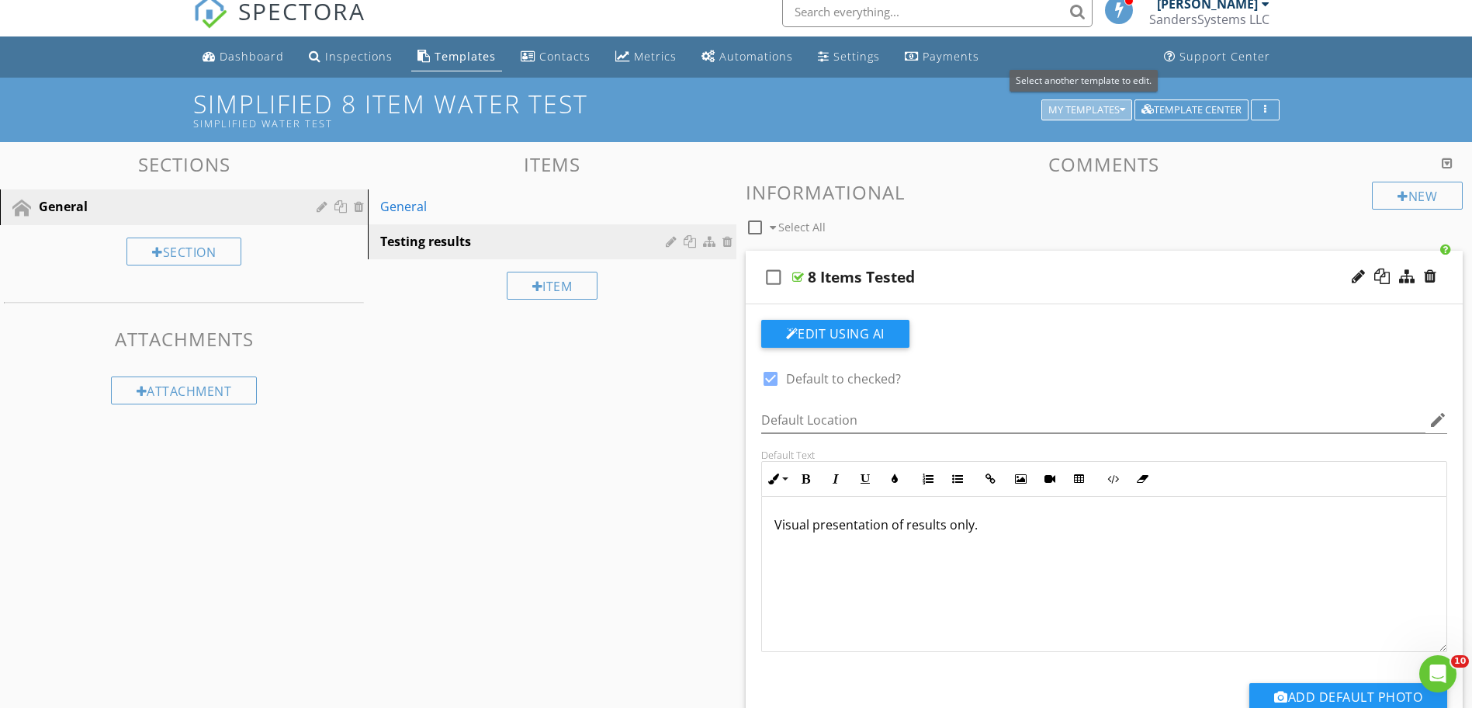
click at [1120, 107] on icon "button" at bounding box center [1122, 110] width 5 height 11
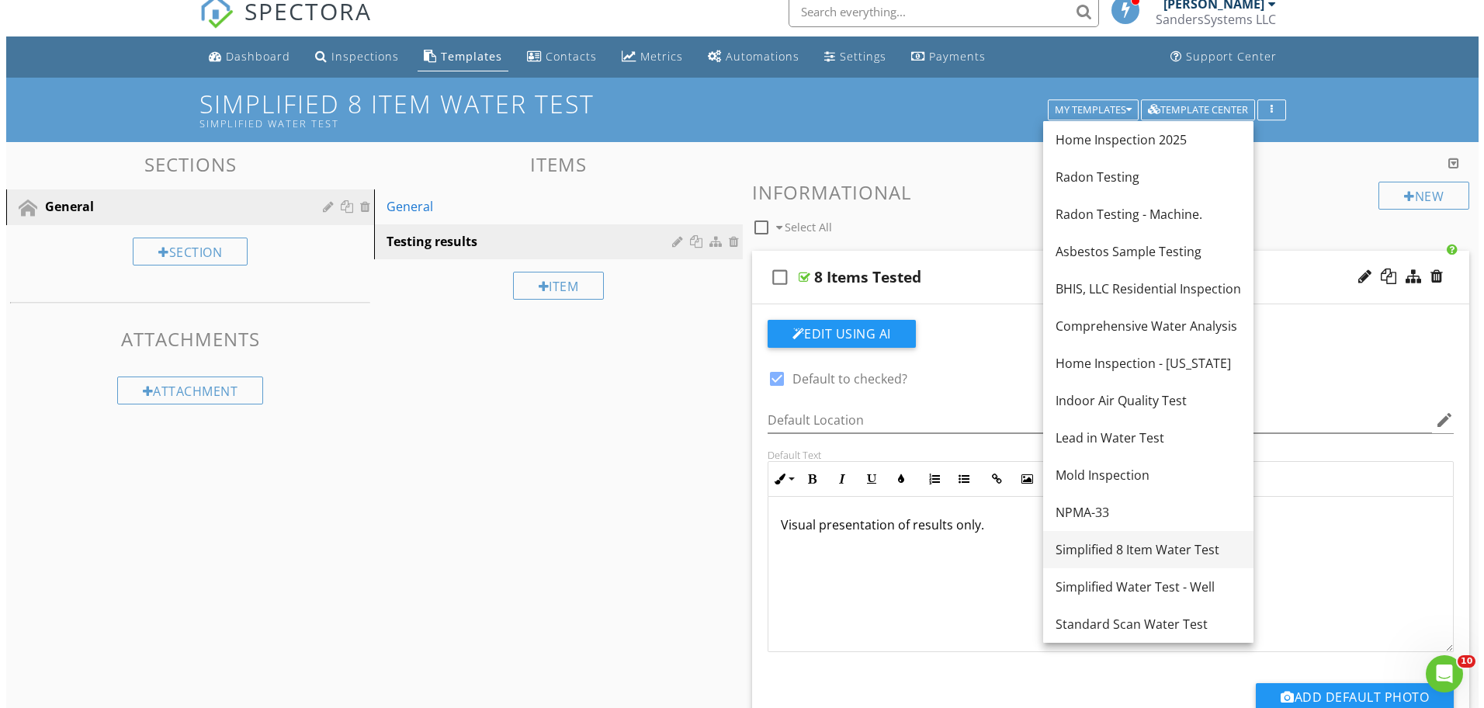
scroll to position [91, 0]
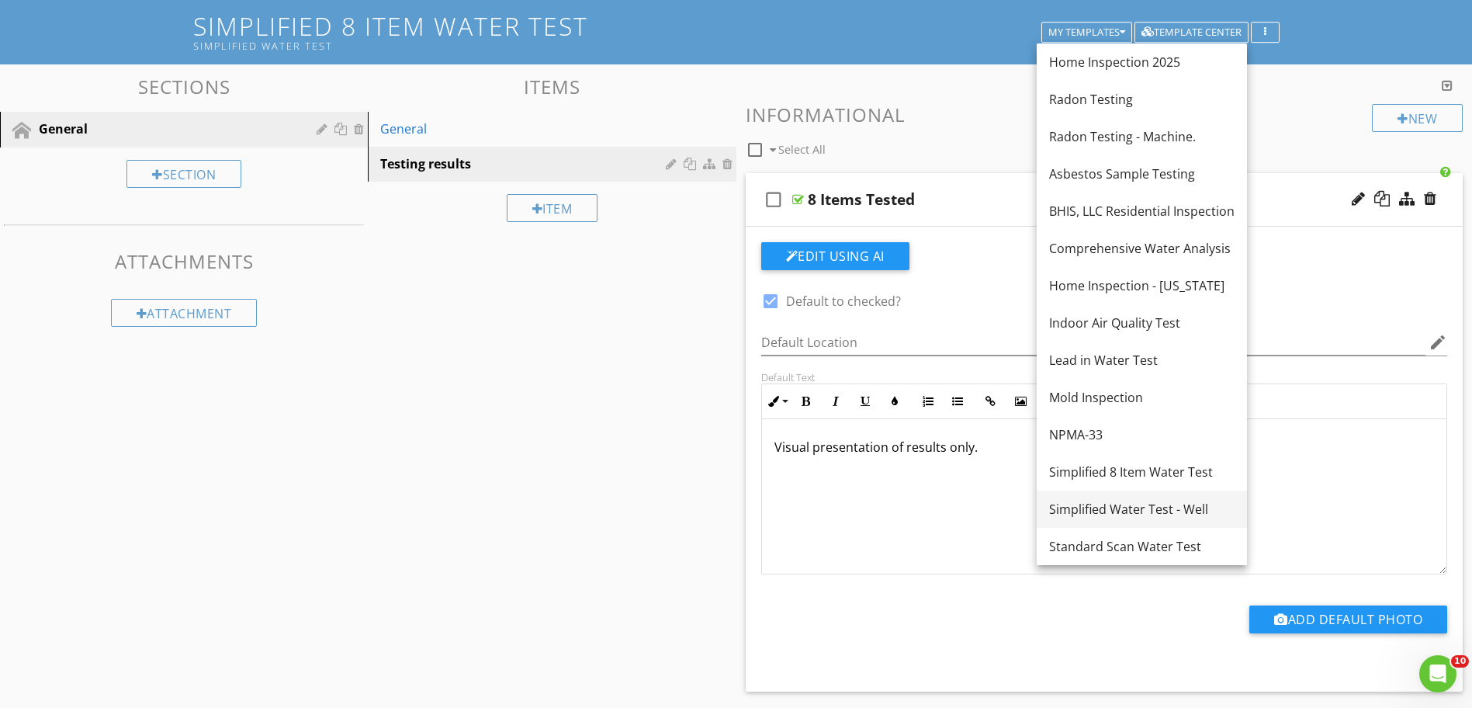
click at [1129, 505] on div "Simplified Water Test - Well" at bounding box center [1142, 509] width 186 height 19
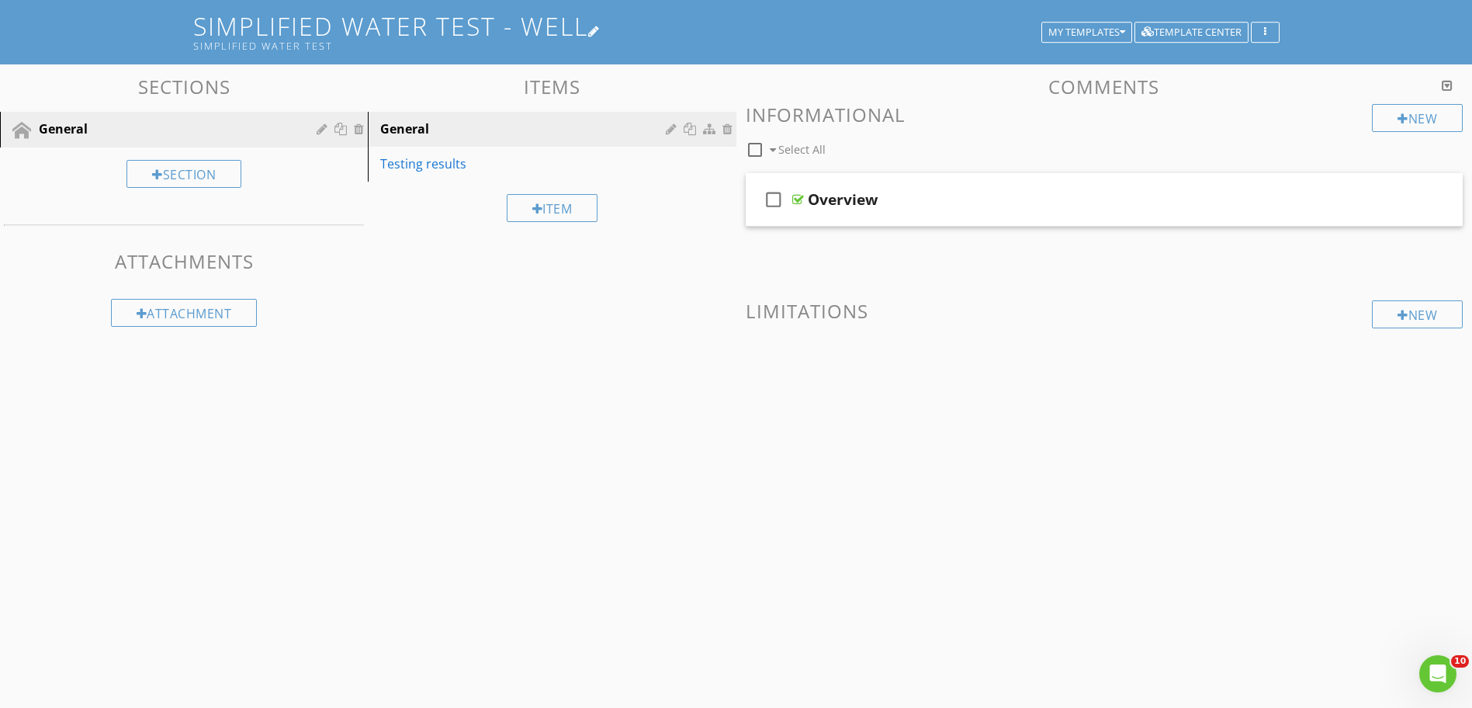
click at [601, 33] on div at bounding box center [594, 31] width 12 height 12
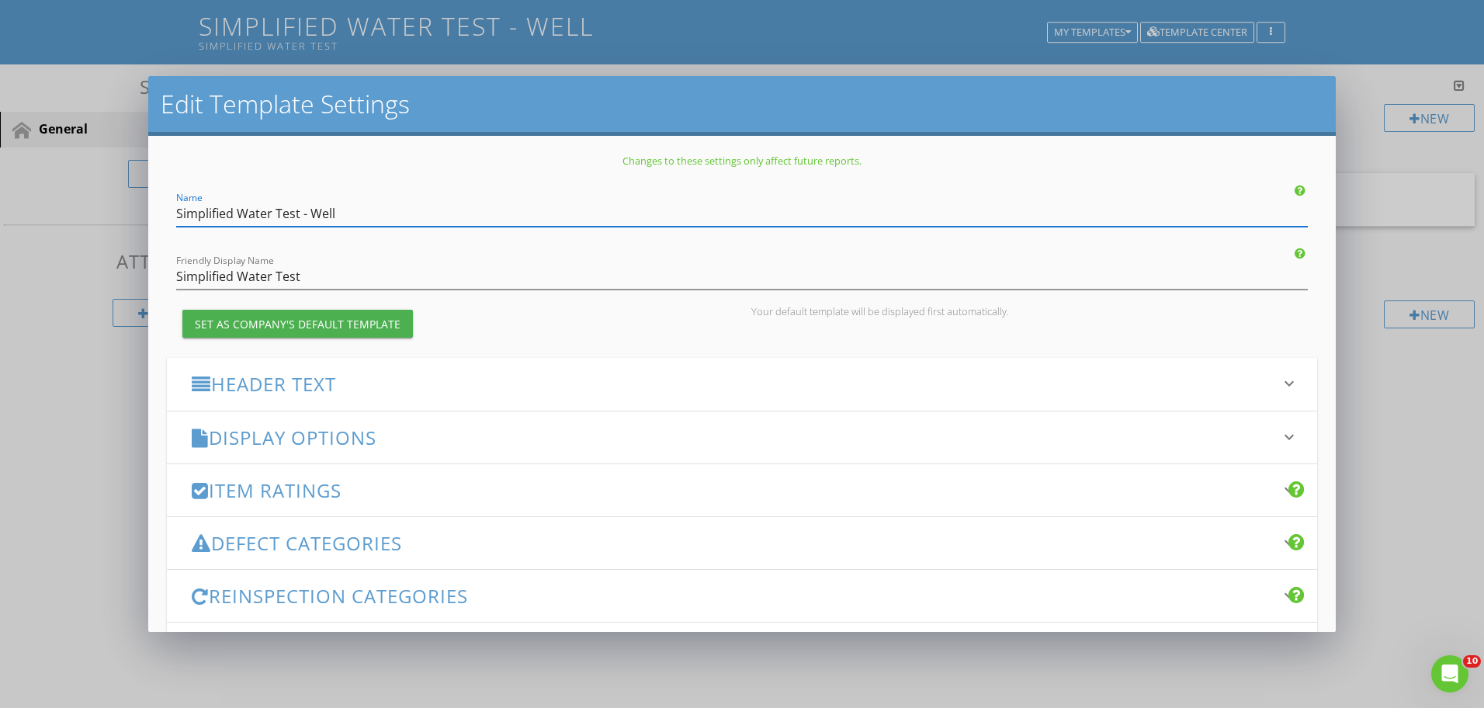
drag, startPoint x: 361, startPoint y: 214, endPoint x: 105, endPoint y: 214, distance: 256.1
click at [105, 214] on div "Edit Template Settings Changes to these settings only affect future reports. Na…" at bounding box center [742, 354] width 1484 height 708
type input "Instant Lead in Water Test"
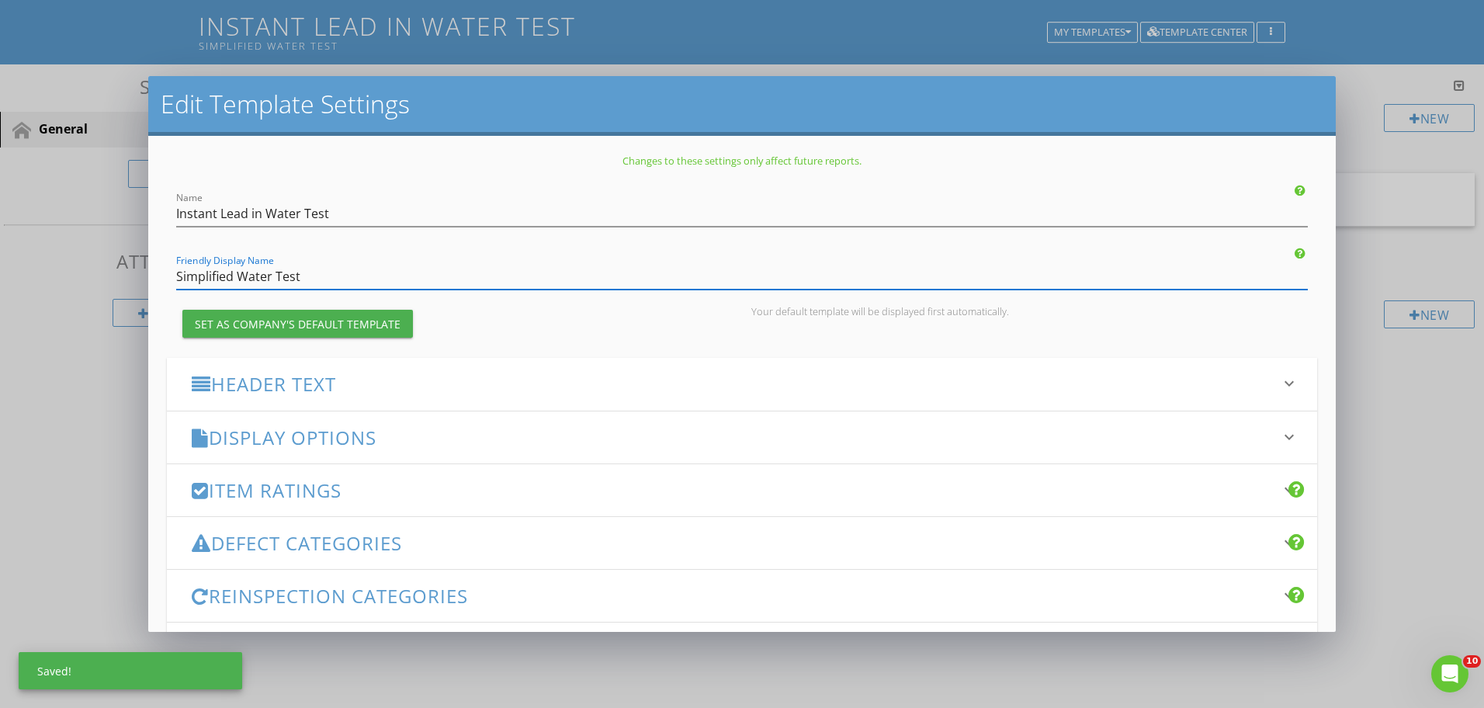
drag, startPoint x: 310, startPoint y: 276, endPoint x: 140, endPoint y: 277, distance: 169.2
click at [140, 277] on div "Edit Template Settings Changes to these settings only affect future reports. Na…" at bounding box center [742, 354] width 1484 height 708
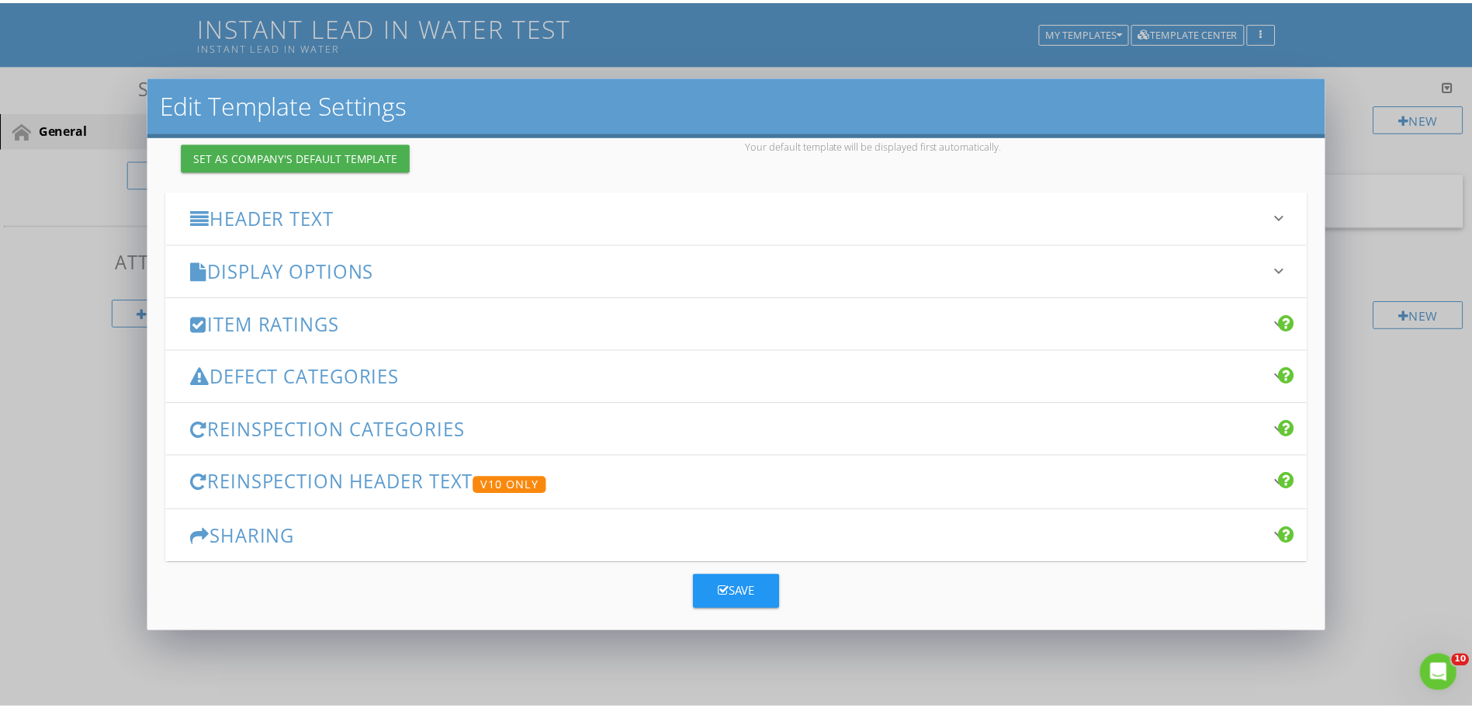
scroll to position [179, 0]
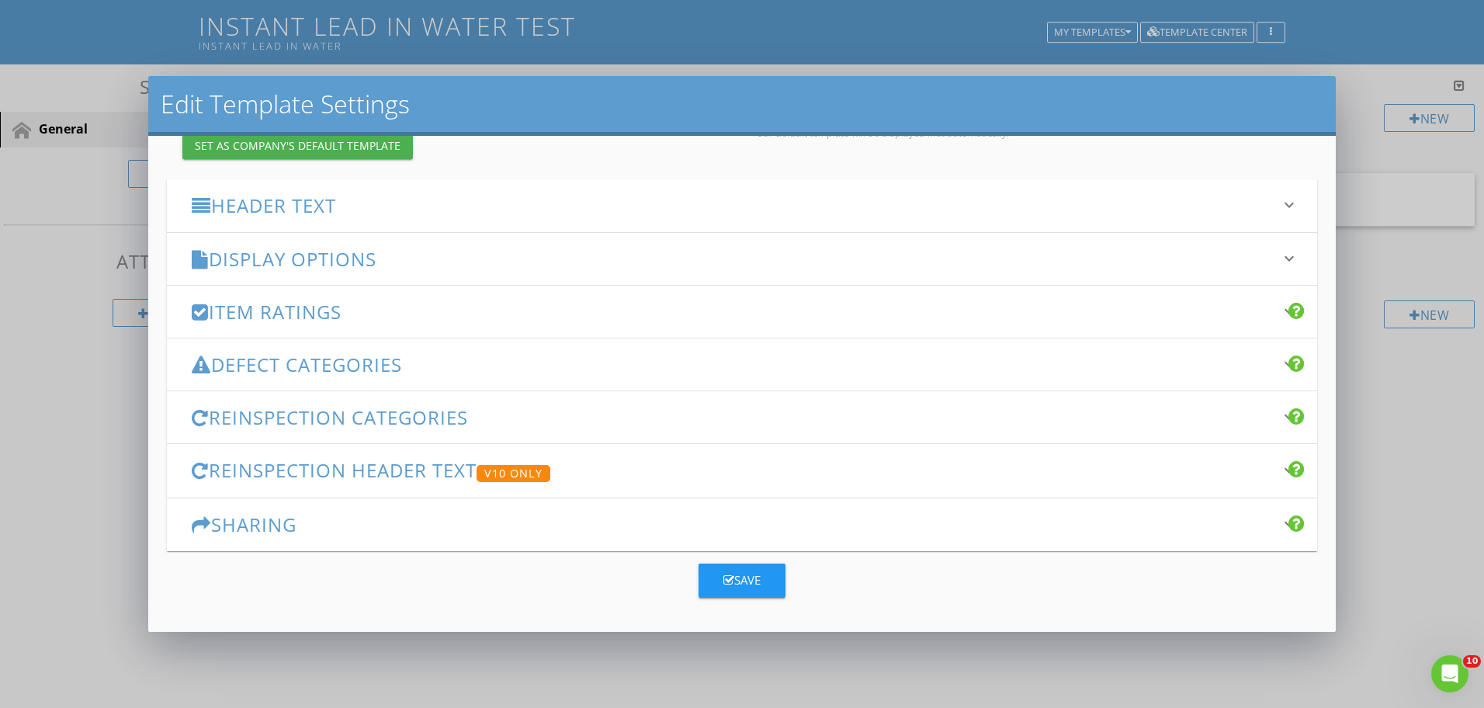
type input "Instant Lead in Water"
click at [716, 576] on button "Save" at bounding box center [742, 581] width 87 height 34
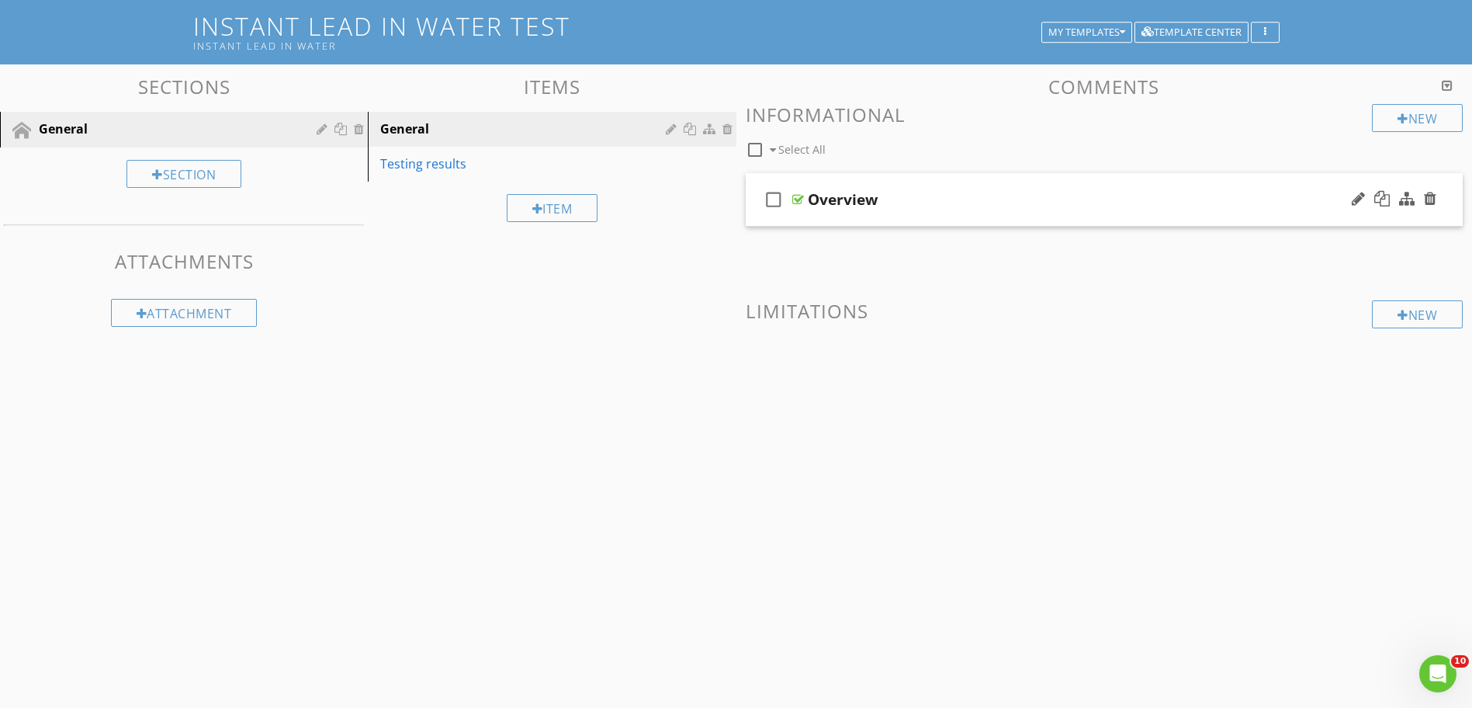
click at [796, 203] on div at bounding box center [799, 199] width 12 height 12
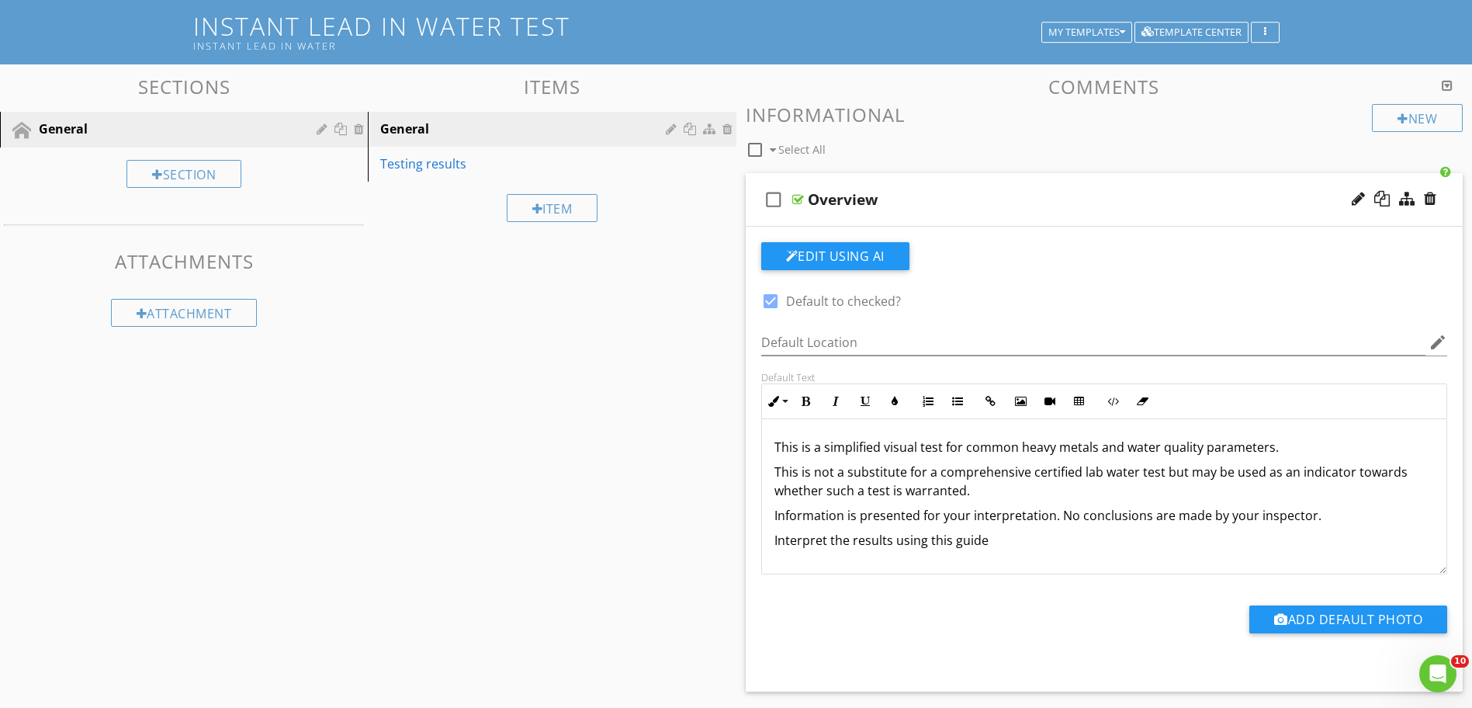
click at [964, 451] on p "This is a simplified visual test for common heavy metals and water quality para…" at bounding box center [1105, 447] width 661 height 19
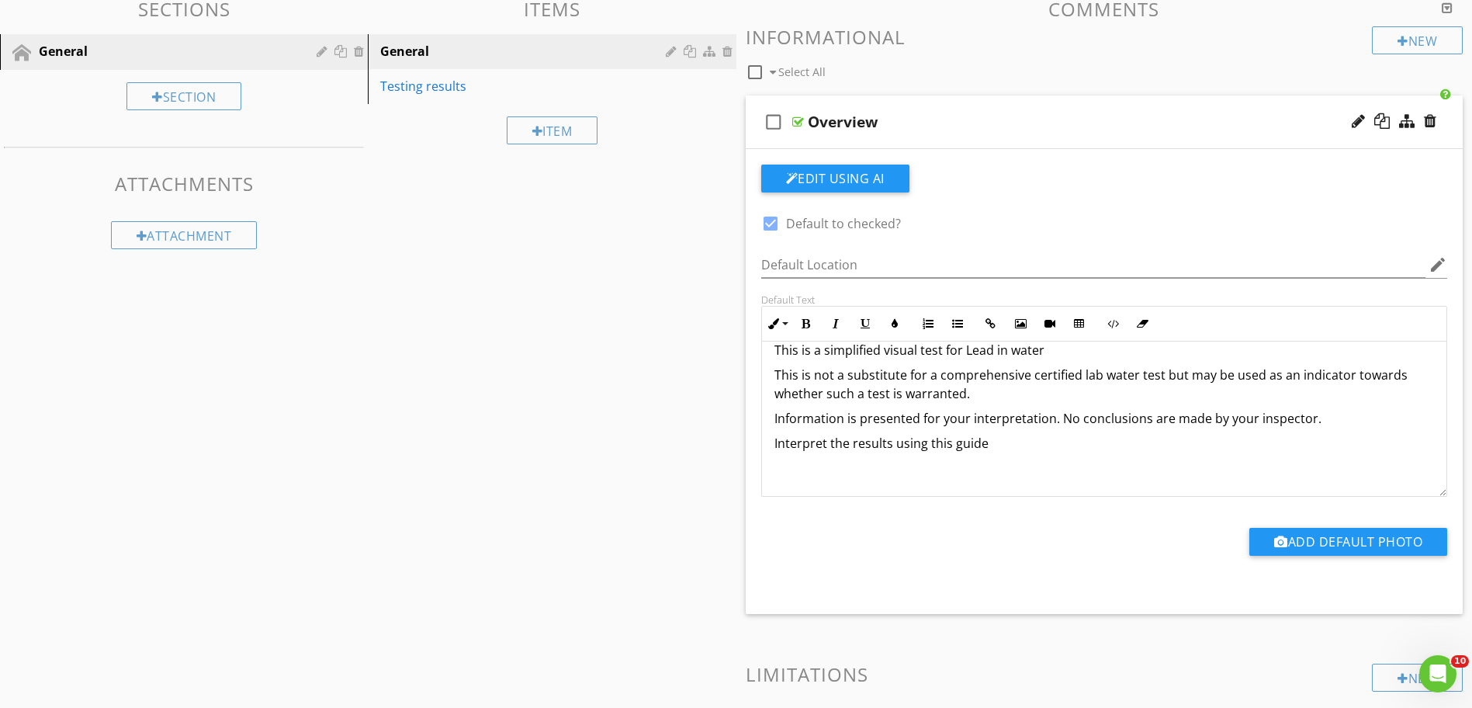
scroll to position [246, 0]
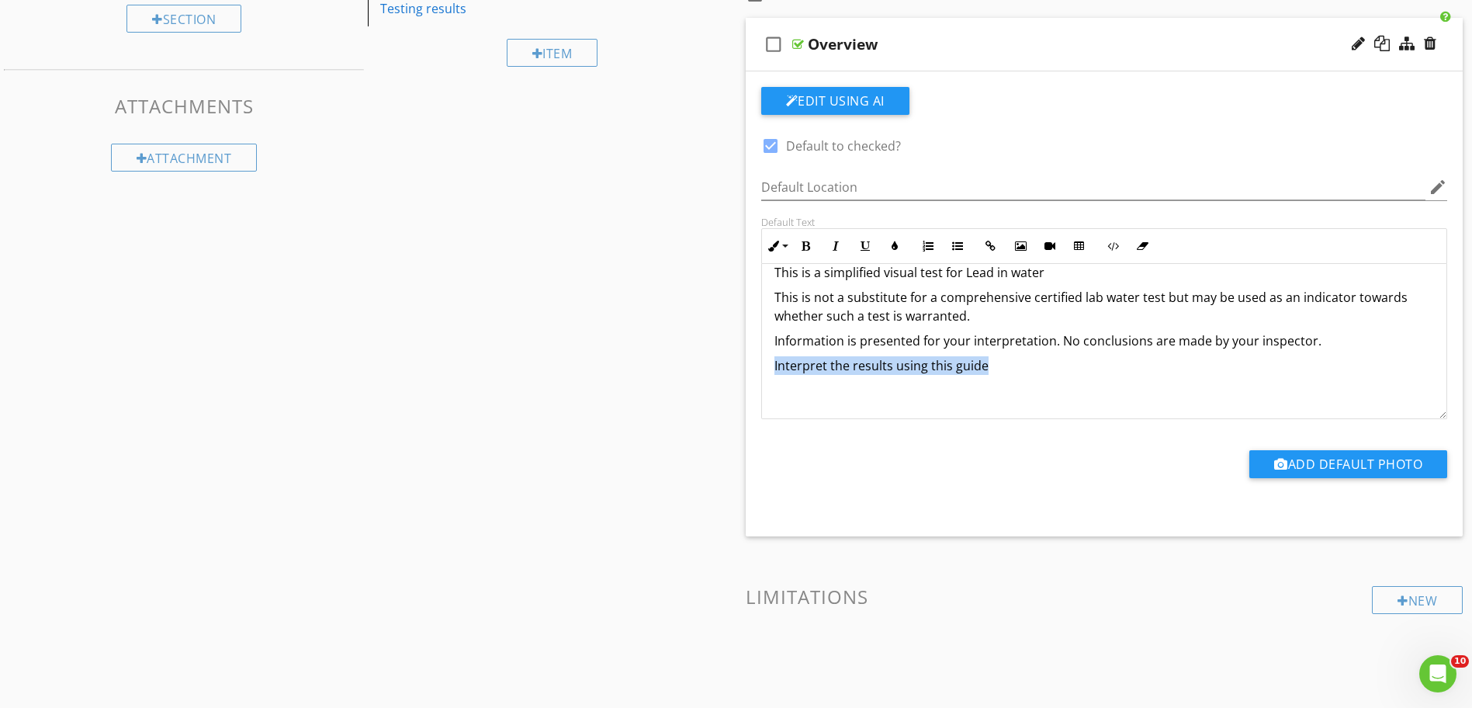
drag, startPoint x: 1018, startPoint y: 366, endPoint x: 763, endPoint y: 375, distance: 255.5
click at [763, 375] on div "This is a simplified visual test for Lead in water This is not a substitute for…" at bounding box center [1104, 332] width 685 height 174
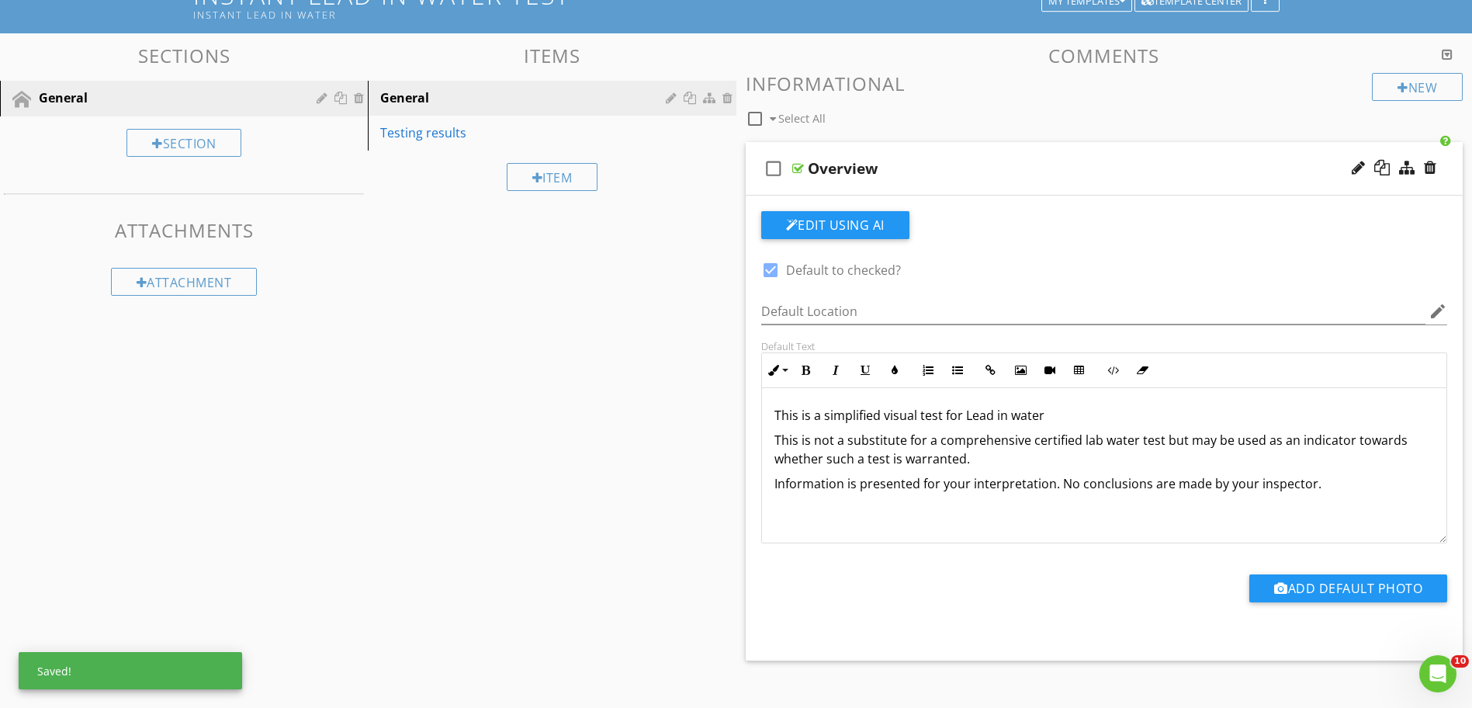
scroll to position [109, 0]
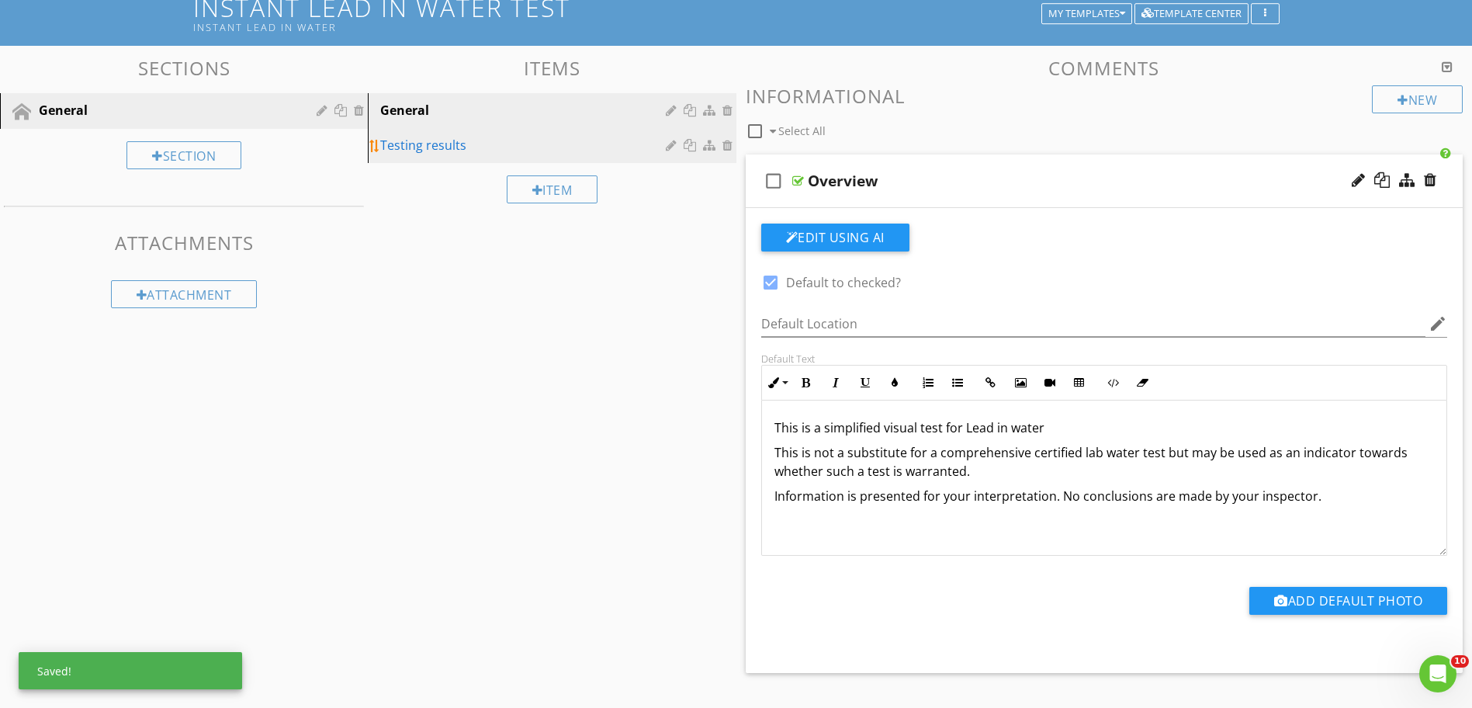
click at [439, 153] on div "Testing results" at bounding box center [525, 145] width 290 height 19
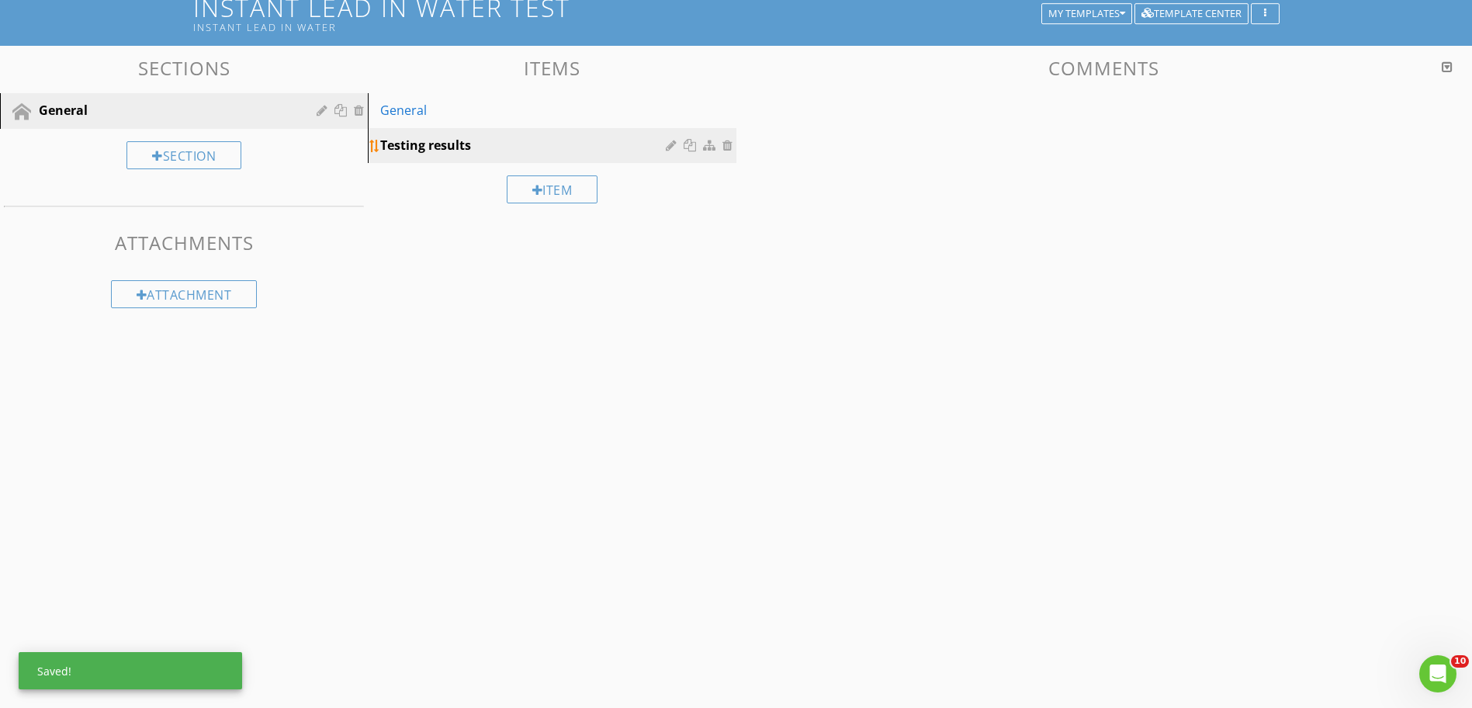
scroll to position [91, 0]
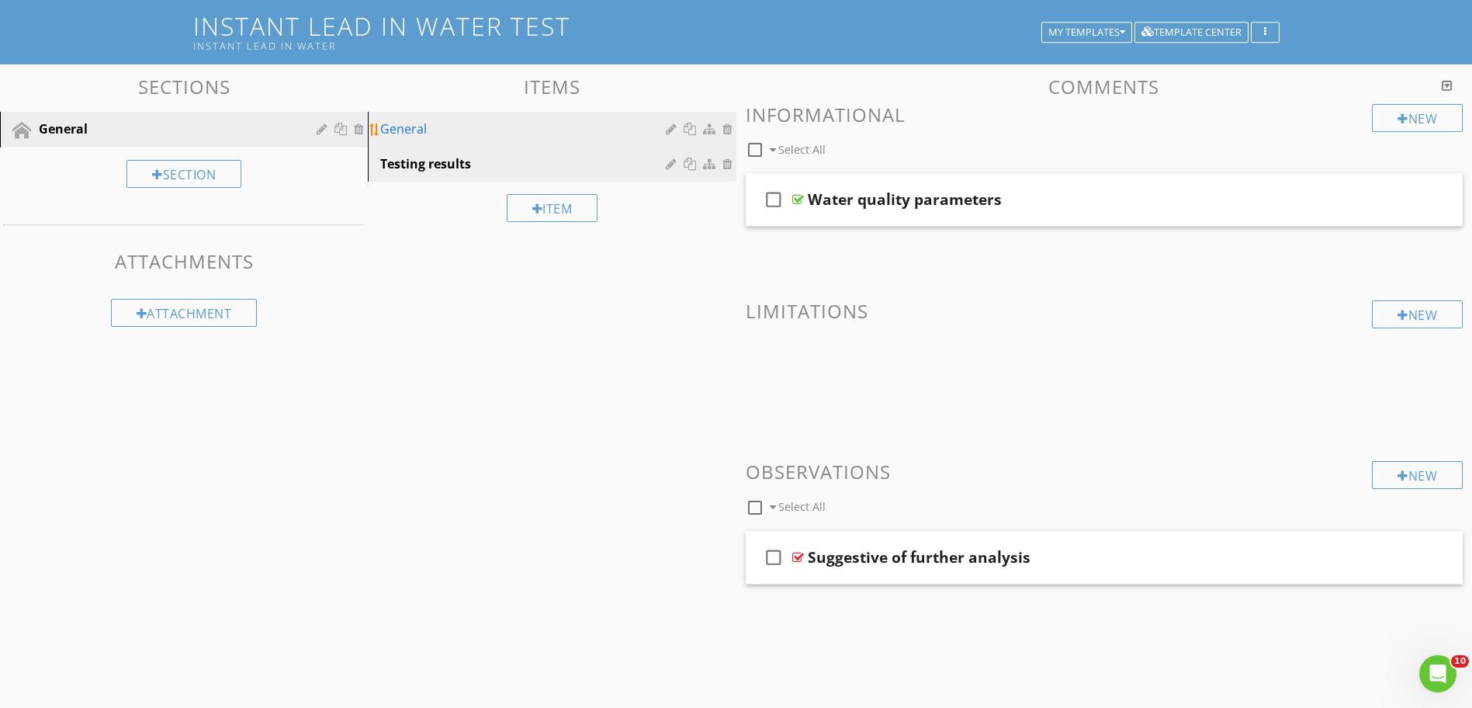
click at [445, 140] on link "General" at bounding box center [554, 129] width 363 height 34
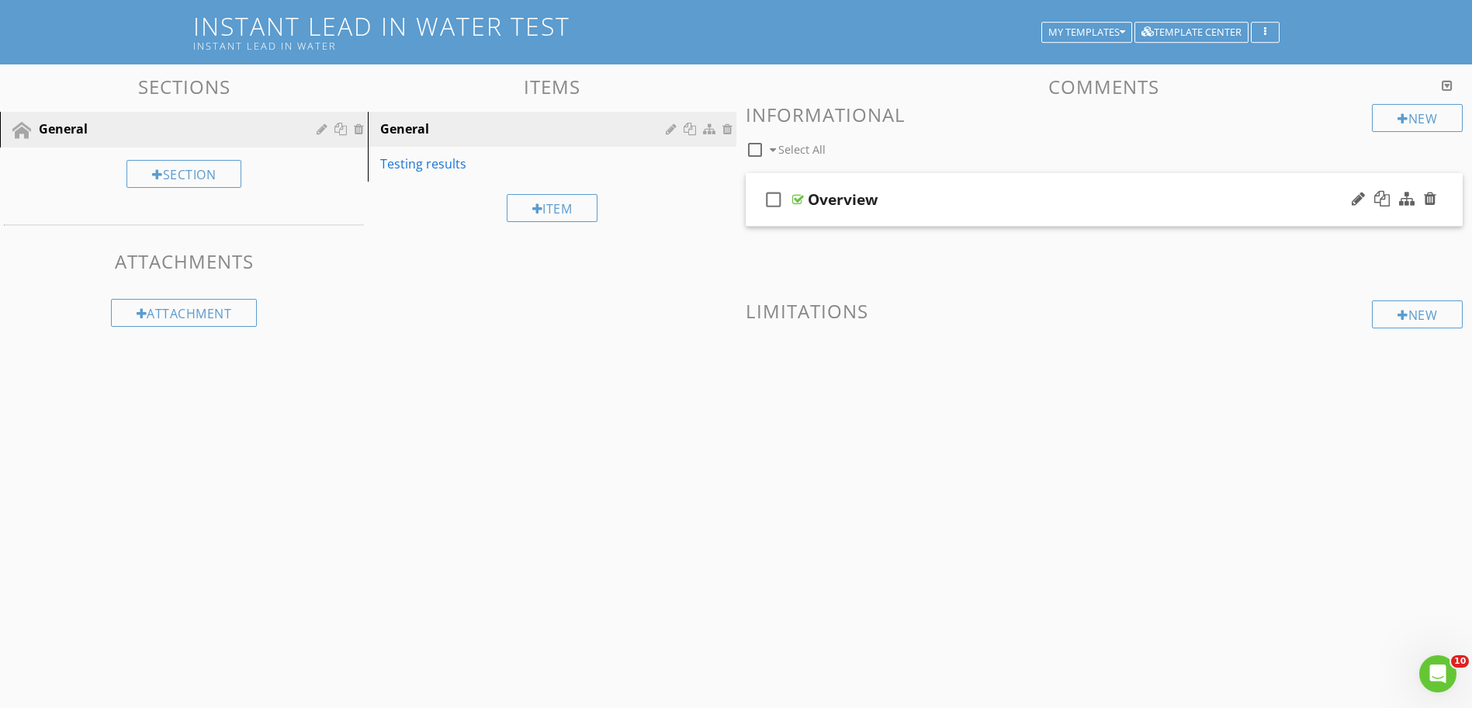
click at [802, 195] on div at bounding box center [799, 199] width 12 height 12
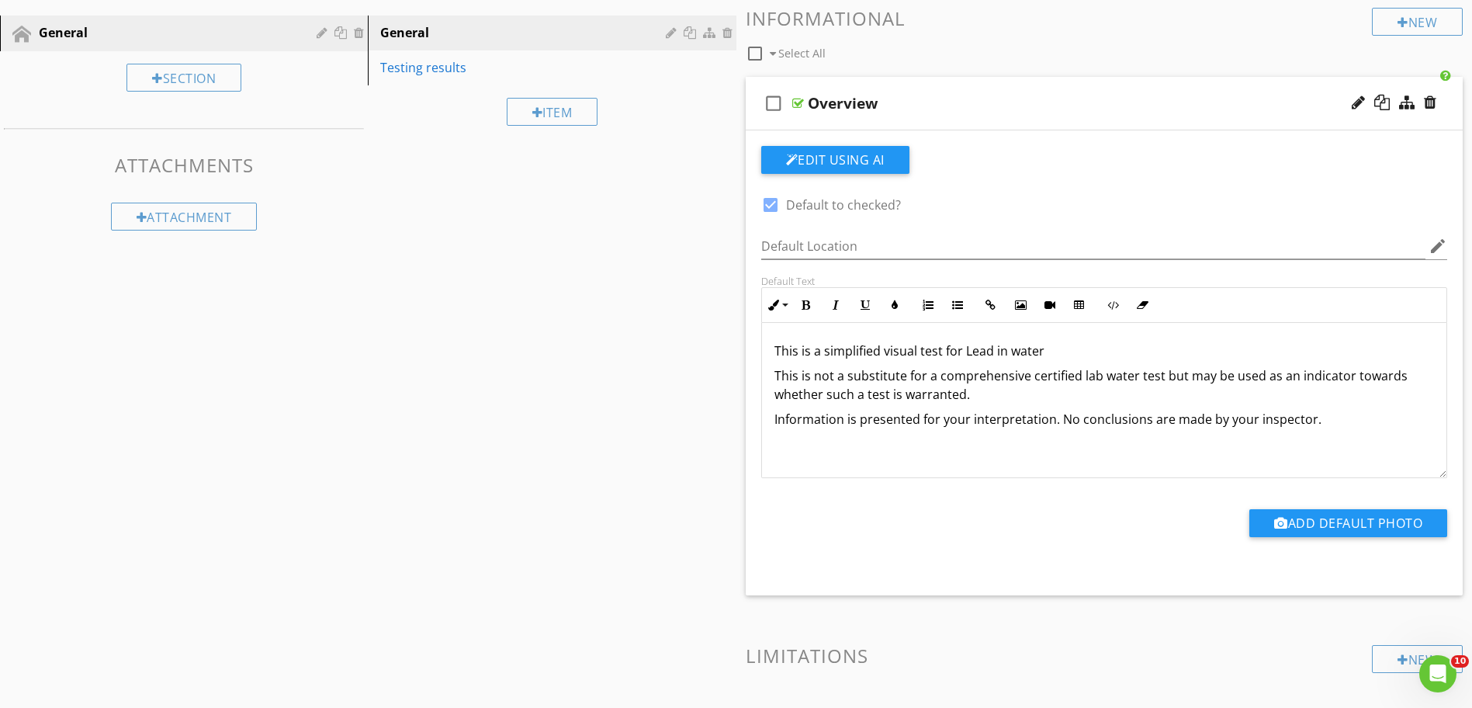
scroll to position [109, 0]
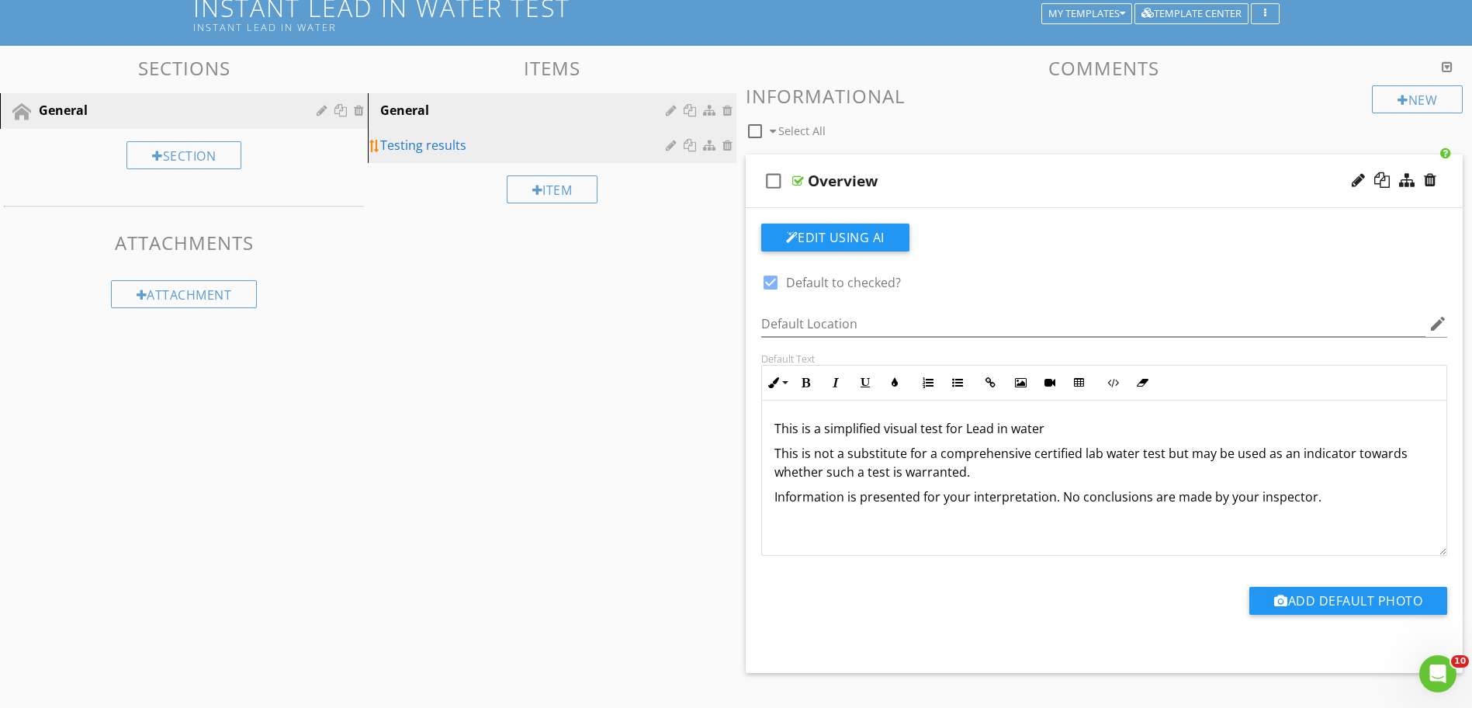
click at [475, 148] on div "Testing results" at bounding box center [525, 145] width 290 height 19
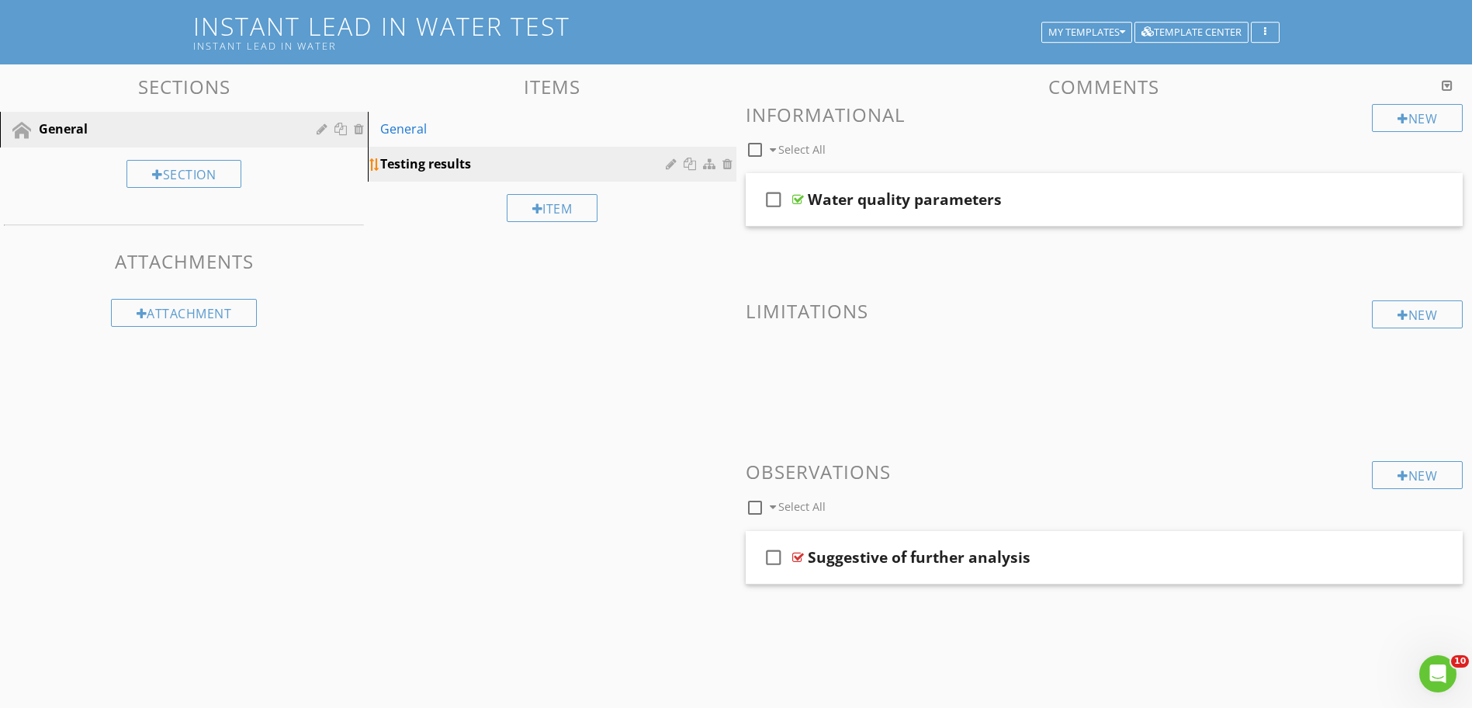
scroll to position [91, 0]
click at [797, 199] on div at bounding box center [799, 199] width 12 height 12
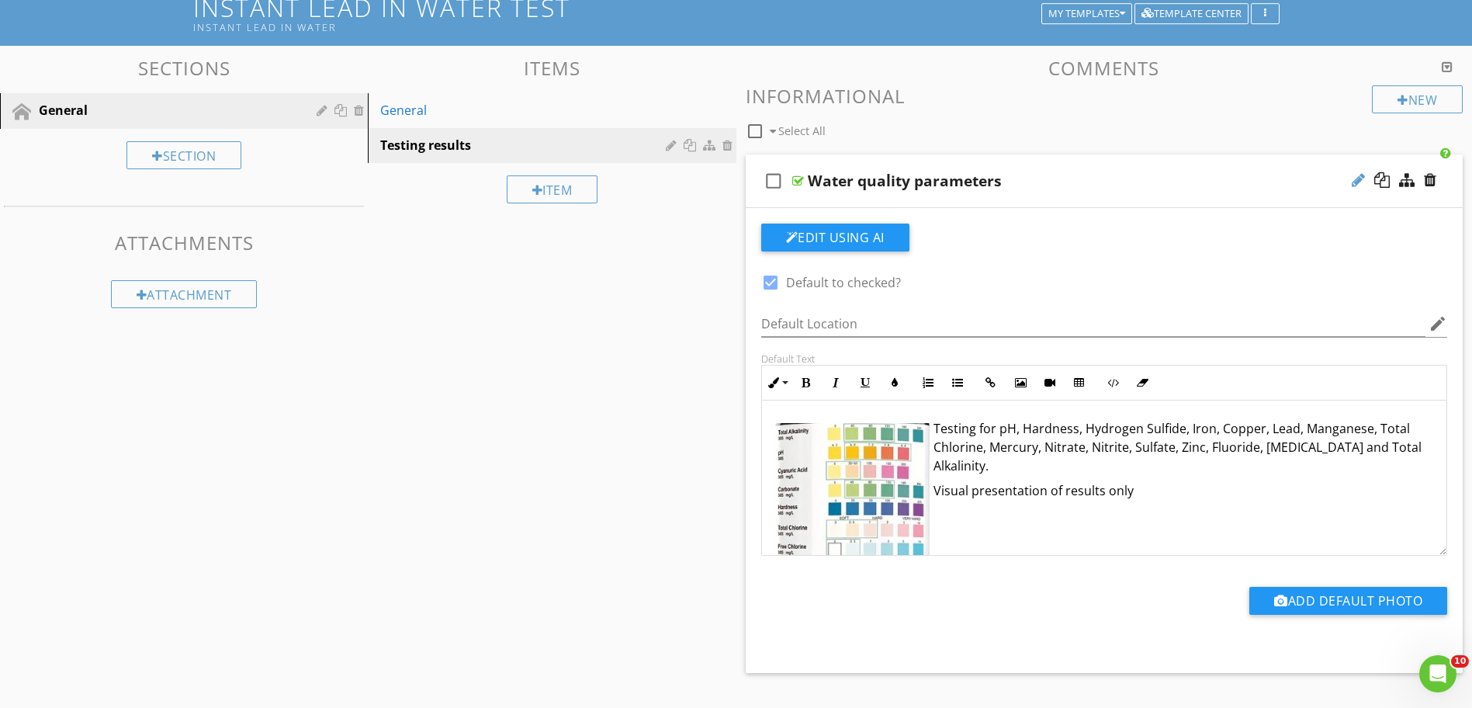
click at [1365, 182] on div at bounding box center [1358, 180] width 13 height 16
type input "W"
type input "Result"
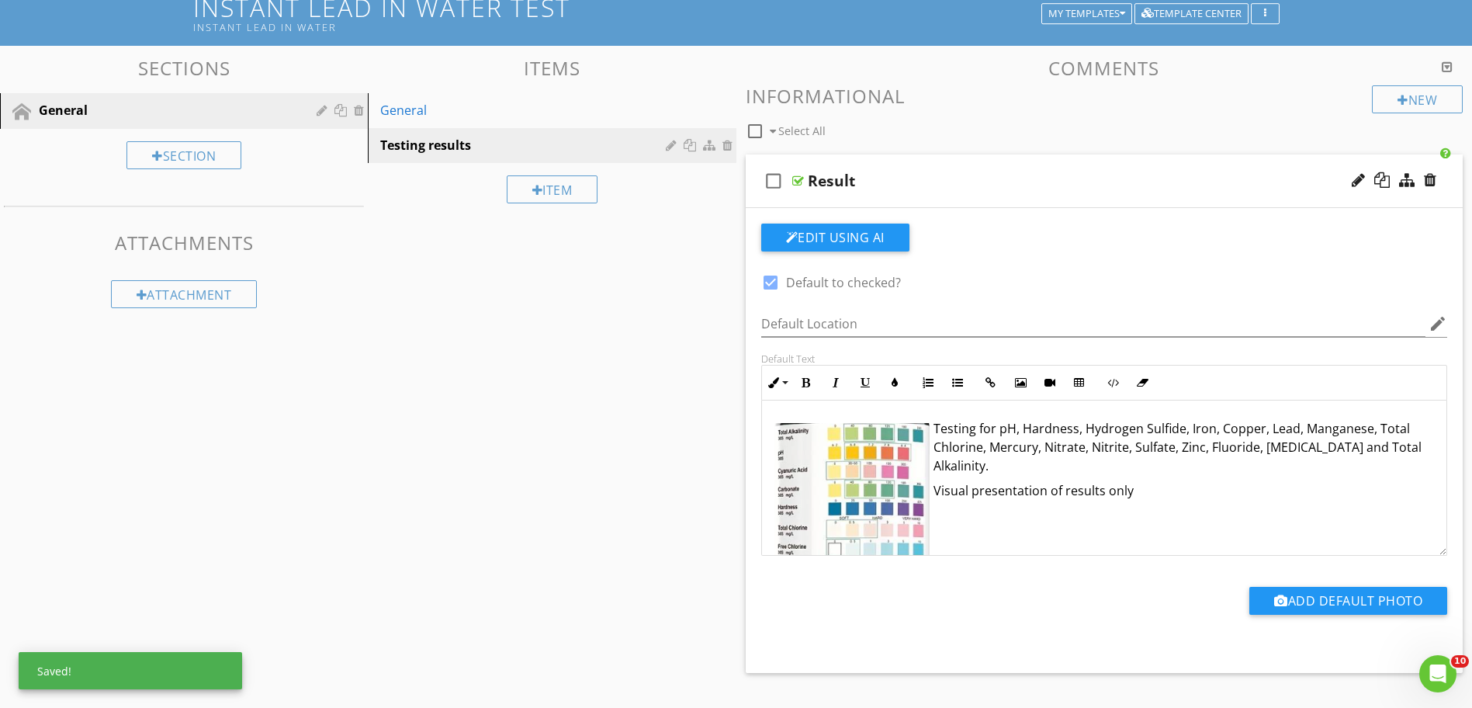
click at [1057, 503] on div "Testing for pH, Hardness, Hydrogen Sulfide, Iron, Copper, Lead, Manganese, Tota…" at bounding box center [1104, 574] width 685 height 347
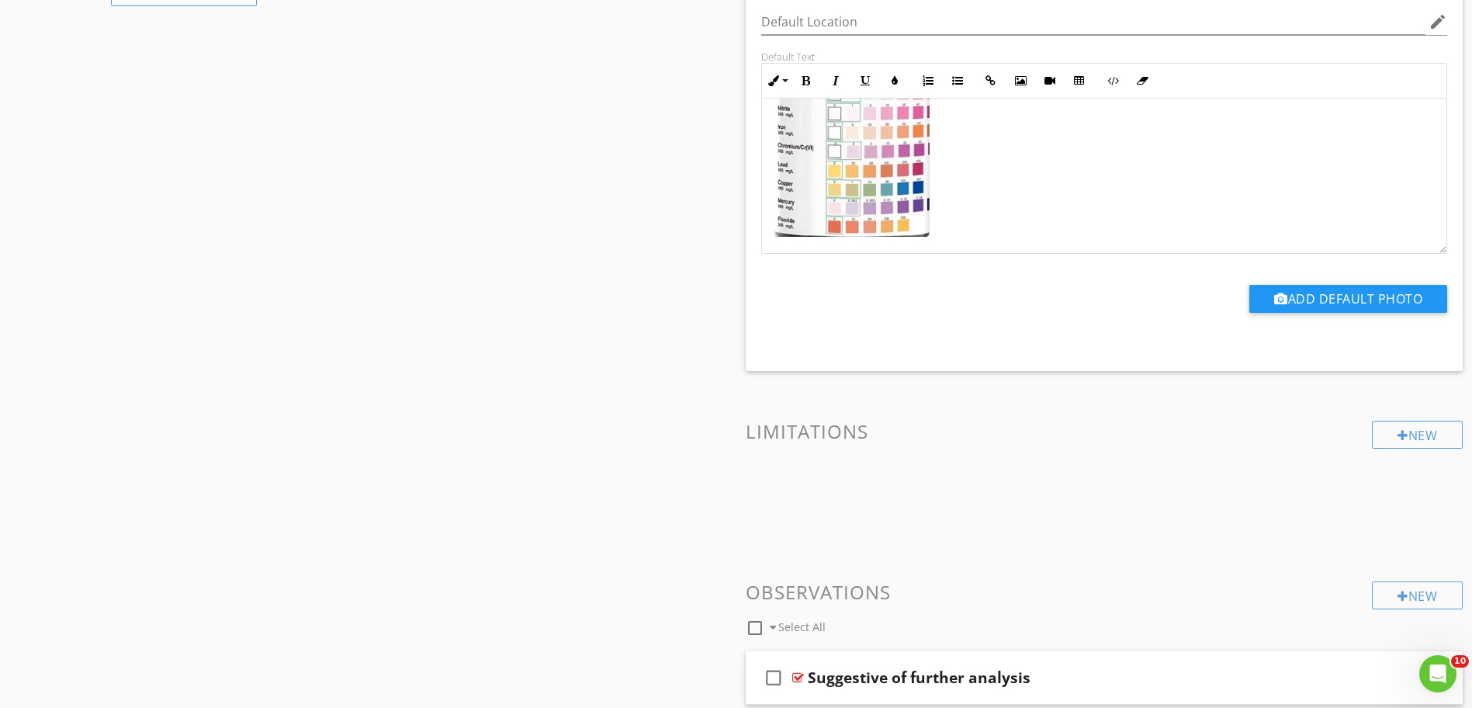
scroll to position [420, 0]
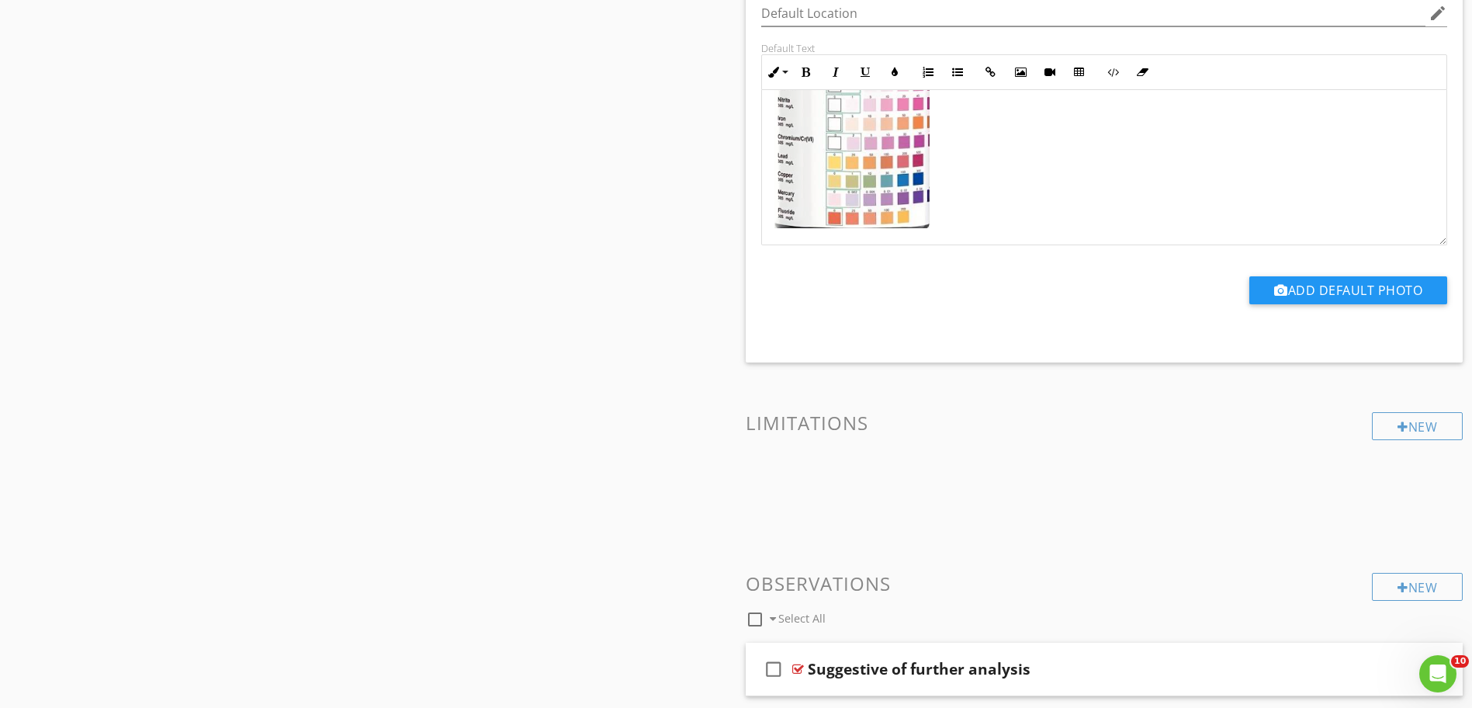
drag, startPoint x: 991, startPoint y: 233, endPoint x: 931, endPoint y: 183, distance: 78.3
click at [931, 183] on div "Testing for pH, Hardness, Hydrogen Sulfide, Iron, Copper, Lead, Manganese, Tota…" at bounding box center [1104, 71] width 685 height 347
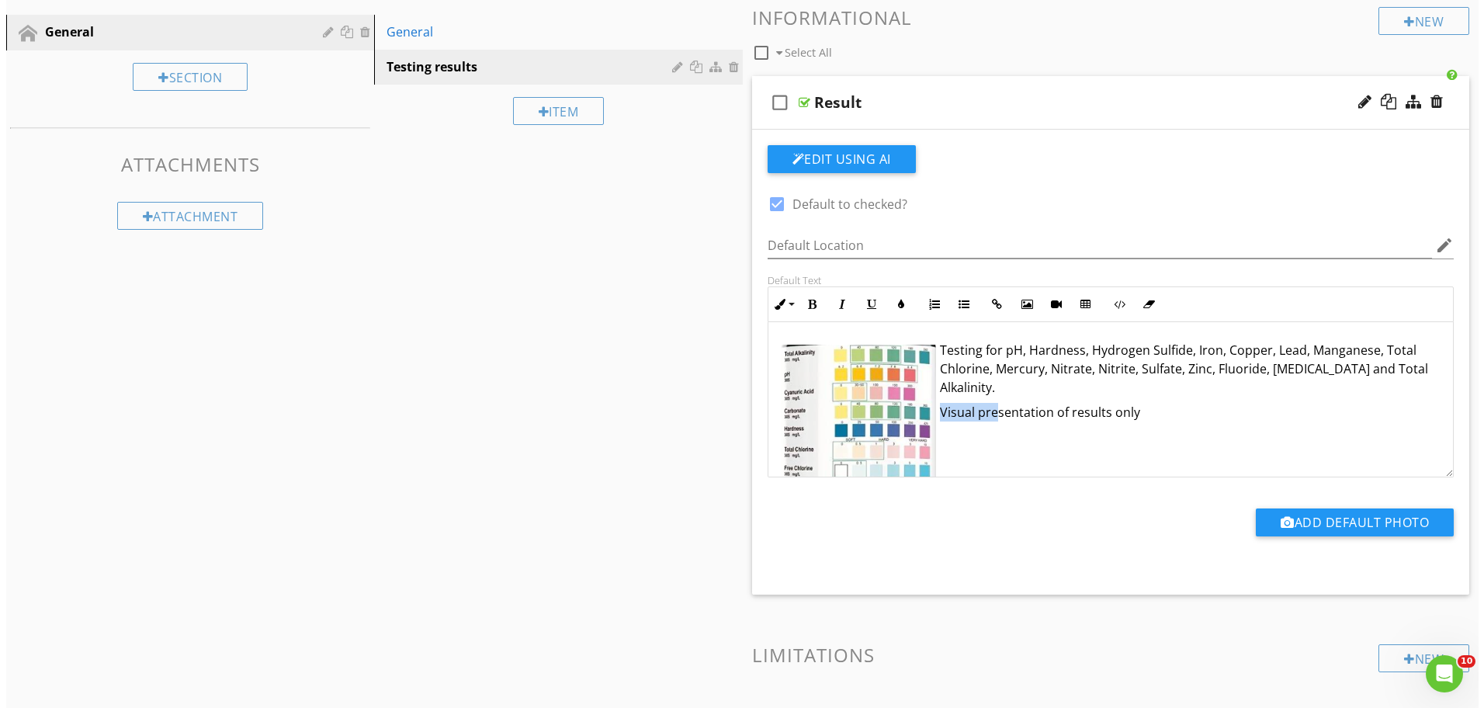
scroll to position [187, 0]
click at [1434, 100] on div at bounding box center [1430, 103] width 12 height 16
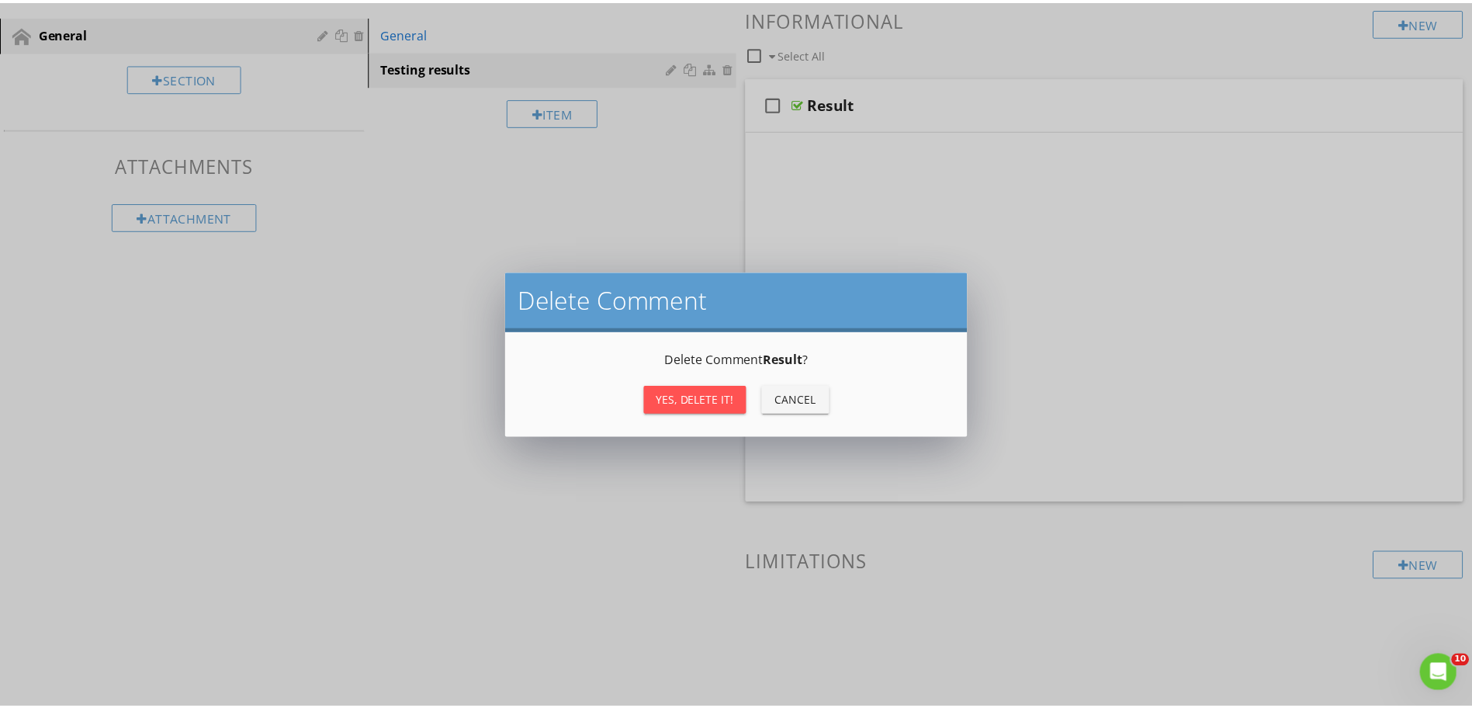
scroll to position [91, 0]
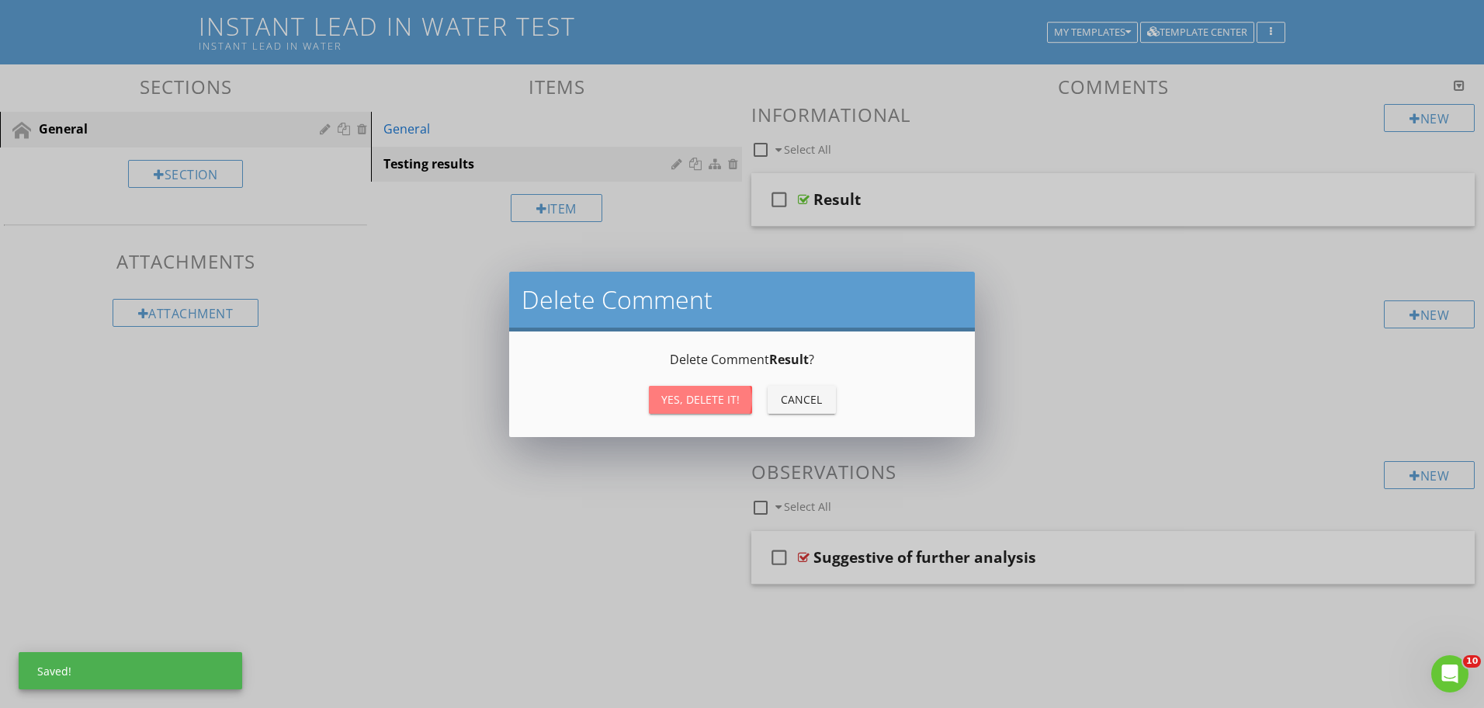
click at [709, 400] on div "Yes, Delete it!" at bounding box center [700, 399] width 78 height 16
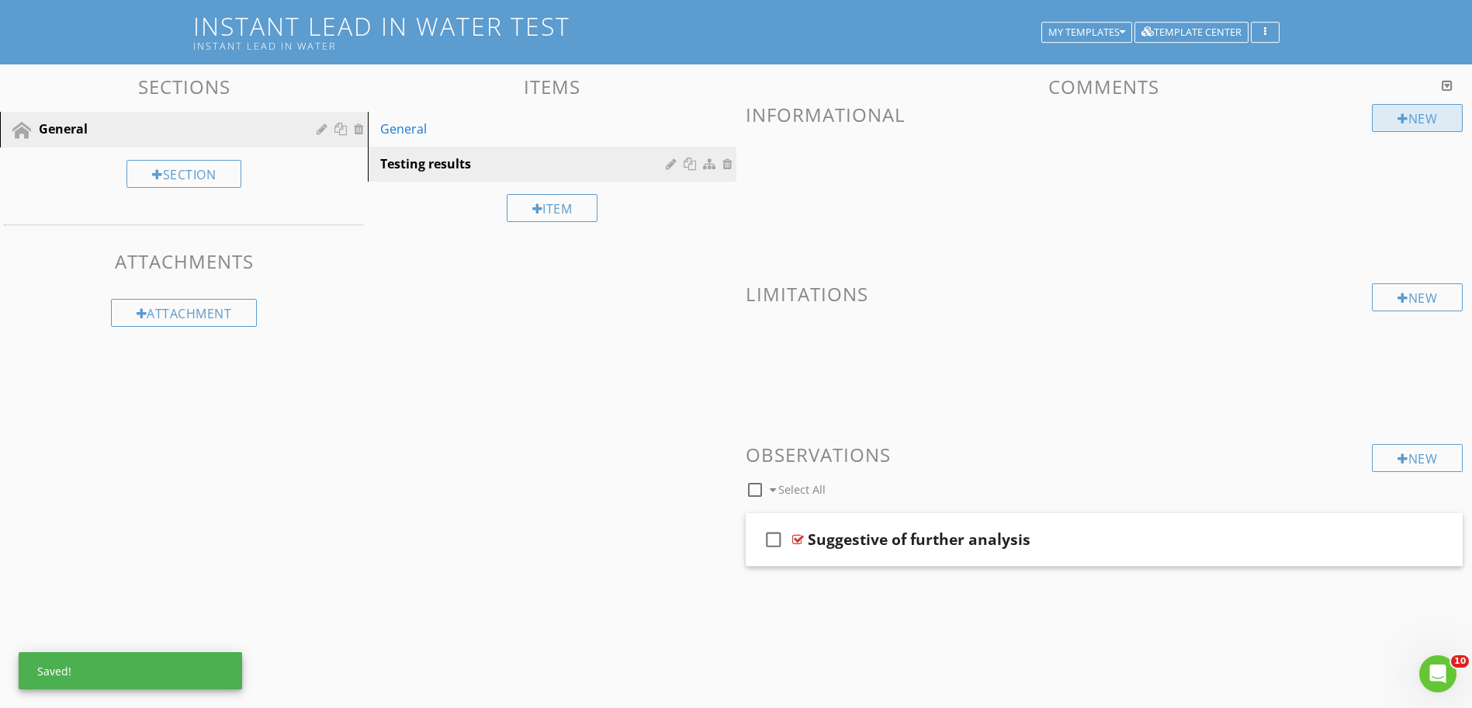
click at [1402, 104] on div "New" at bounding box center [1417, 118] width 91 height 28
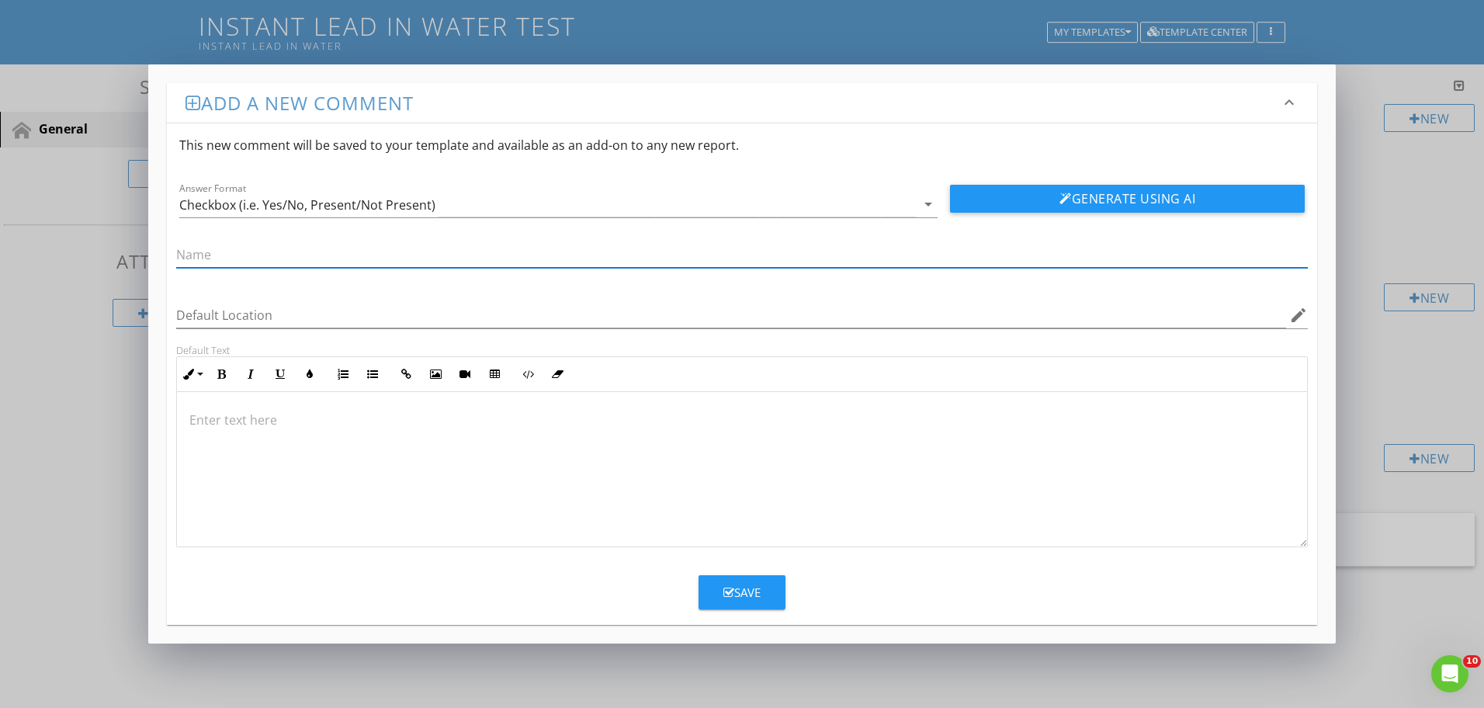
click at [228, 250] on input "text" at bounding box center [742, 255] width 1132 height 26
type input "Result of the test"
click at [333, 444] on div at bounding box center [742, 469] width 1130 height 155
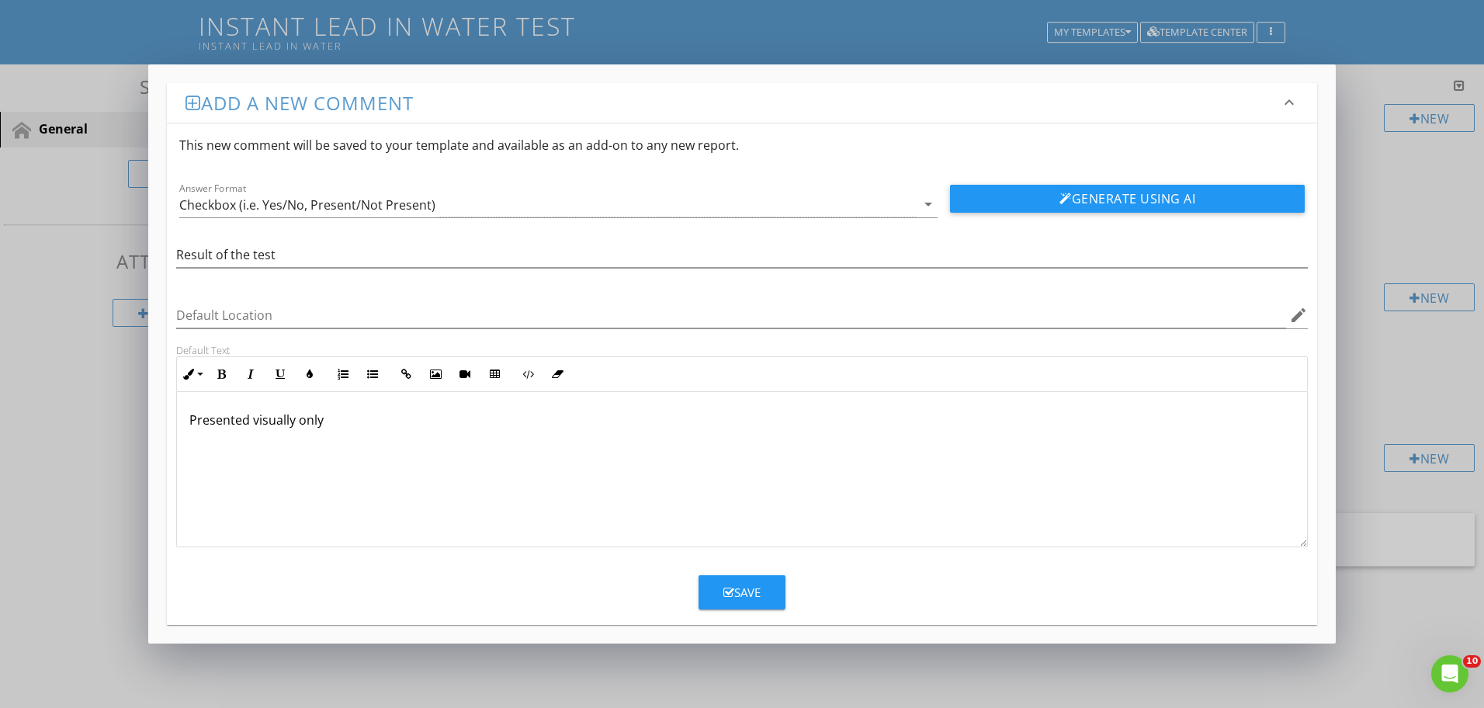
click at [745, 601] on div "Save" at bounding box center [741, 593] width 37 height 18
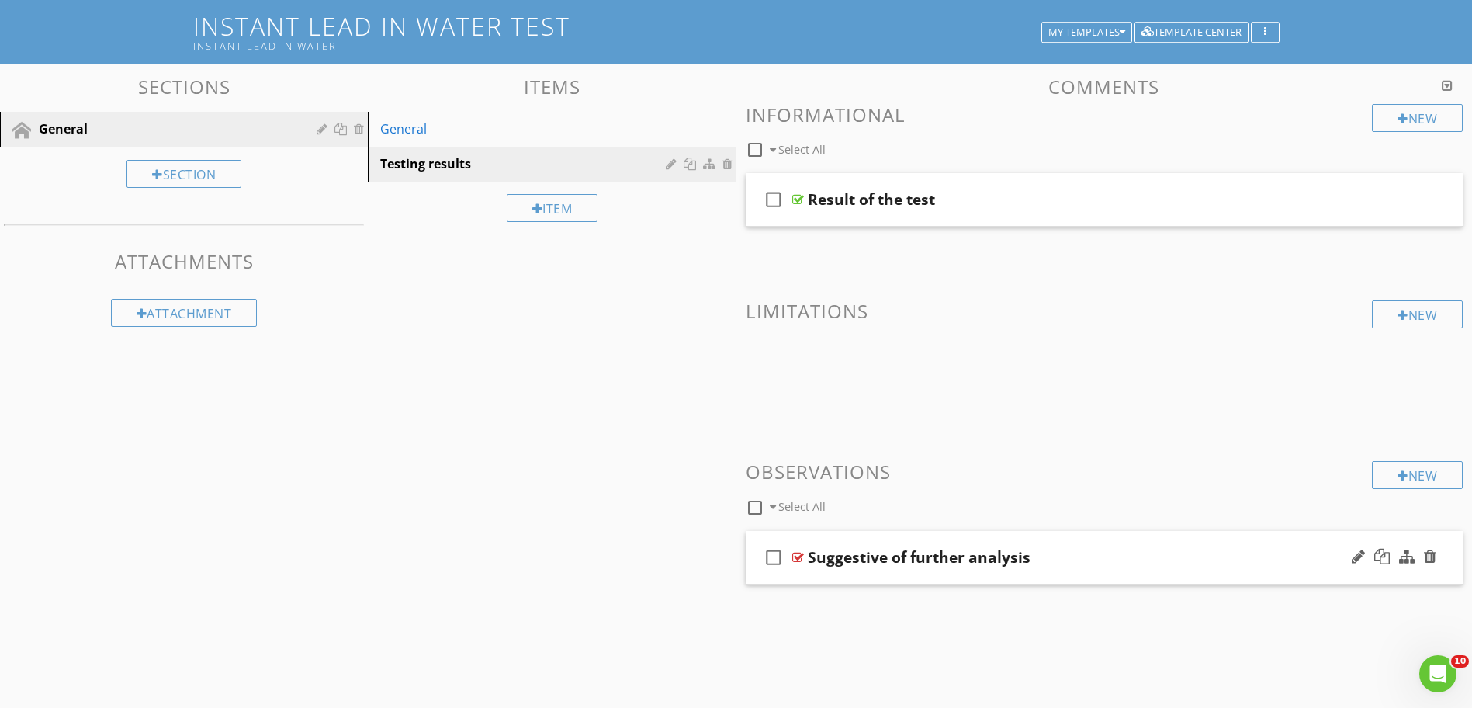
click at [797, 557] on div at bounding box center [799, 557] width 12 height 12
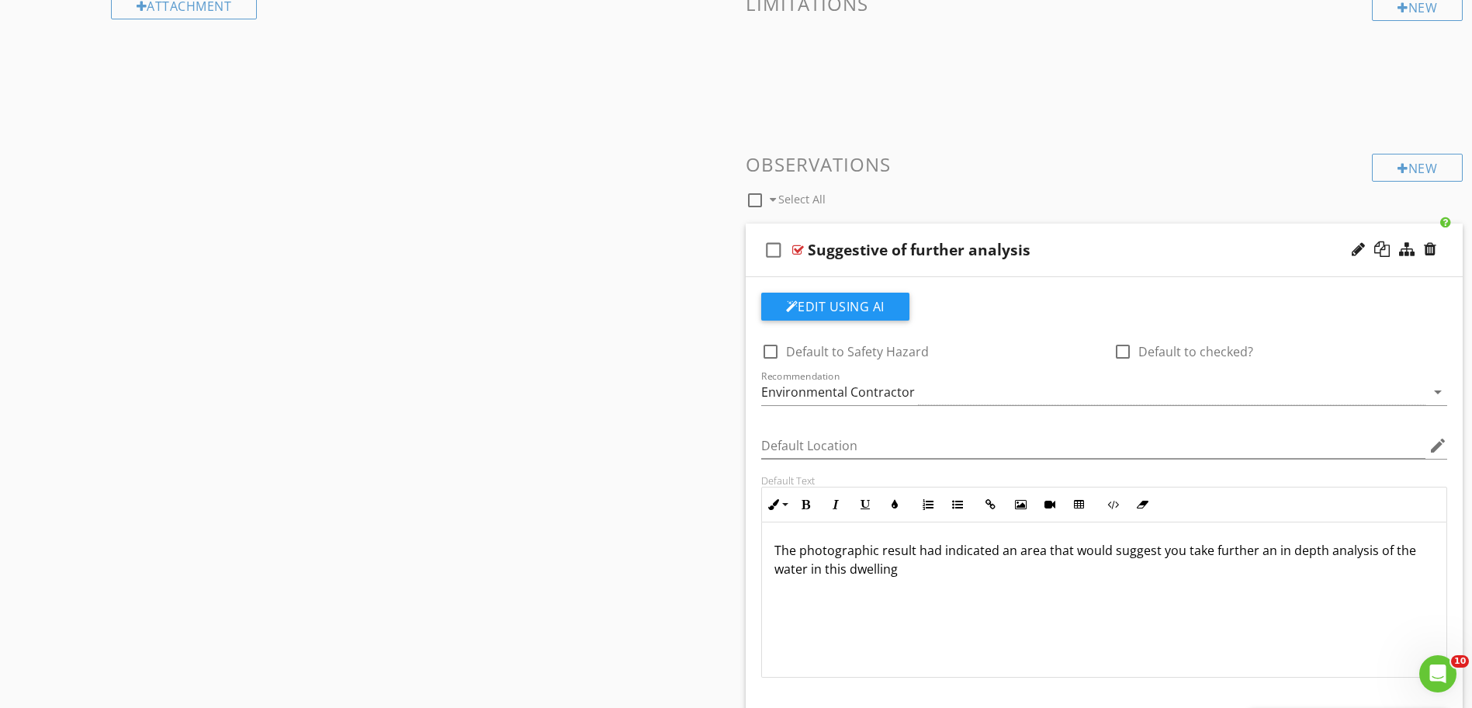
scroll to position [401, 0]
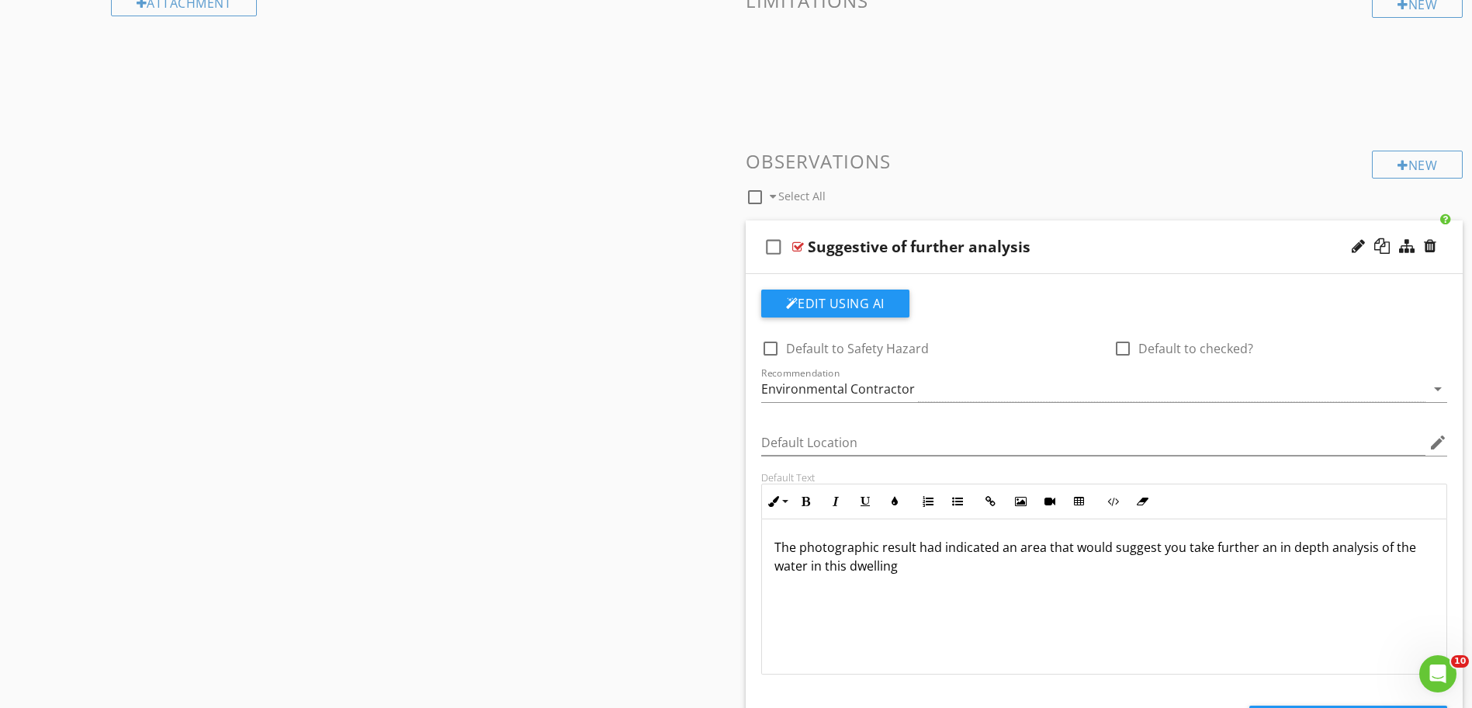
click at [933, 553] on p "The photographic result had indicated an area that would suggest you take furth…" at bounding box center [1105, 556] width 661 height 37
drag, startPoint x: 998, startPoint y: 551, endPoint x: 1150, endPoint y: 554, distance: 151.4
click at [1150, 554] on p "The photographic result has indicated an area that would suggest you take furth…" at bounding box center [1105, 556] width 661 height 37
click at [1114, 550] on p "The photographic result has indicated you may take further an in depth analysis…" at bounding box center [1105, 547] width 661 height 19
click at [1115, 550] on p "The photographic result has indicated you may take further an in depth analysis…" at bounding box center [1105, 547] width 661 height 19
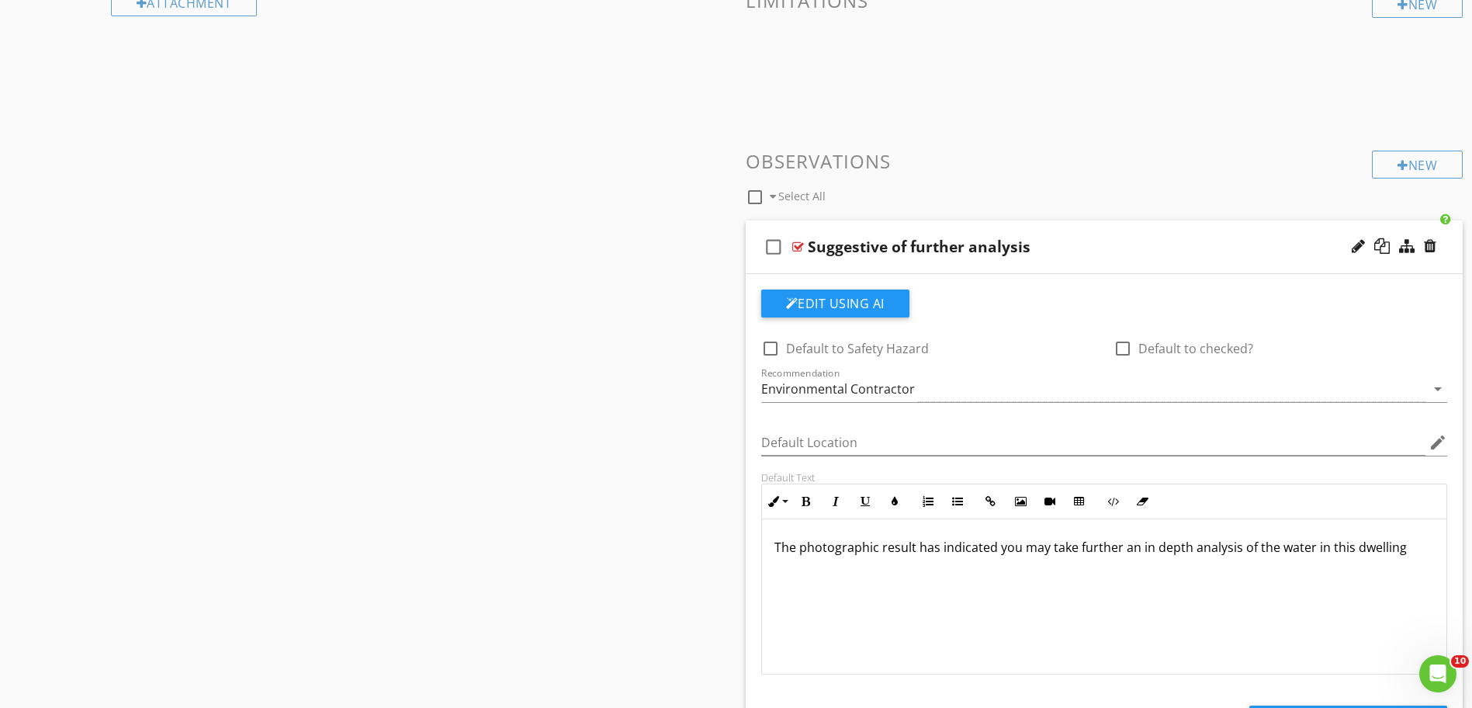
click at [1119, 550] on p "The photographic result has indicated you may take further an in depth analysis…" at bounding box center [1105, 547] width 661 height 19
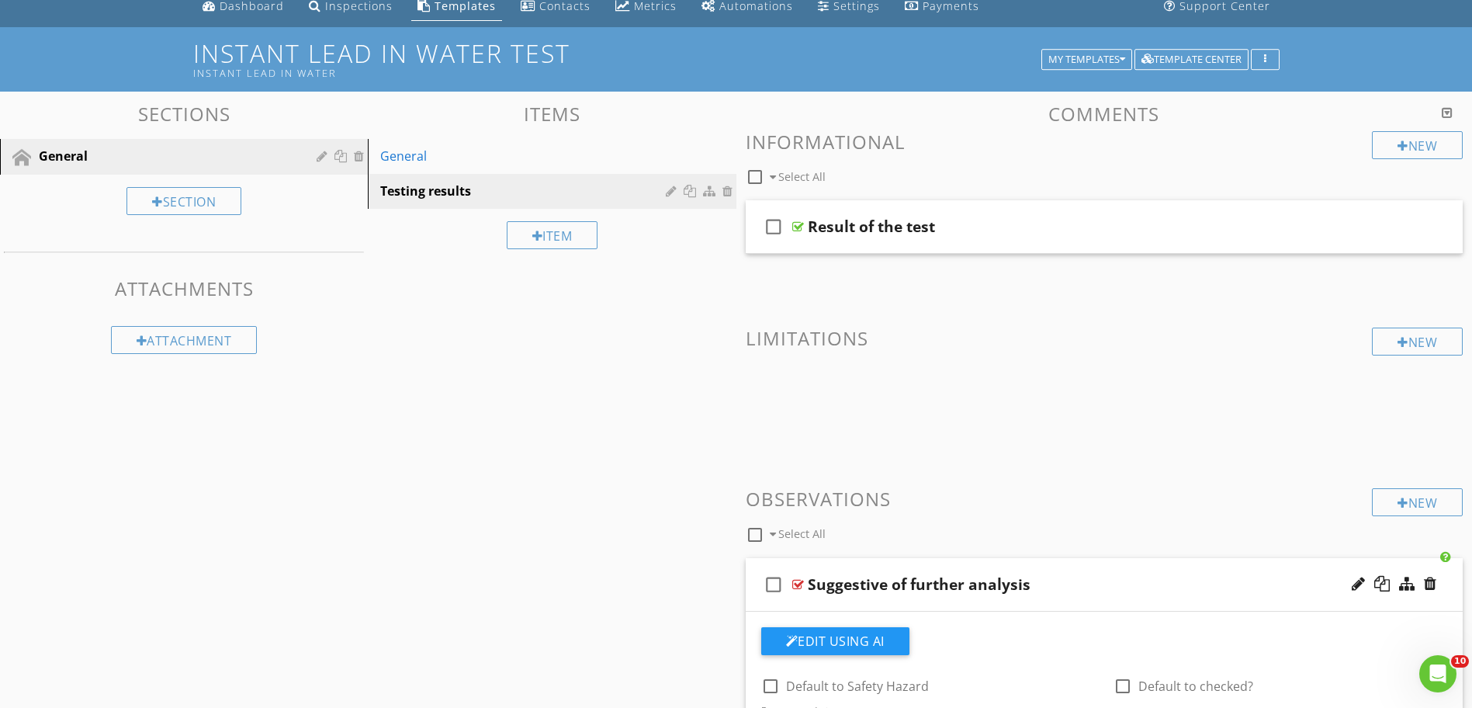
scroll to position [13, 0]
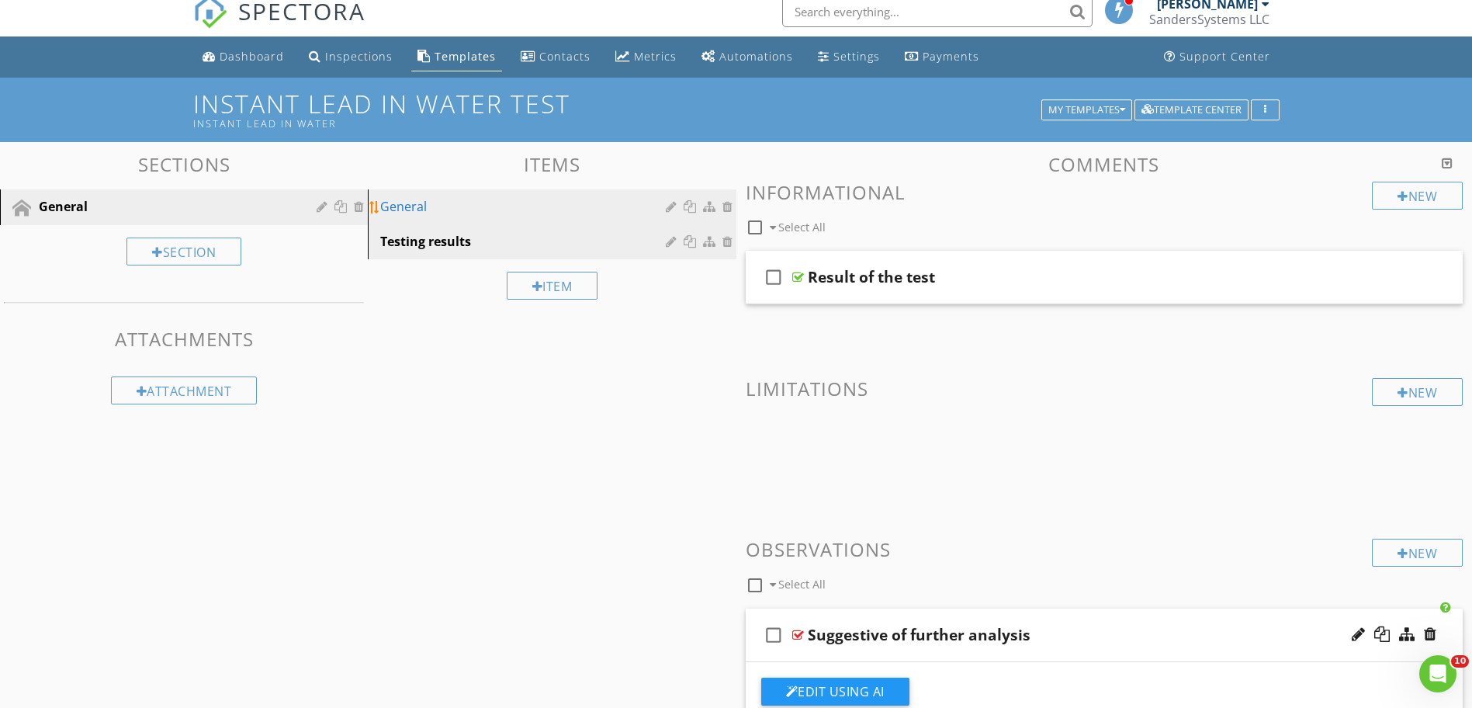
click at [388, 214] on div "General" at bounding box center [525, 206] width 290 height 19
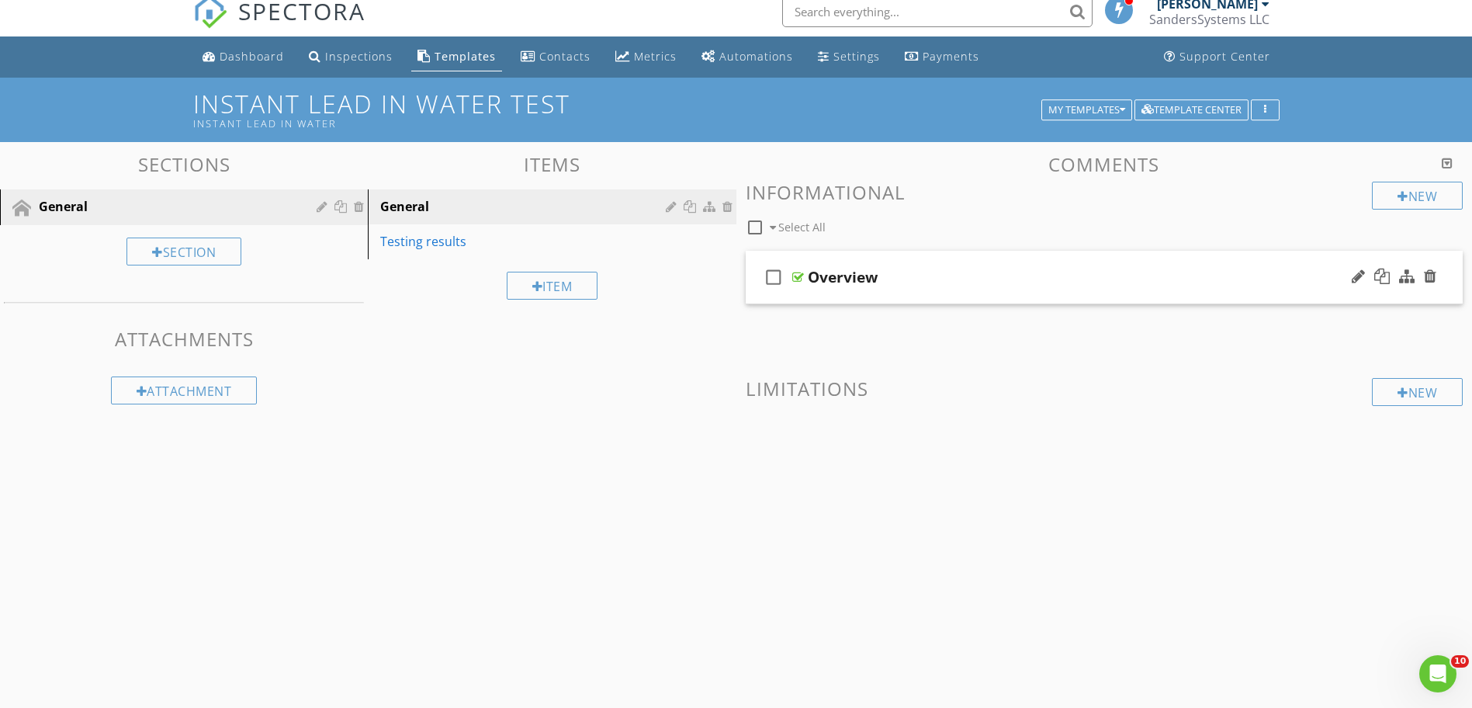
click at [905, 271] on div "Overview" at bounding box center [1065, 277] width 515 height 19
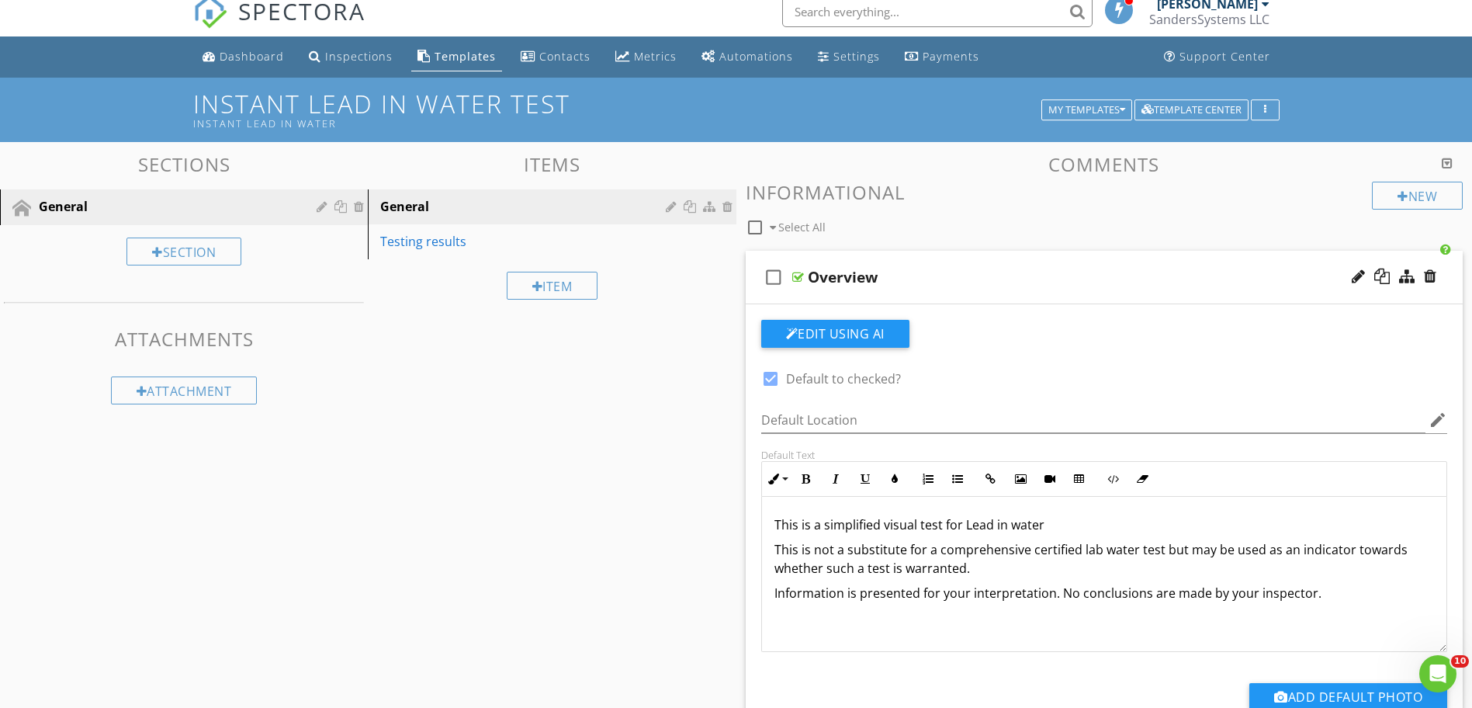
scroll to position [1, 0]
click at [1073, 524] on p "This is a simplified visual test for Lead in water" at bounding box center [1105, 524] width 661 height 19
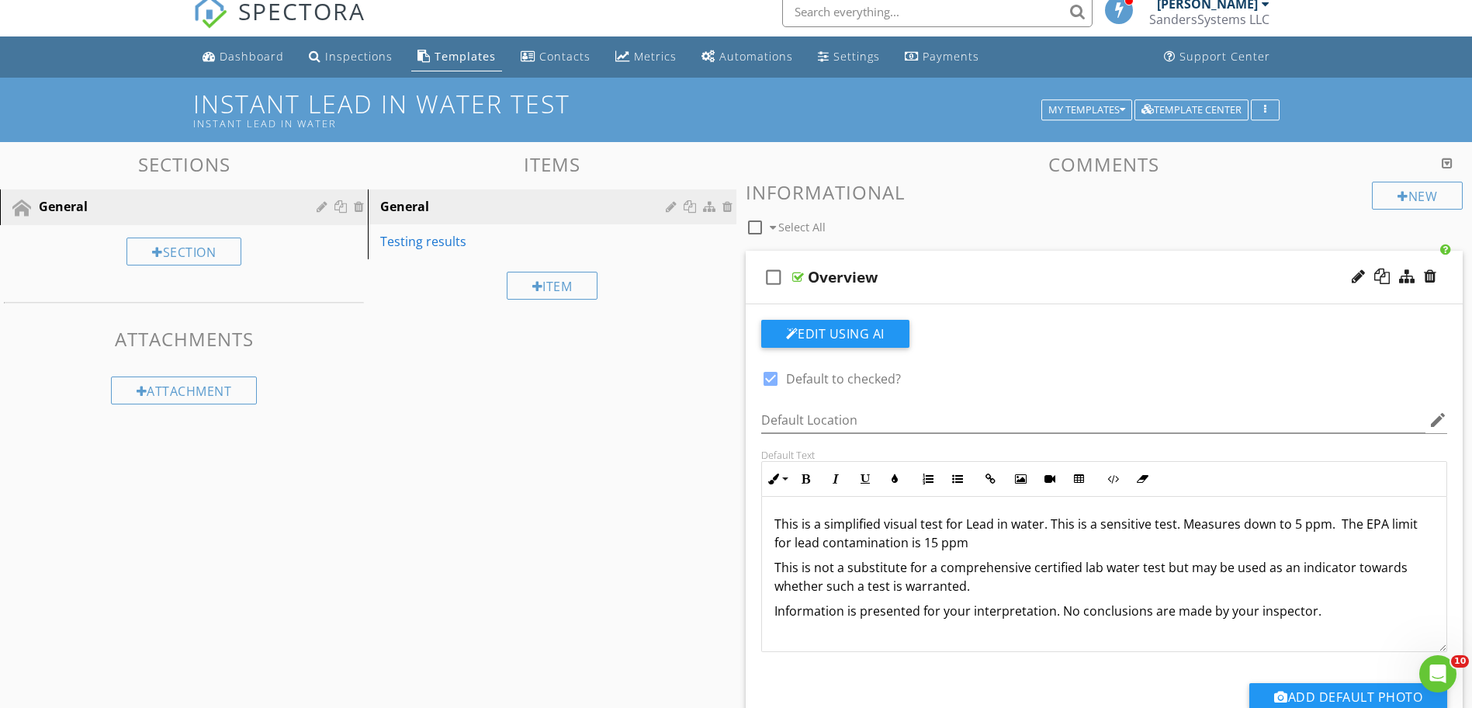
click at [1319, 522] on p "This is a simplified visual test for Lead in water. This is a sensitive test. M…" at bounding box center [1105, 533] width 661 height 37
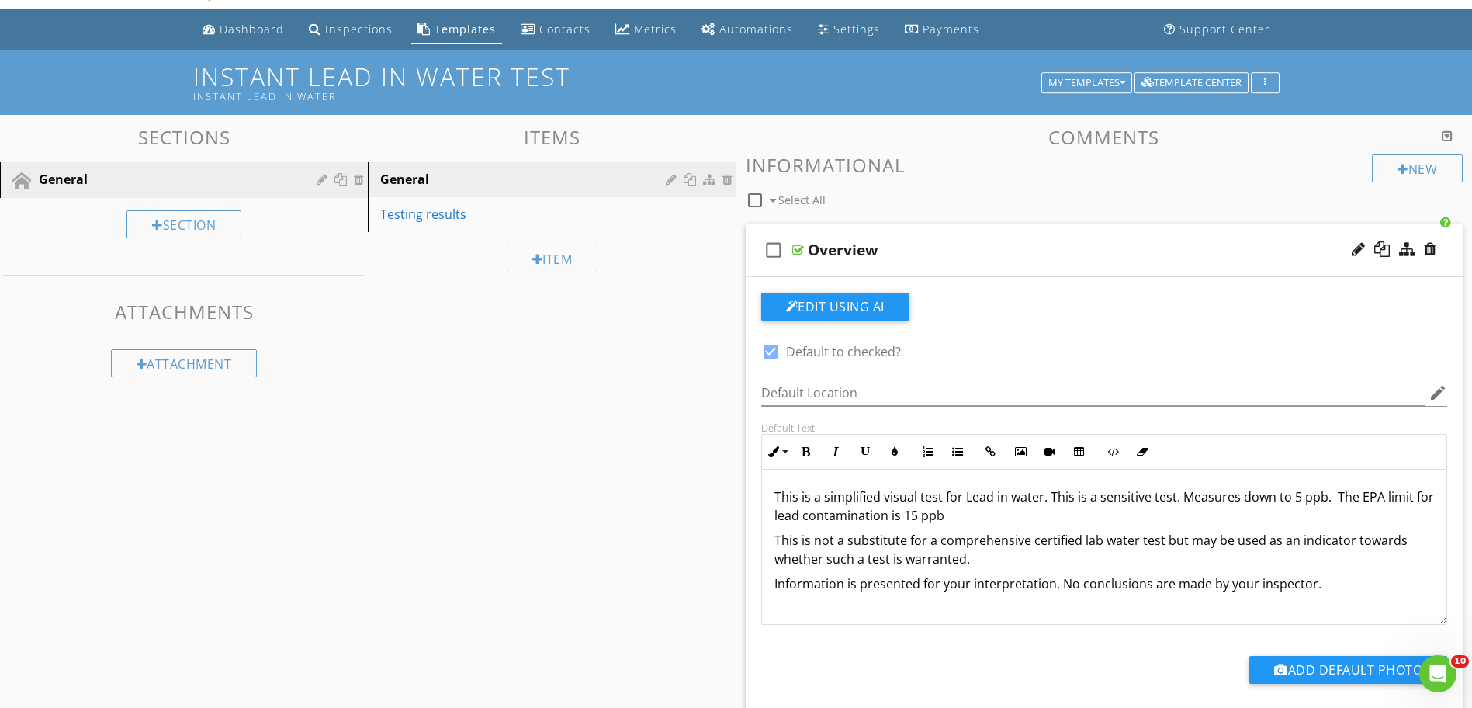
scroll to position [13, 0]
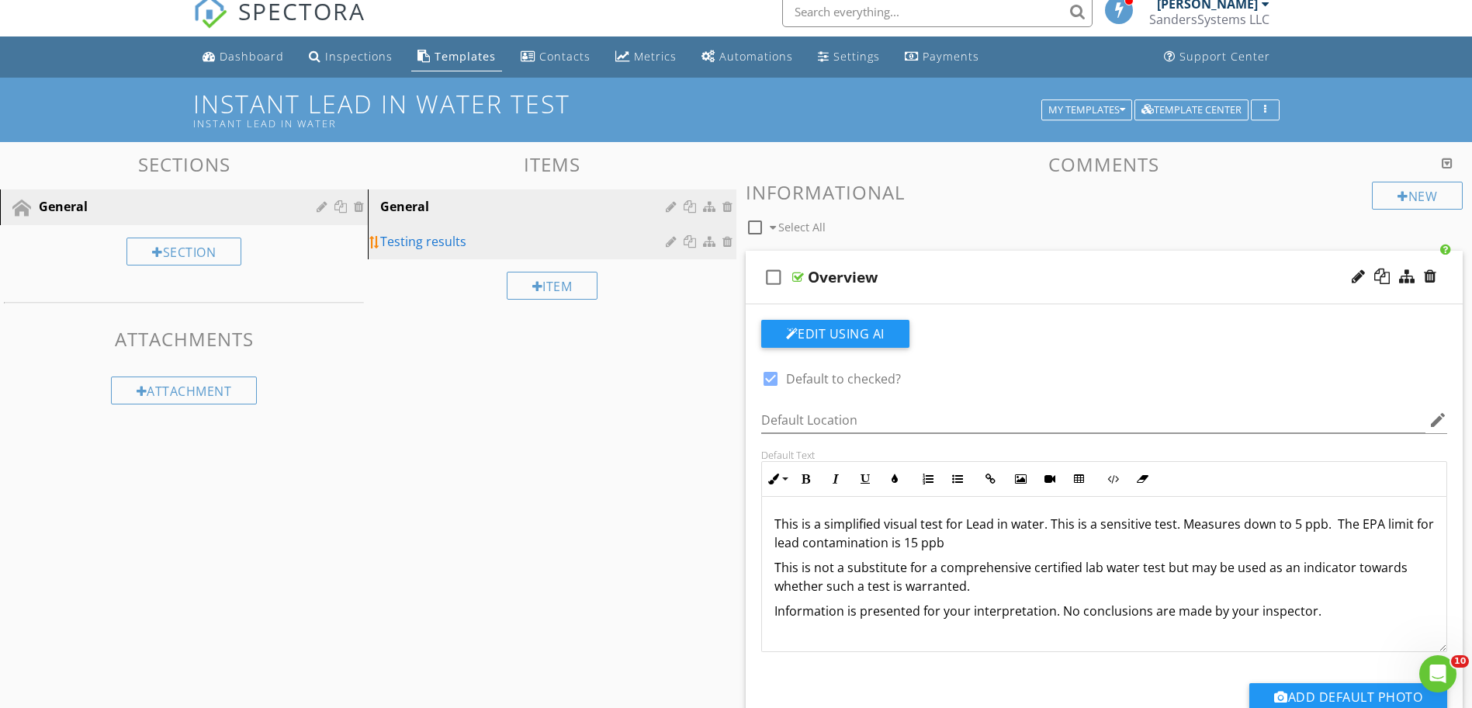
click at [430, 248] on div "Testing results" at bounding box center [525, 241] width 290 height 19
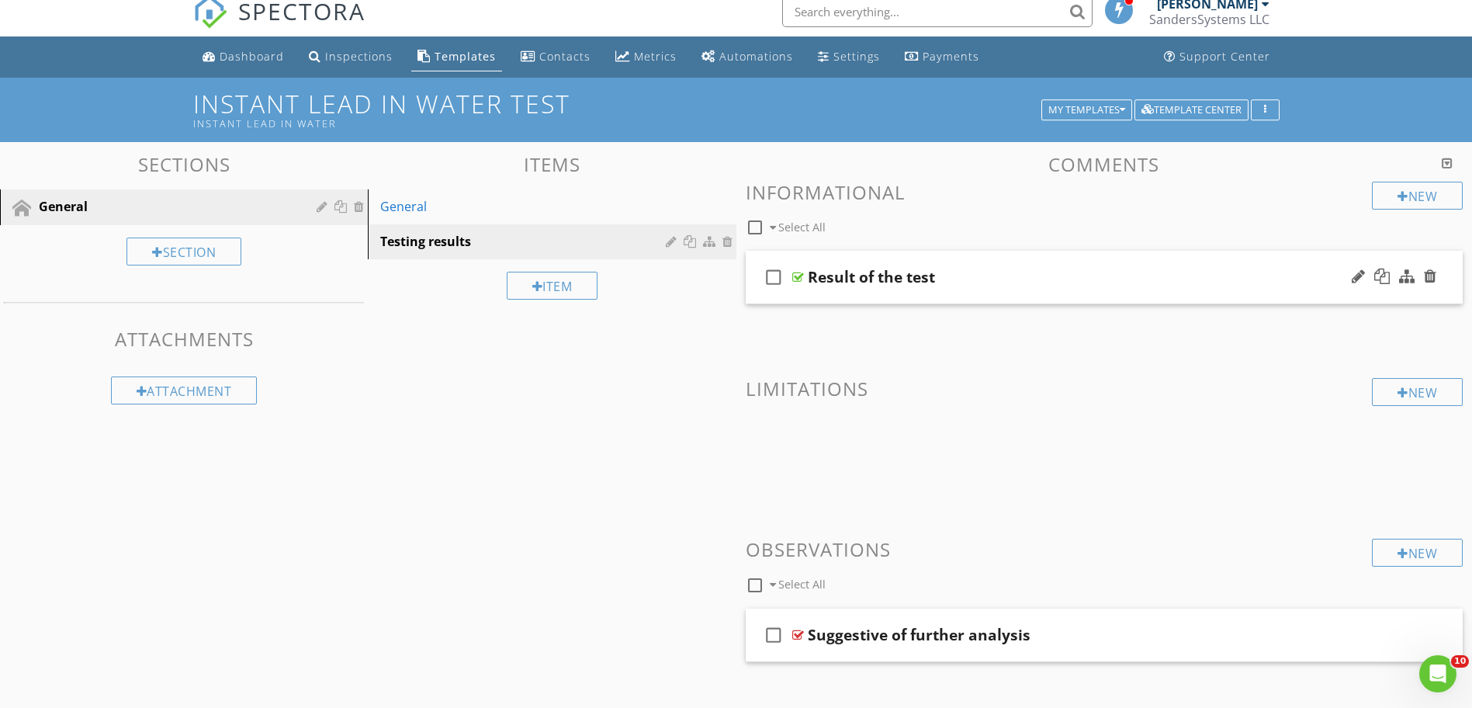
click at [799, 281] on div at bounding box center [799, 277] width 12 height 12
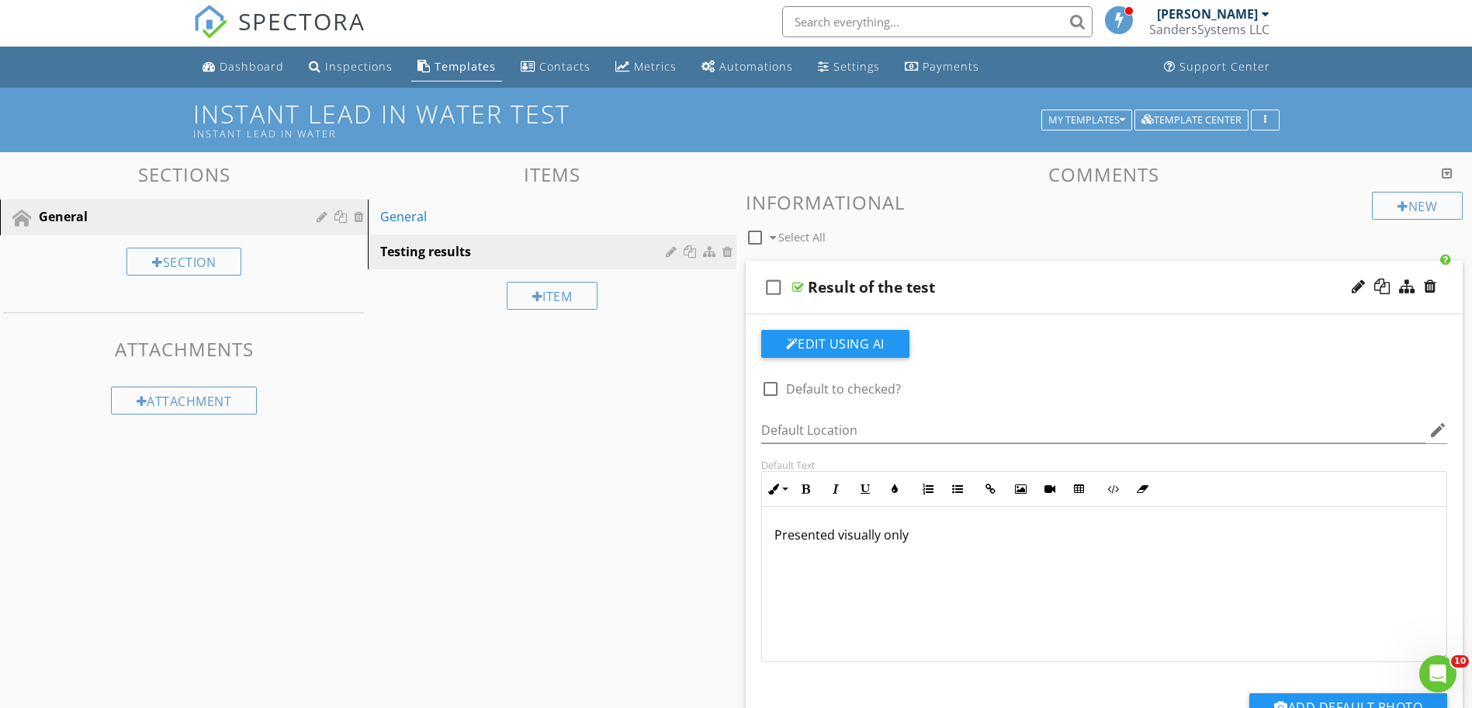
scroll to position [0, 0]
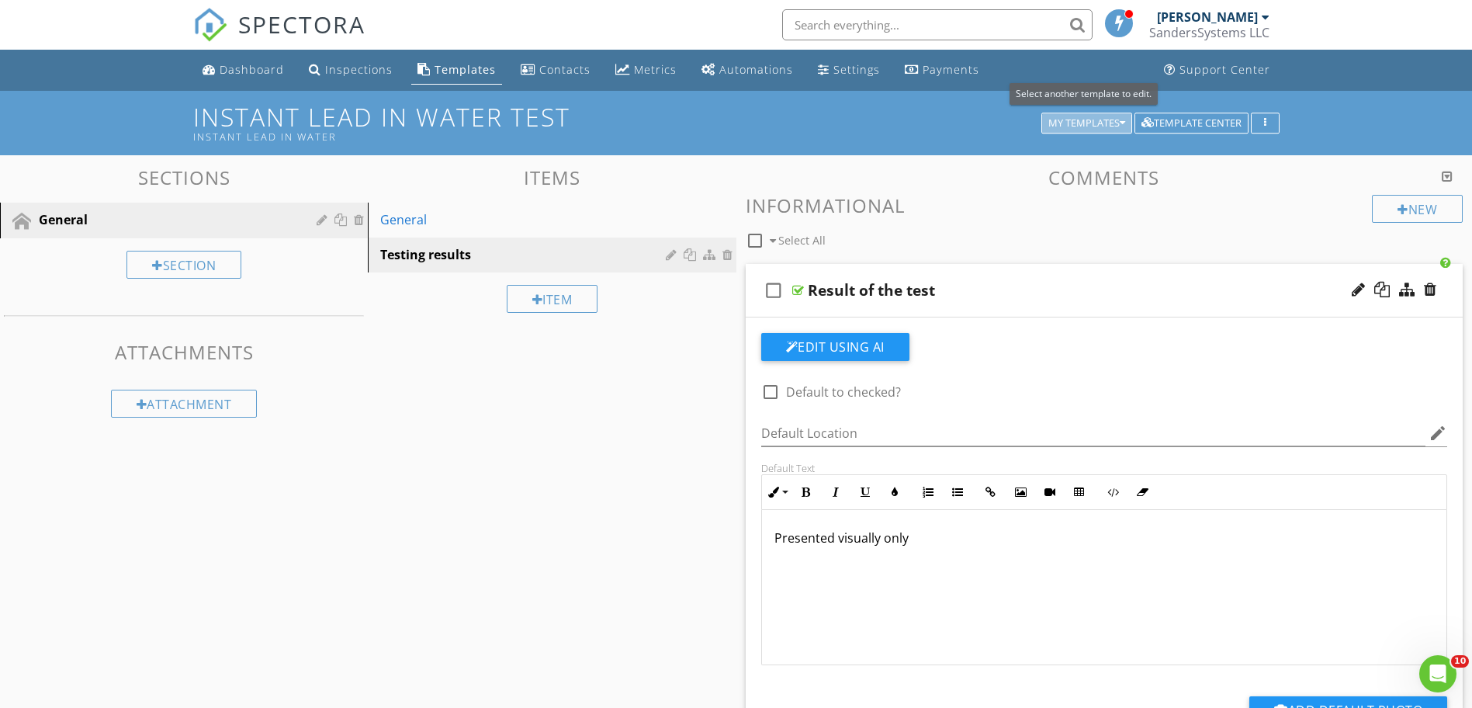
click at [1122, 124] on icon "button" at bounding box center [1122, 123] width 5 height 11
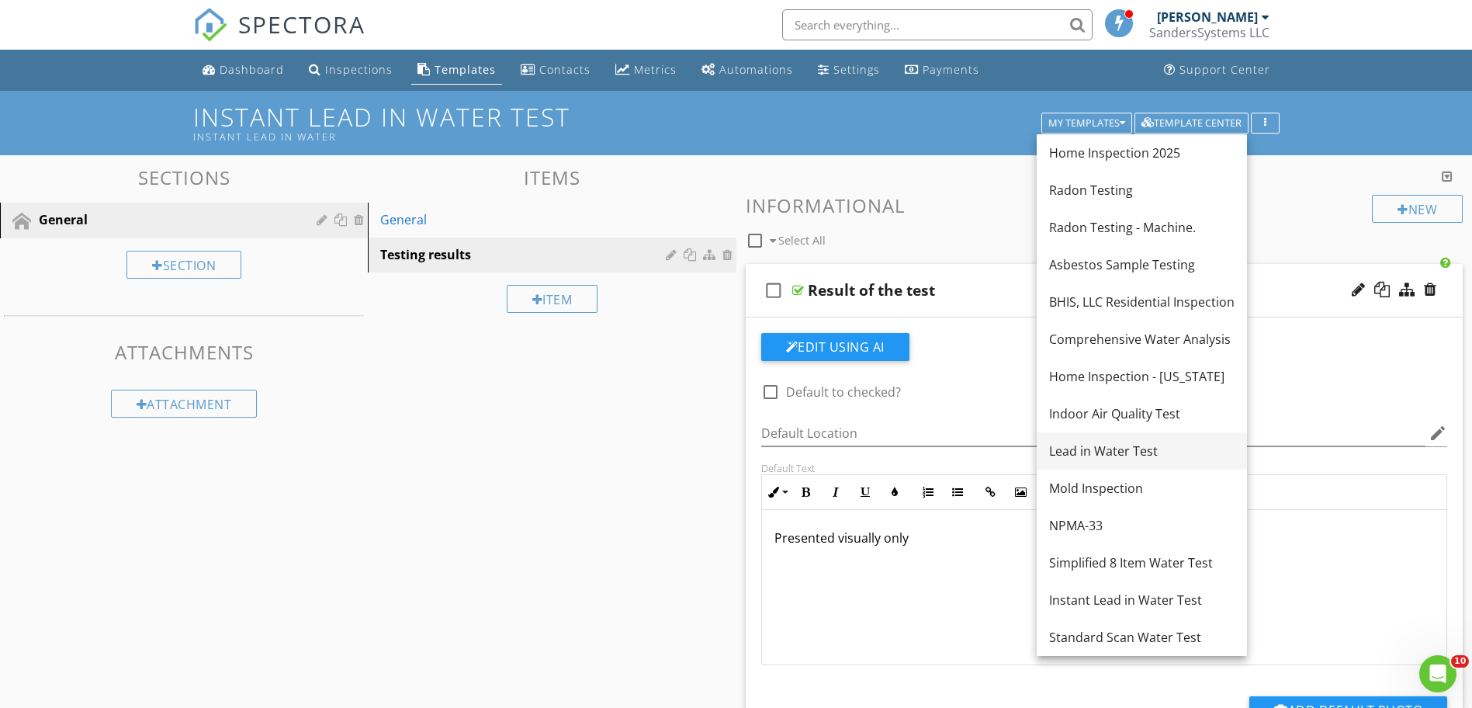
drag, startPoint x: 1120, startPoint y: 602, endPoint x: 1115, endPoint y: 463, distance: 139.0
click at [1115, 463] on div "Home Inspection 2025 Radon Testing Radon Testing - Machine. Asbestos Sample Tes…" at bounding box center [1142, 395] width 210 height 522
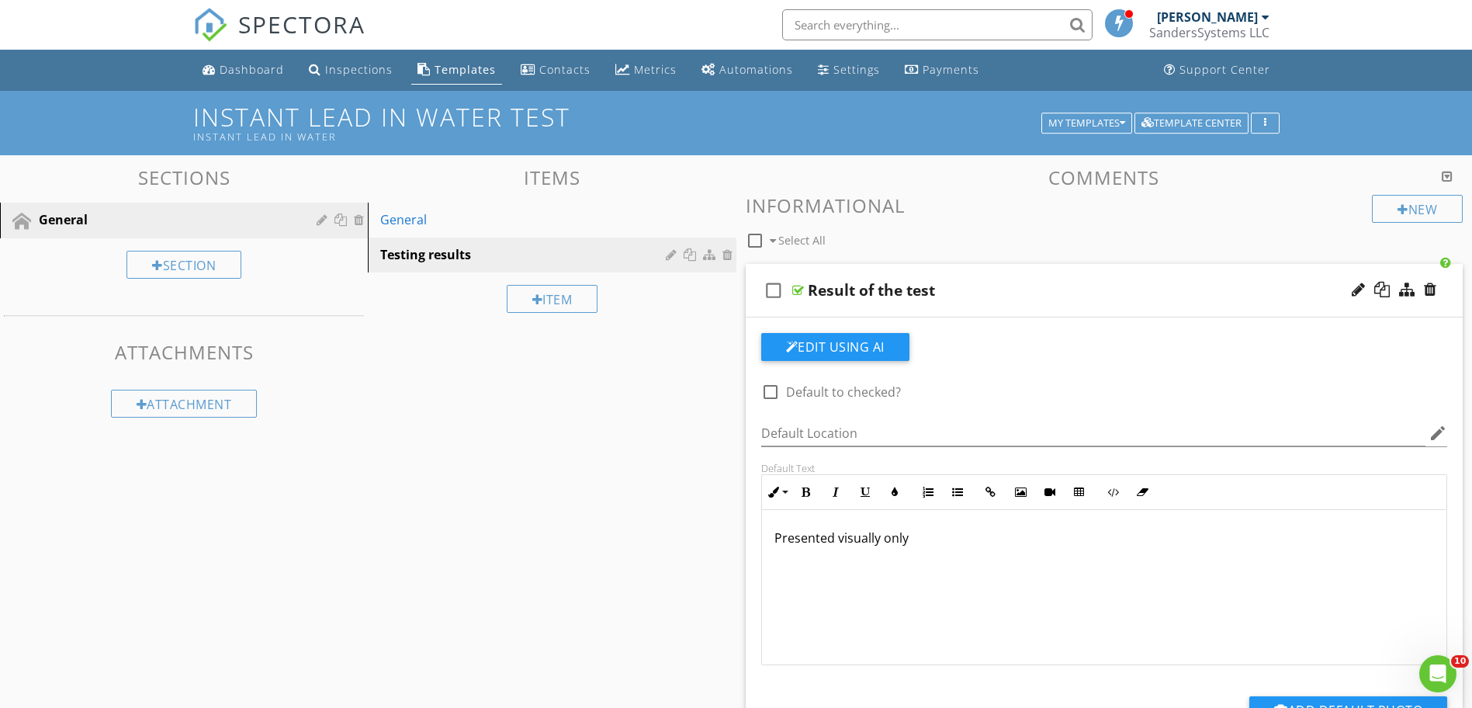
click at [541, 506] on div "Sections General Section Attachments Attachment Items General Testing results I…" at bounding box center [736, 672] width 1472 height 1035
click at [240, 73] on div "Dashboard" at bounding box center [252, 69] width 64 height 15
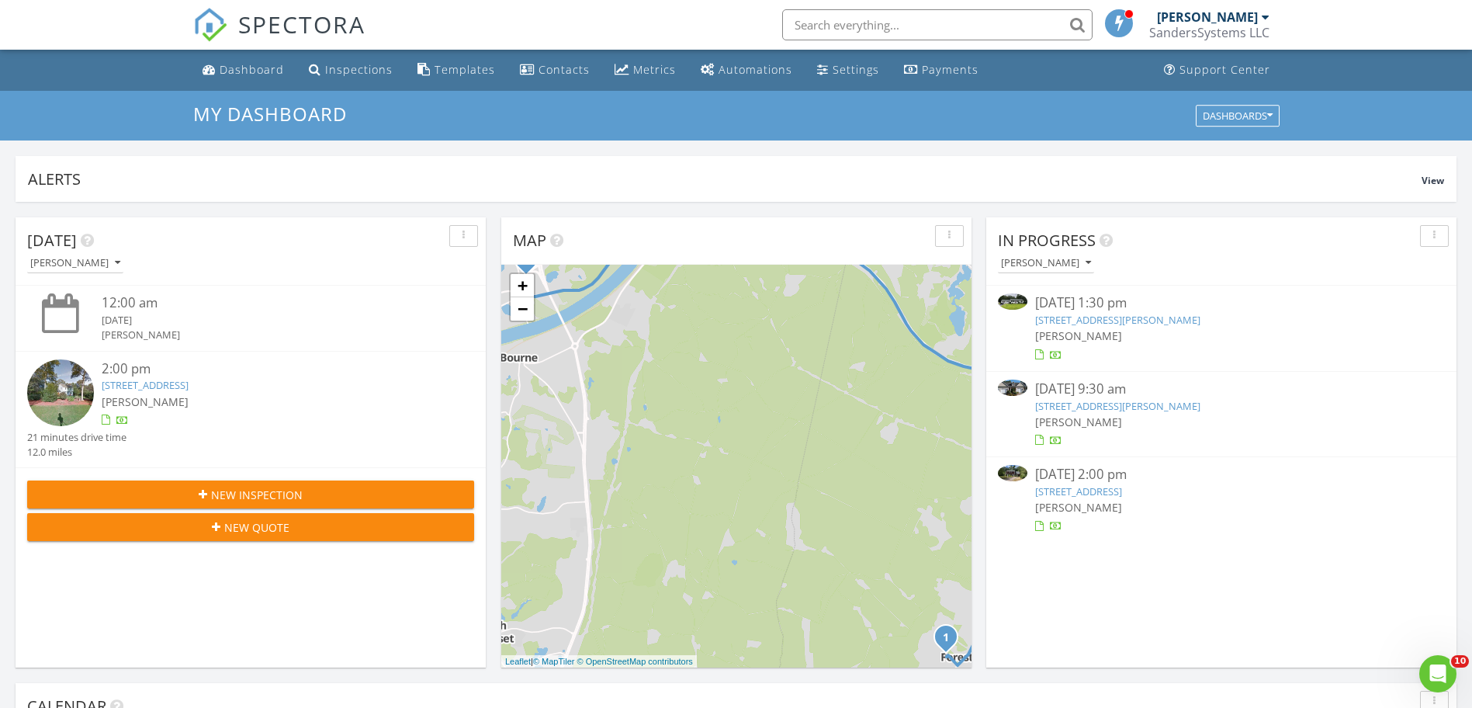
click at [189, 383] on link "23 Checkerberry Ln, Sandwich, MA 02644" at bounding box center [145, 385] width 87 height 14
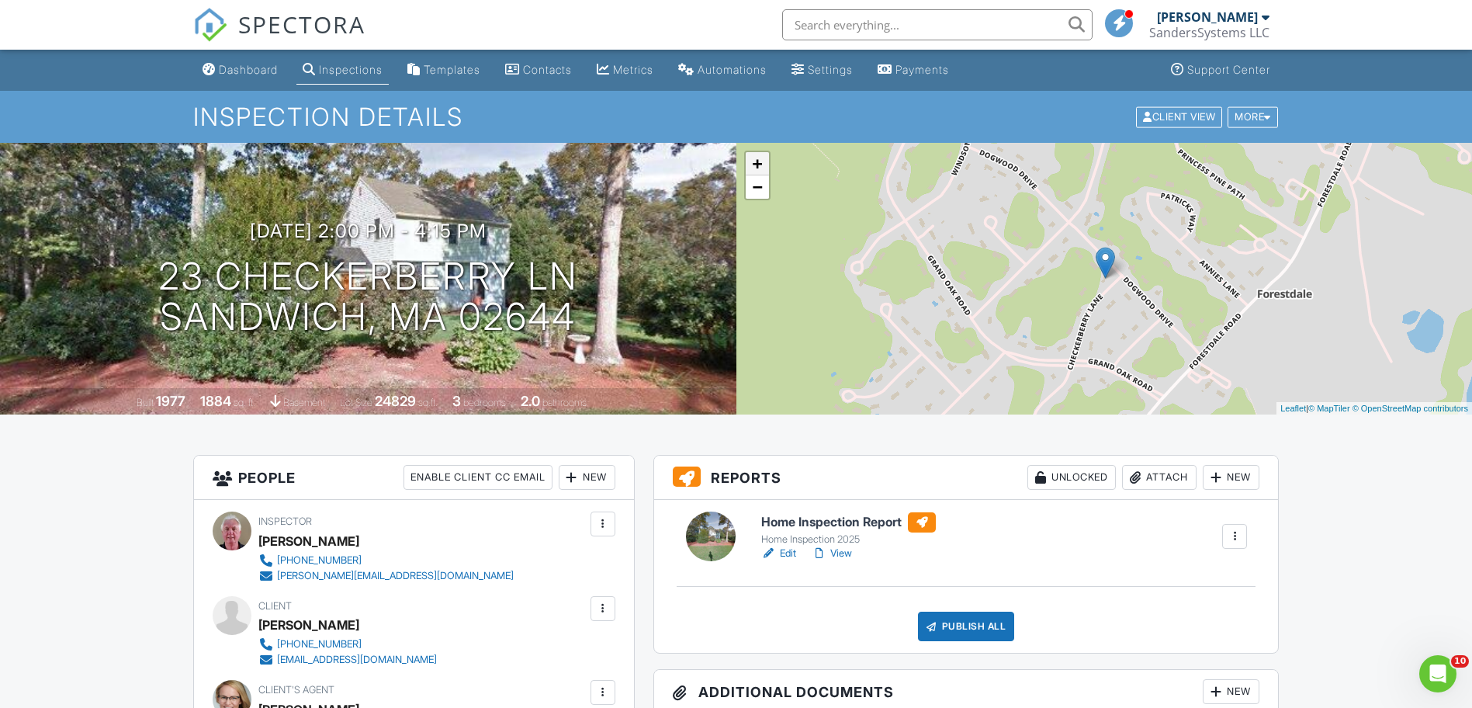
click at [752, 168] on link "+" at bounding box center [757, 163] width 23 height 23
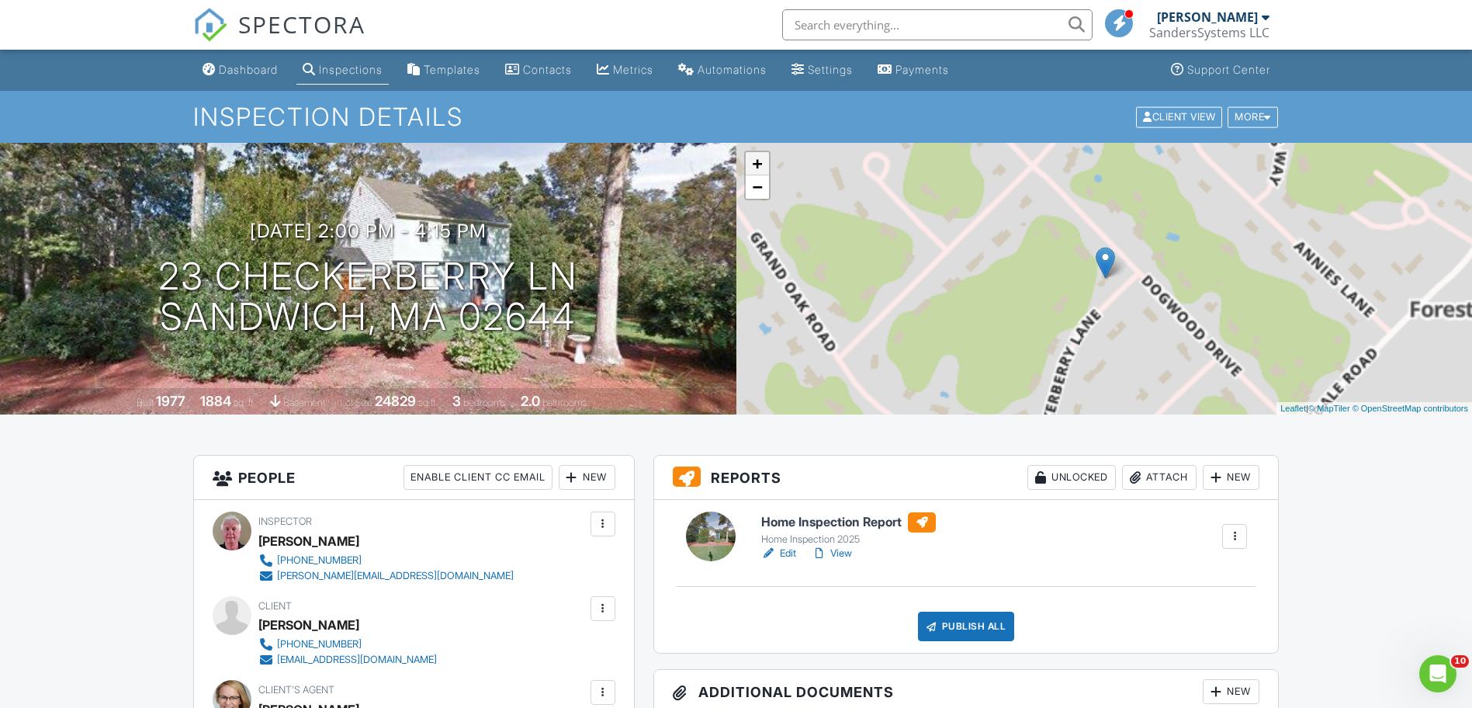
click at [752, 168] on link "+" at bounding box center [757, 163] width 23 height 23
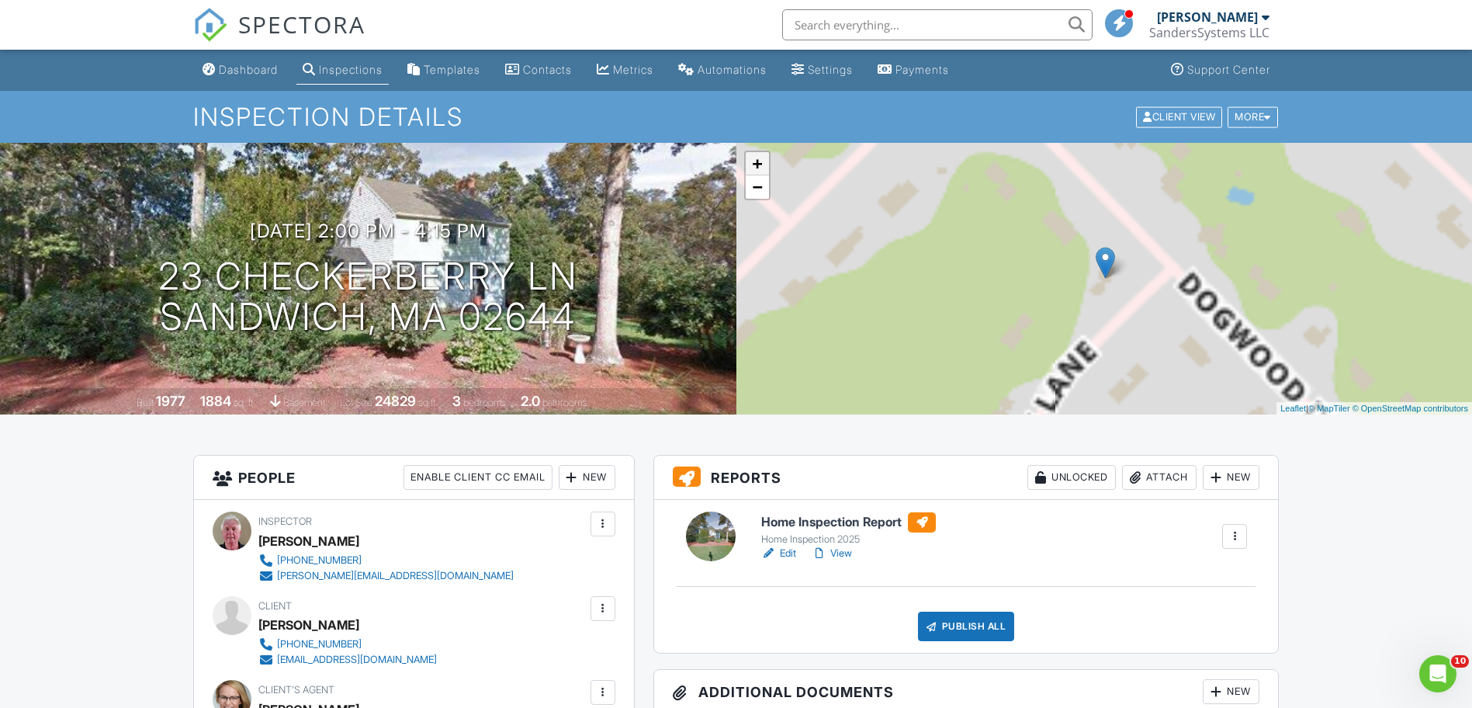
click at [752, 168] on link "+" at bounding box center [757, 163] width 23 height 23
